Goal: Task Accomplishment & Management: Manage account settings

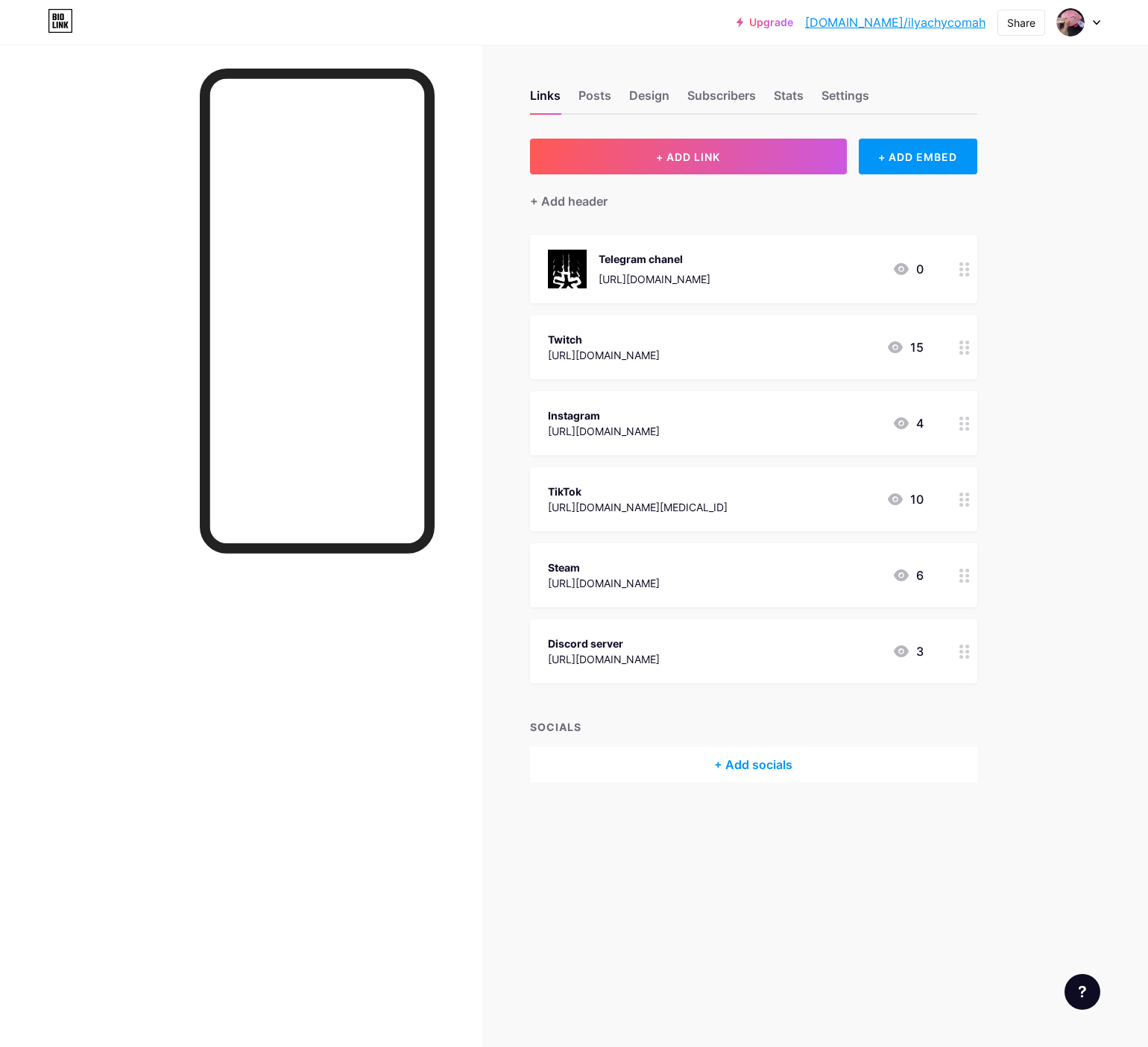
click at [719, 653] on div "Discord server [URL][DOMAIN_NAME] 3" at bounding box center [735, 651] width 375 height 34
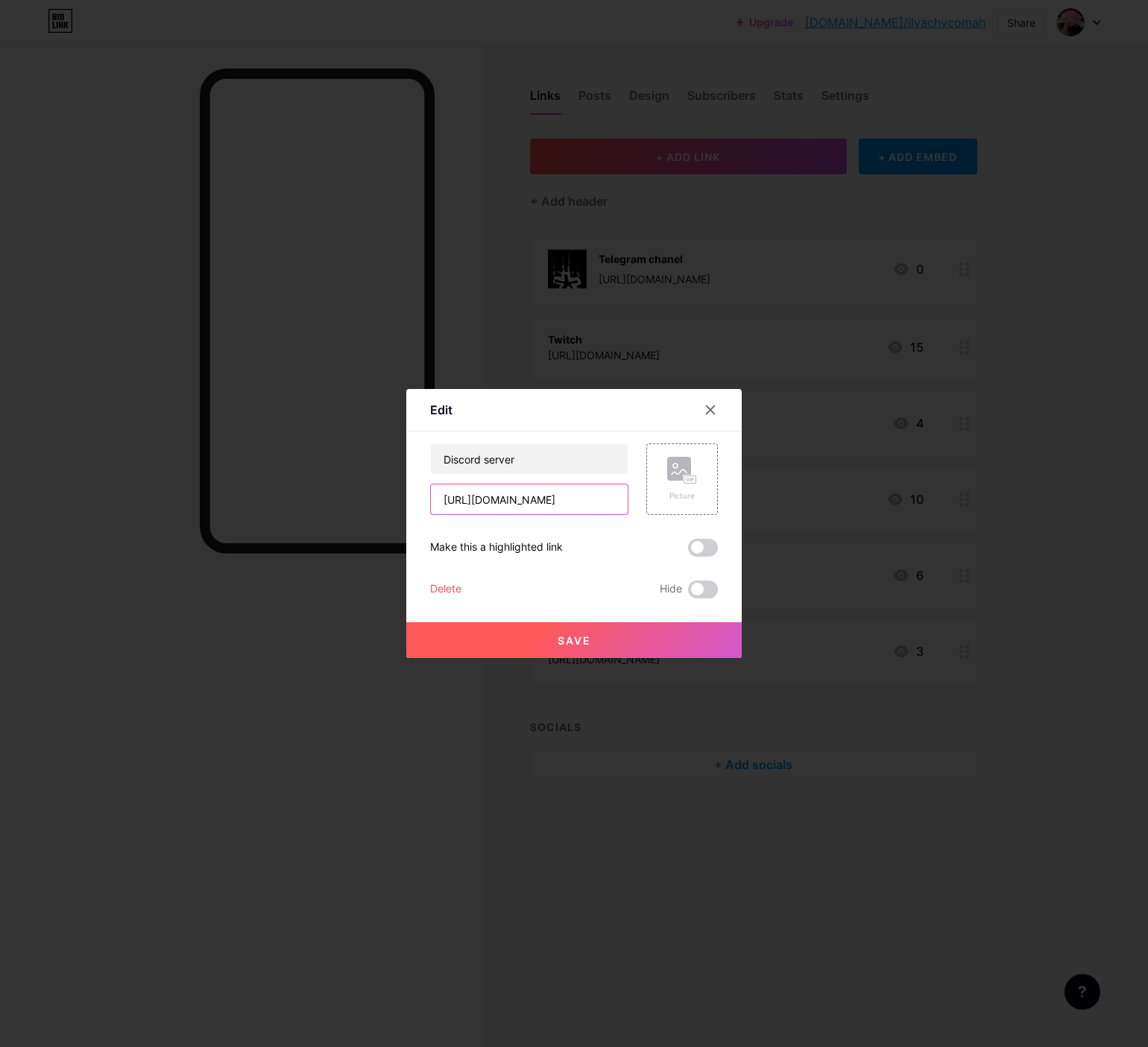
drag, startPoint x: 603, startPoint y: 495, endPoint x: 181, endPoint y: 482, distance: 422.2
click at [186, 479] on div "Edit Content YouTube Play YouTube video without leaving your page. ADD Vimeo Pl…" at bounding box center [574, 524] width 1148 height 1047
paste input "AT6MehzjKf"
type input "[URL][DOMAIN_NAME]"
click at [674, 467] on rect at bounding box center [679, 469] width 24 height 24
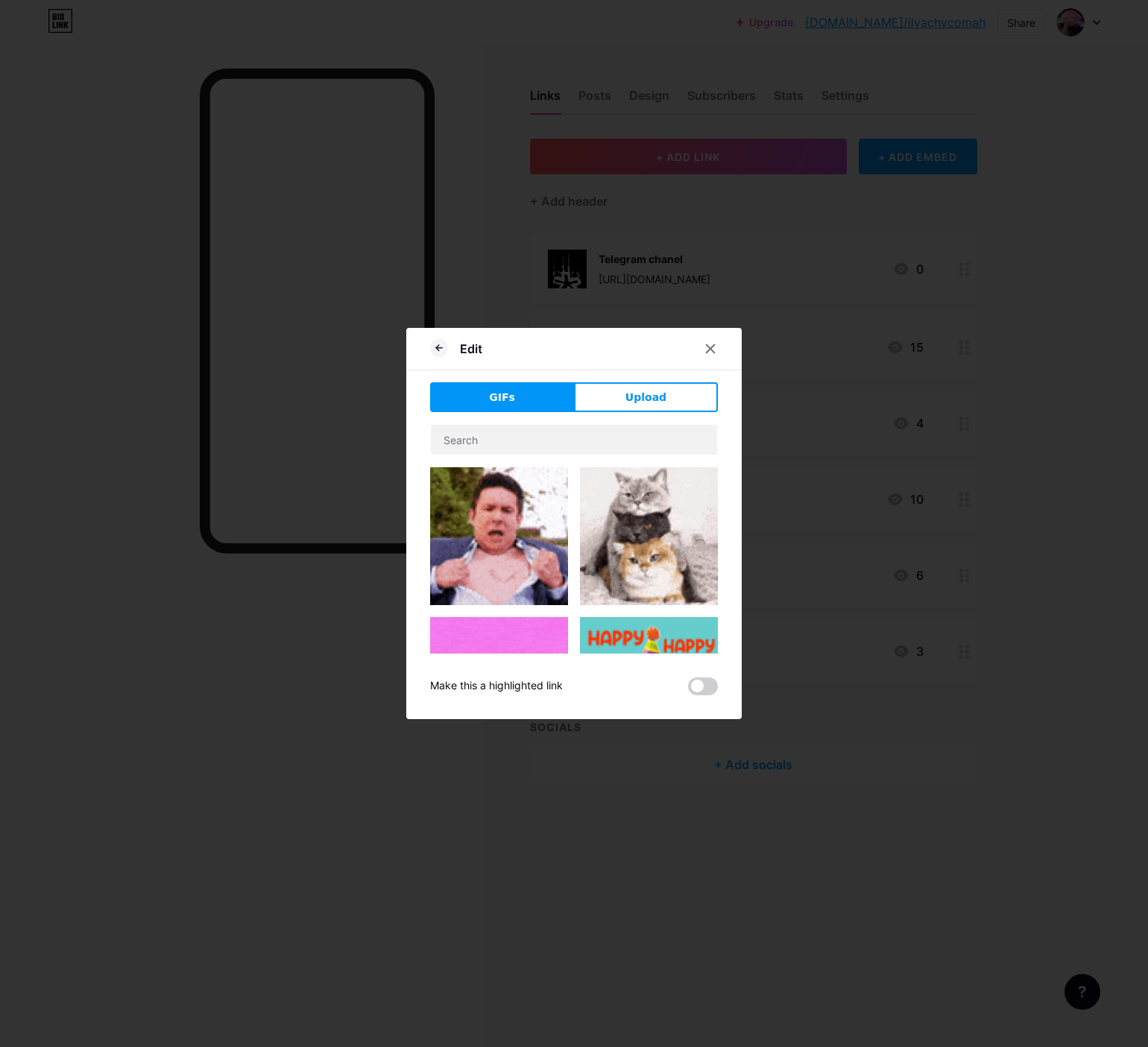
click at [645, 415] on div "GIFs Upload Content YouTube Play YouTube video without leaving your page. ADD V…" at bounding box center [574, 538] width 288 height 313
click at [639, 409] on button "Upload" at bounding box center [645, 397] width 144 height 29
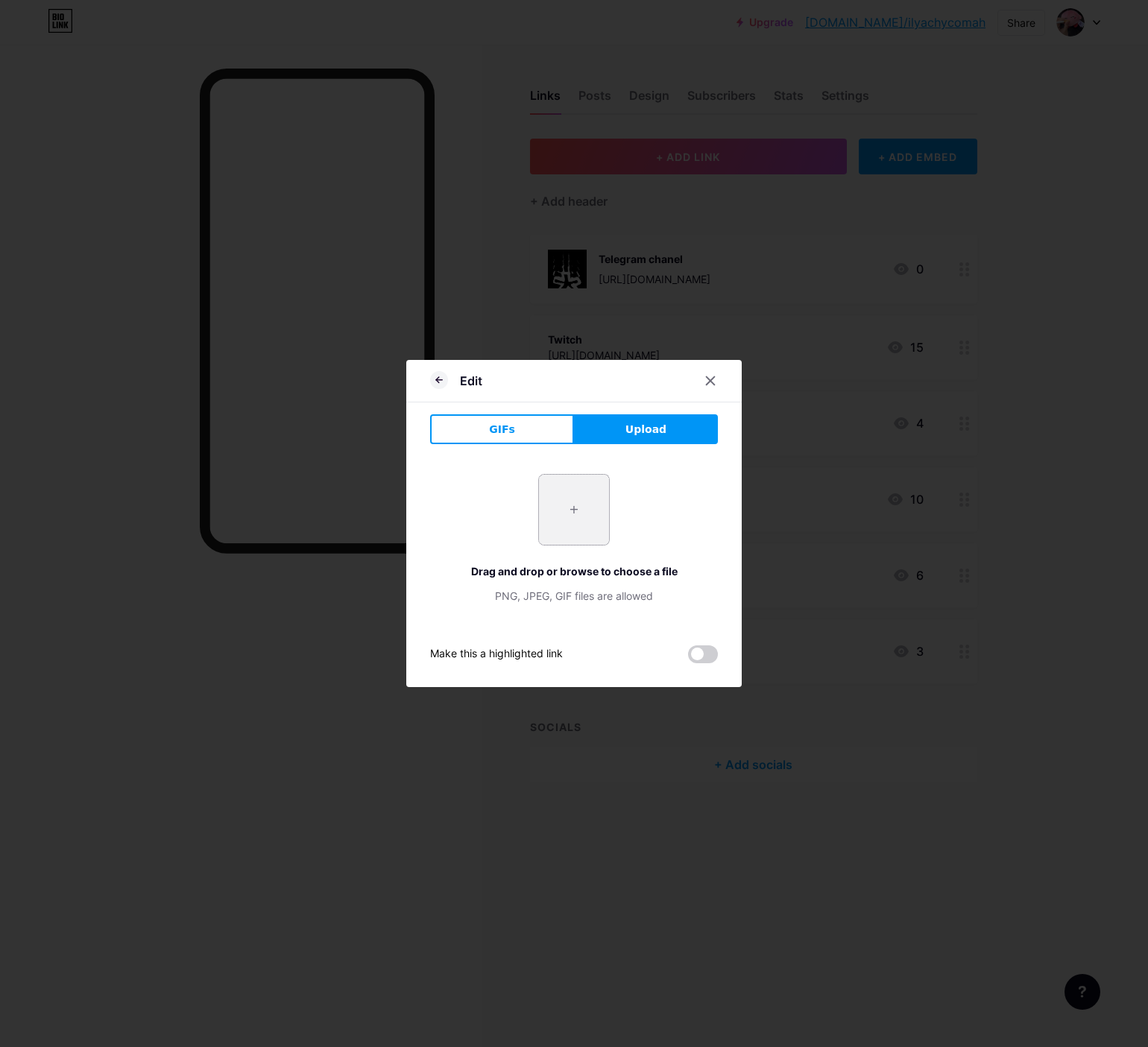
click at [585, 509] on input "file" at bounding box center [574, 509] width 70 height 70
type input "C:\fakepath\amw_pc.jpg"
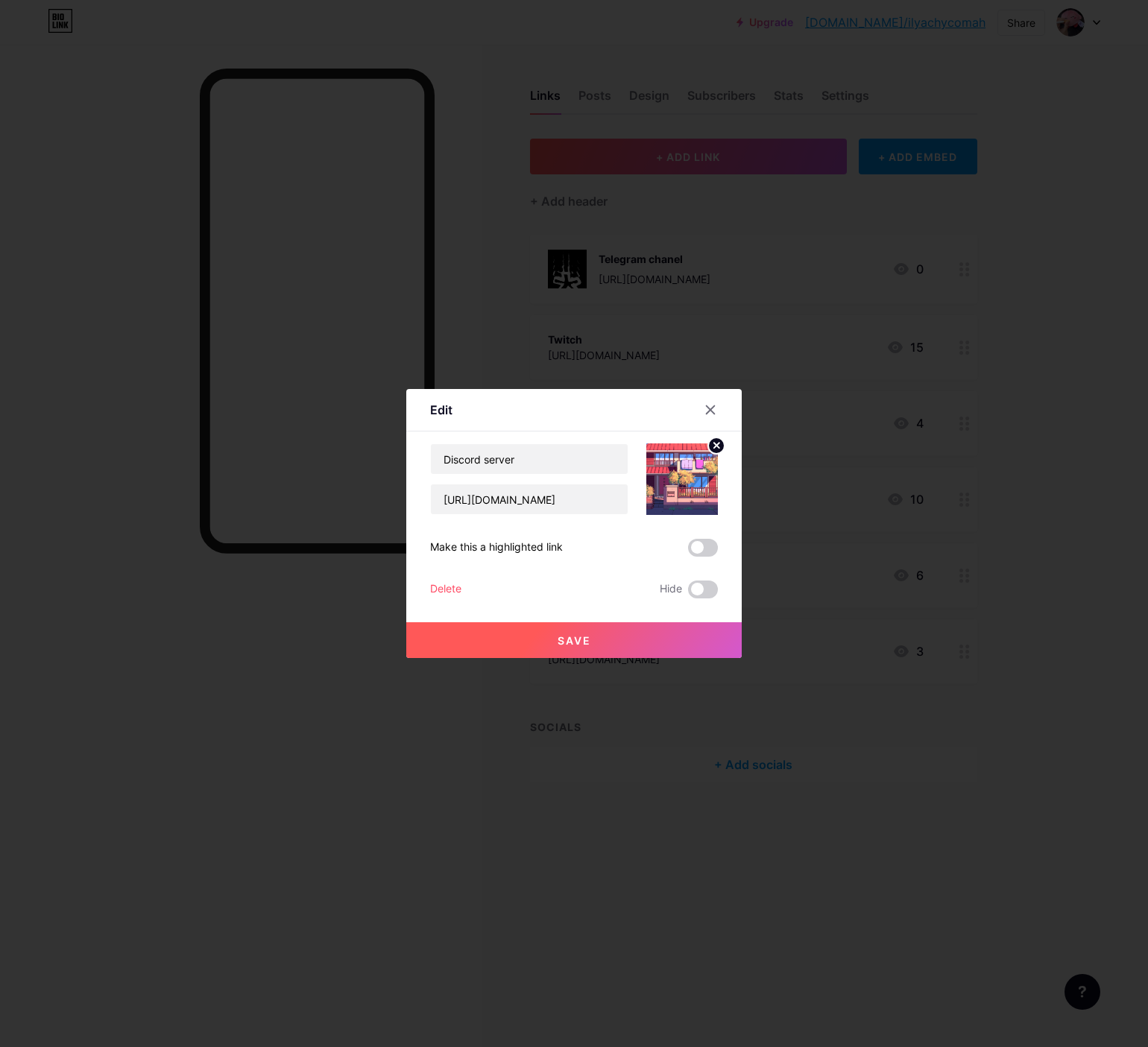
click at [666, 636] on button "Save" at bounding box center [574, 640] width 335 height 35
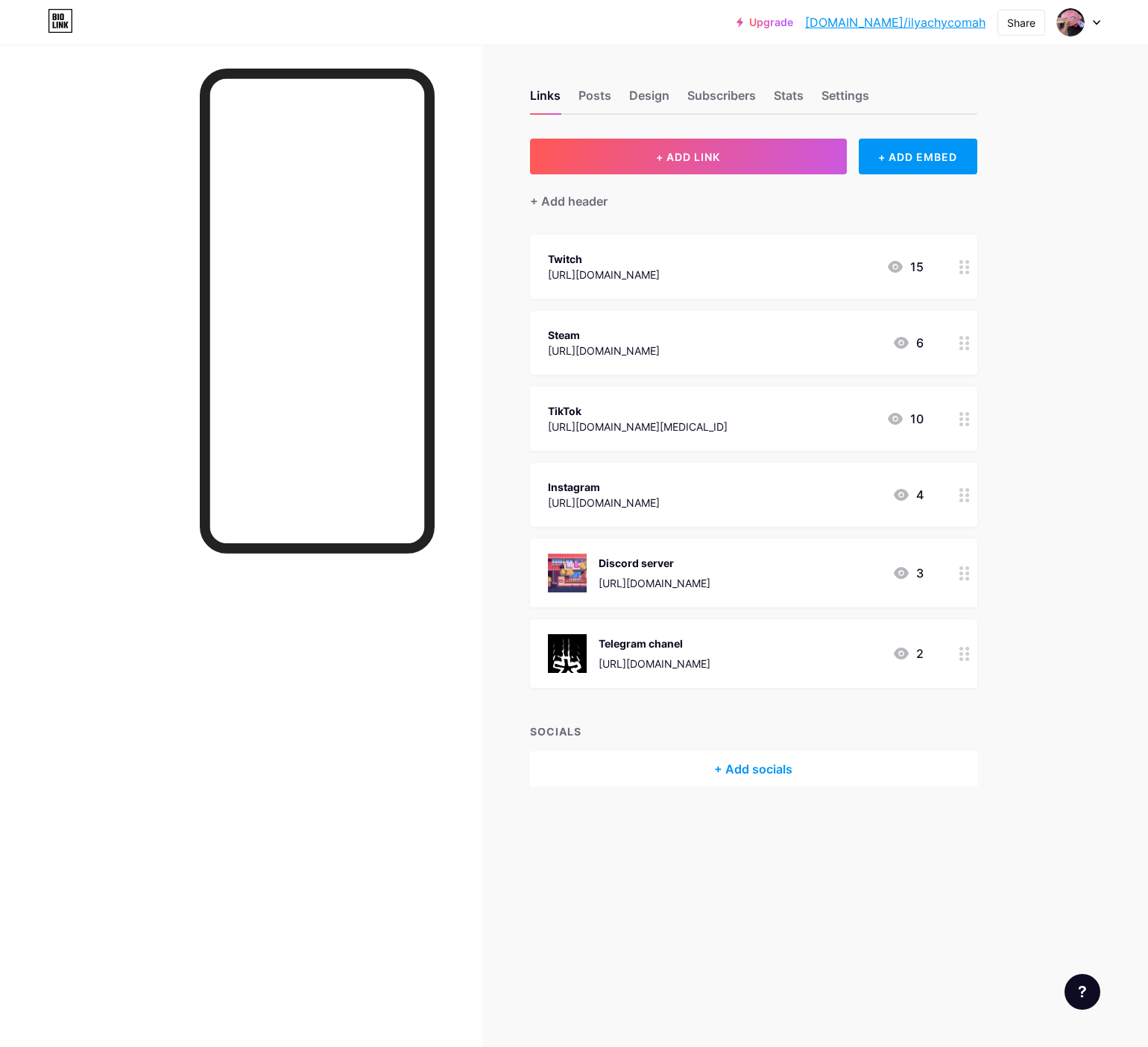
click at [966, 659] on icon at bounding box center [965, 654] width 11 height 14
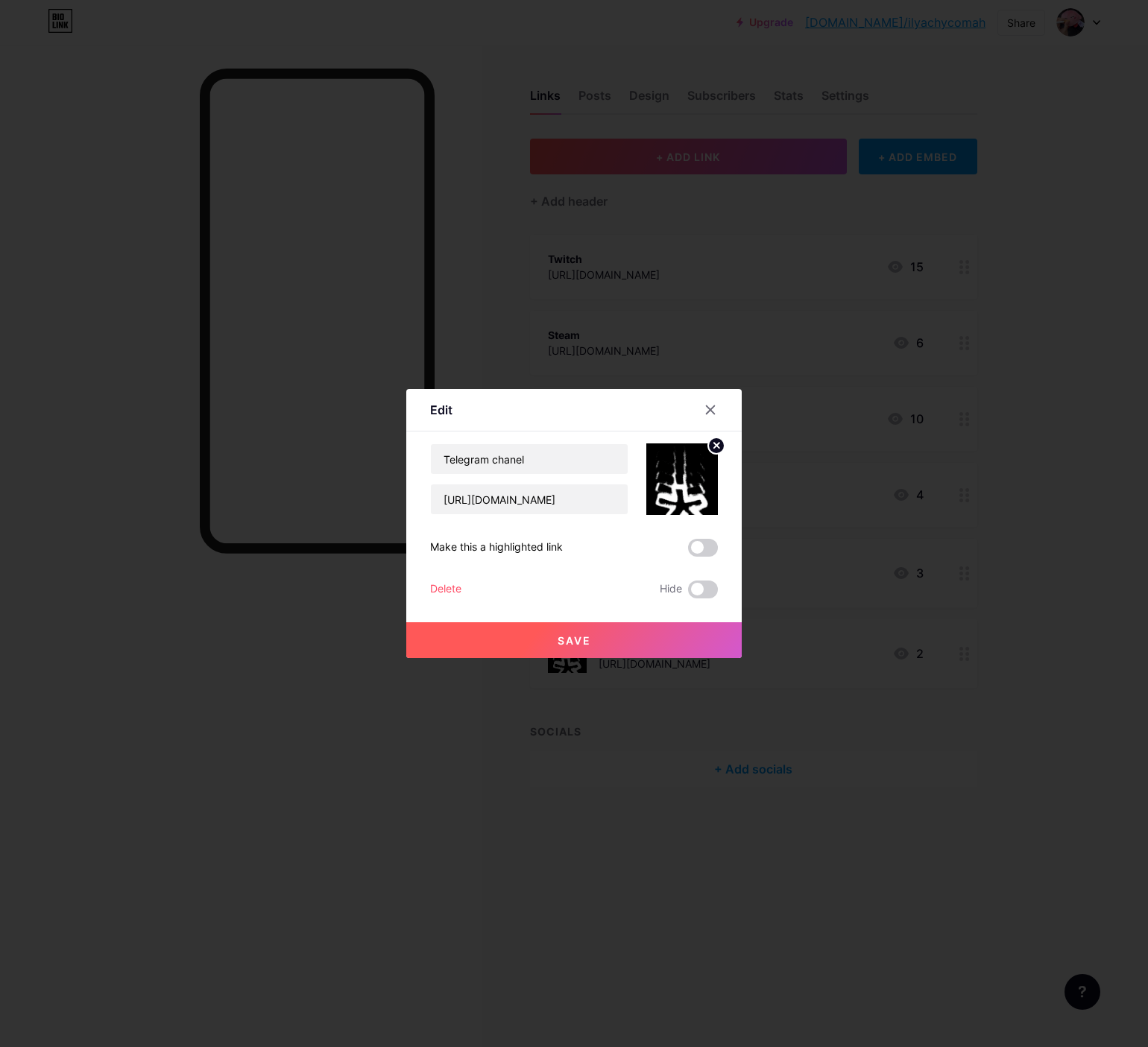
click at [717, 441] on circle at bounding box center [716, 445] width 17 height 17
click at [683, 471] on icon at bounding box center [678, 472] width 15 height 5
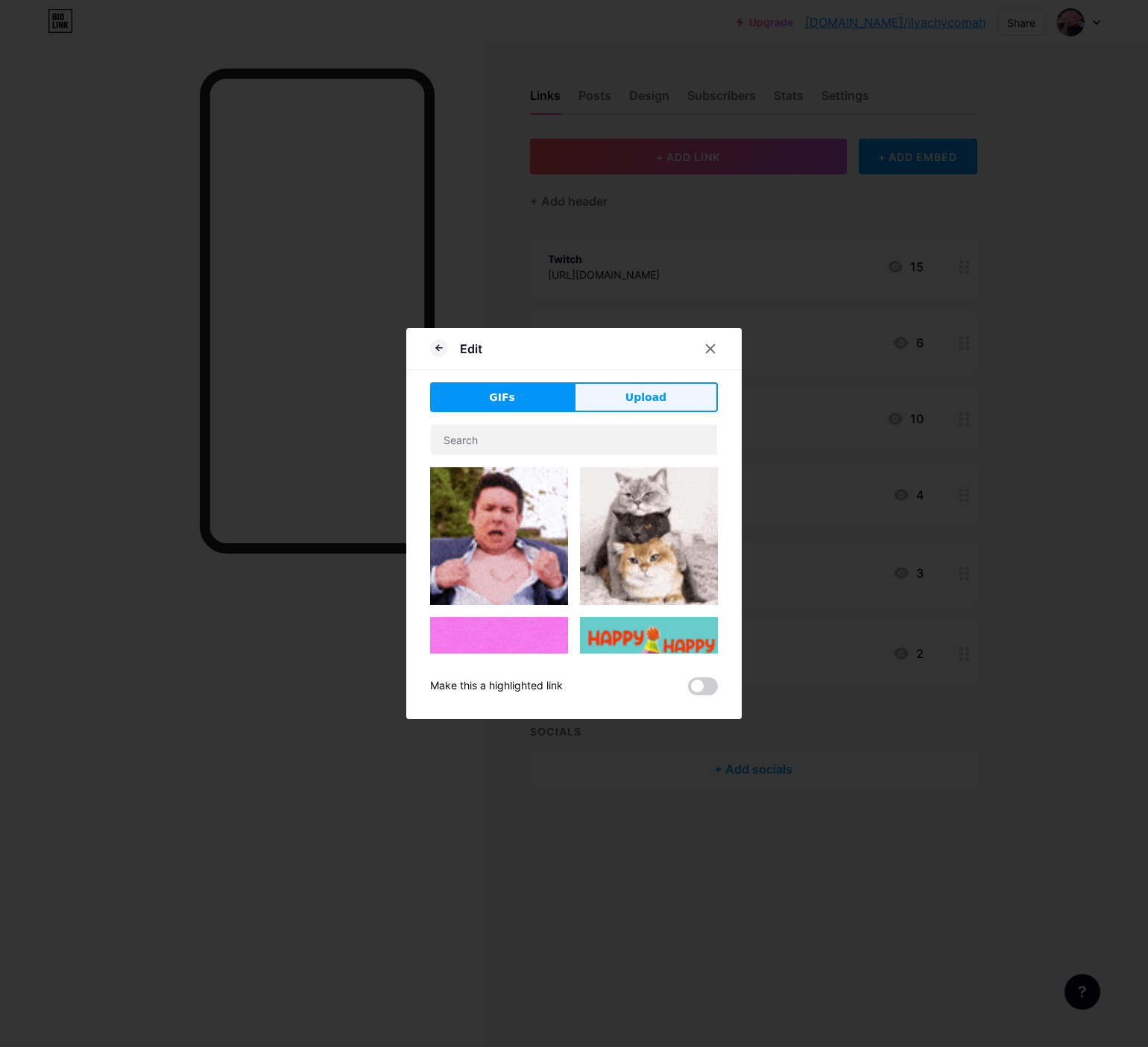
click at [639, 406] on button "Upload" at bounding box center [645, 397] width 144 height 29
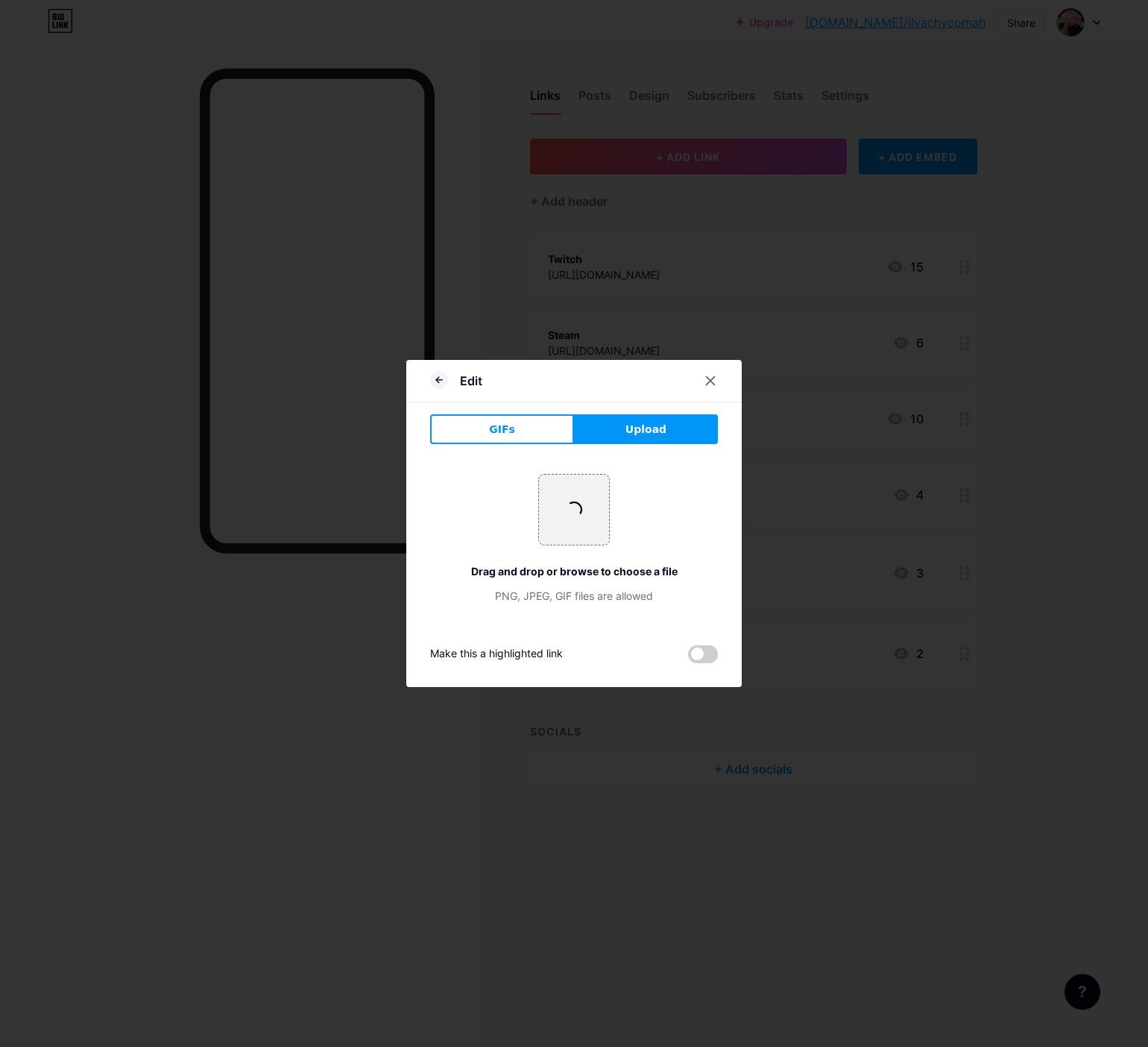
click at [676, 467] on div "+ Drag and drop or browse to choose a file PNG, JPEG, GIF files are allowed" at bounding box center [574, 538] width 288 height 166
click at [557, 501] on input "file" at bounding box center [574, 509] width 70 height 70
type input "C:\fakepath\photo_2025-09-14_20-29-17.jpg"
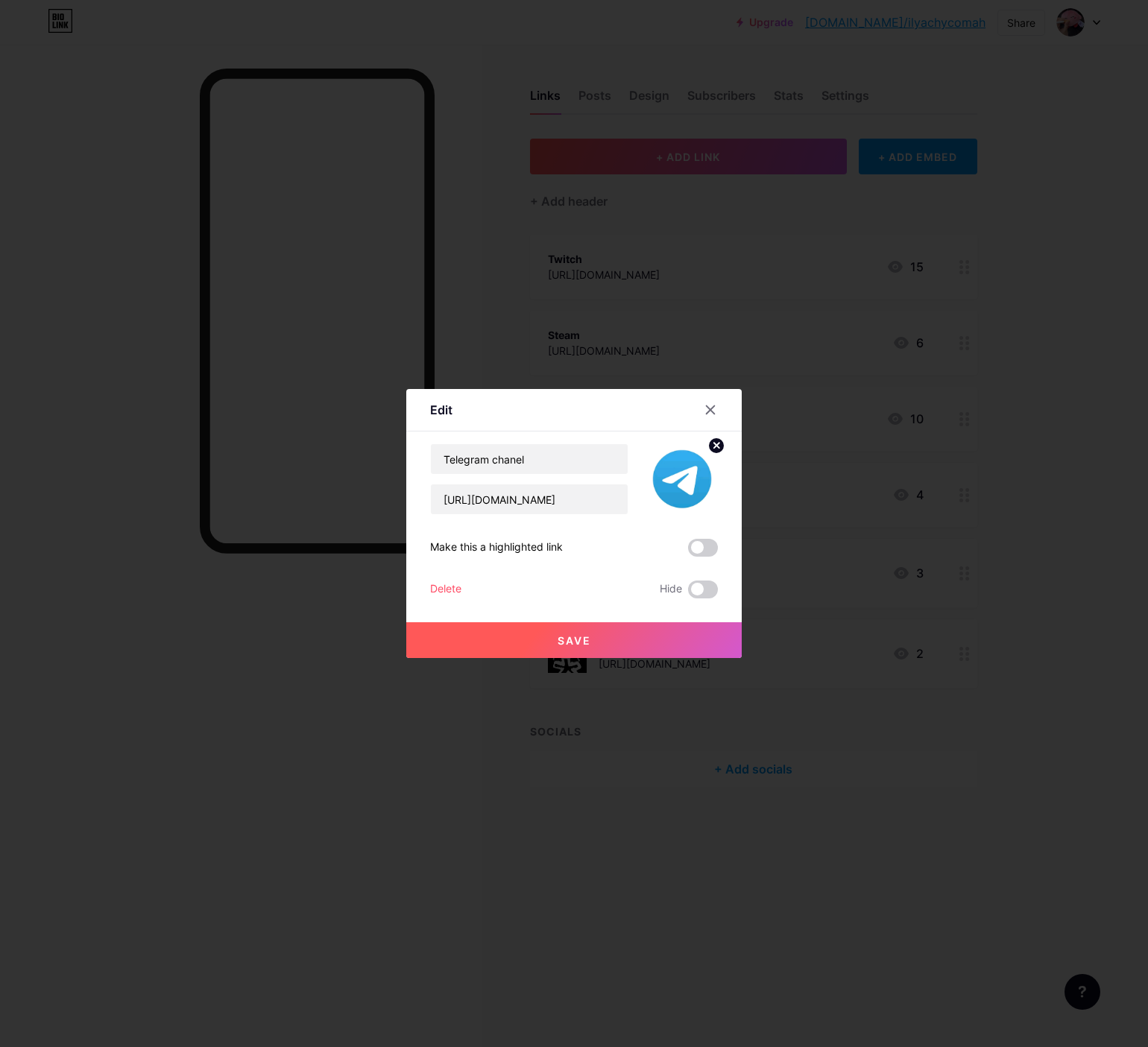
click at [574, 630] on button "Save" at bounding box center [574, 640] width 335 height 35
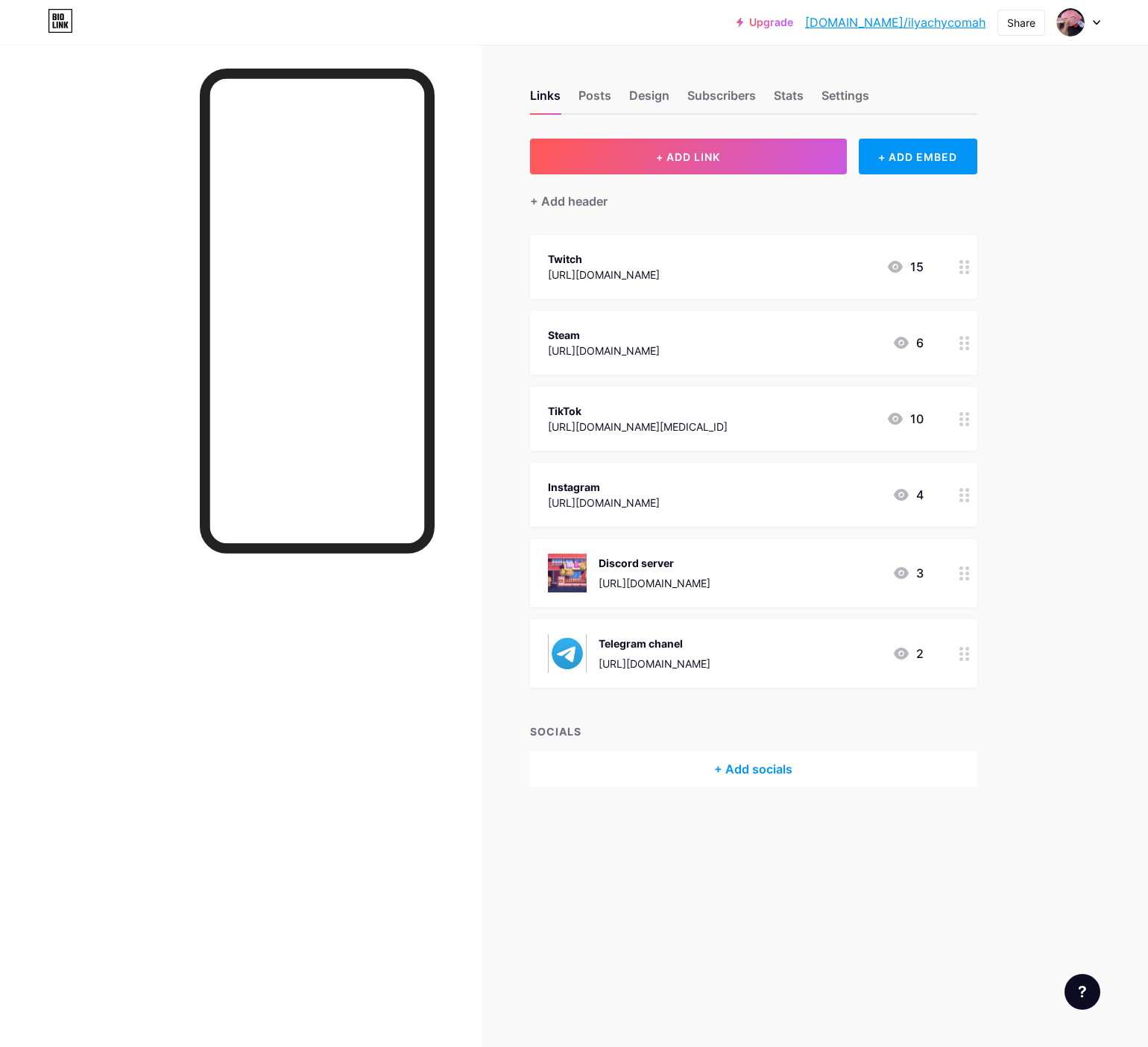
click at [963, 573] on circle at bounding box center [962, 573] width 4 height 4
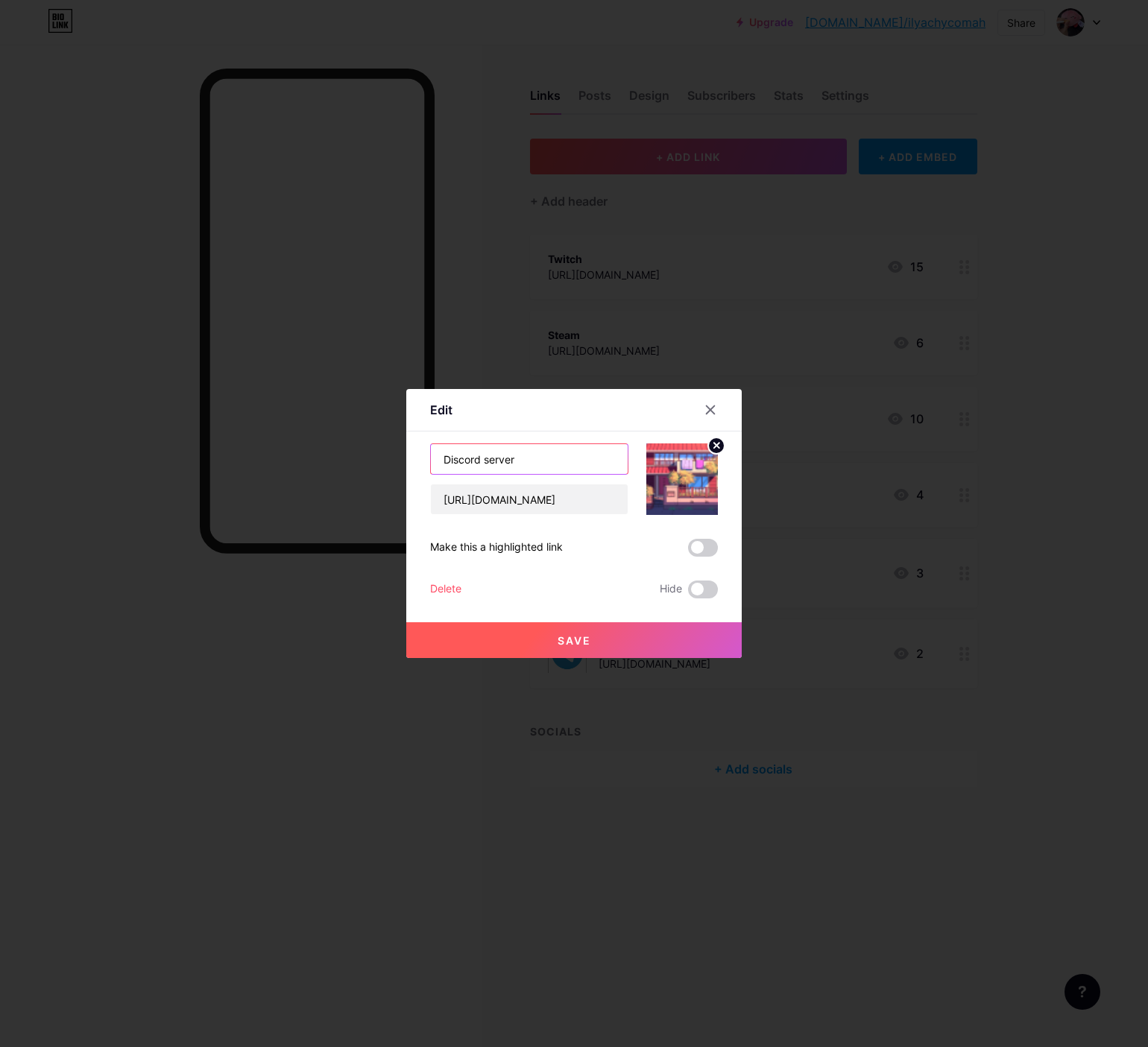
drag, startPoint x: 544, startPoint y: 458, endPoint x: 244, endPoint y: 472, distance: 300.3
click at [217, 458] on div "Edit Content YouTube Play YouTube video without leaving your page. ADD Vimeo Pl…" at bounding box center [574, 524] width 1148 height 1047
click at [528, 454] on input "Discord server" at bounding box center [529, 459] width 197 height 29
click at [525, 454] on input "Discord server" at bounding box center [529, 459] width 197 height 29
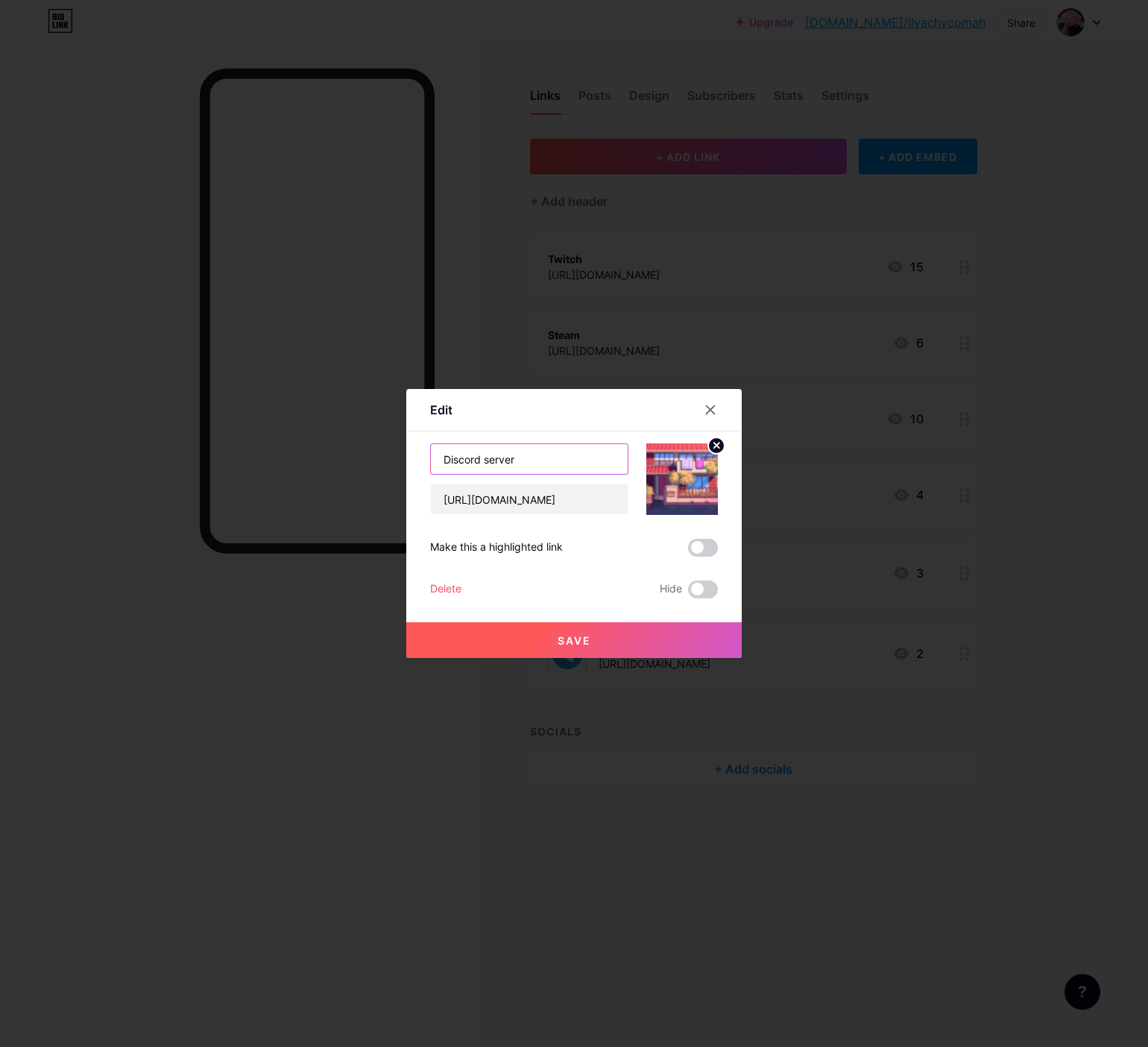
drag, startPoint x: 525, startPoint y: 454, endPoint x: 486, endPoint y: 472, distance: 43.0
click at [486, 472] on input "Discord server" at bounding box center [529, 459] width 197 height 29
type input "Discord"
click at [708, 448] on circle at bounding box center [716, 445] width 17 height 17
click at [668, 477] on rect at bounding box center [679, 469] width 24 height 24
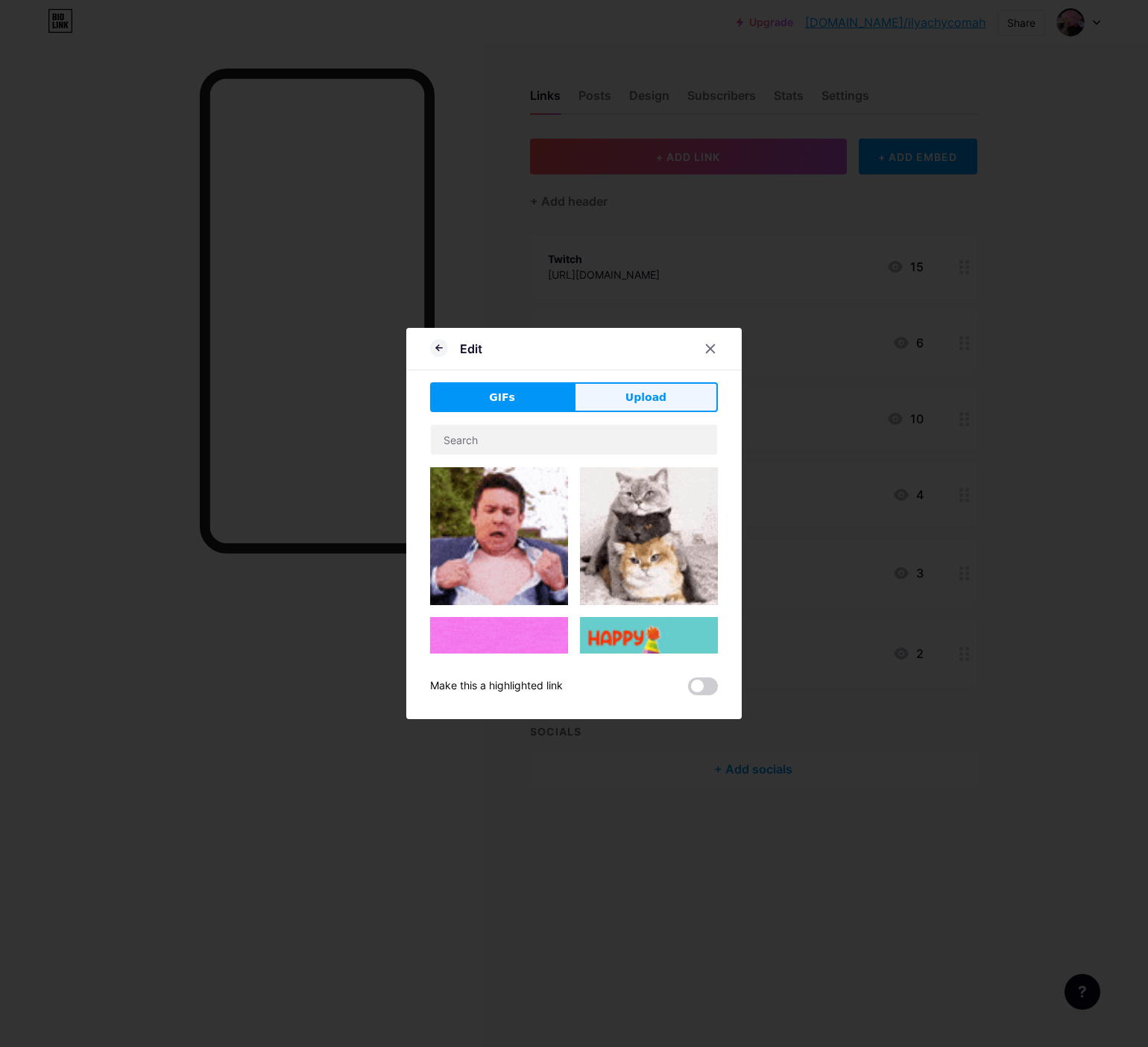
click at [658, 397] on span "Upload" at bounding box center [646, 398] width 41 height 16
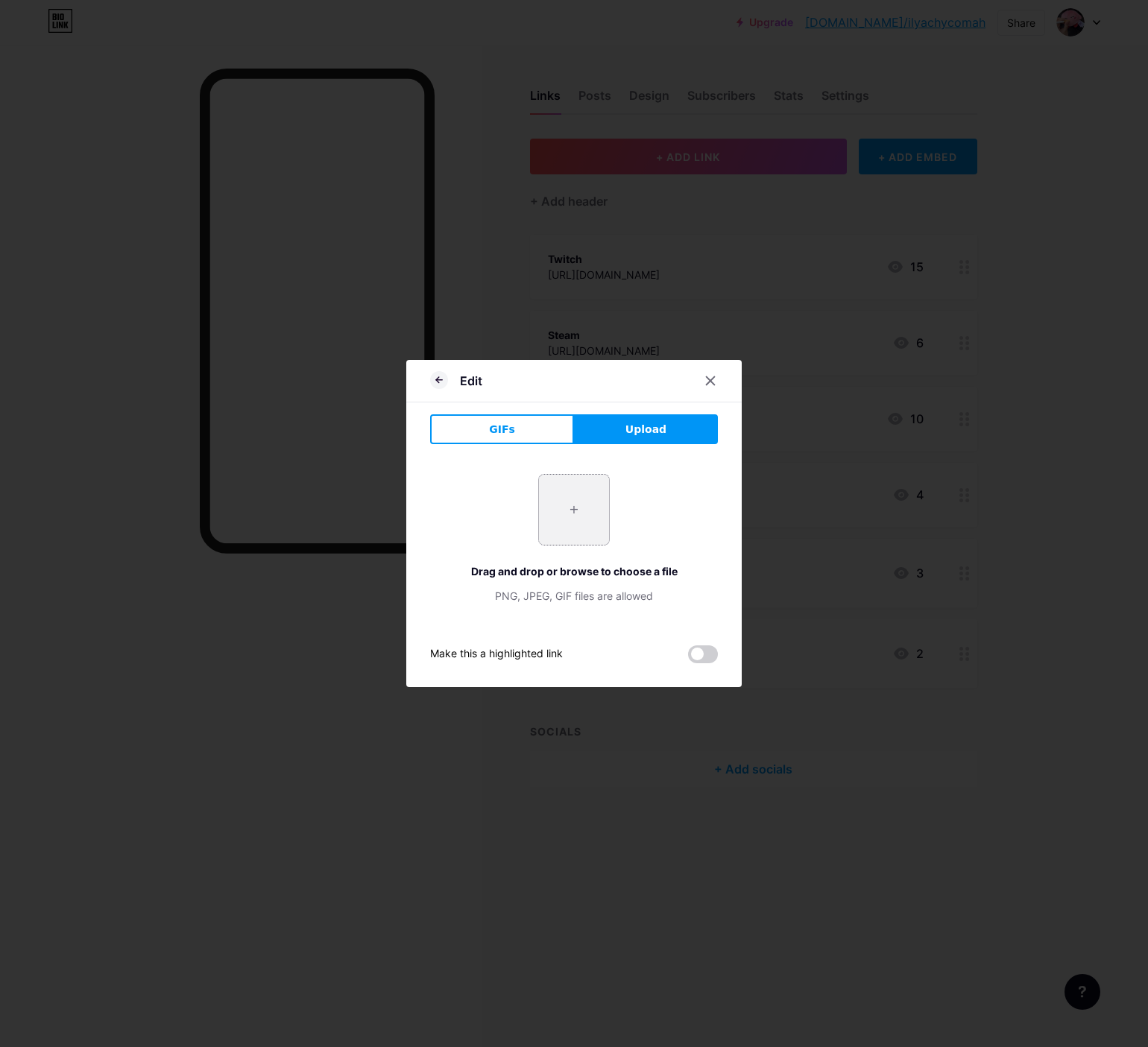
click at [594, 517] on input "file" at bounding box center [574, 509] width 70 height 70
type input "C:\fakepath\photo_2025-09-14_20-29-47.jpg"
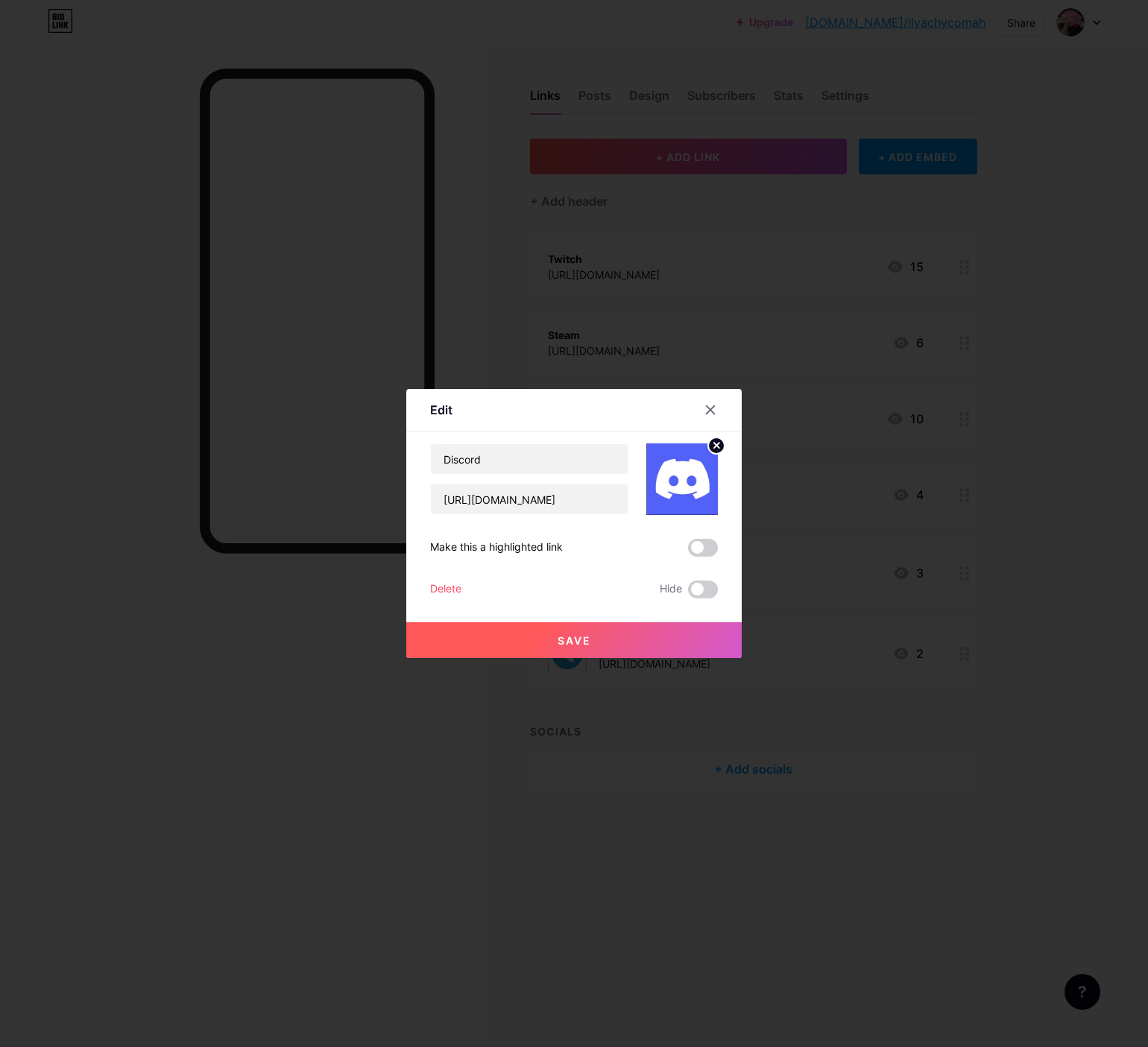
click at [577, 639] on span "Save" at bounding box center [574, 640] width 33 height 13
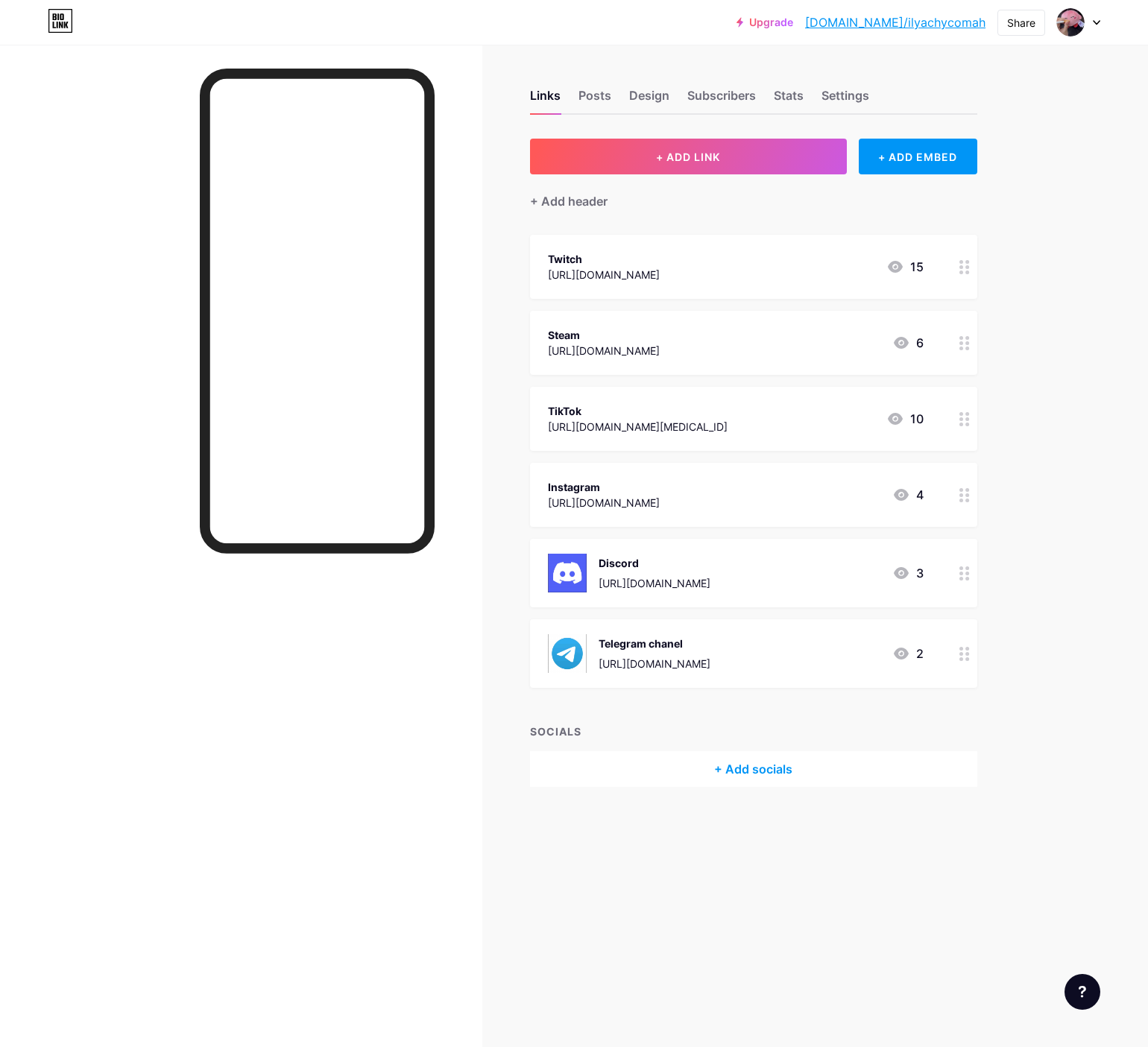
click at [964, 496] on icon at bounding box center [965, 495] width 11 height 14
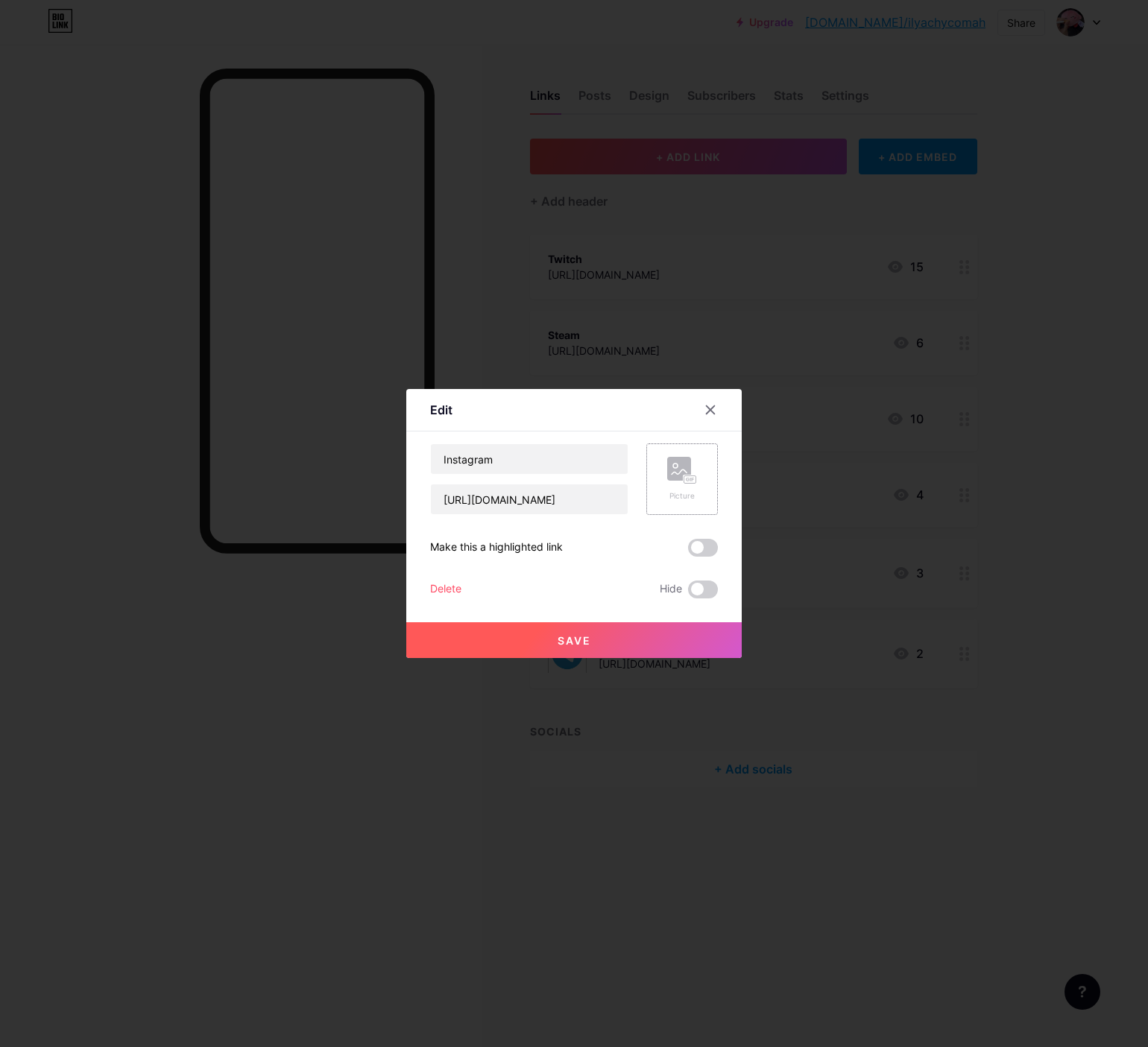
click at [685, 486] on div "Picture" at bounding box center [682, 479] width 29 height 45
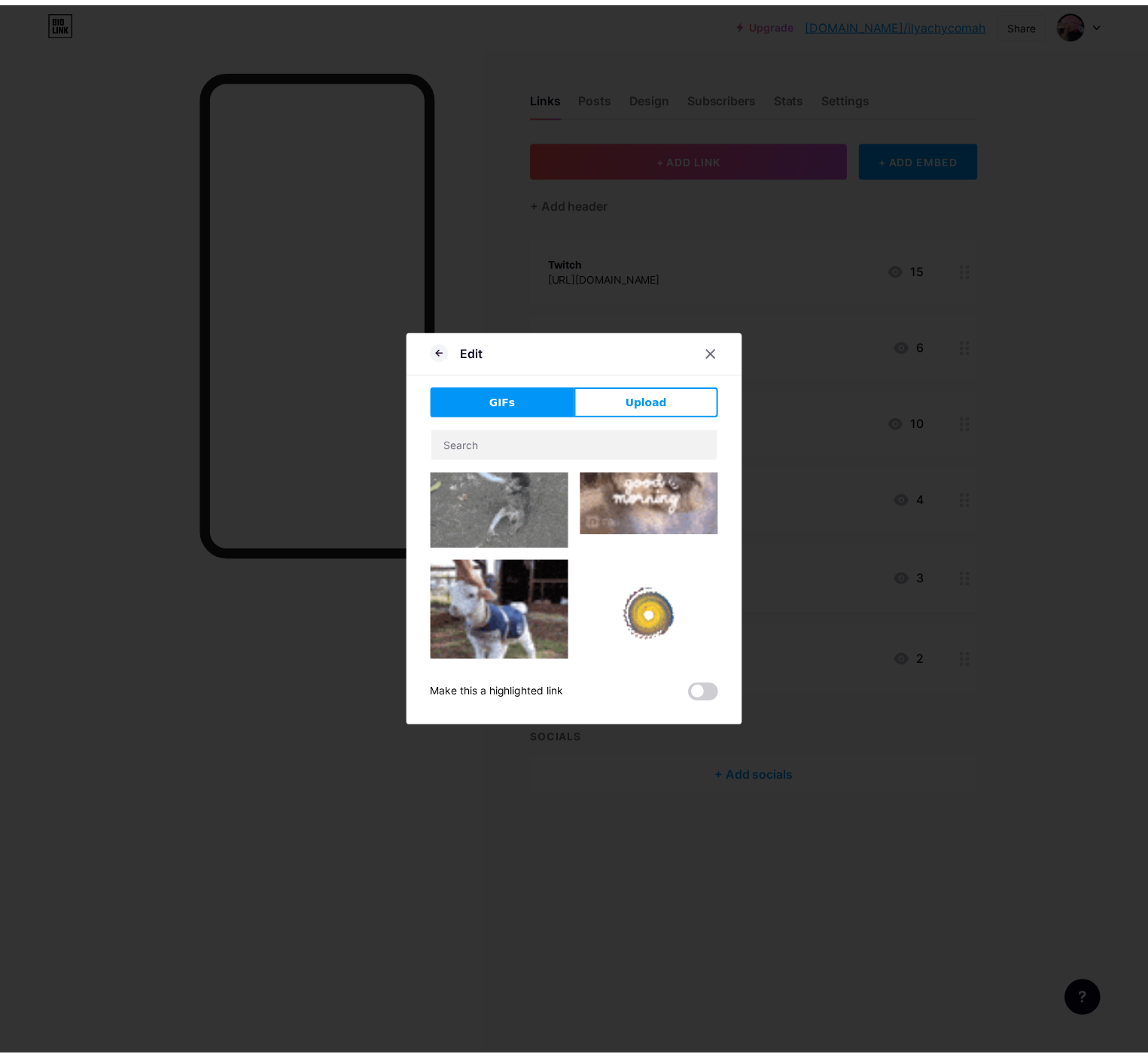
scroll to position [301, 0]
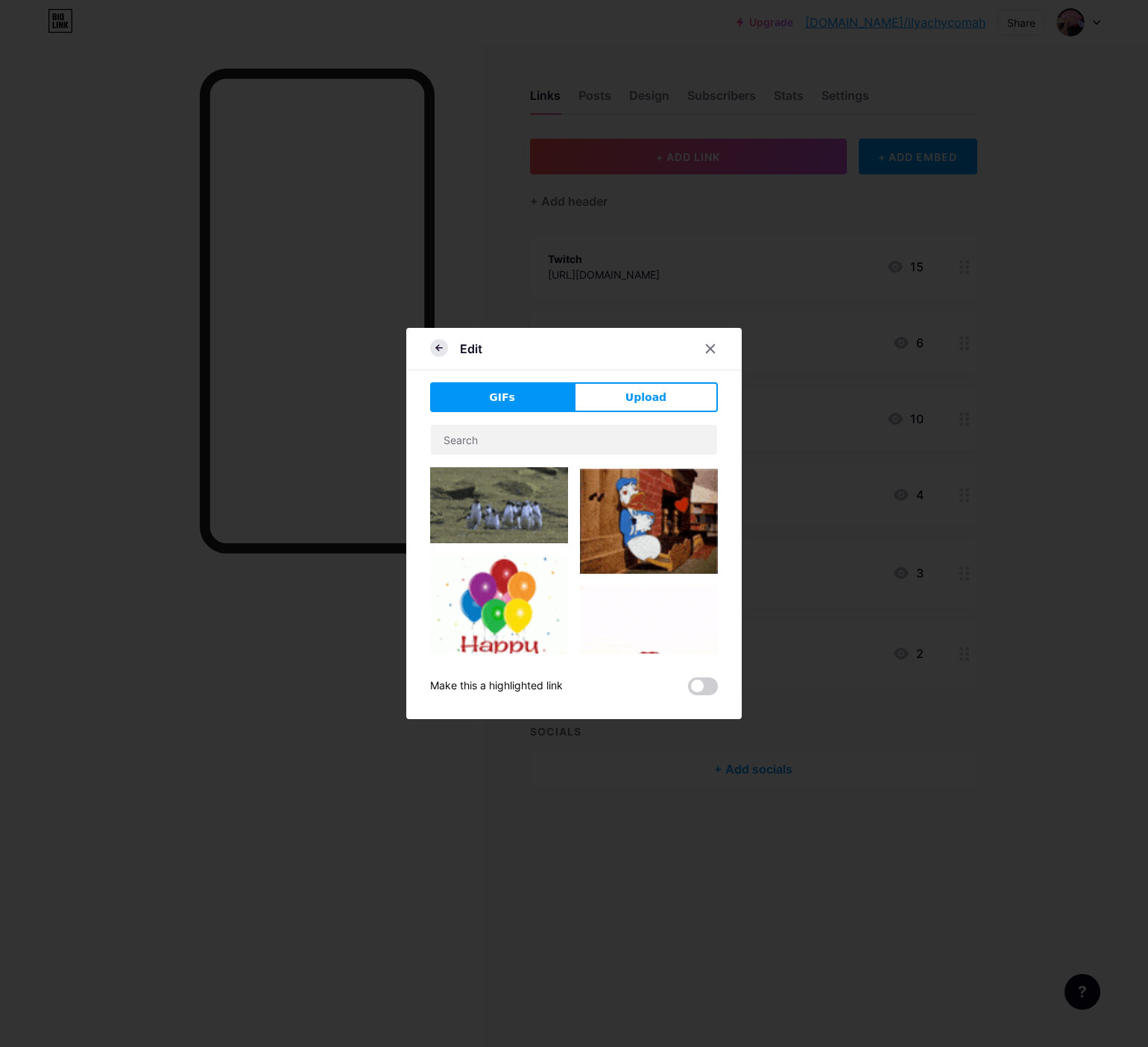
click at [435, 352] on icon at bounding box center [439, 348] width 18 height 18
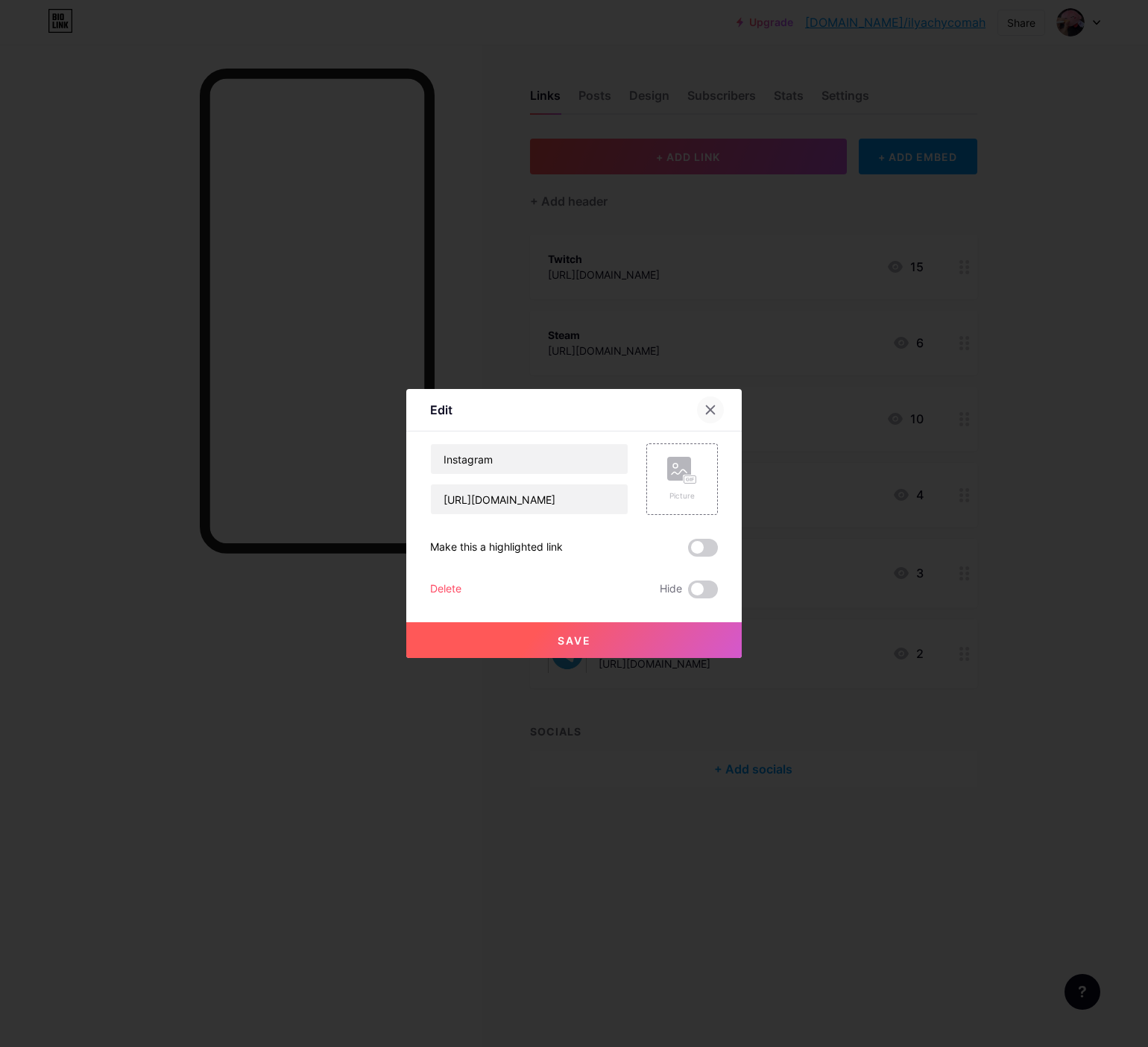
click at [714, 413] on icon at bounding box center [711, 410] width 8 height 8
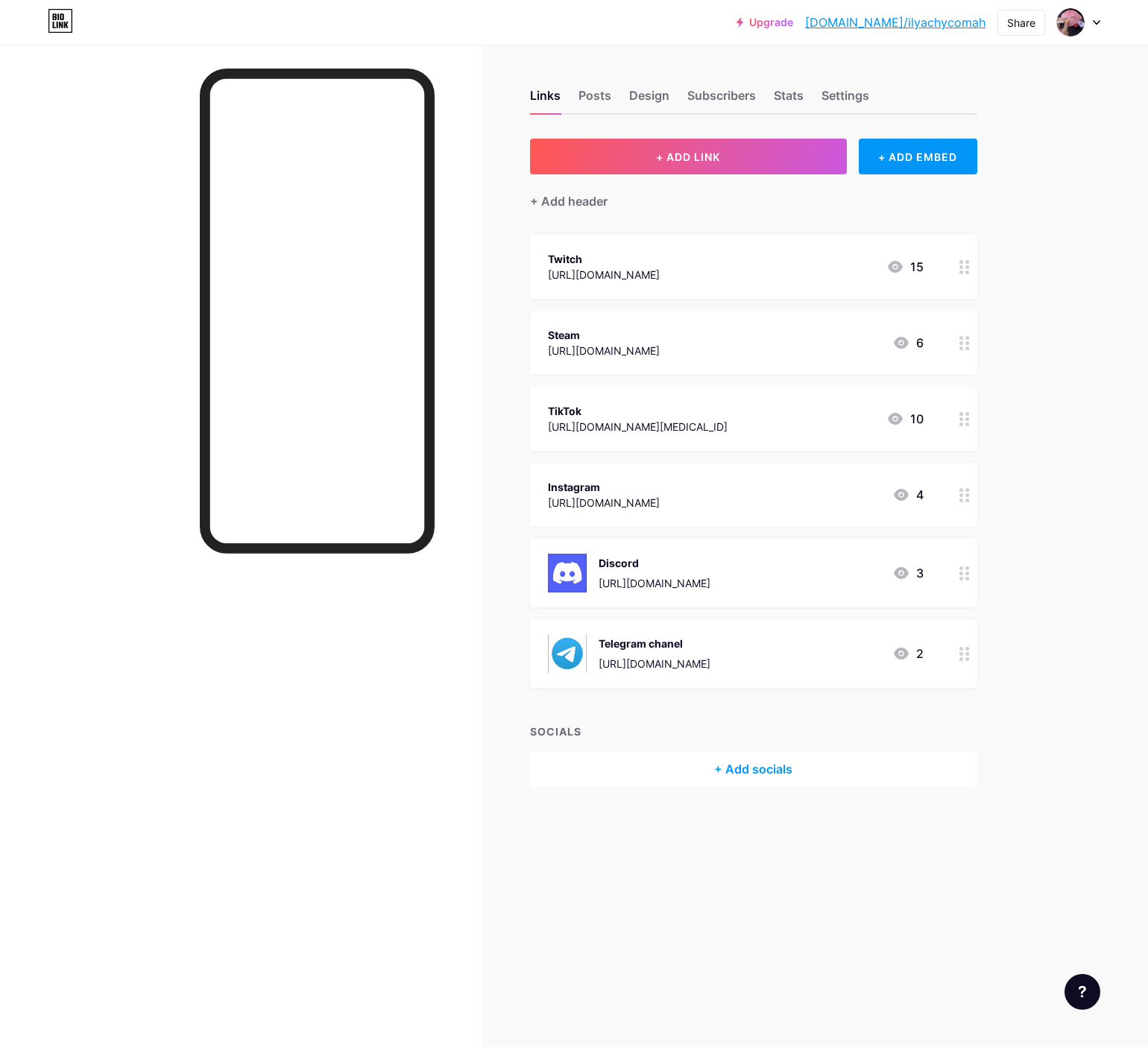
click at [960, 568] on icon at bounding box center [965, 573] width 11 height 14
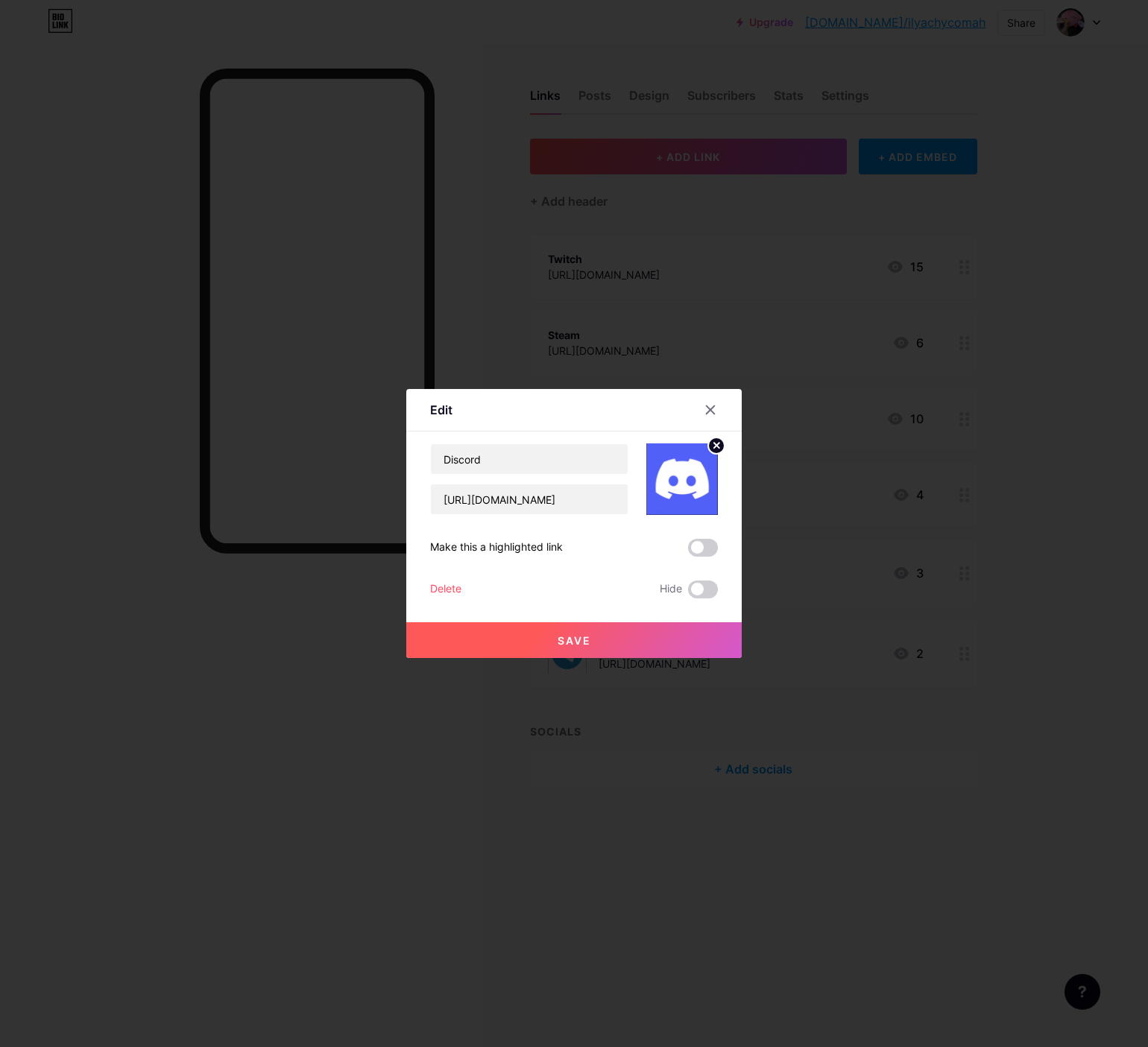
click at [714, 446] on circle at bounding box center [716, 445] width 17 height 17
click at [608, 632] on button "Save" at bounding box center [574, 640] width 335 height 35
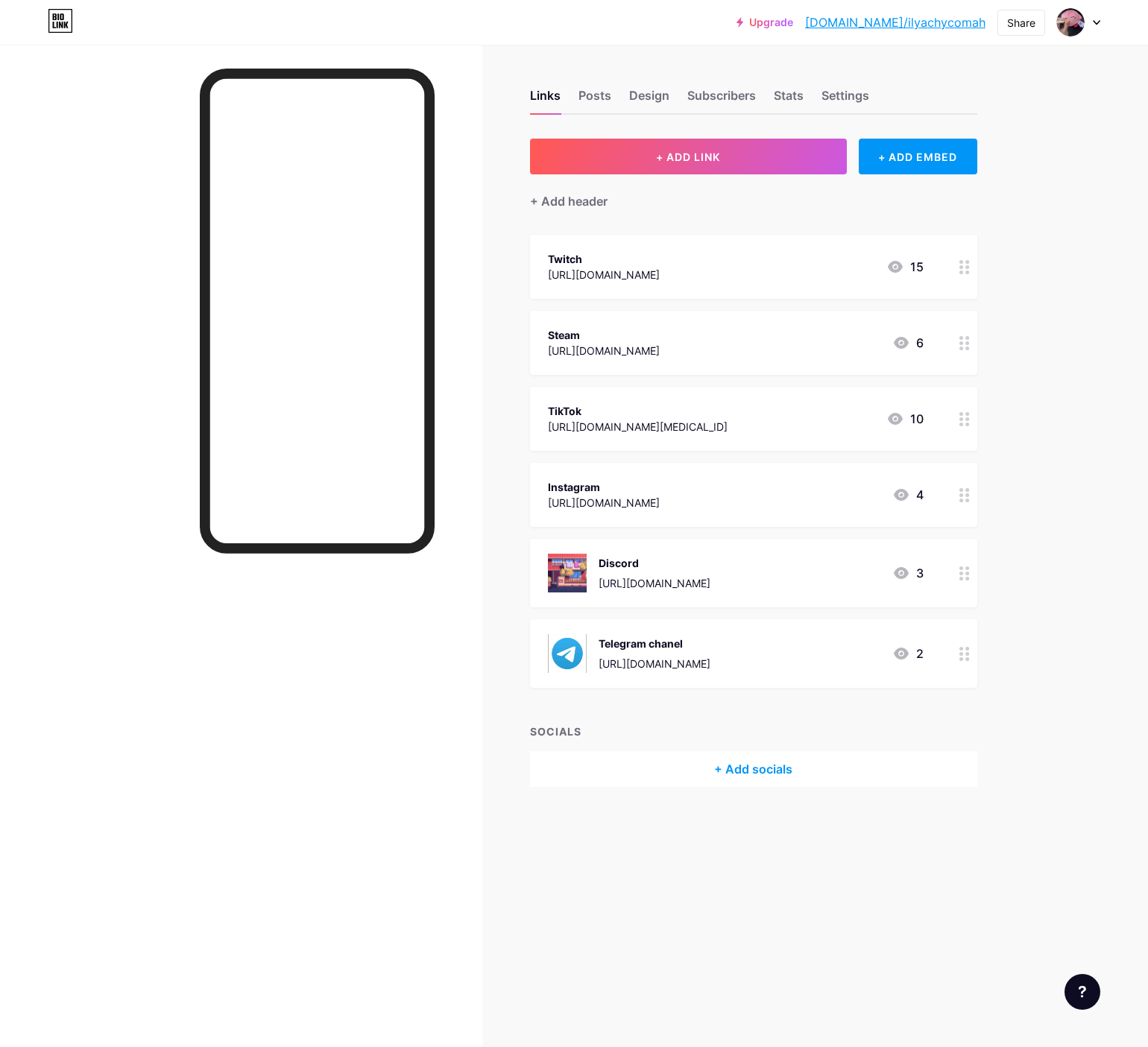
click at [973, 656] on div at bounding box center [965, 654] width 25 height 69
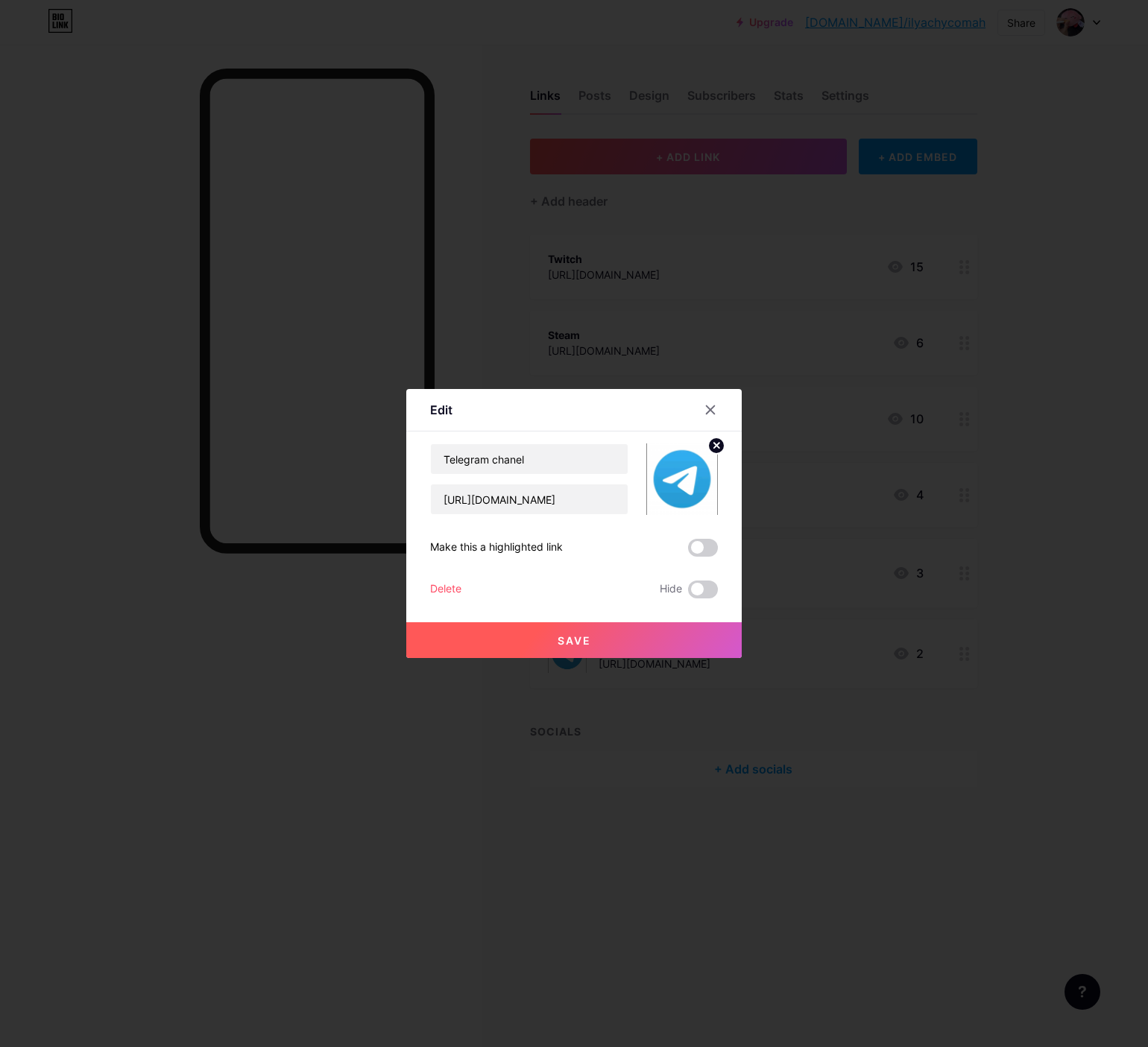
click at [717, 446] on icon at bounding box center [716, 445] width 5 height 5
click at [568, 646] on span "Save" at bounding box center [574, 640] width 33 height 13
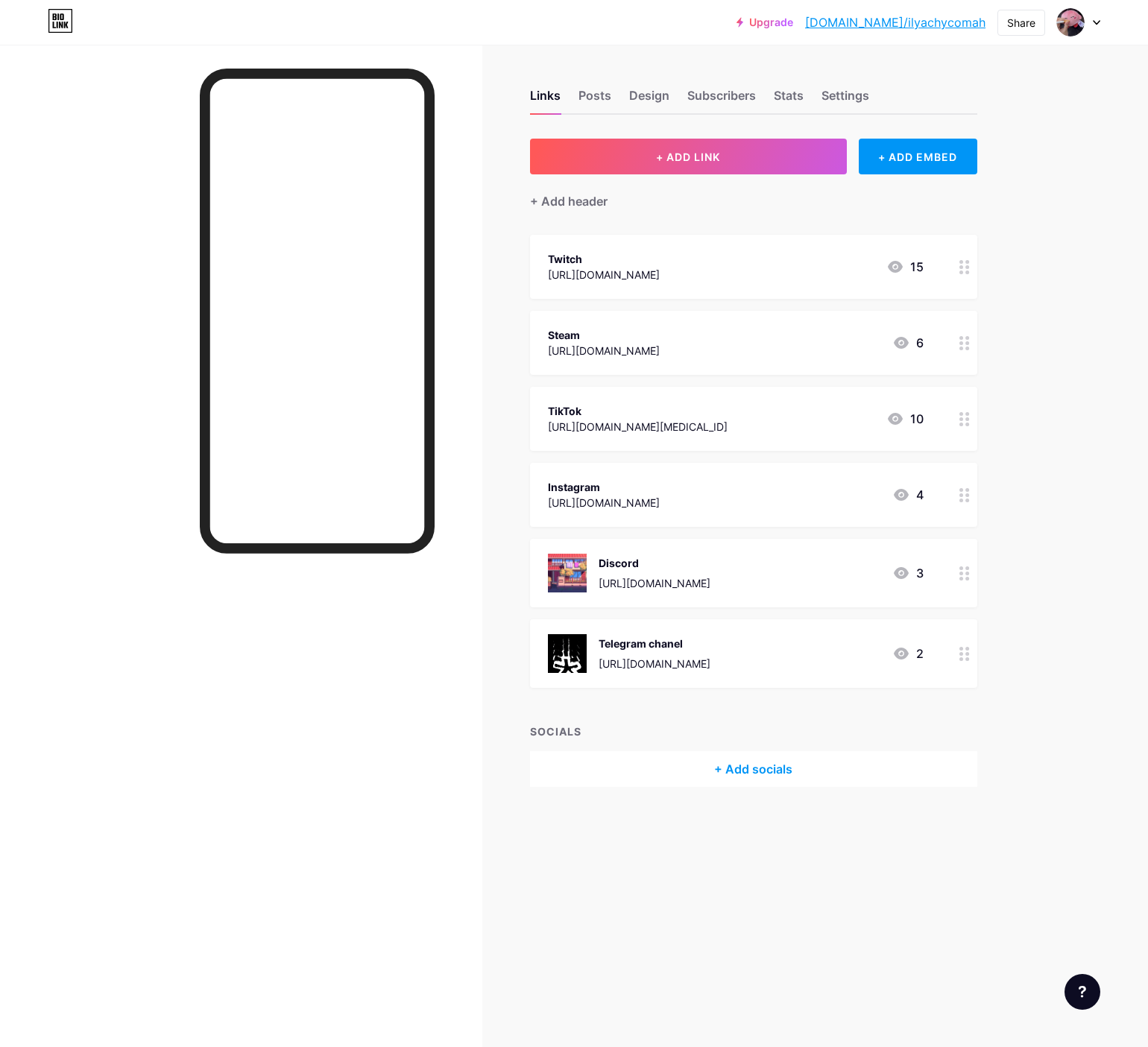
click at [964, 573] on icon at bounding box center [965, 573] width 11 height 14
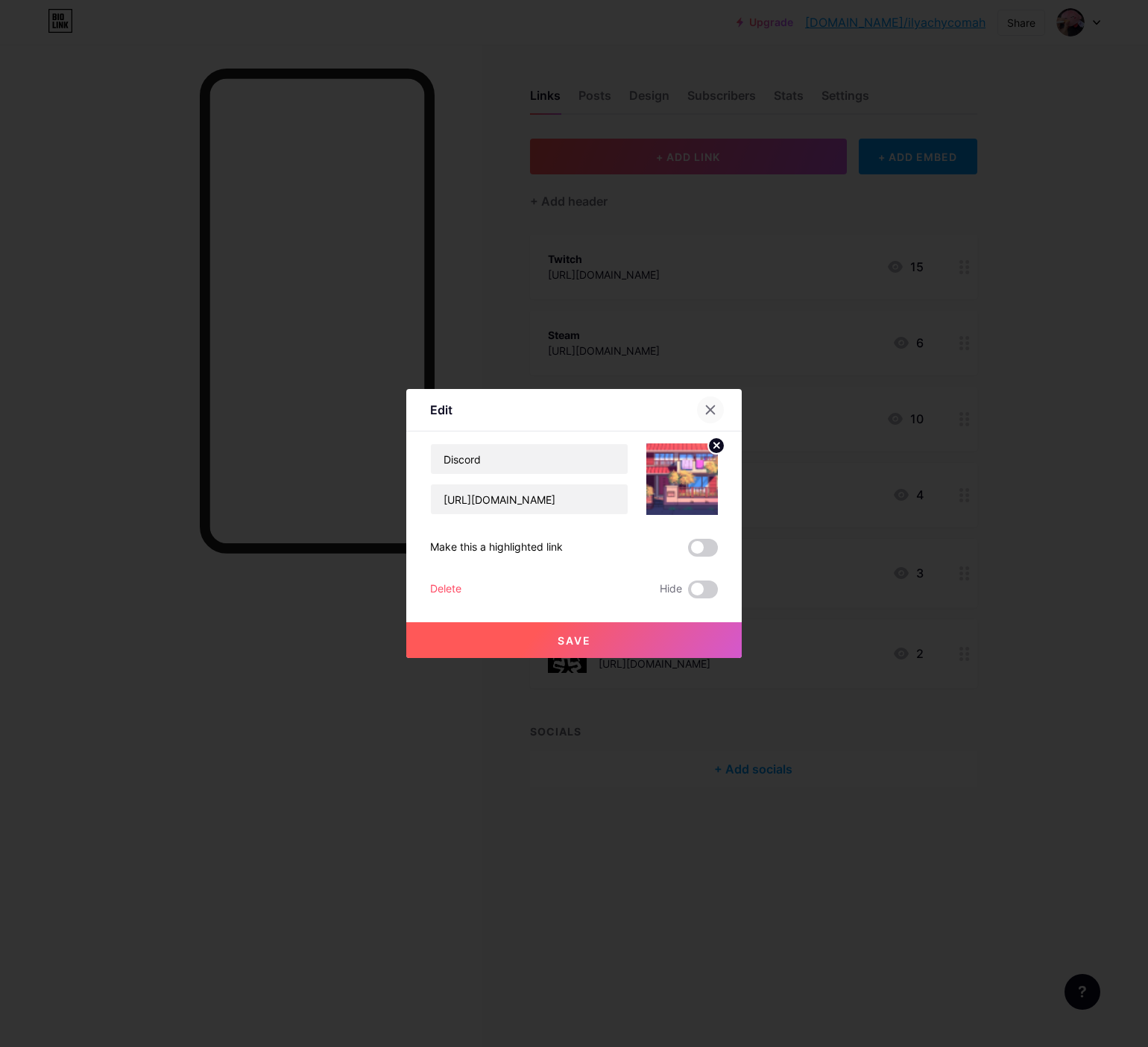
click at [708, 408] on icon at bounding box center [711, 410] width 8 height 8
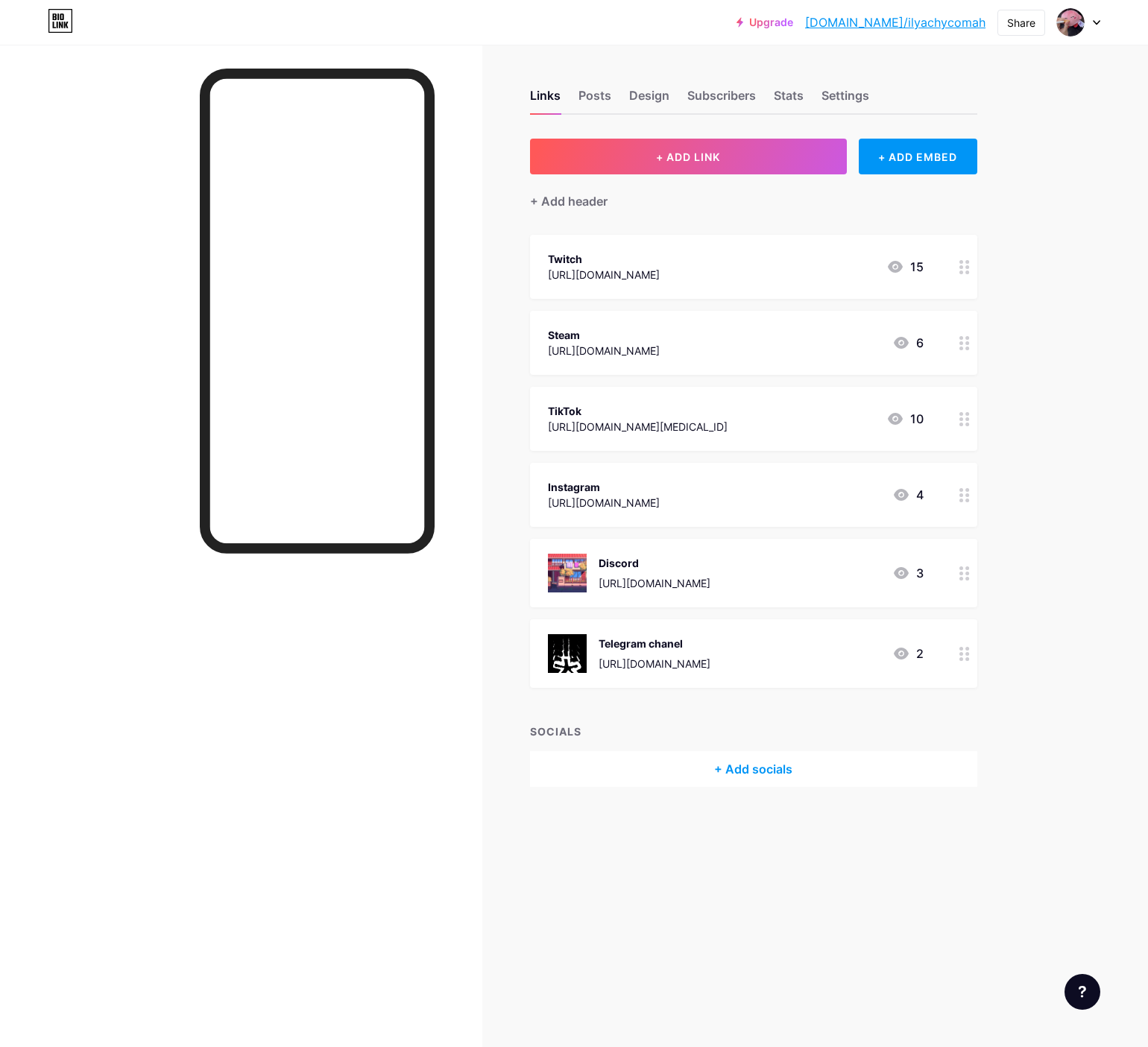
click at [961, 575] on icon at bounding box center [965, 573] width 11 height 14
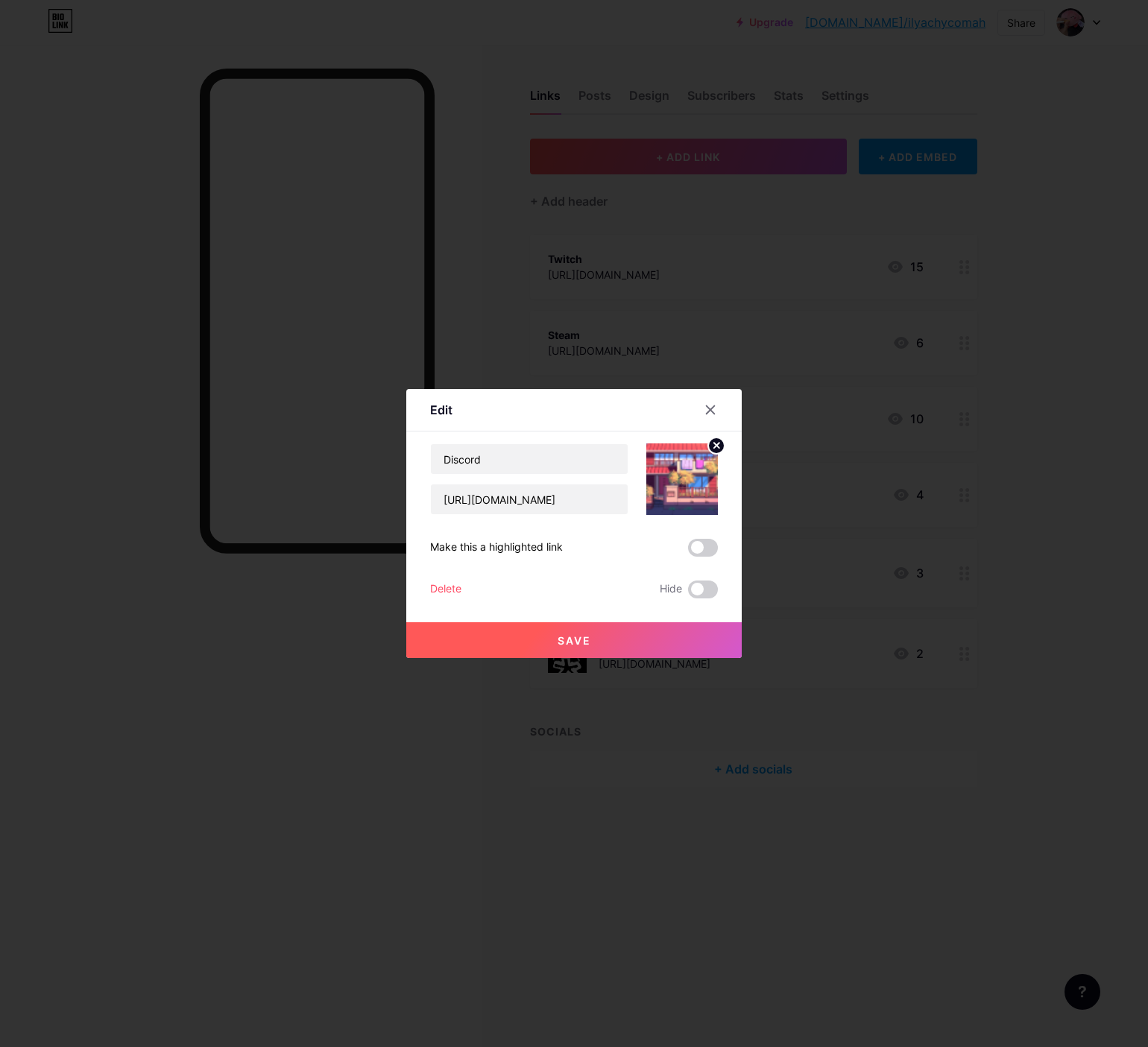
click at [710, 440] on icon at bounding box center [717, 446] width 18 height 18
click at [605, 637] on button "Save" at bounding box center [574, 640] width 335 height 35
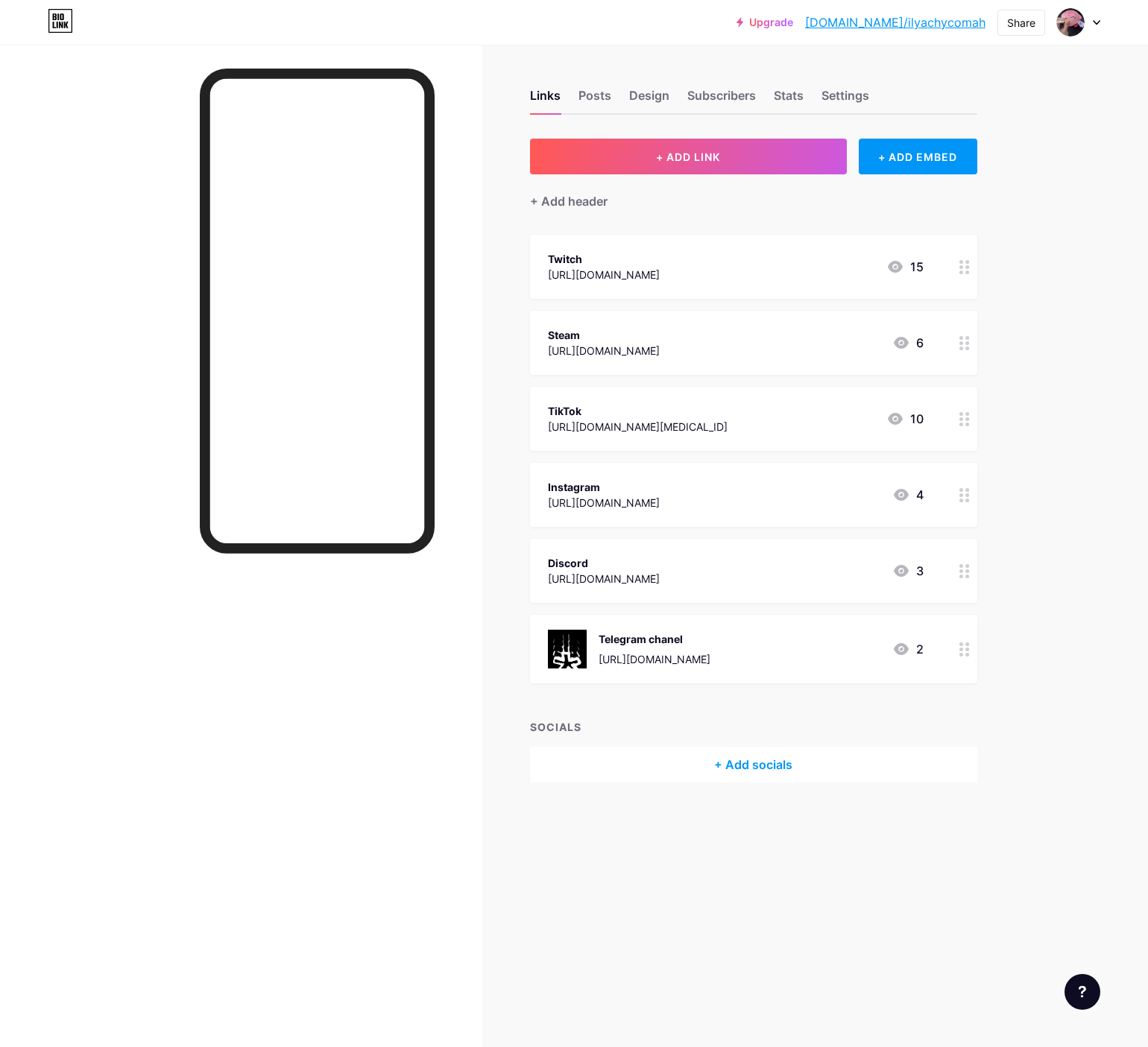
click at [710, 410] on div "TikTok" at bounding box center [637, 411] width 179 height 16
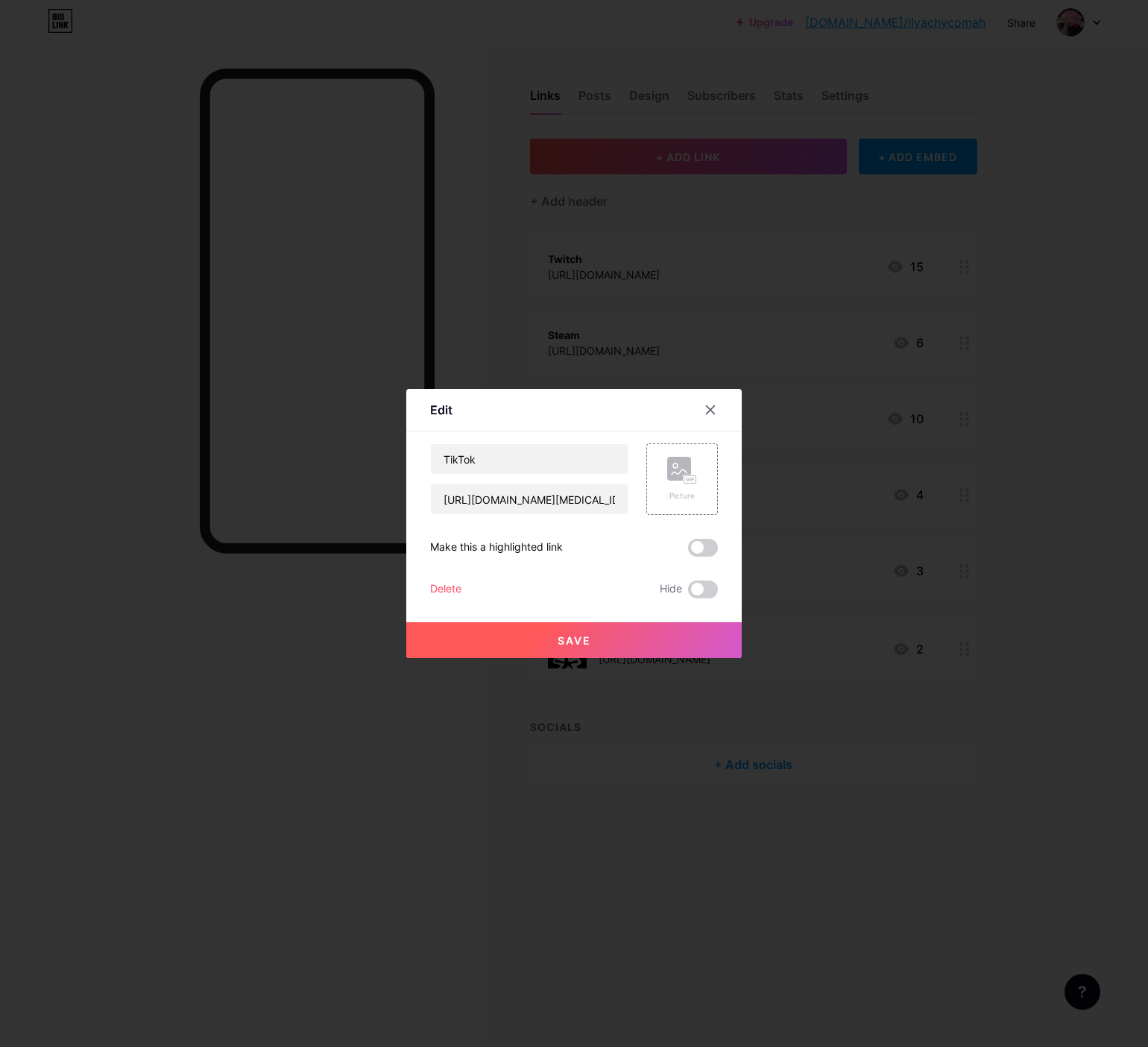
click at [983, 533] on div at bounding box center [574, 524] width 1148 height 1047
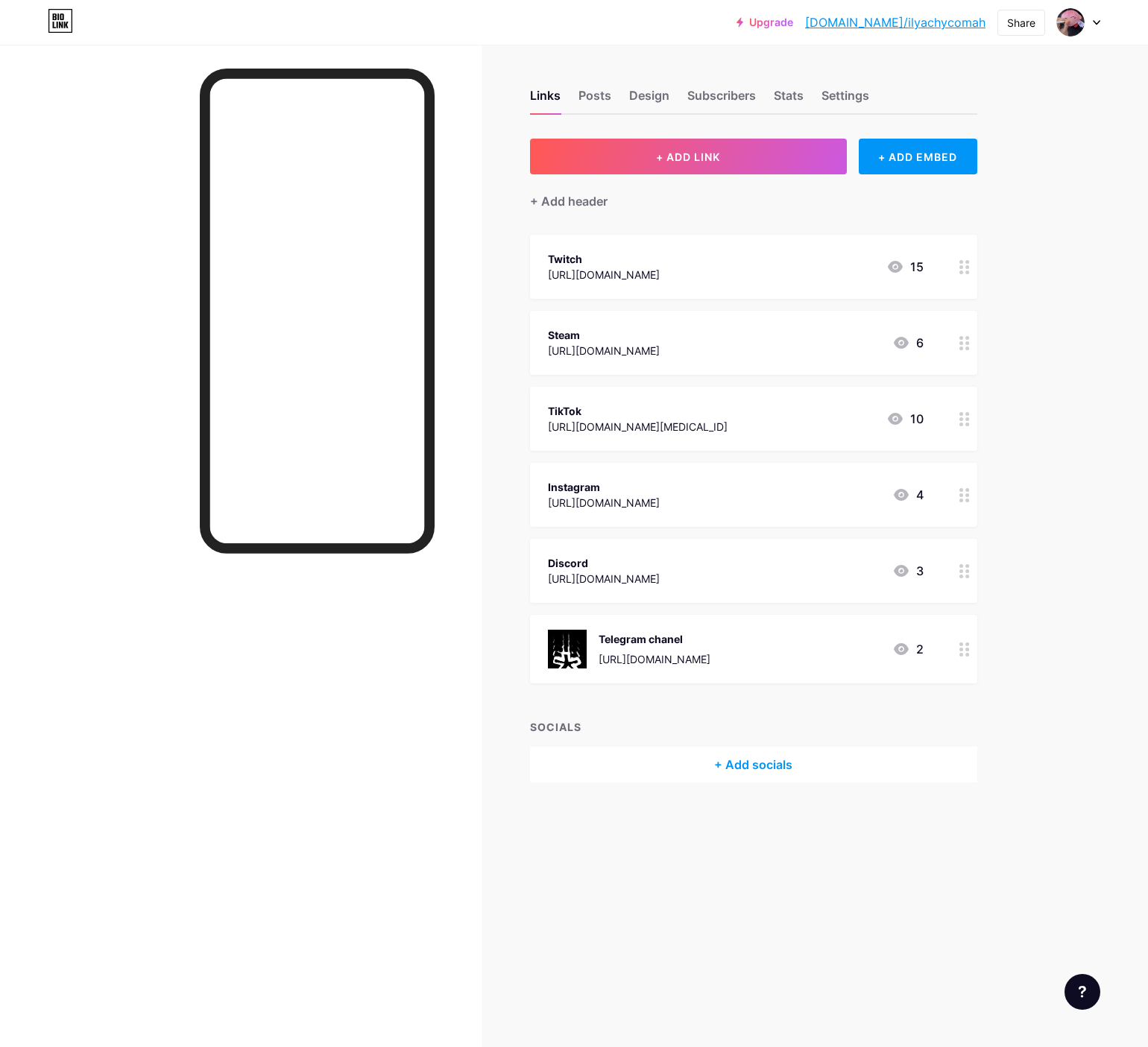
click at [957, 646] on div at bounding box center [965, 649] width 25 height 69
click at [720, 445] on circle at bounding box center [716, 445] width 17 height 17
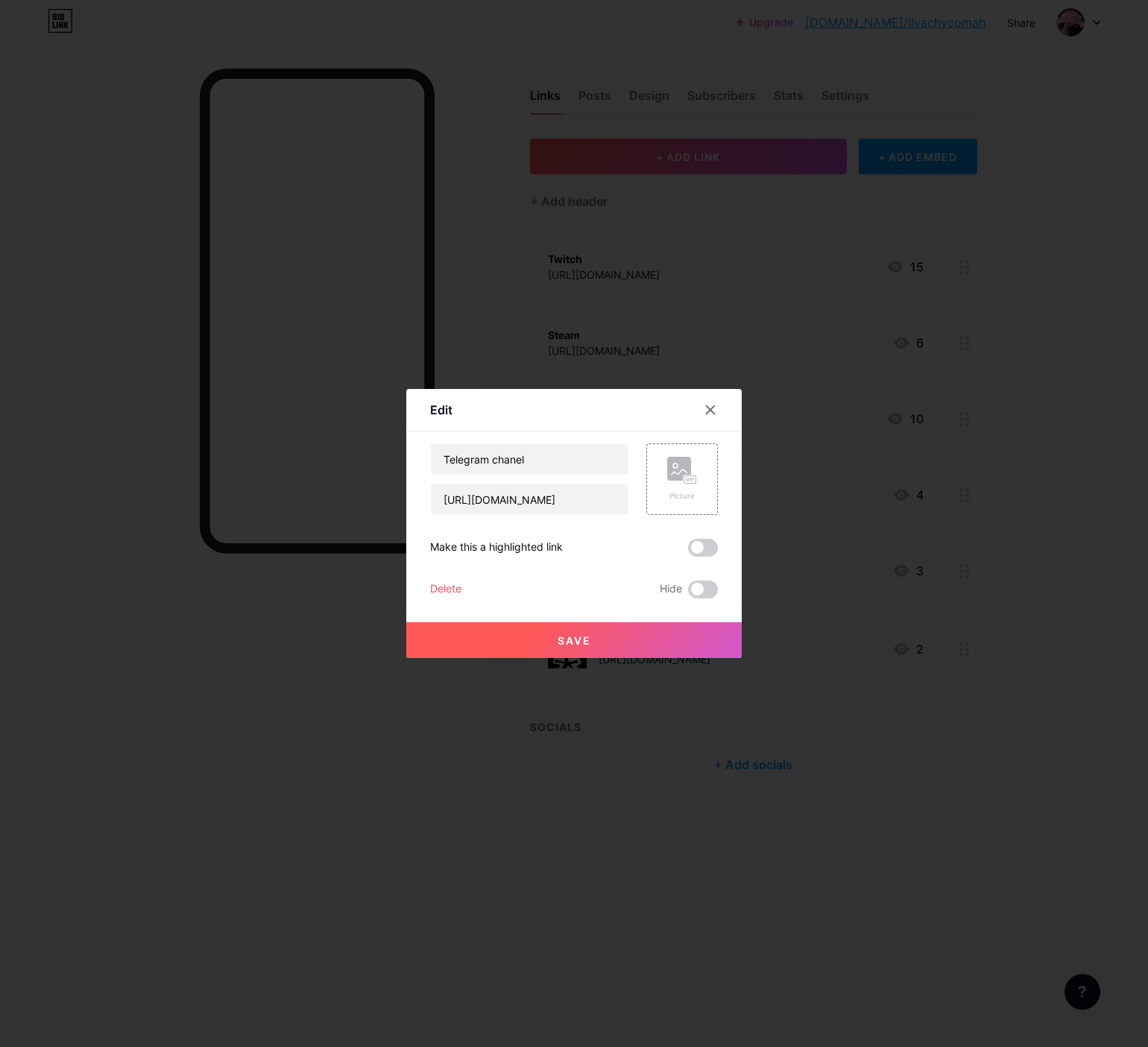
click at [577, 630] on button "Save" at bounding box center [574, 640] width 335 height 35
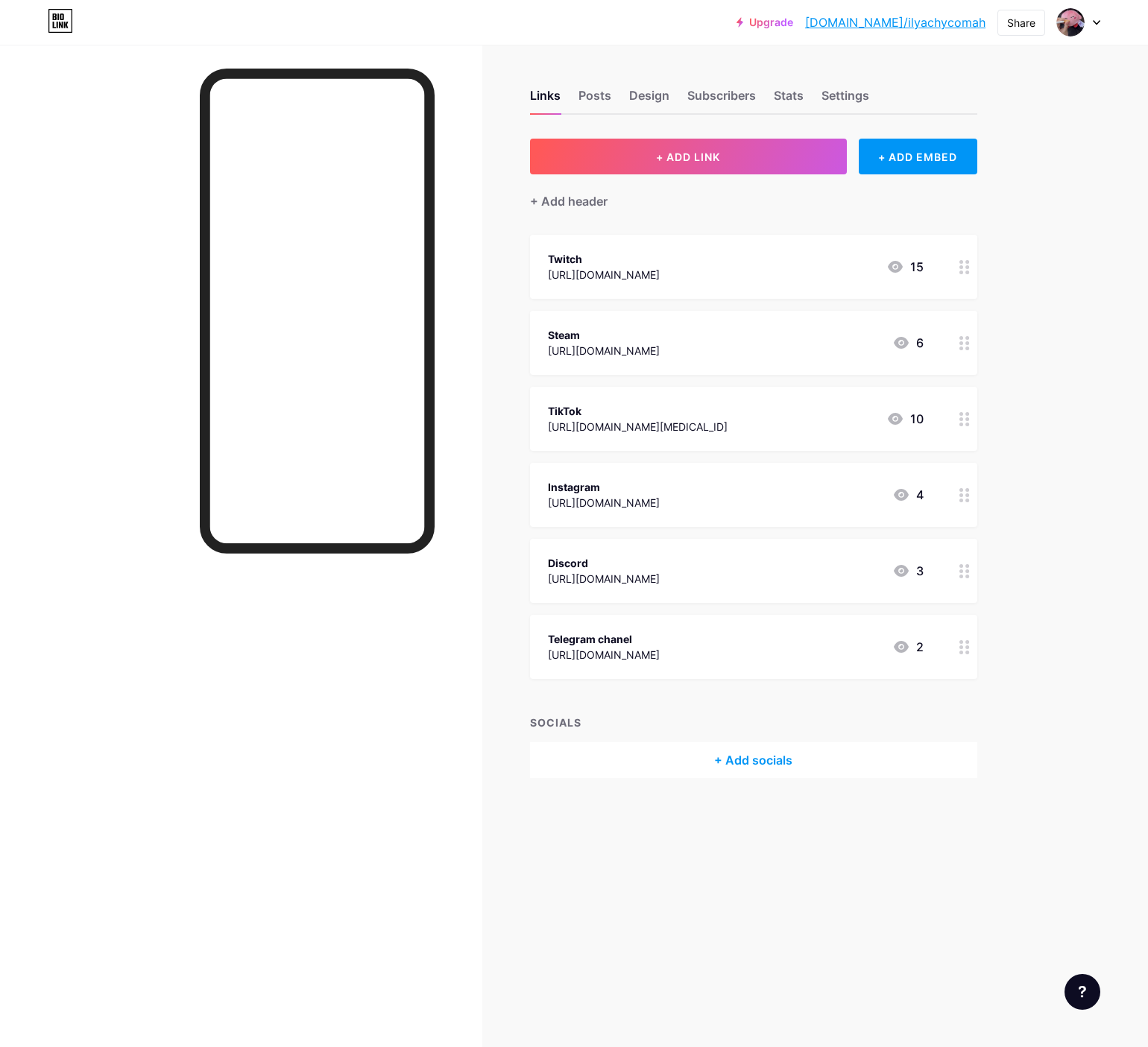
click at [577, 95] on div "Links Posts Design Subscribers Stats Settings" at bounding box center [754, 88] width 447 height 52
click at [584, 95] on div "Posts" at bounding box center [594, 99] width 32 height 26
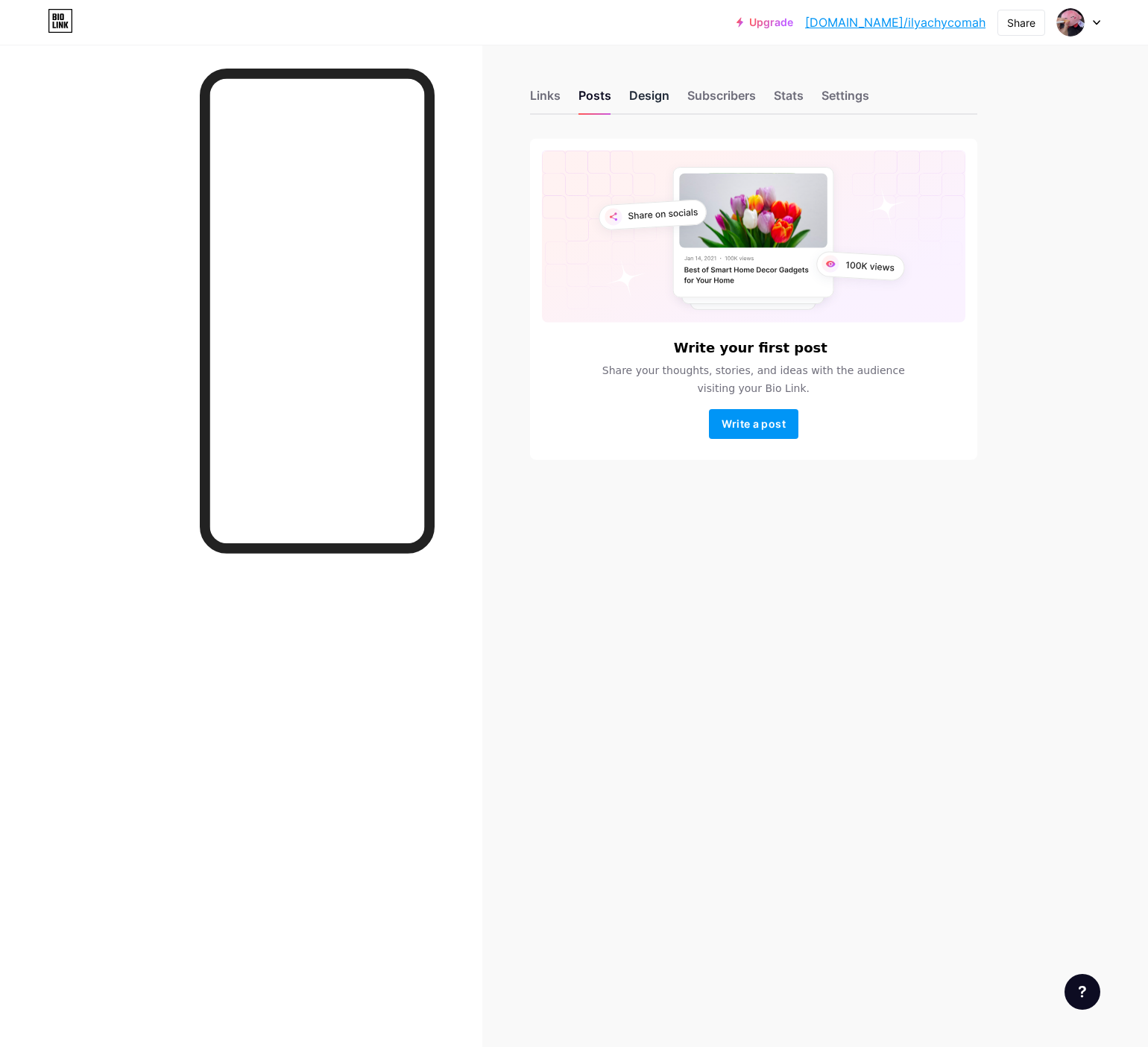
click at [645, 95] on div "Design" at bounding box center [649, 99] width 40 height 26
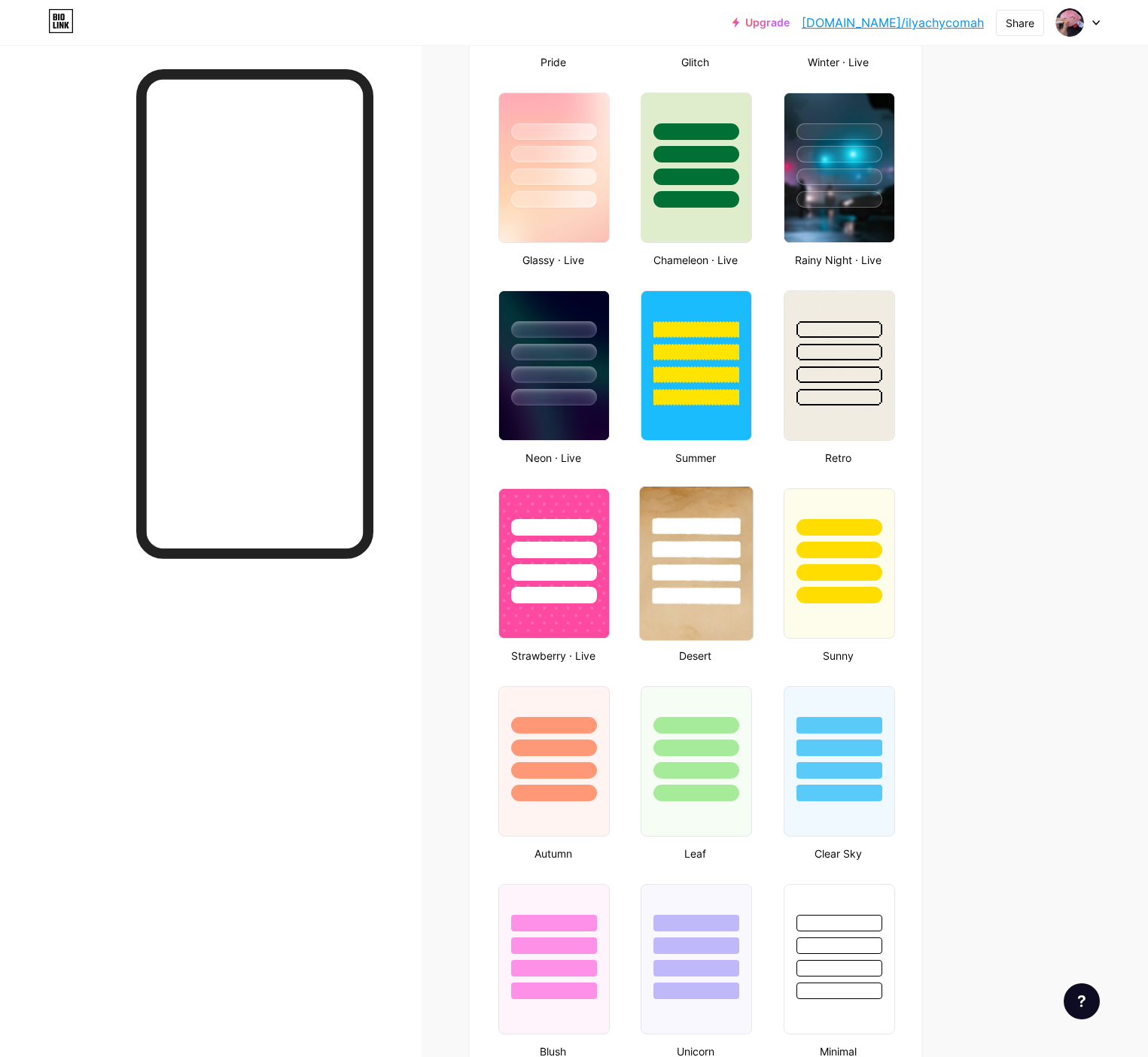
type input "#403375"
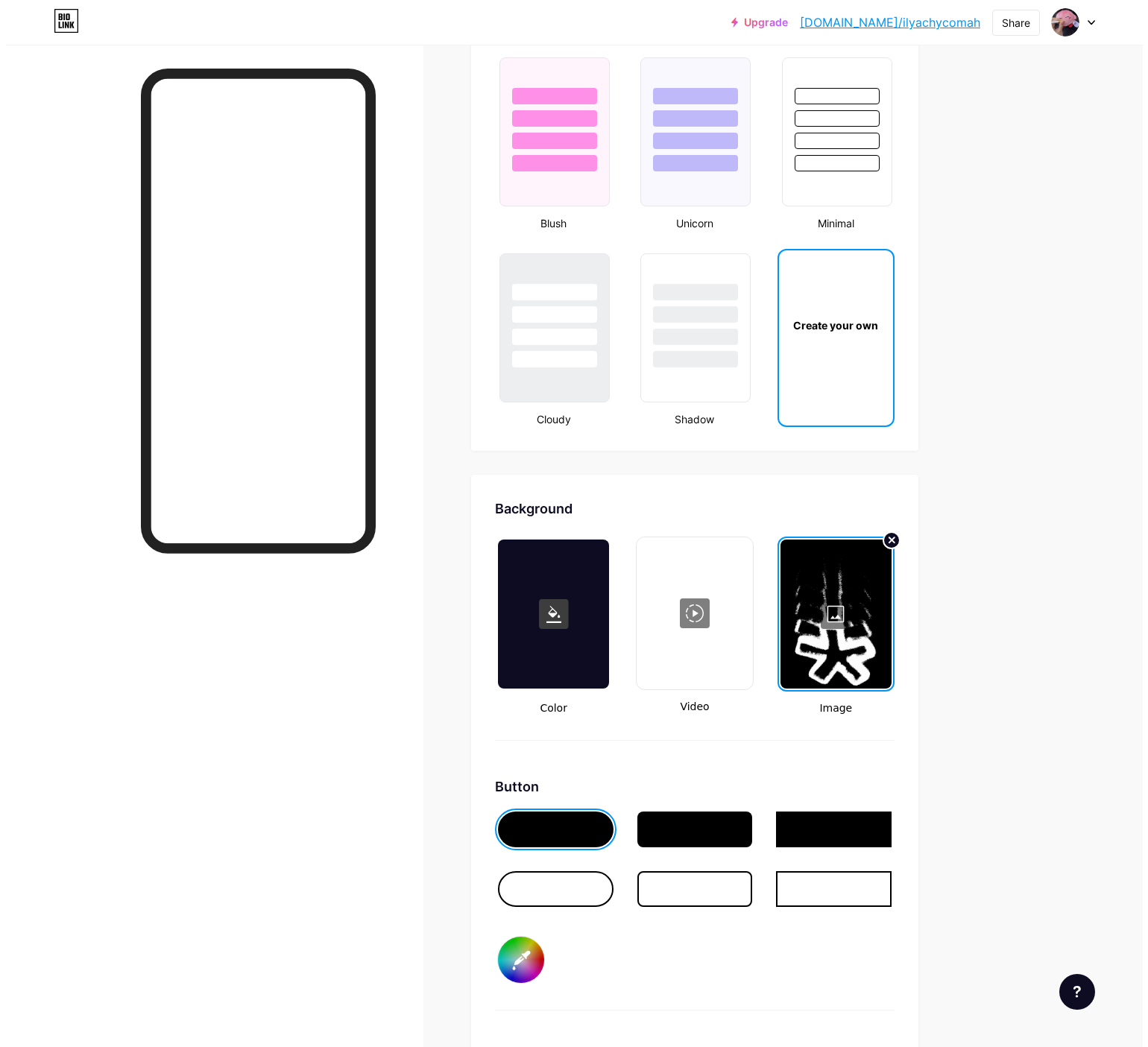
scroll to position [1566, 0]
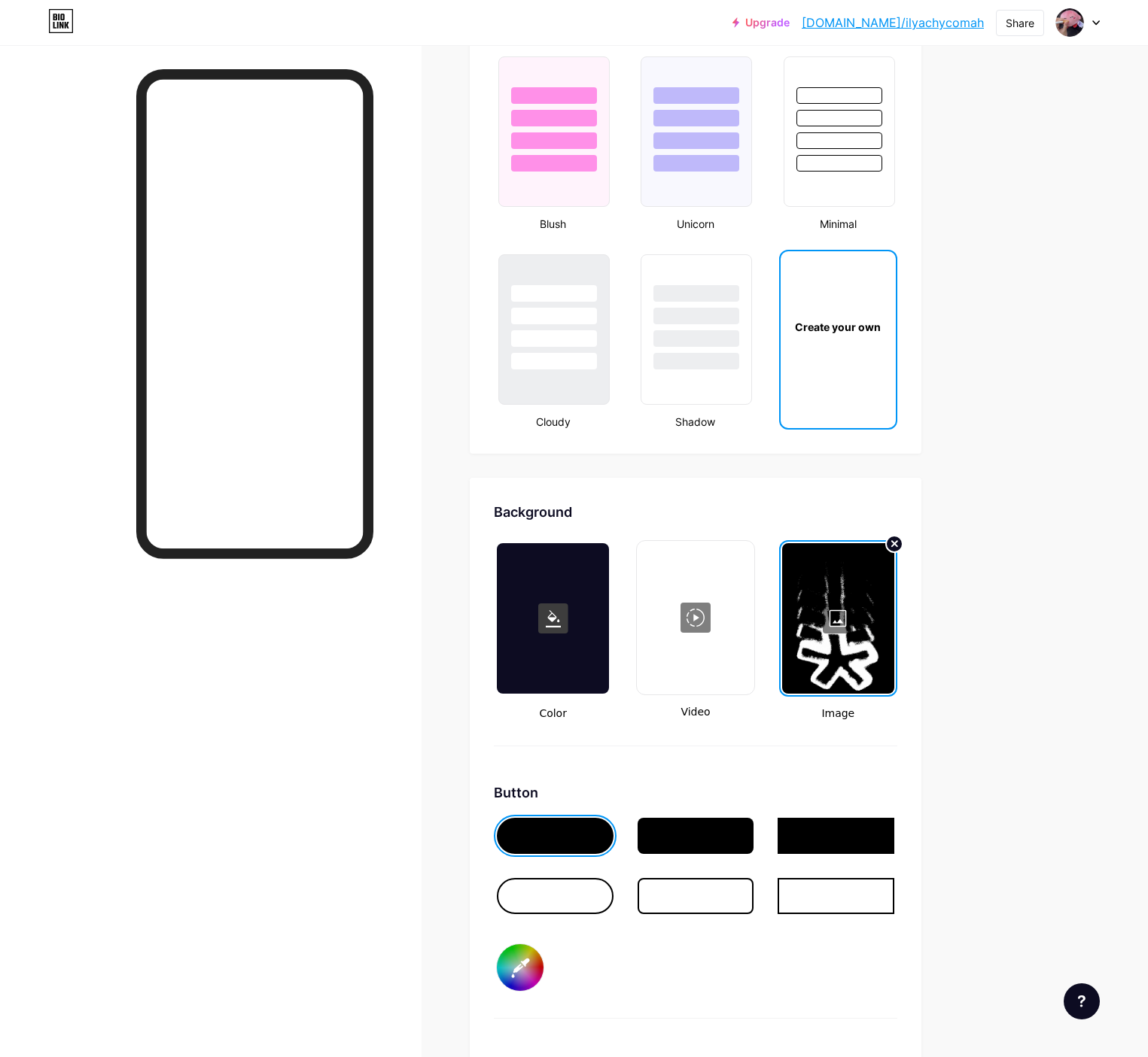
click at [894, 626] on div at bounding box center [837, 619] width 112 height 150
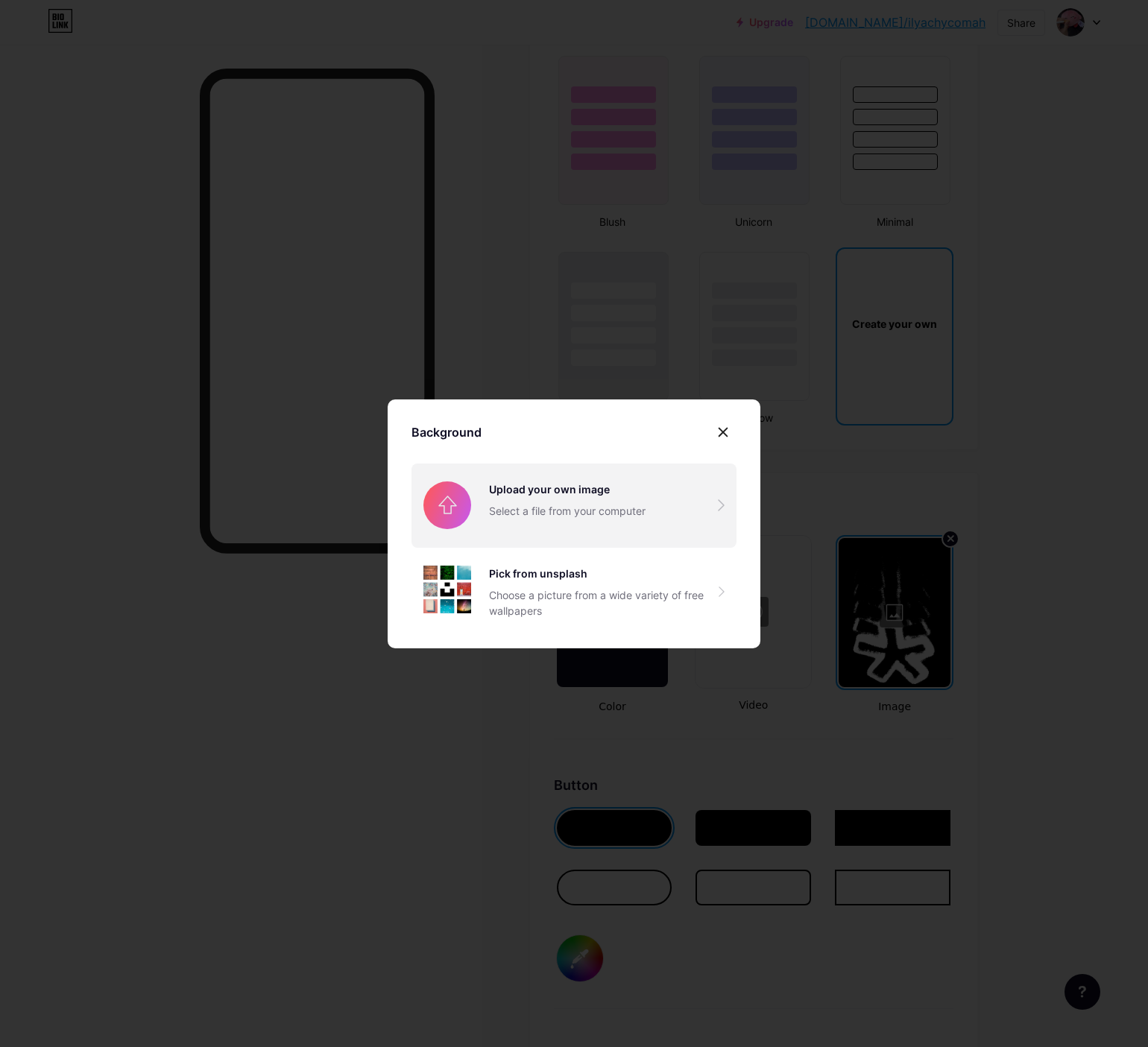
click at [515, 508] on input "file" at bounding box center [574, 505] width 325 height 83
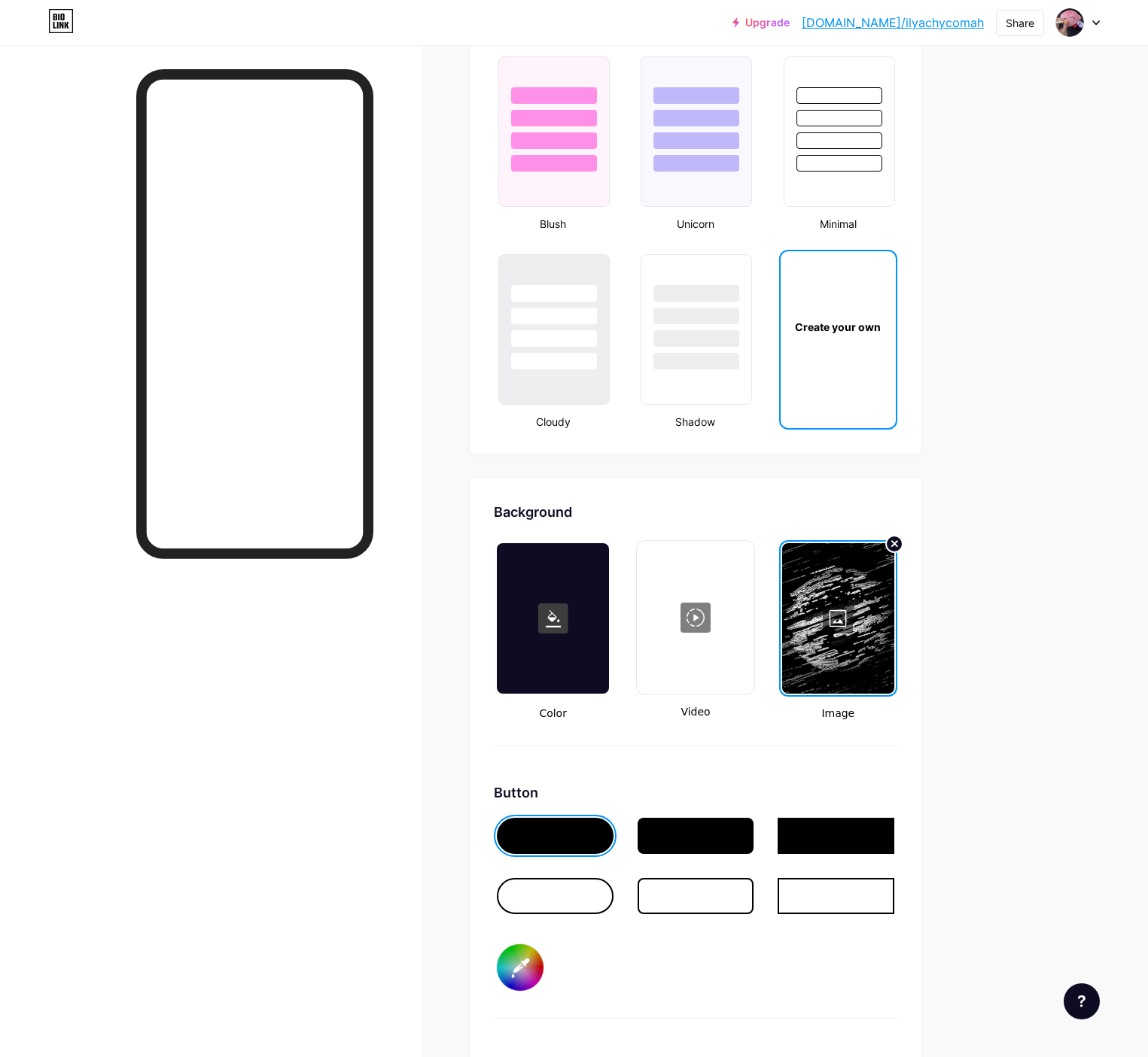
click at [746, 624] on div at bounding box center [695, 618] width 114 height 150
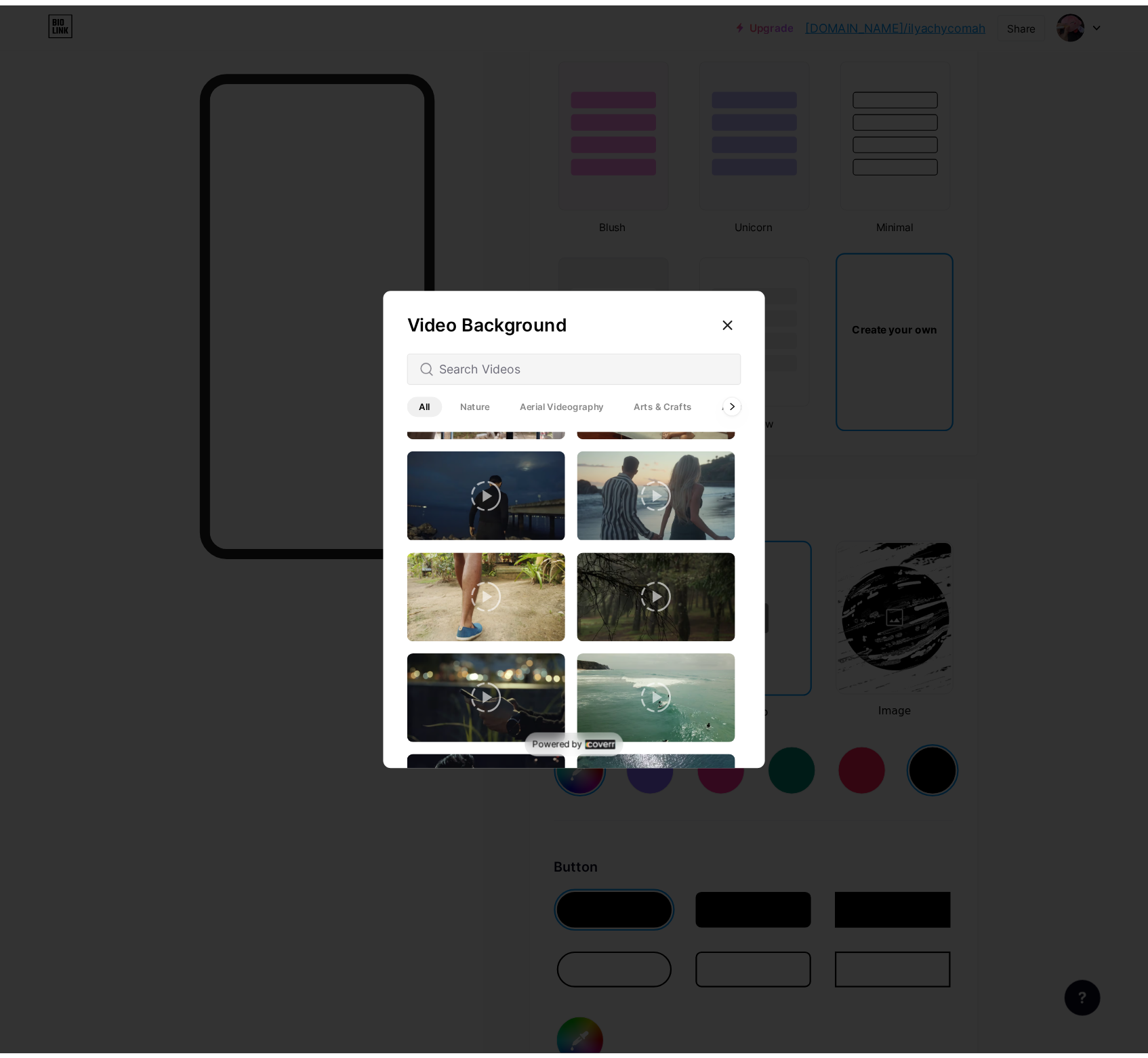
scroll to position [1957, 0]
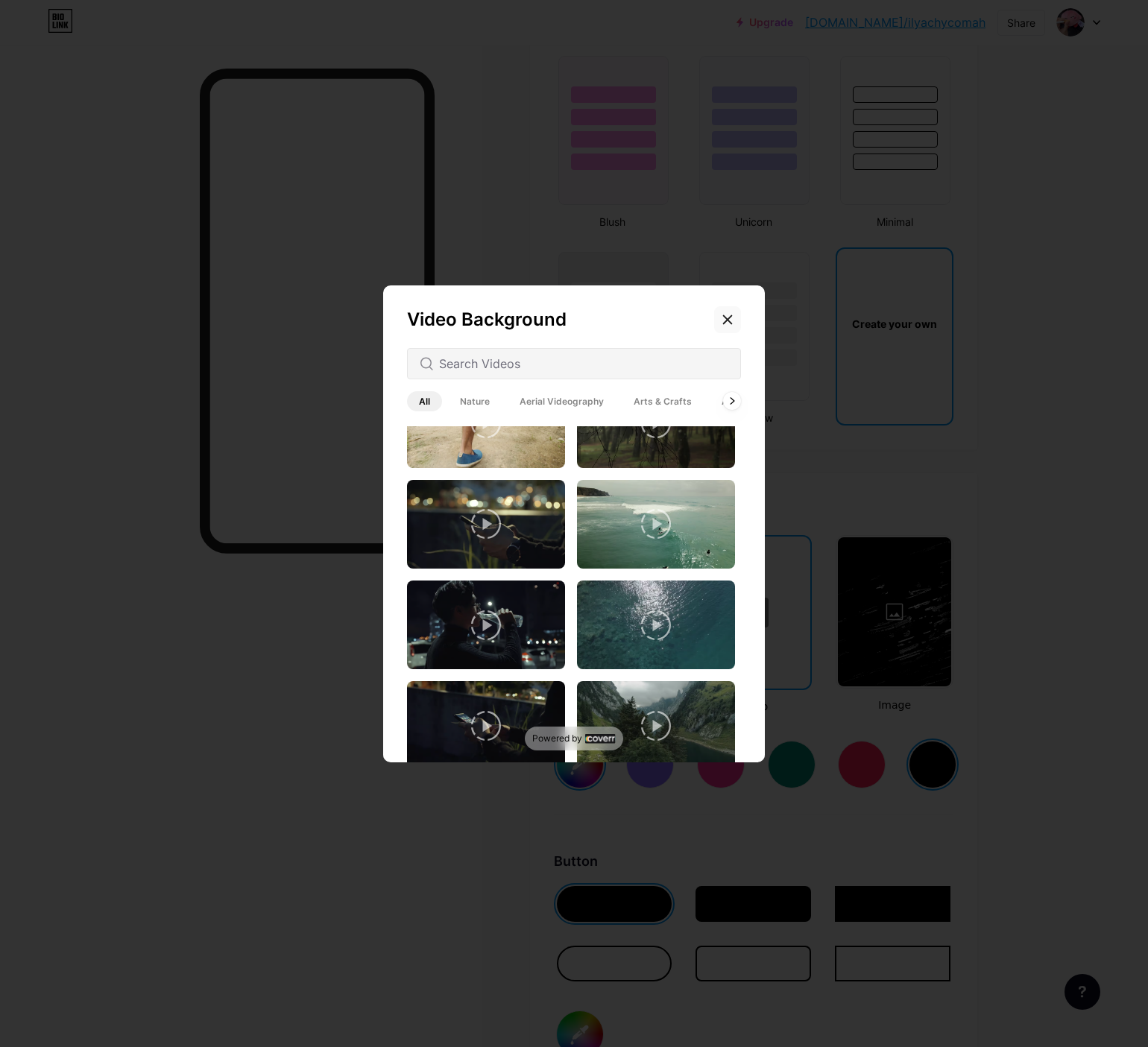
click at [728, 319] on icon at bounding box center [727, 320] width 8 height 8
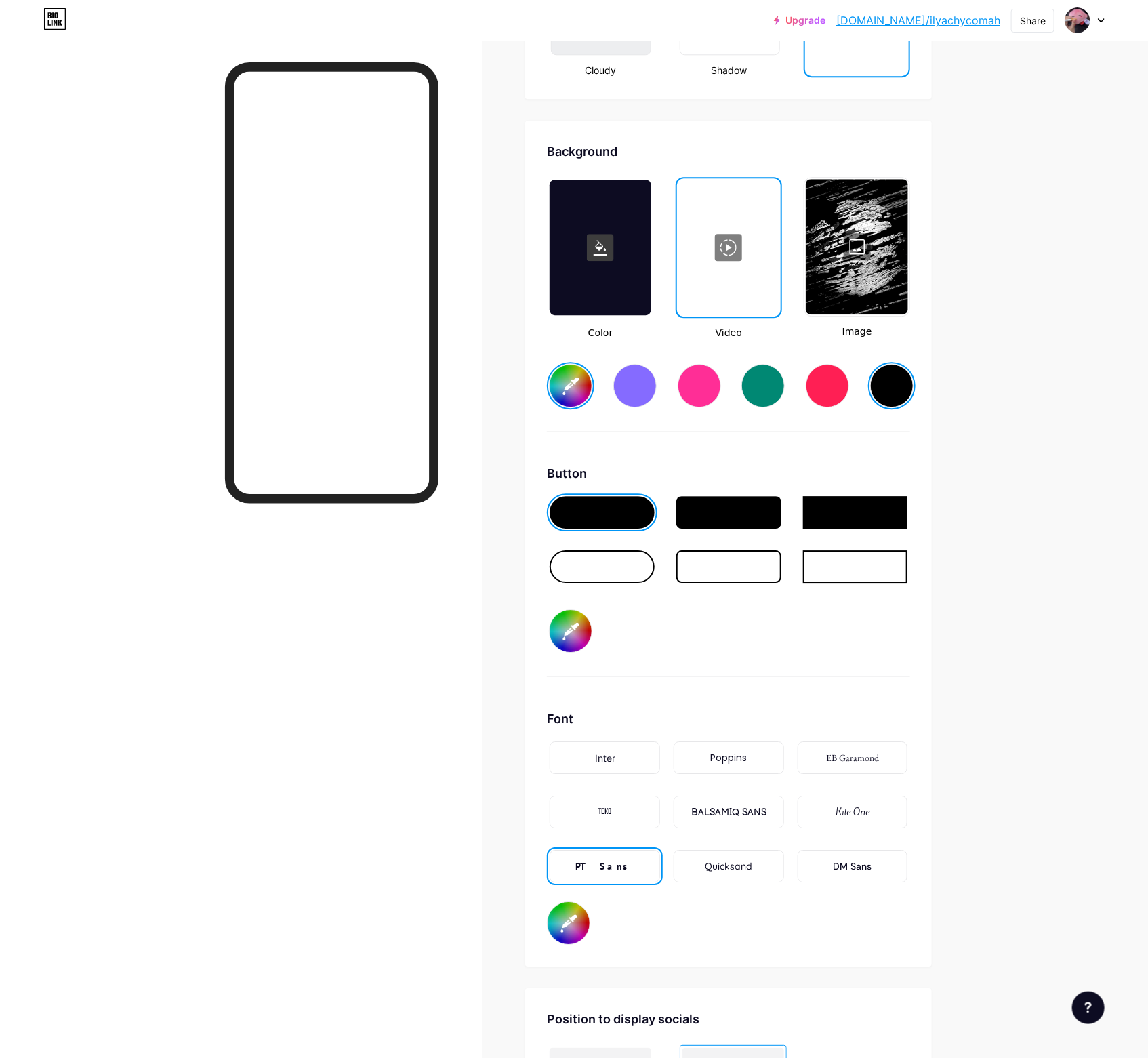
scroll to position [1950, 0]
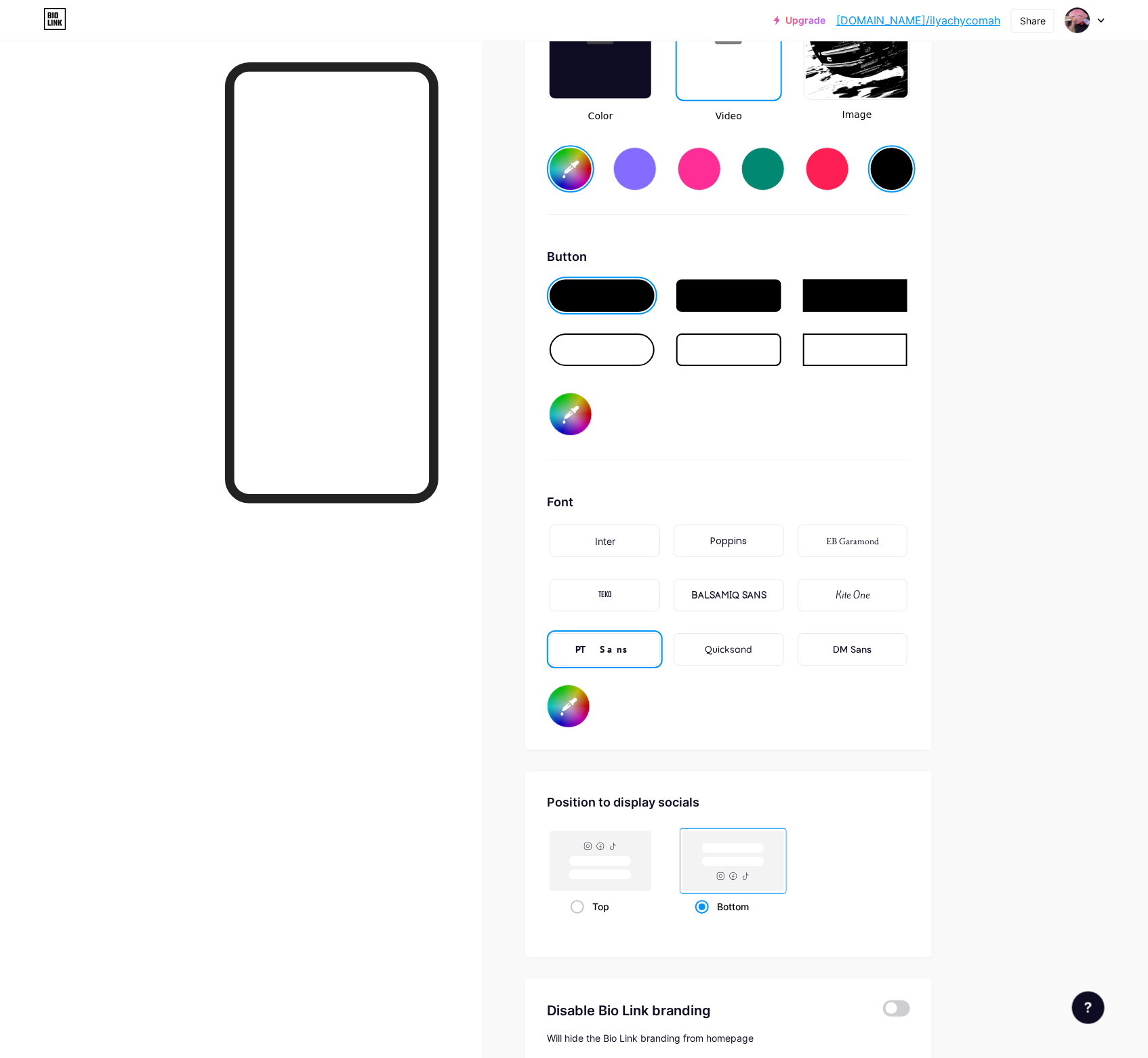
click at [721, 588] on div "BALSAMIQ SANS" at bounding box center [729, 595] width 75 height 14
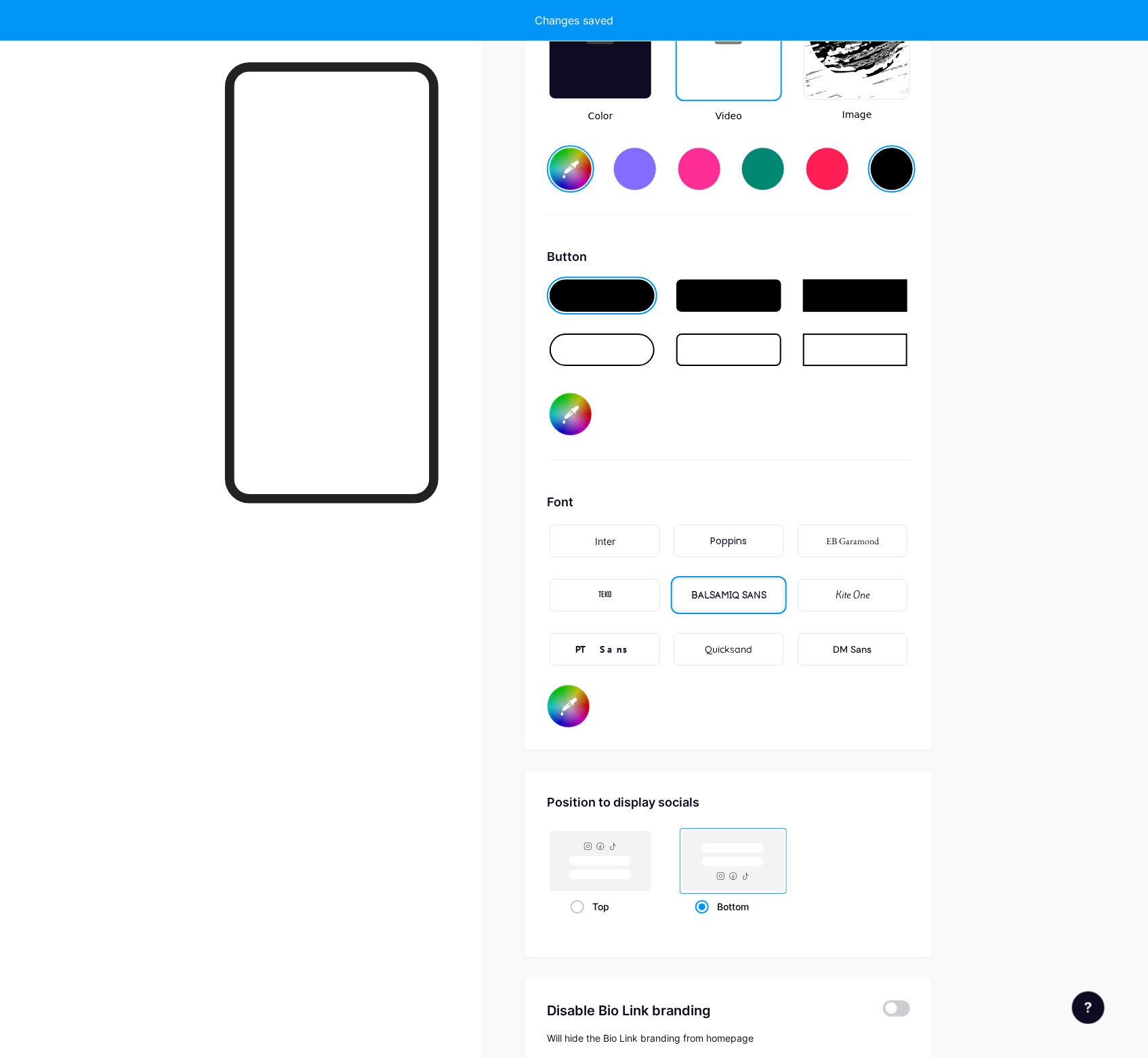
click at [873, 525] on div "EB Garamond" at bounding box center [853, 541] width 111 height 32
click at [858, 643] on div "DM Sans" at bounding box center [852, 650] width 38 height 14
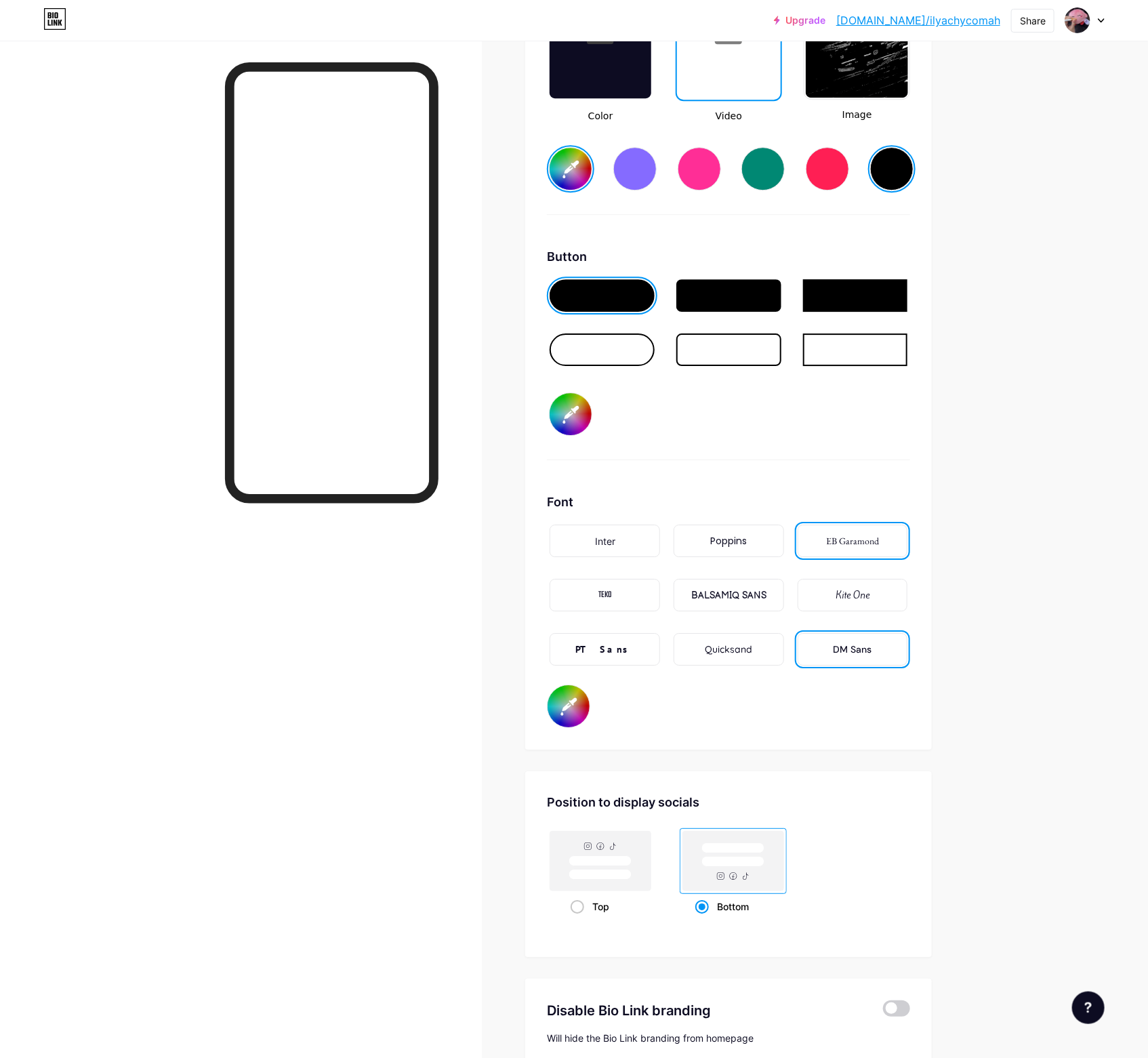
type input "#ffffff"
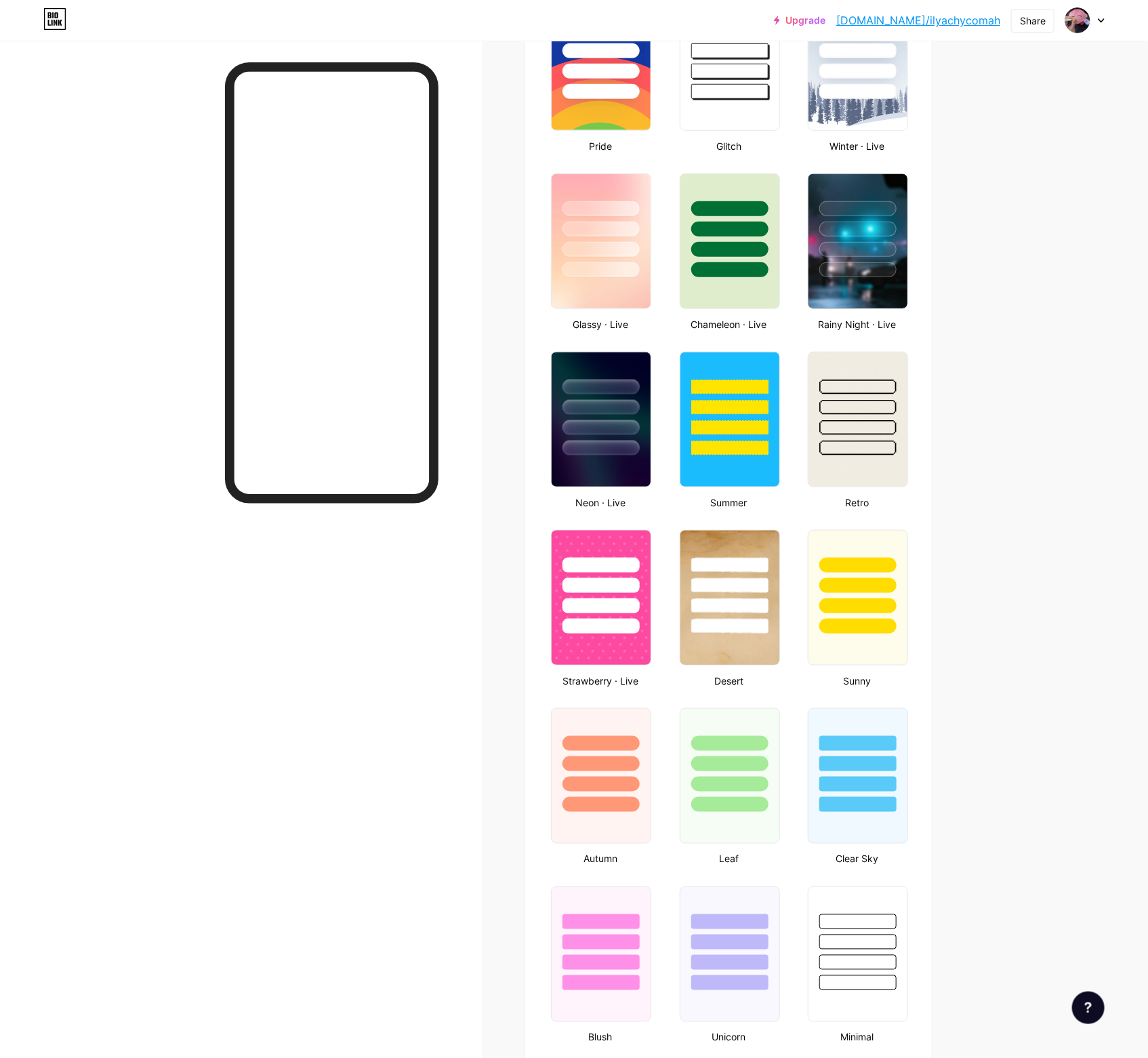
type input "#403375"
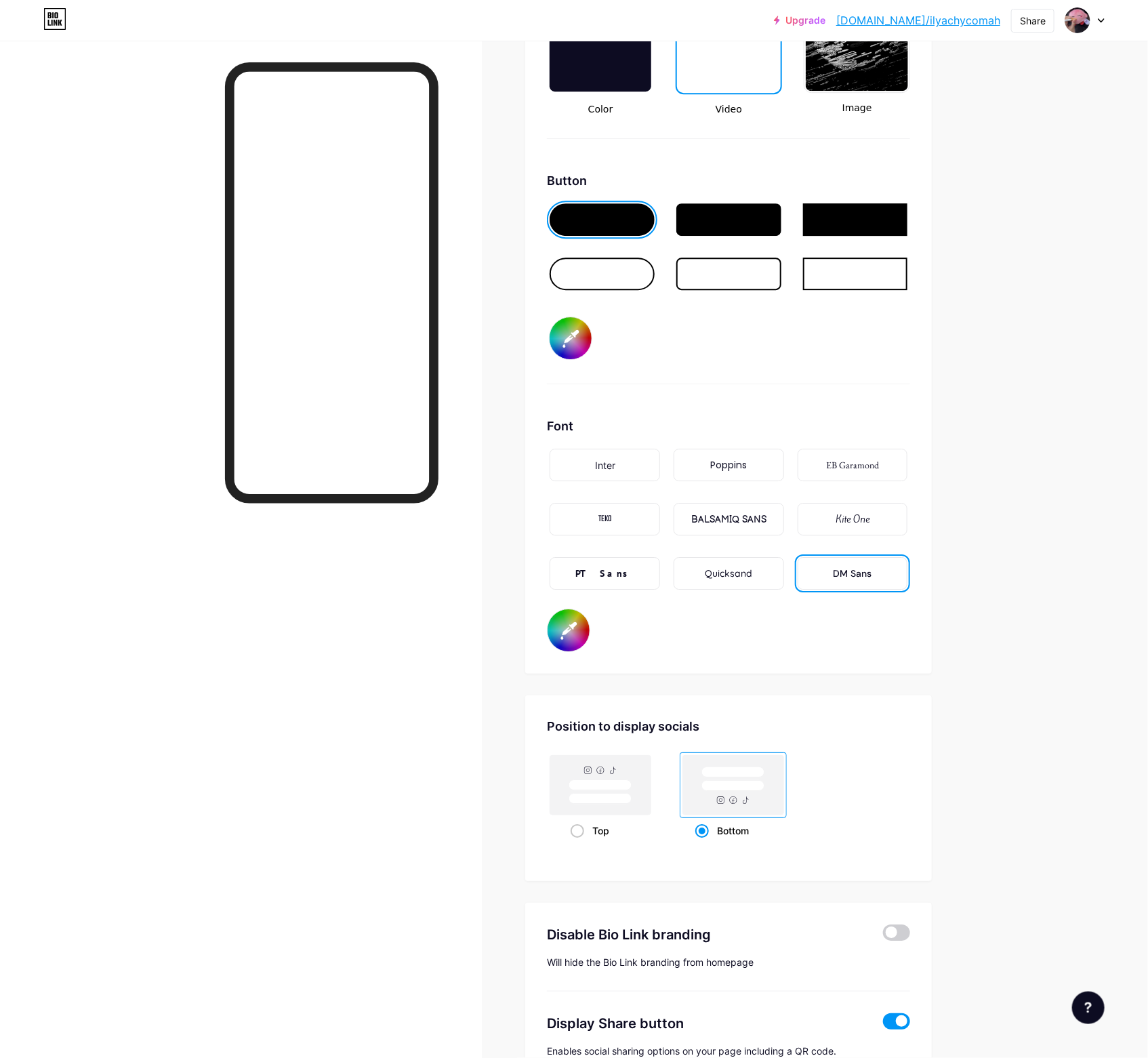
scroll to position [2018, 0]
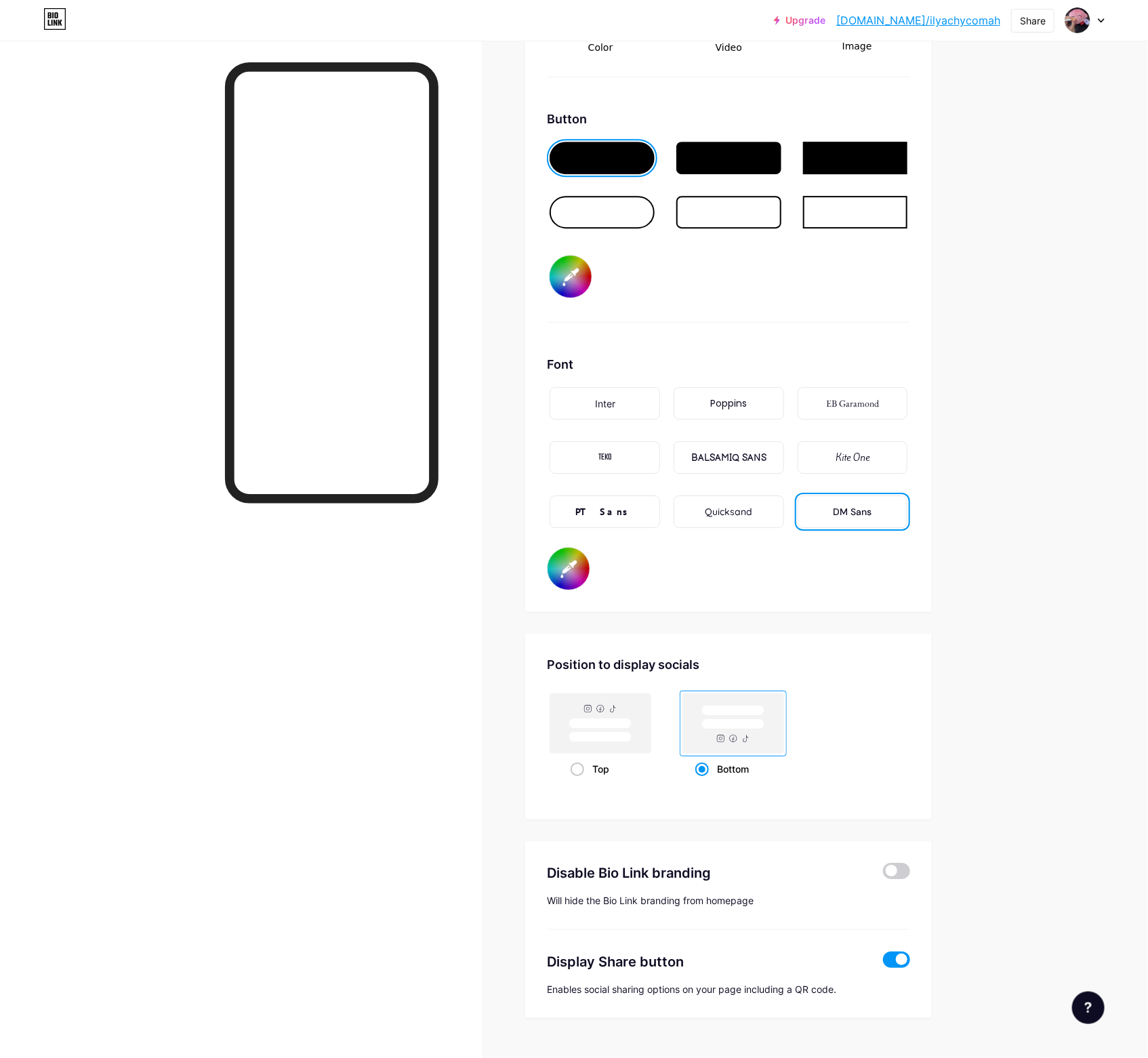
click at [611, 401] on div "Inter" at bounding box center [605, 403] width 111 height 32
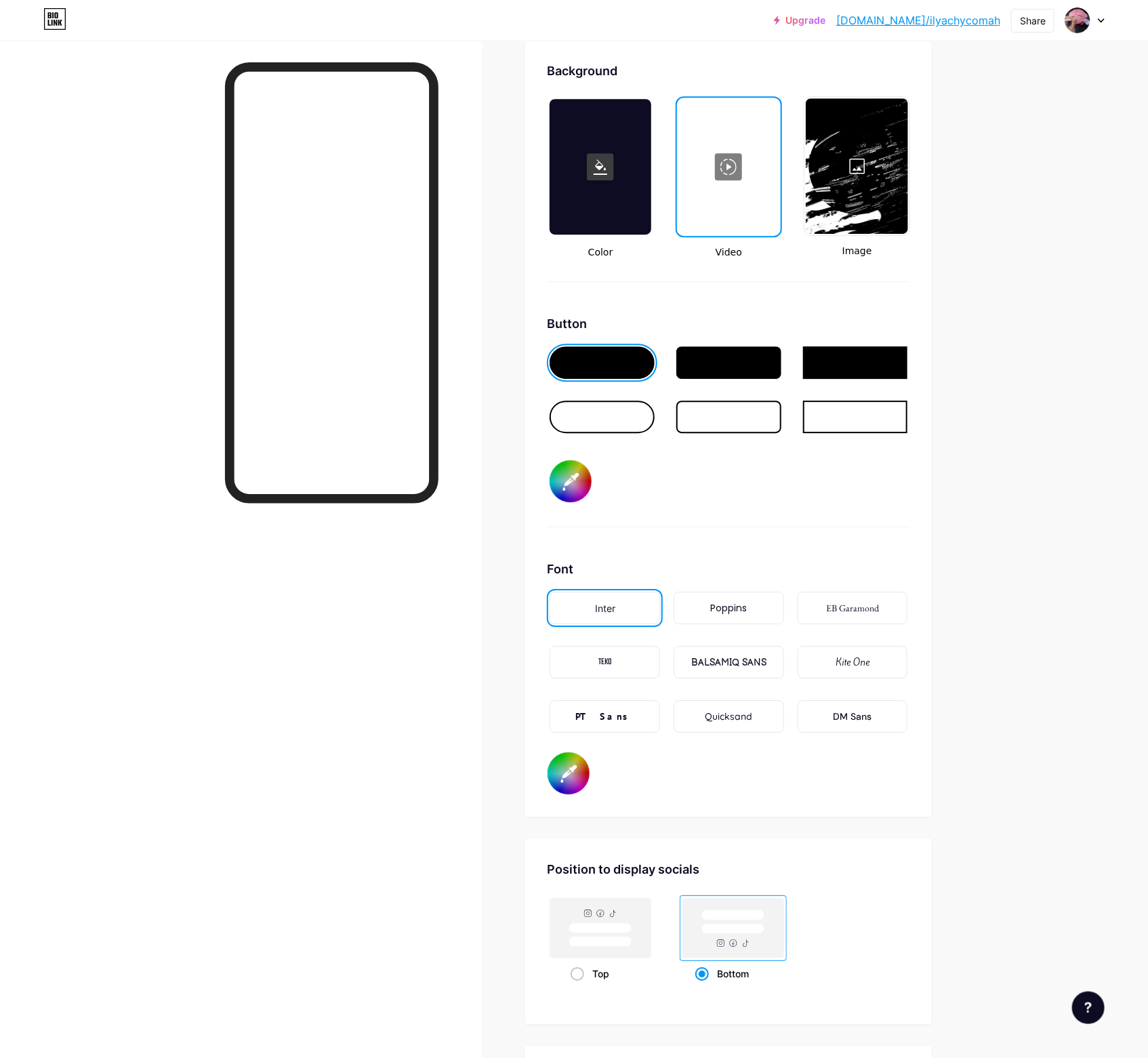
scroll to position [1507, 0]
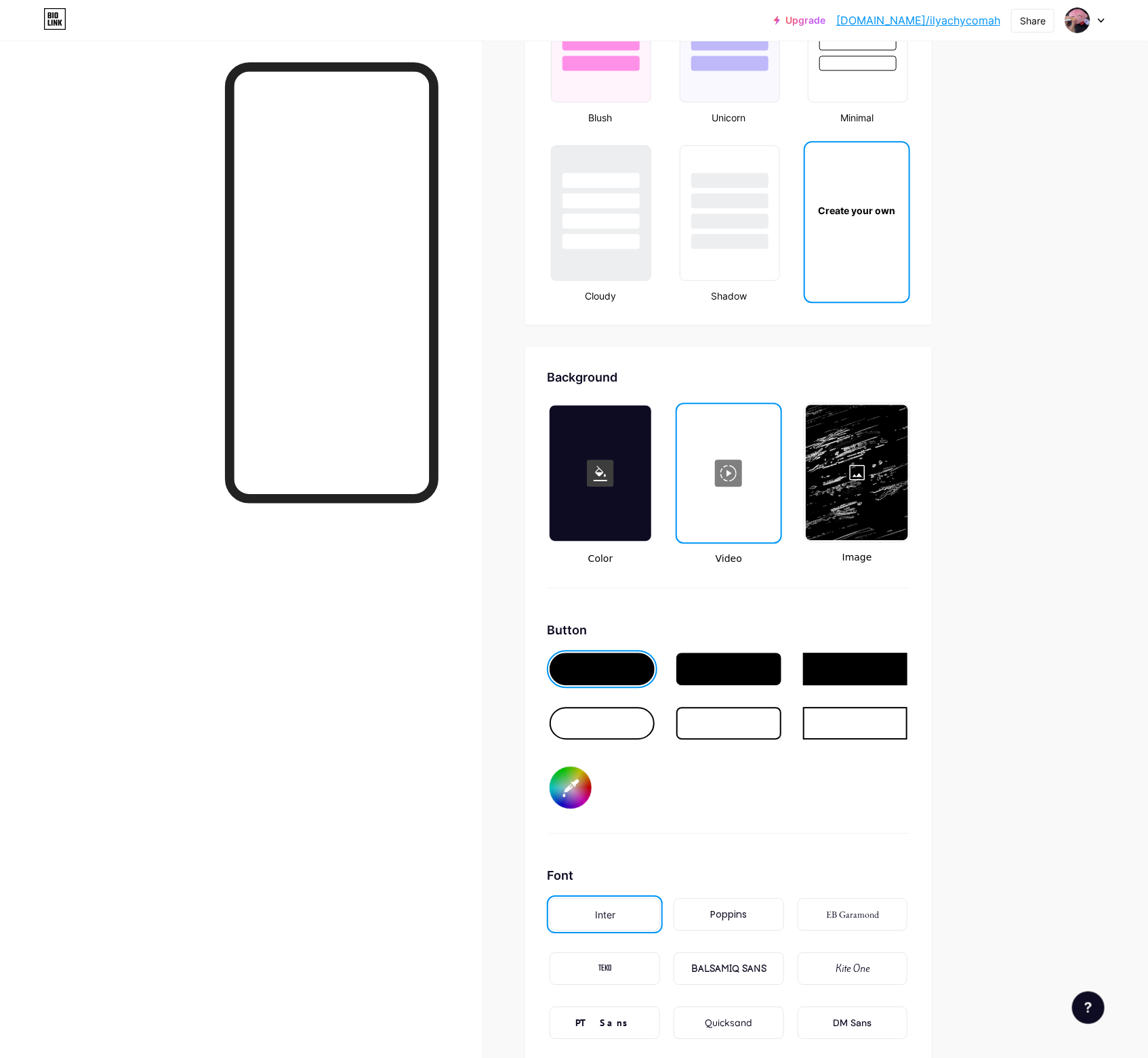
click at [850, 454] on div at bounding box center [857, 472] width 102 height 135
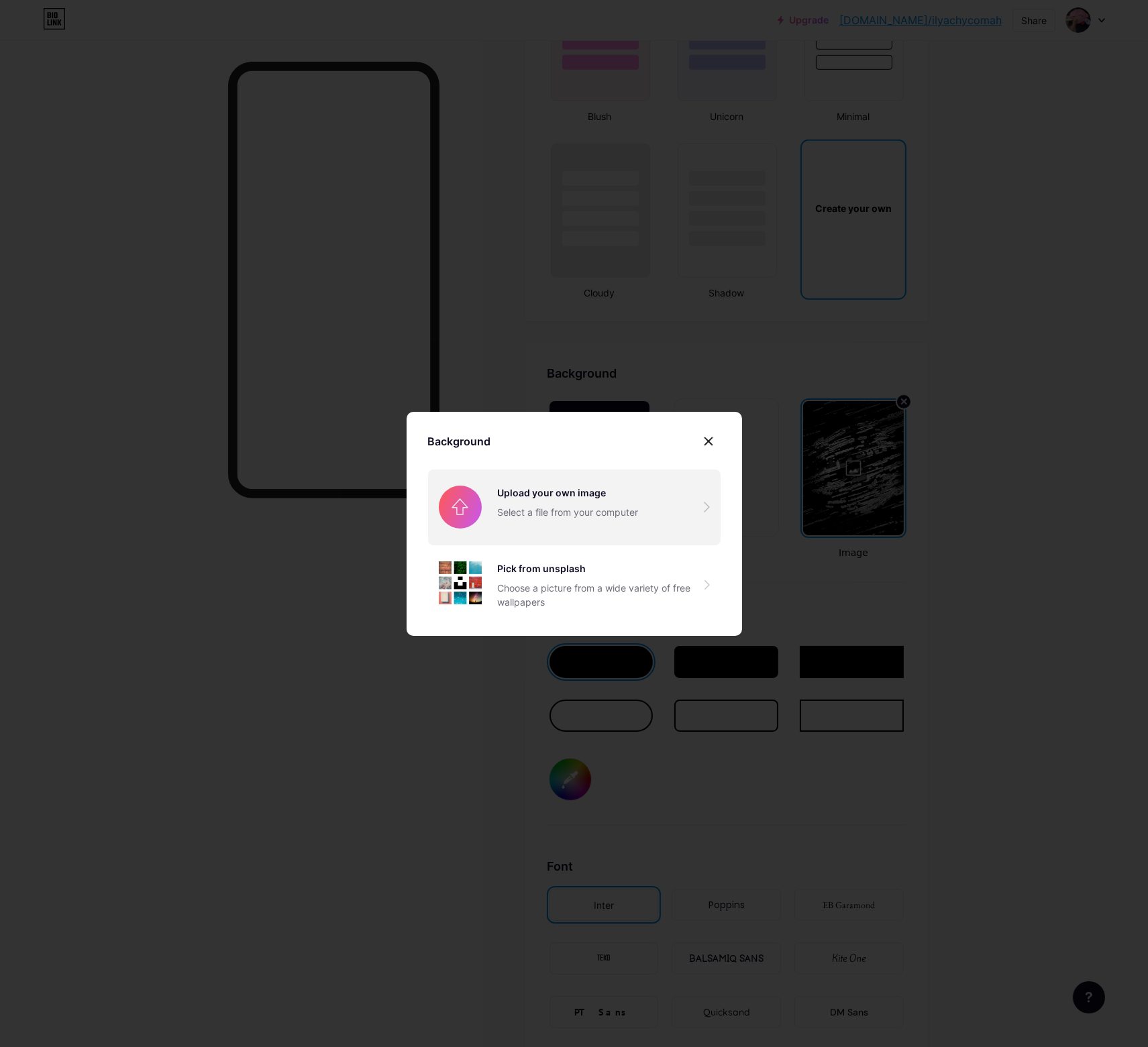
click at [491, 488] on input "file" at bounding box center [574, 506] width 293 height 75
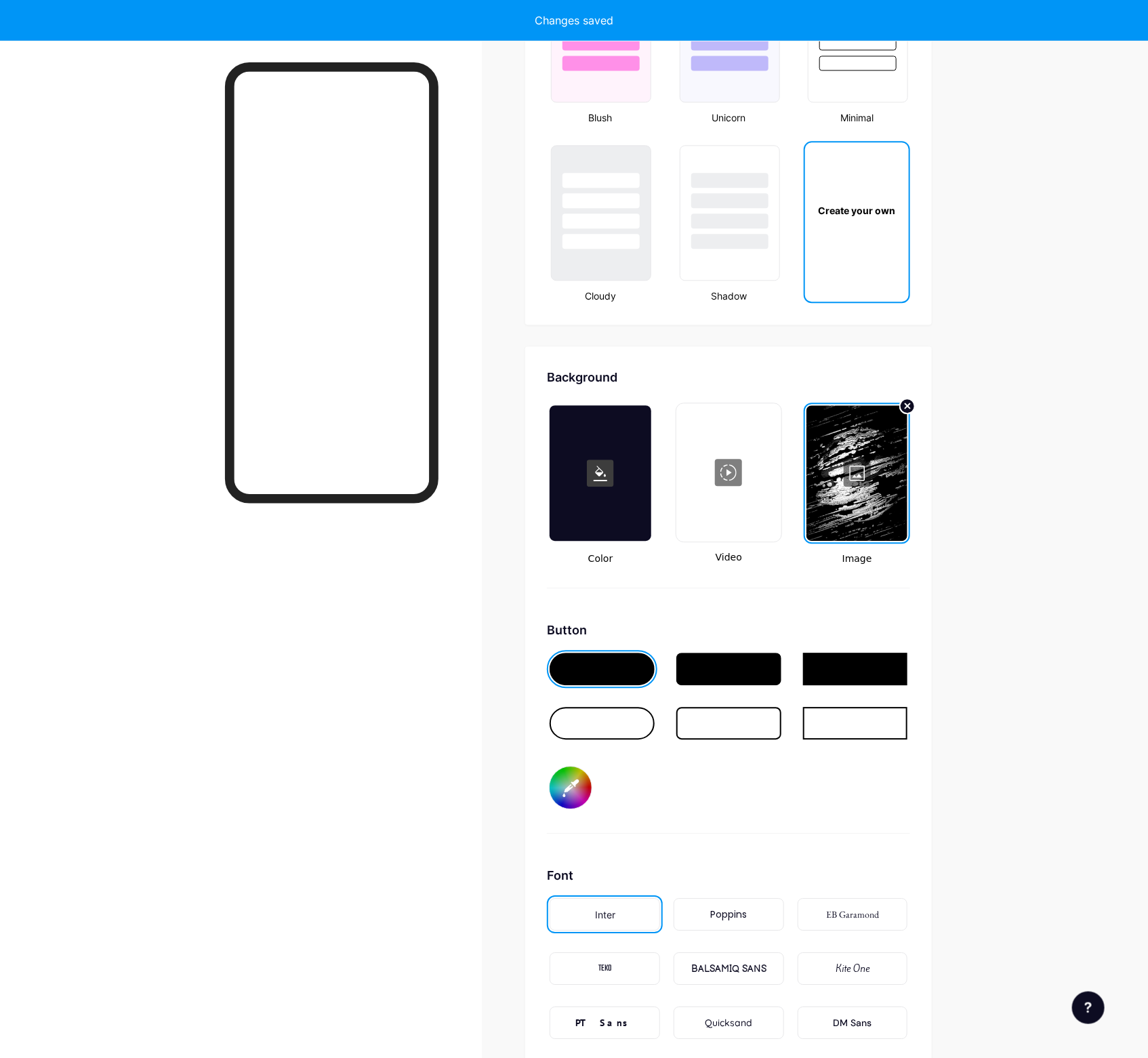
type input "#ffffff"
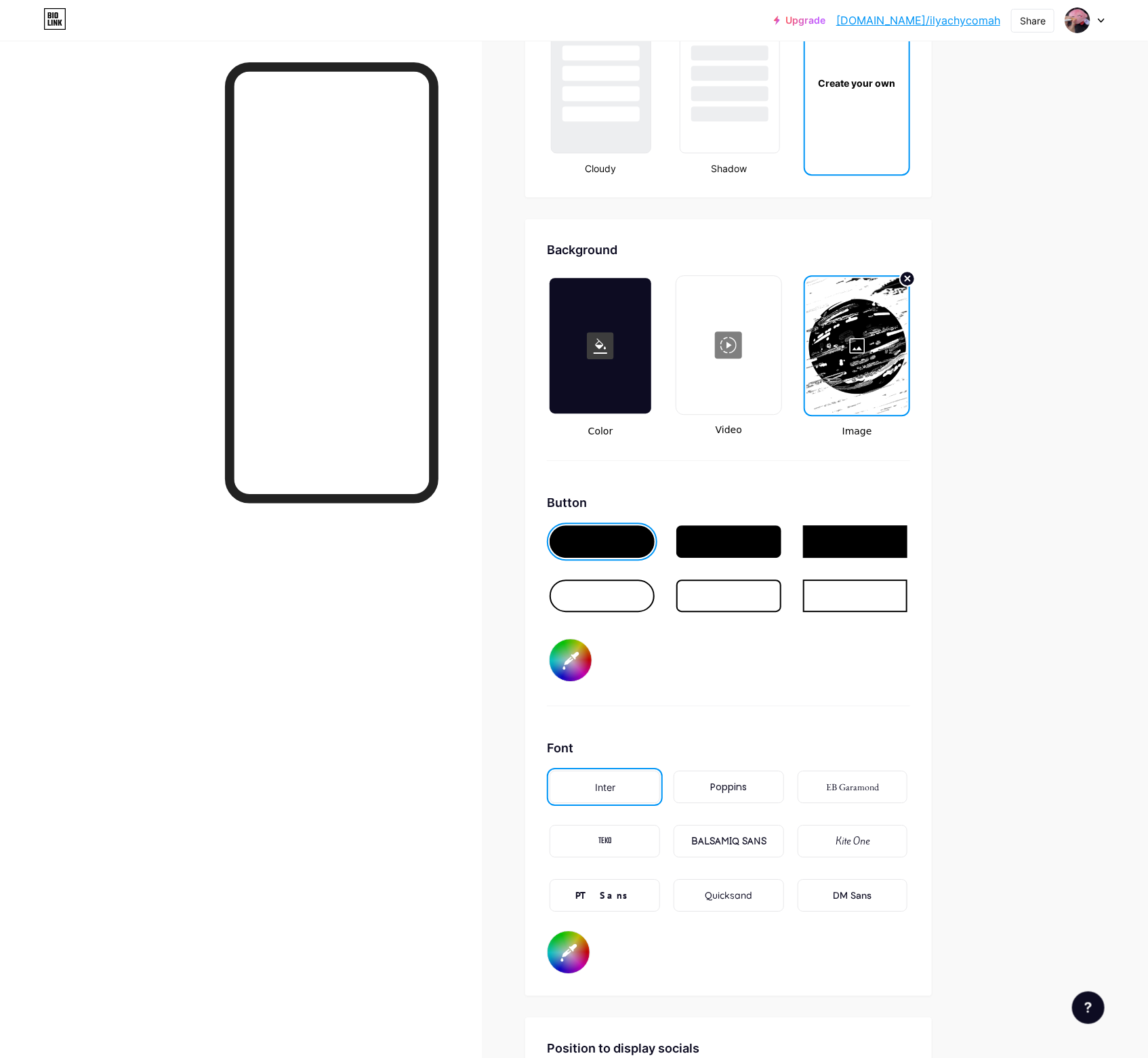
scroll to position [1658, 0]
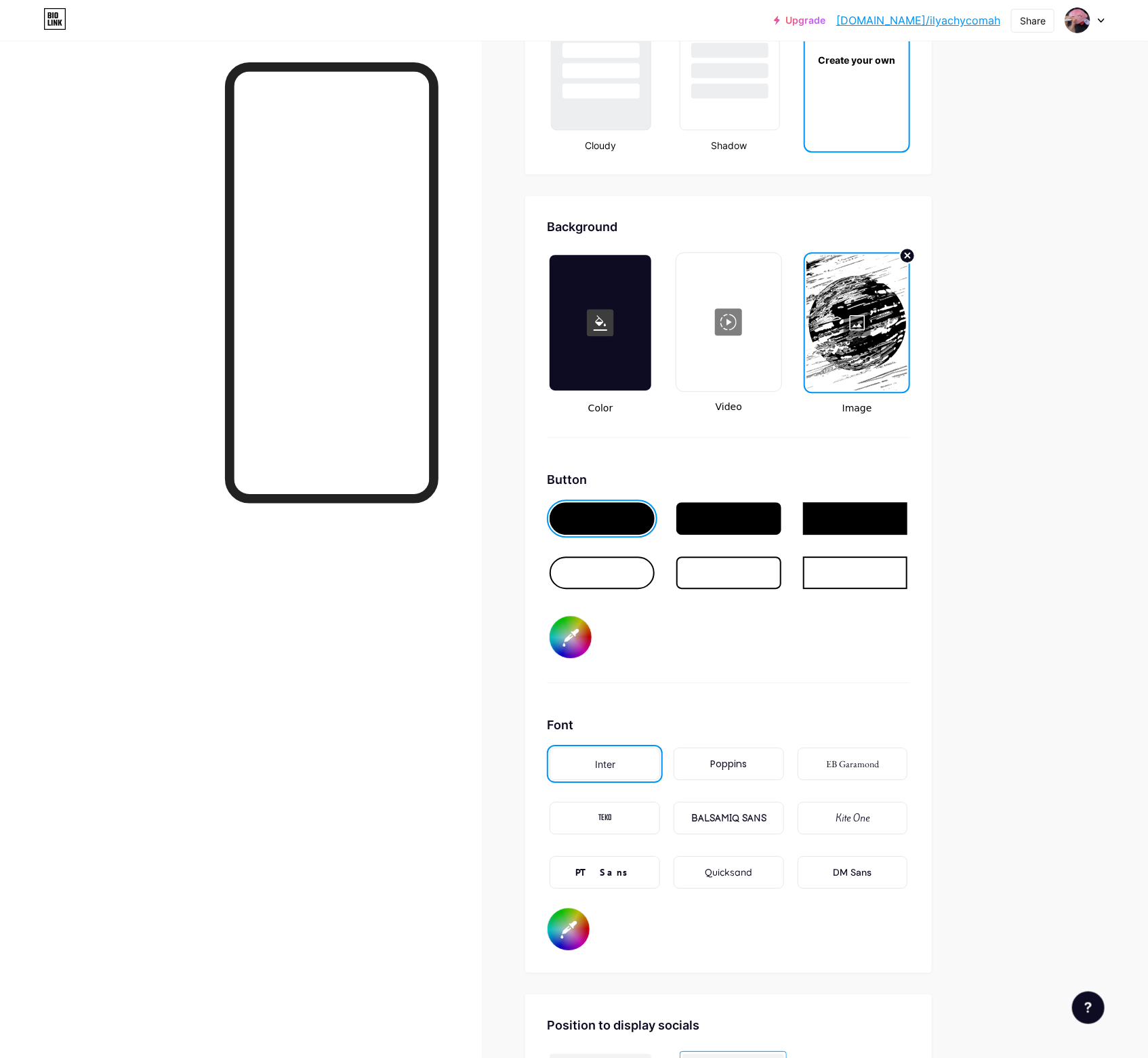
click at [578, 616] on input "#403375" at bounding box center [570, 636] width 42 height 42
type input "#423479"
type input "#ffffff"
type input "#423579"
type input "#ffffff"
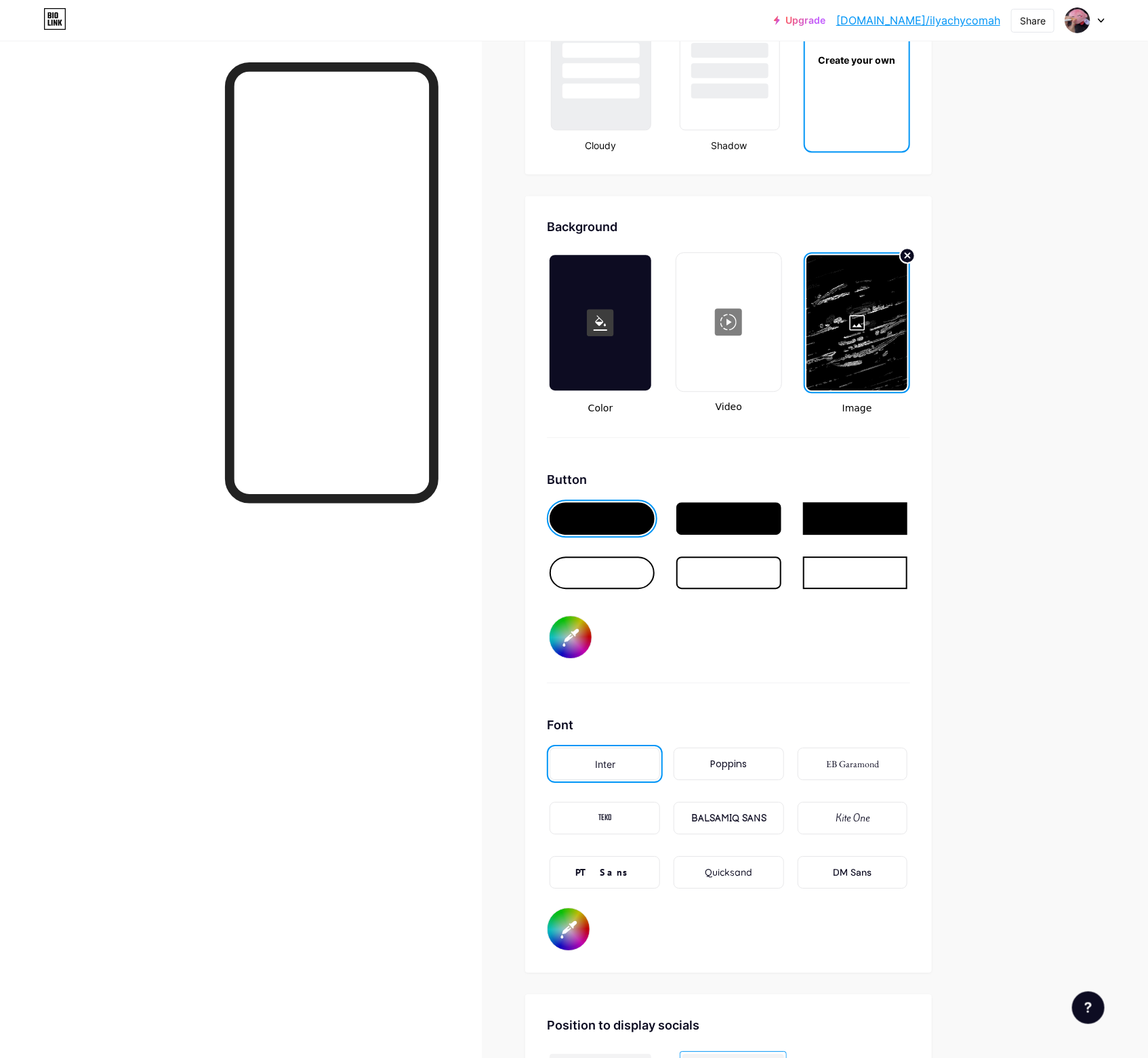
type input "#433678"
type input "#ffffff"
type input "#413474"
type input "#ffffff"
type input "#433777"
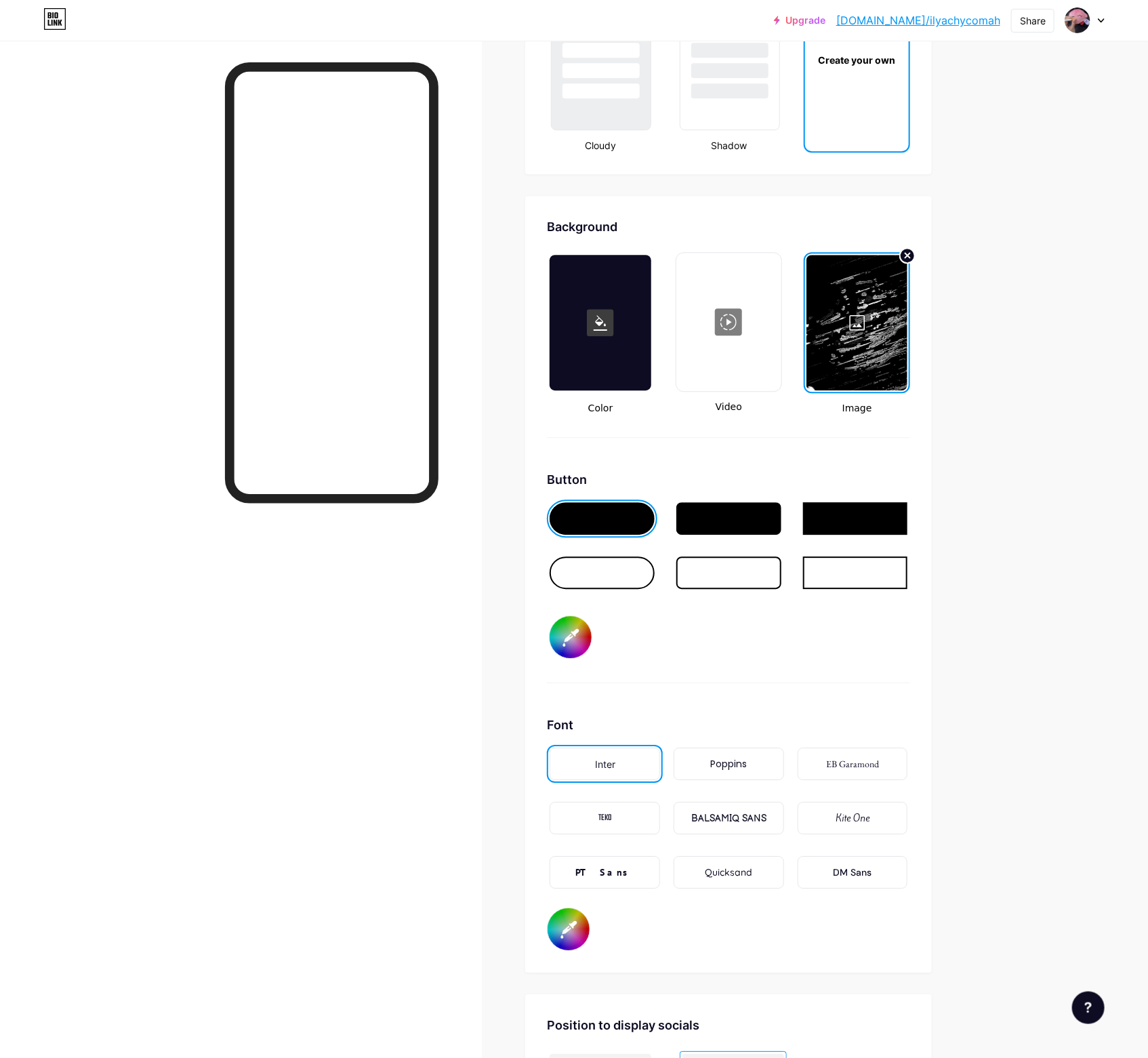
type input "#ffffff"
type input "#413573"
type input "#ffffff"
type input "#423672"
type input "#ffffff"
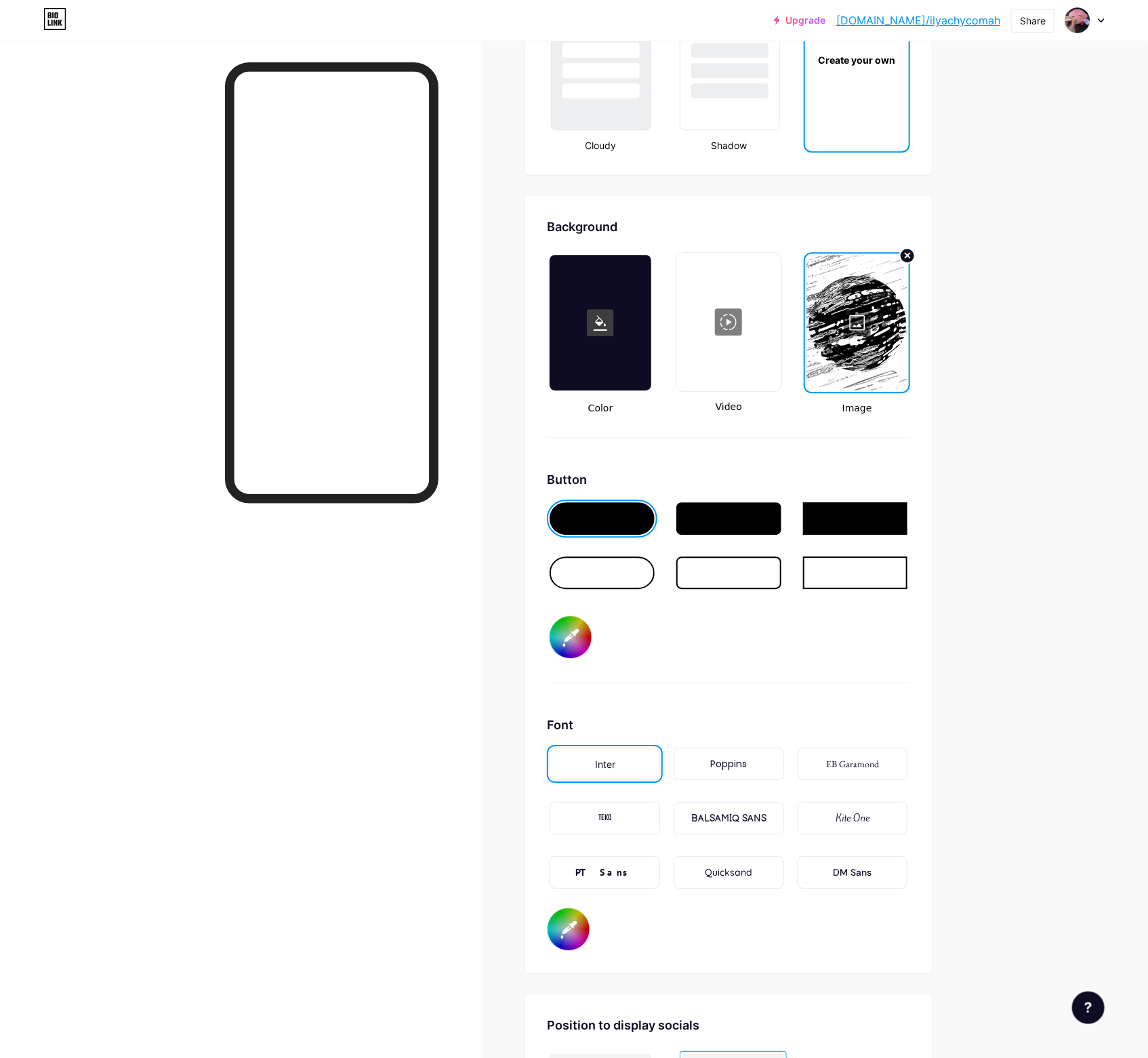
type input "#3f3370"
type input "#ffffff"
type input "#40346f"
type input "#ffffff"
type input "#3e336c"
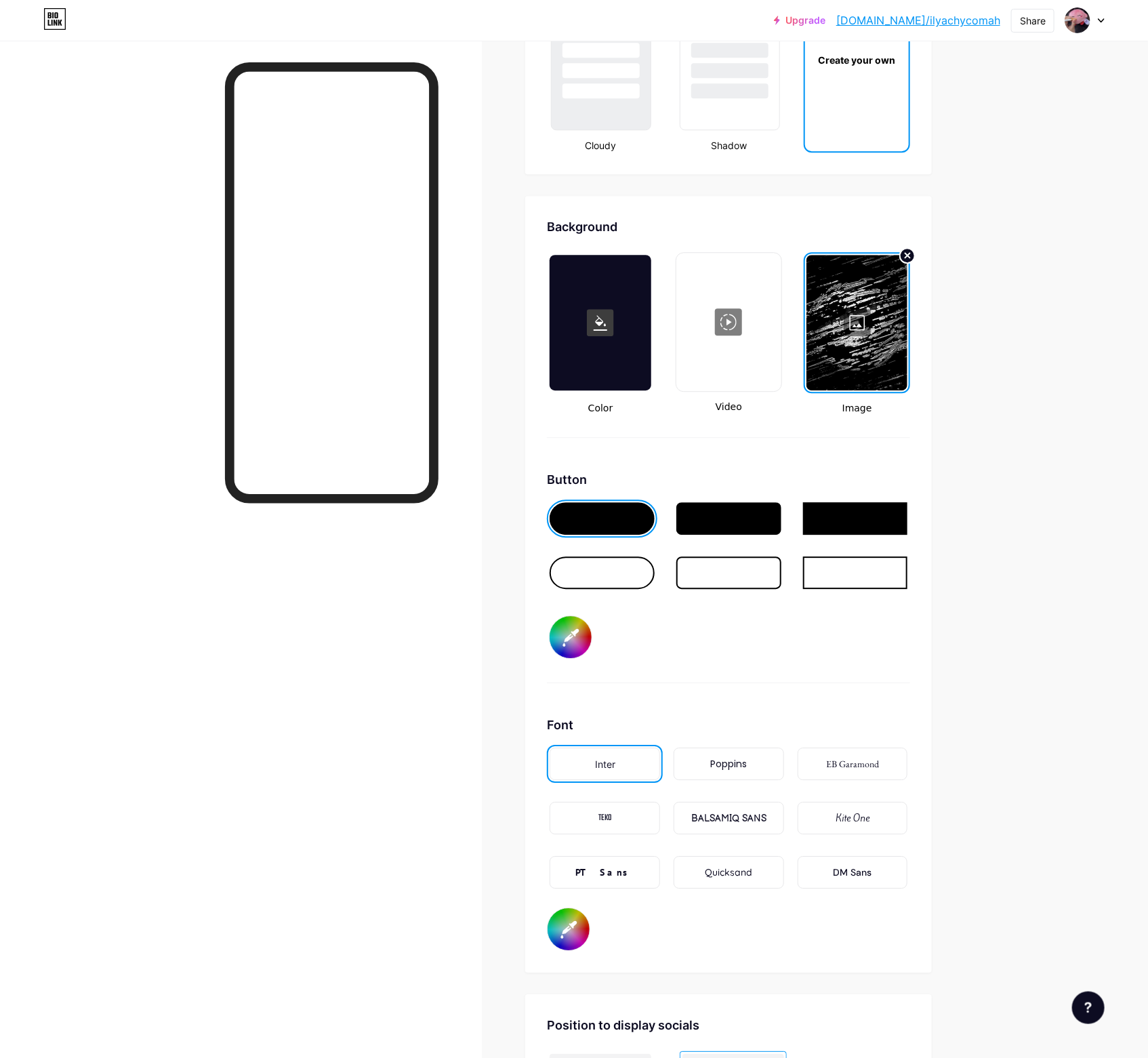
type input "#ffffff"
type input "#3e336b"
type input "#ffffff"
type input "#3c3267"
type input "#ffffff"
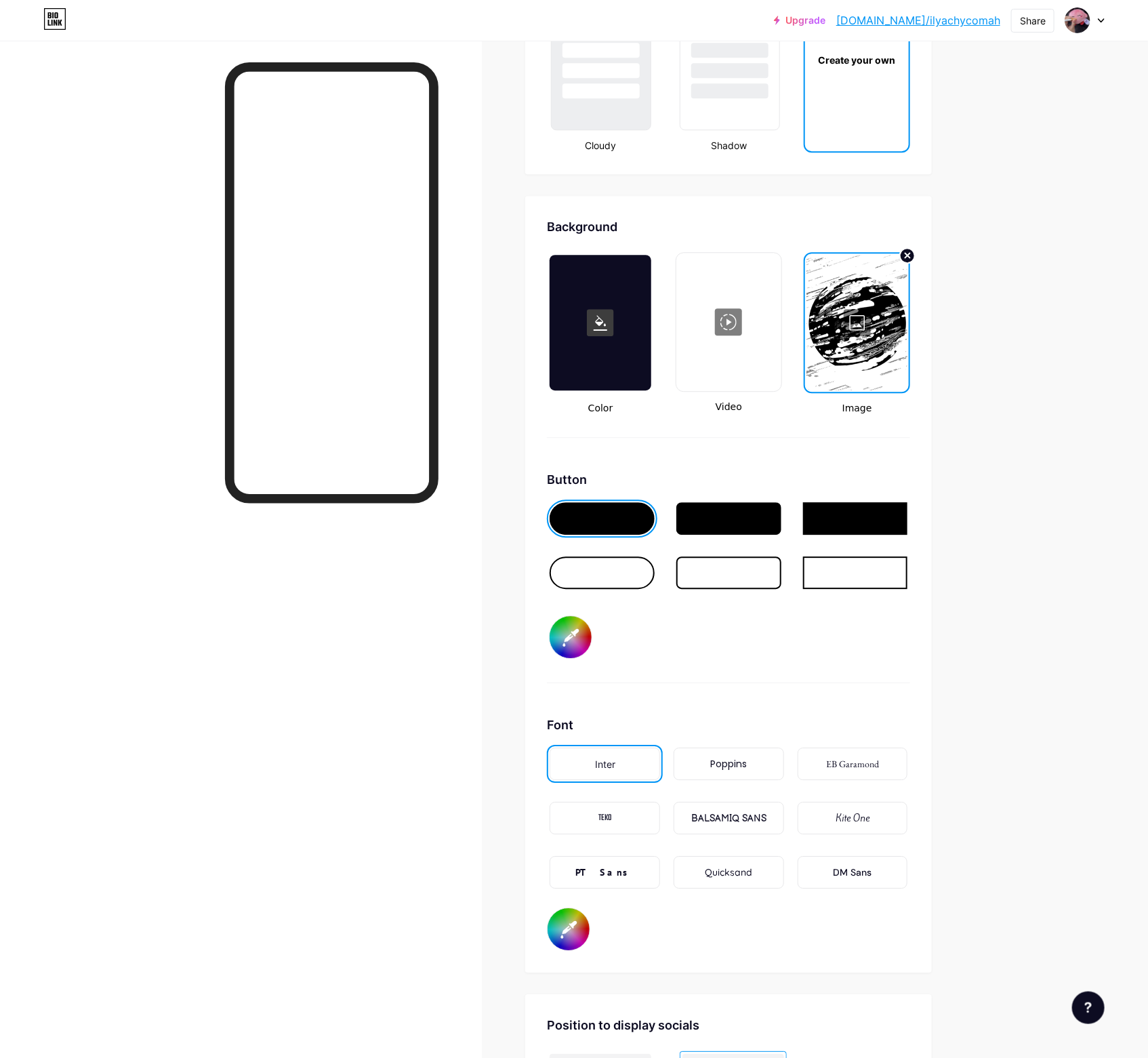
type input "#3d3267"
type input "#ffffff"
type input "#3b3163"
type input "#ffffff"
type input "#39305f"
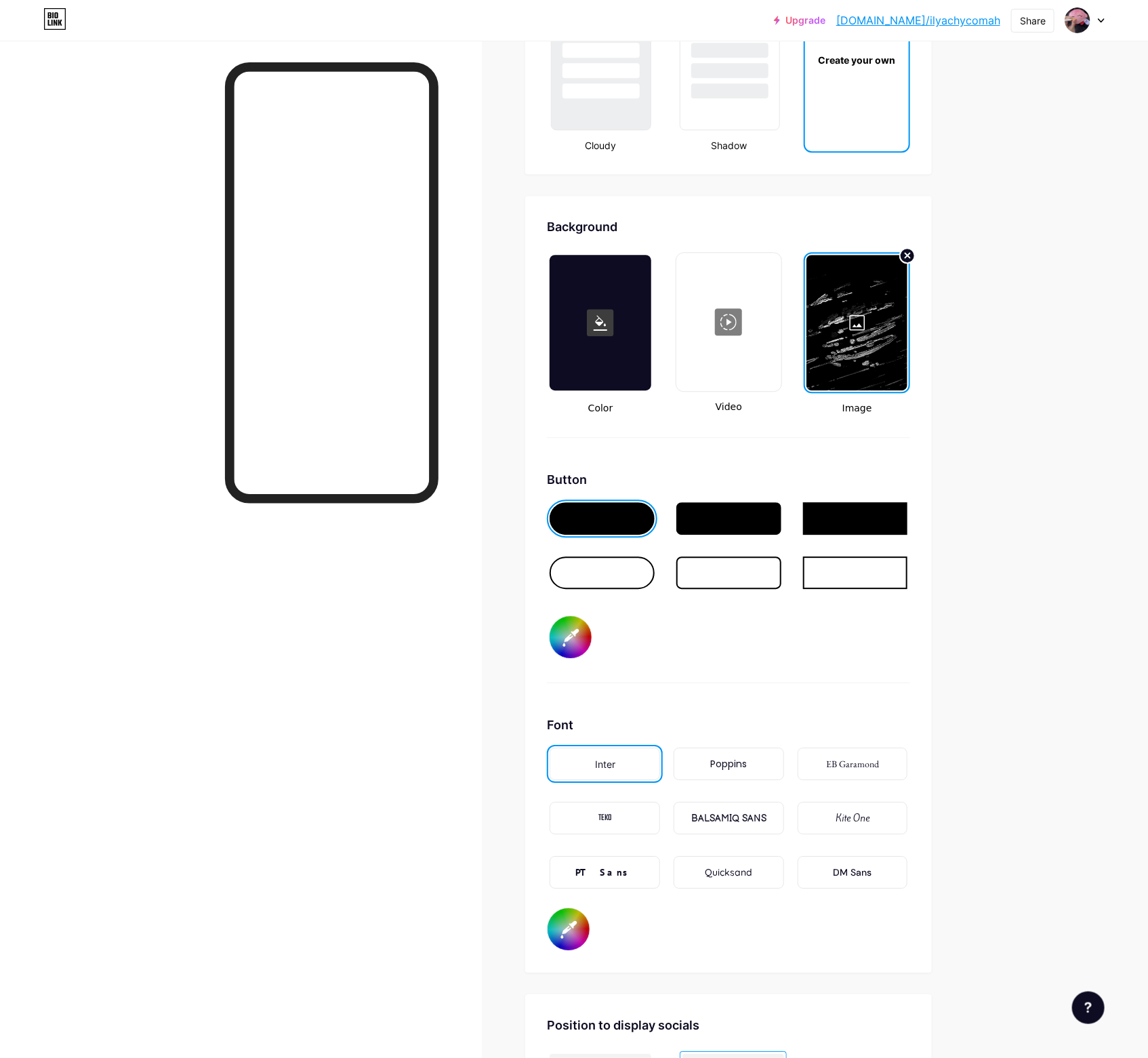
type input "#ffffff"
type input "#372e5c"
type input "#ffffff"
type input "#352c58"
type input "#ffffff"
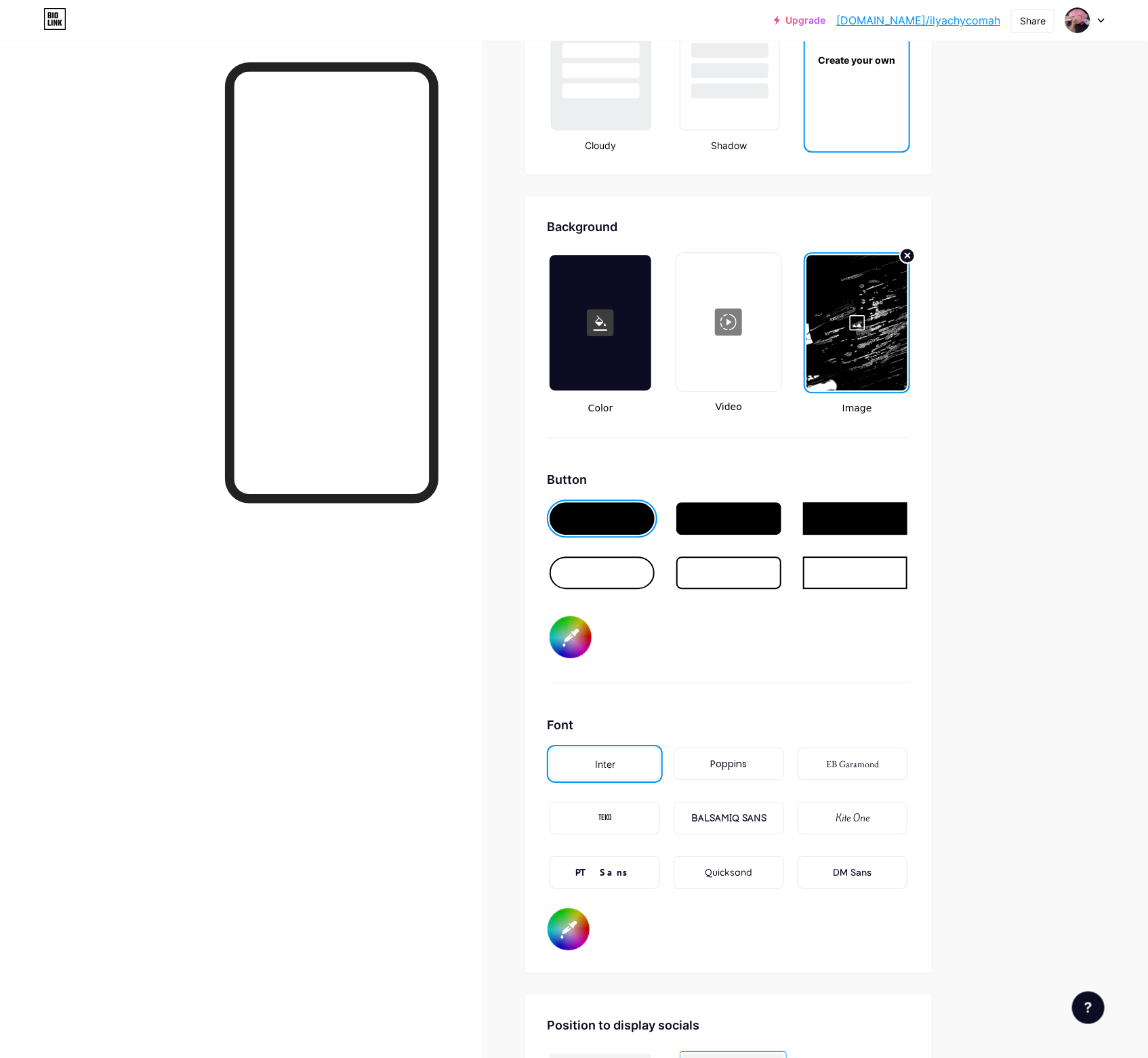
type input "#362d58"
type input "#ffffff"
type input "#342b54"
type input "#ffffff"
type input "#342c54"
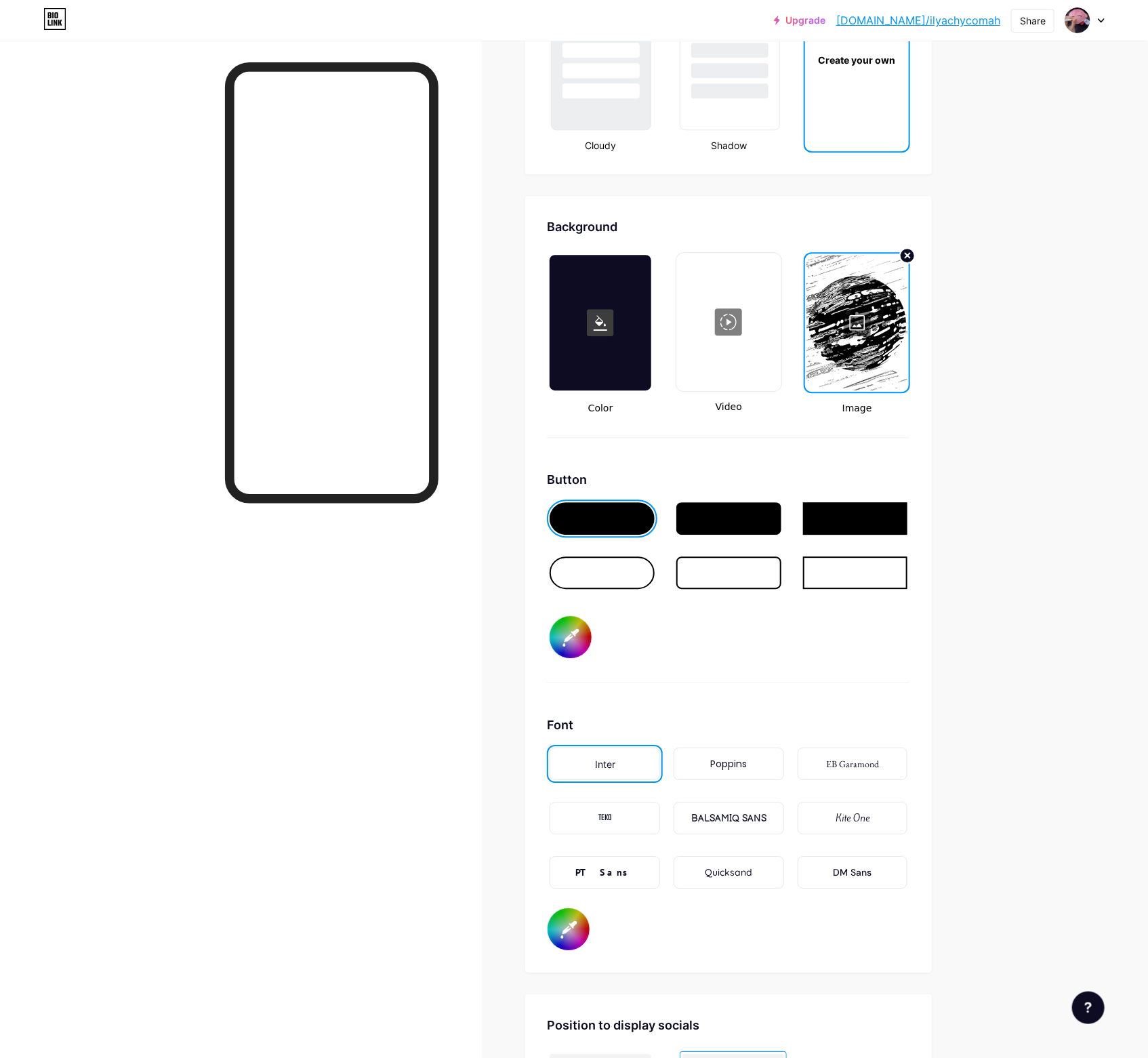
type input "#ffffff"
type input "#342b54"
type input "#ffffff"
type input "#342c54"
type input "#ffffff"
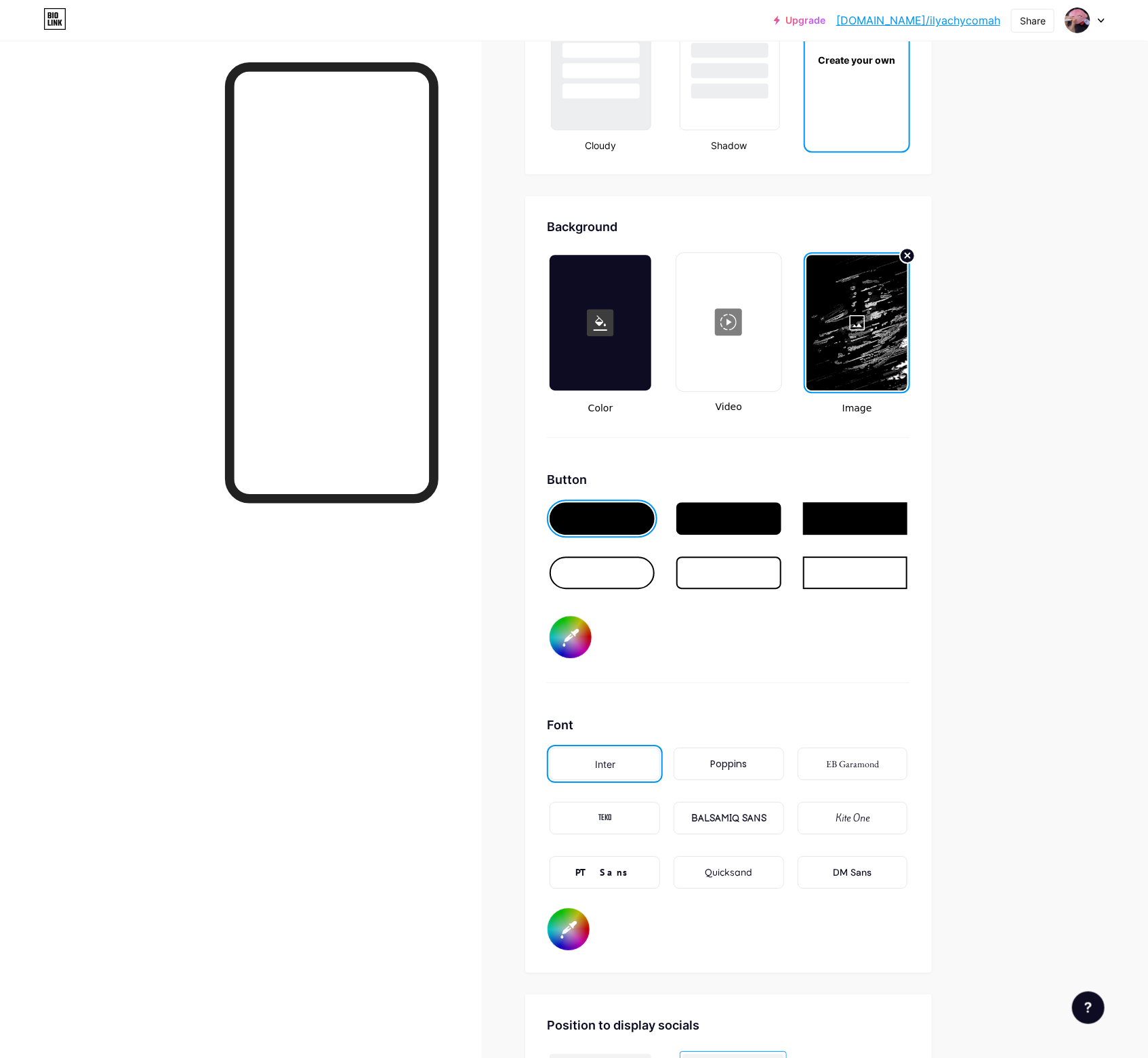
type input "#322a50"
type input "#ffffff"
type input "#342d53"
type input "#ffffff"
type input "#322b50"
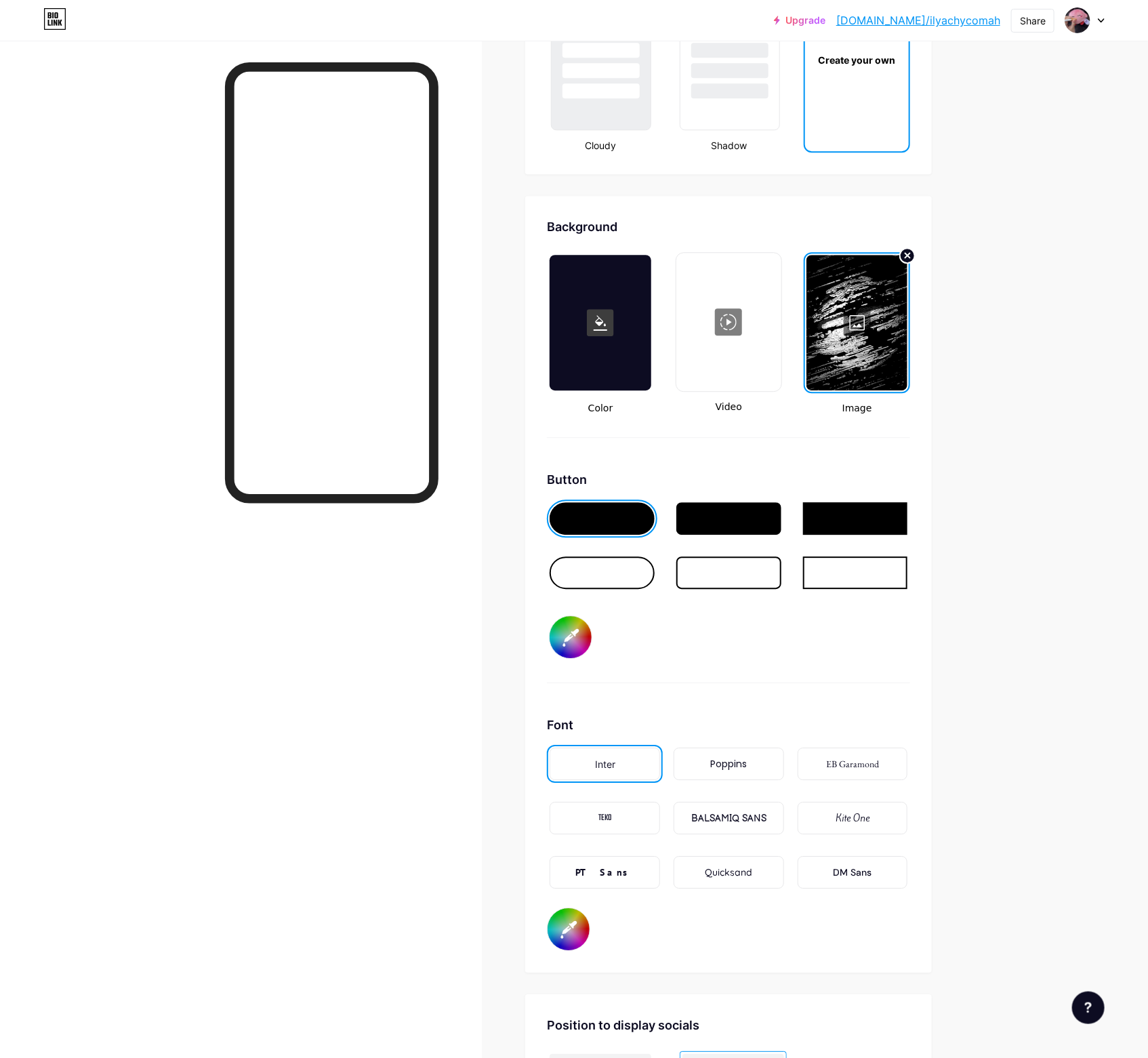
type input "#ffffff"
type input "#332b4f"
type input "#ffffff"
type input "#322b50"
type input "#ffffff"
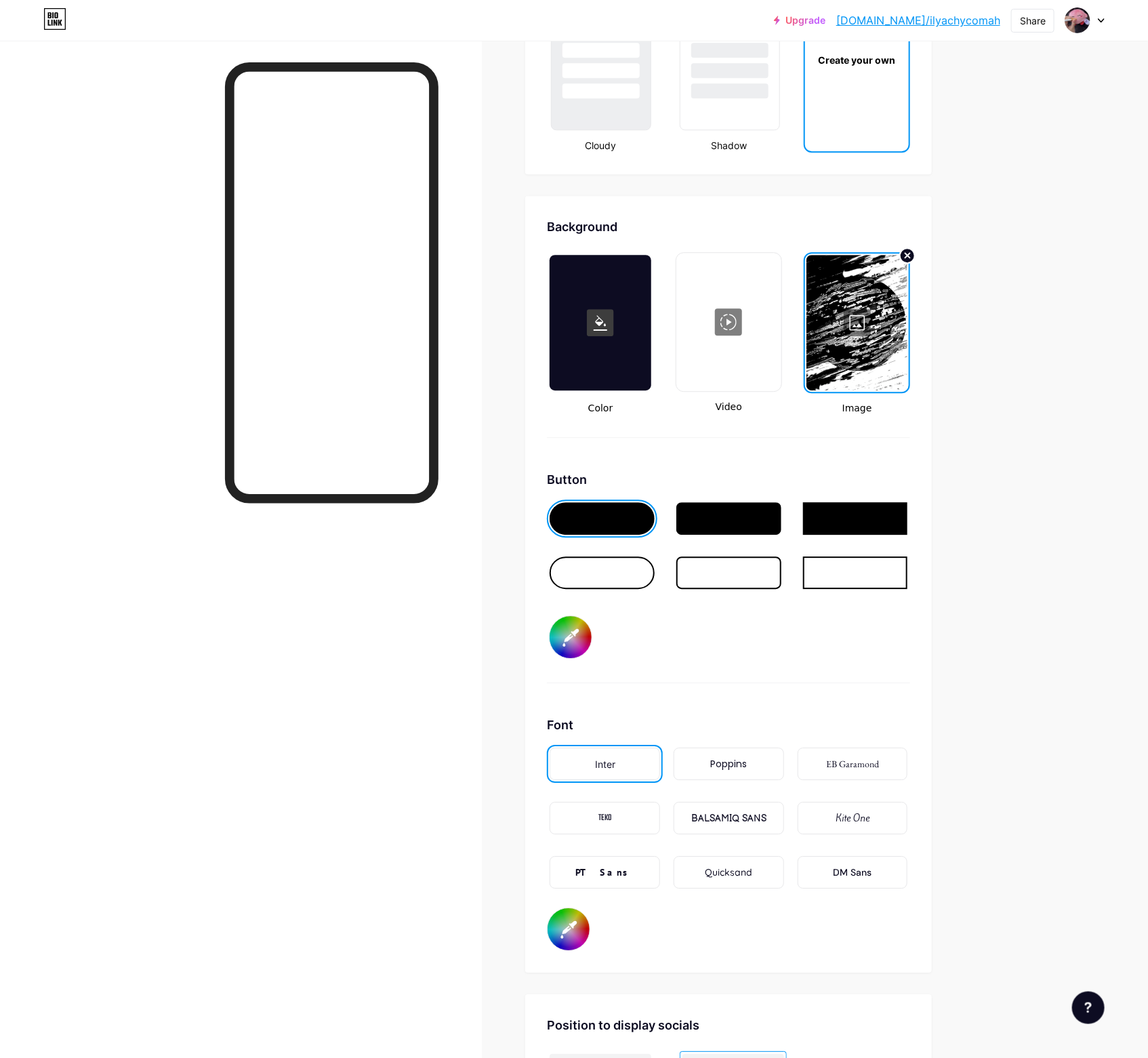
type input "#342d53"
type input "#ffffff"
type input "#342c54"
type input "#ffffff"
type input "#362e57"
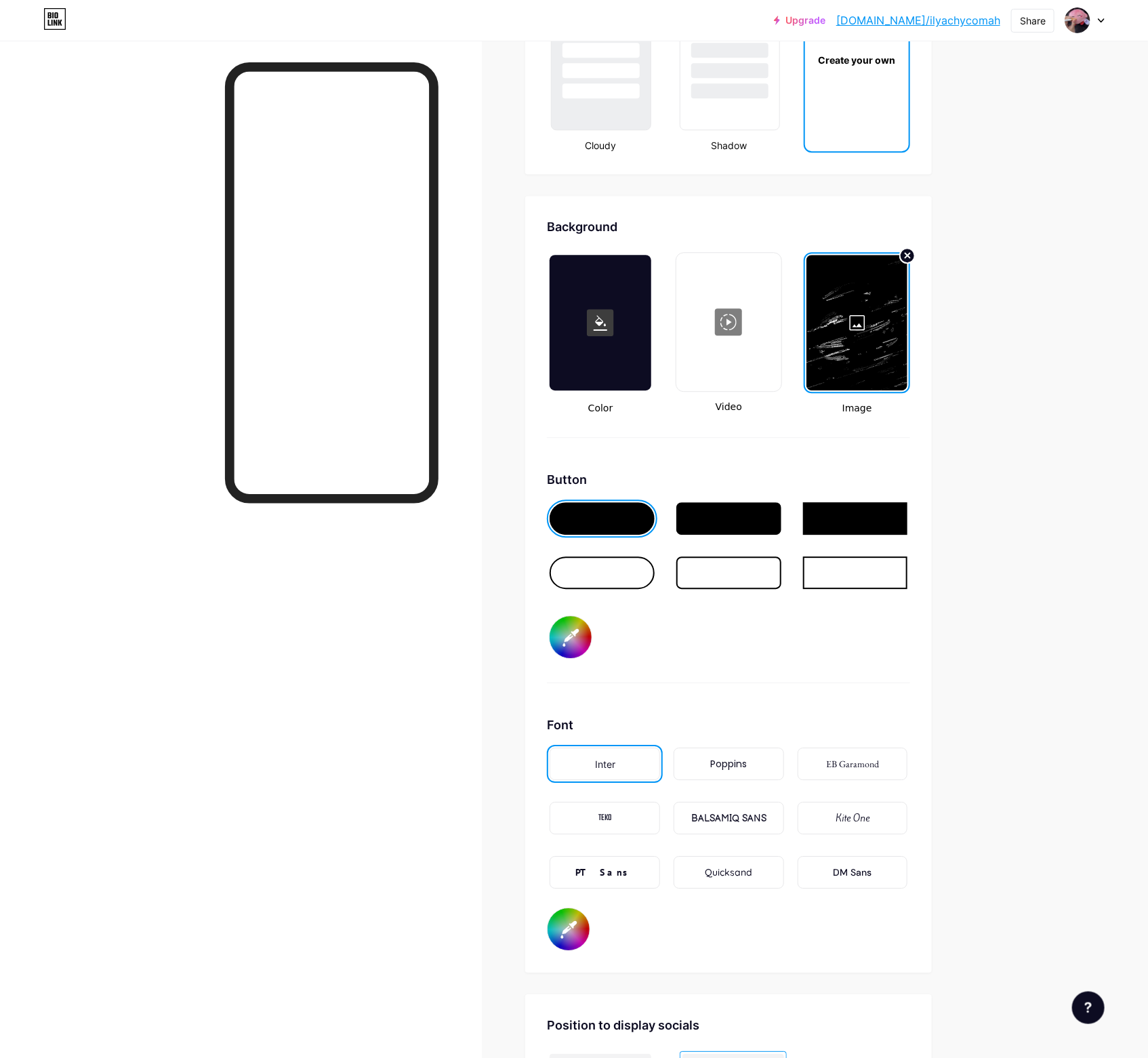
type input "#ffffff"
type input "#362d58"
type input "#ffffff"
type input "#38305a"
type input "#ffffff"
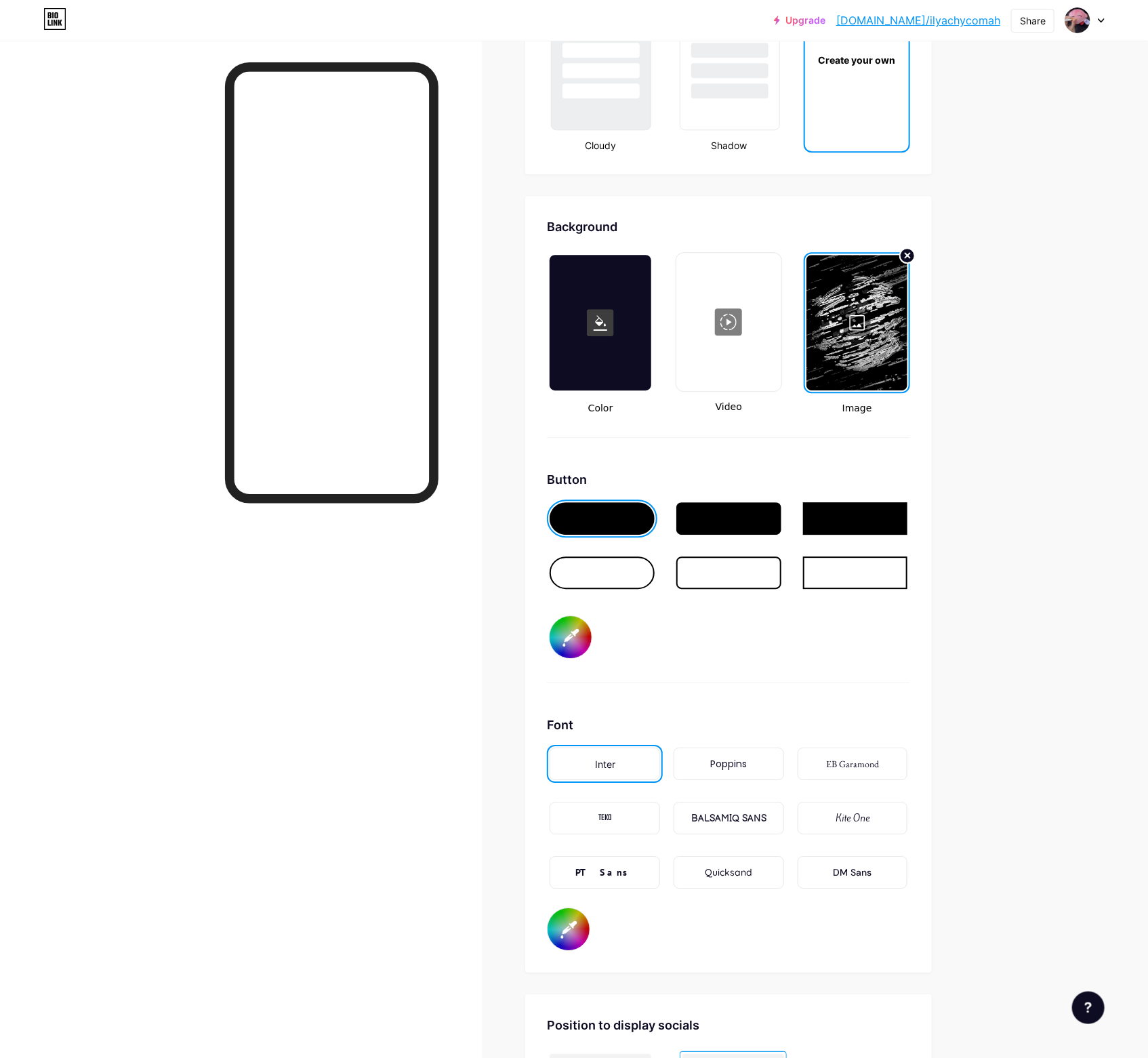
type input "#382f5b"
type input "#ffffff"
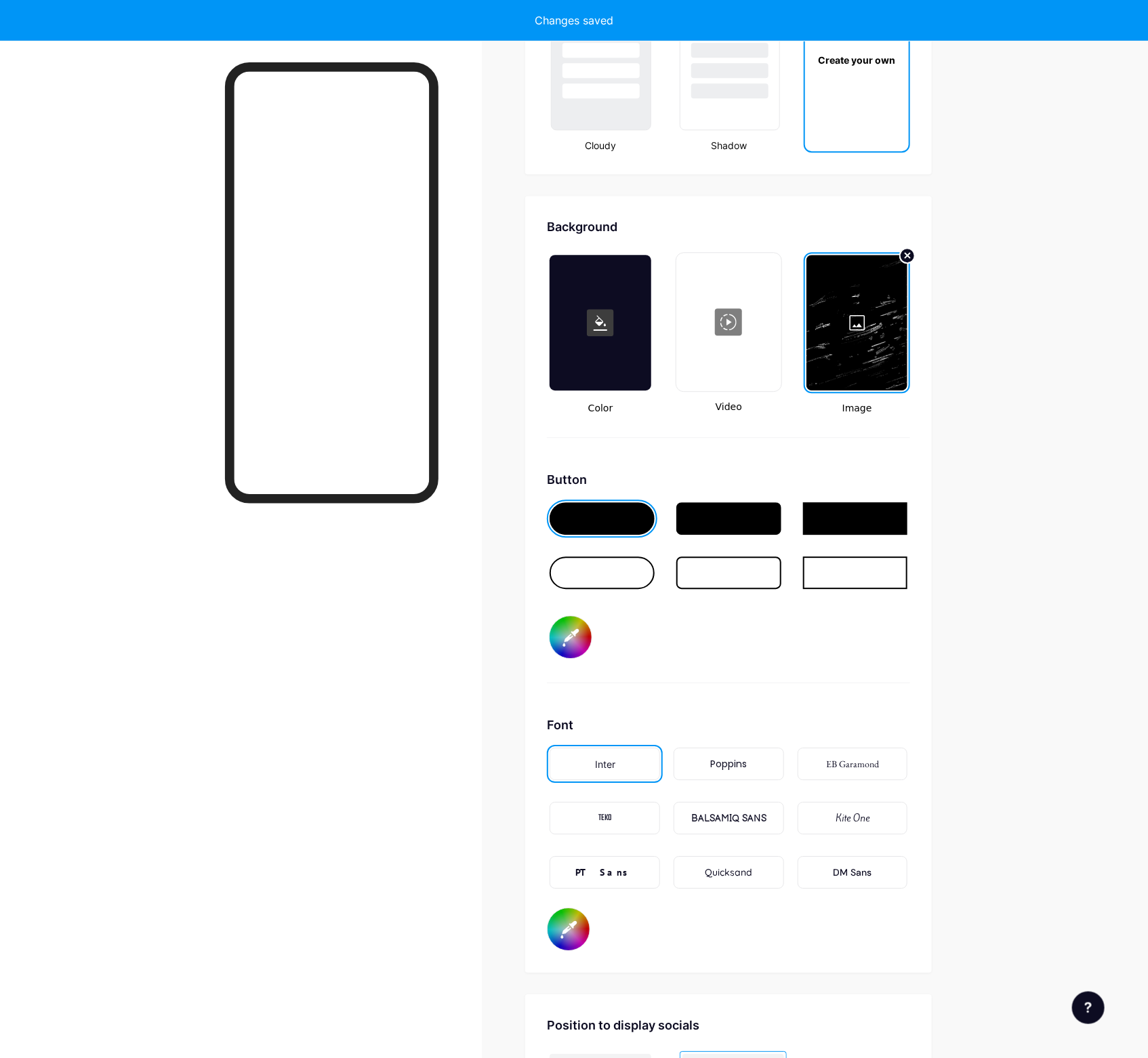
type input "#382f5b"
click at [809, 664] on div "Button #382f5b" at bounding box center [729, 577] width 364 height 213
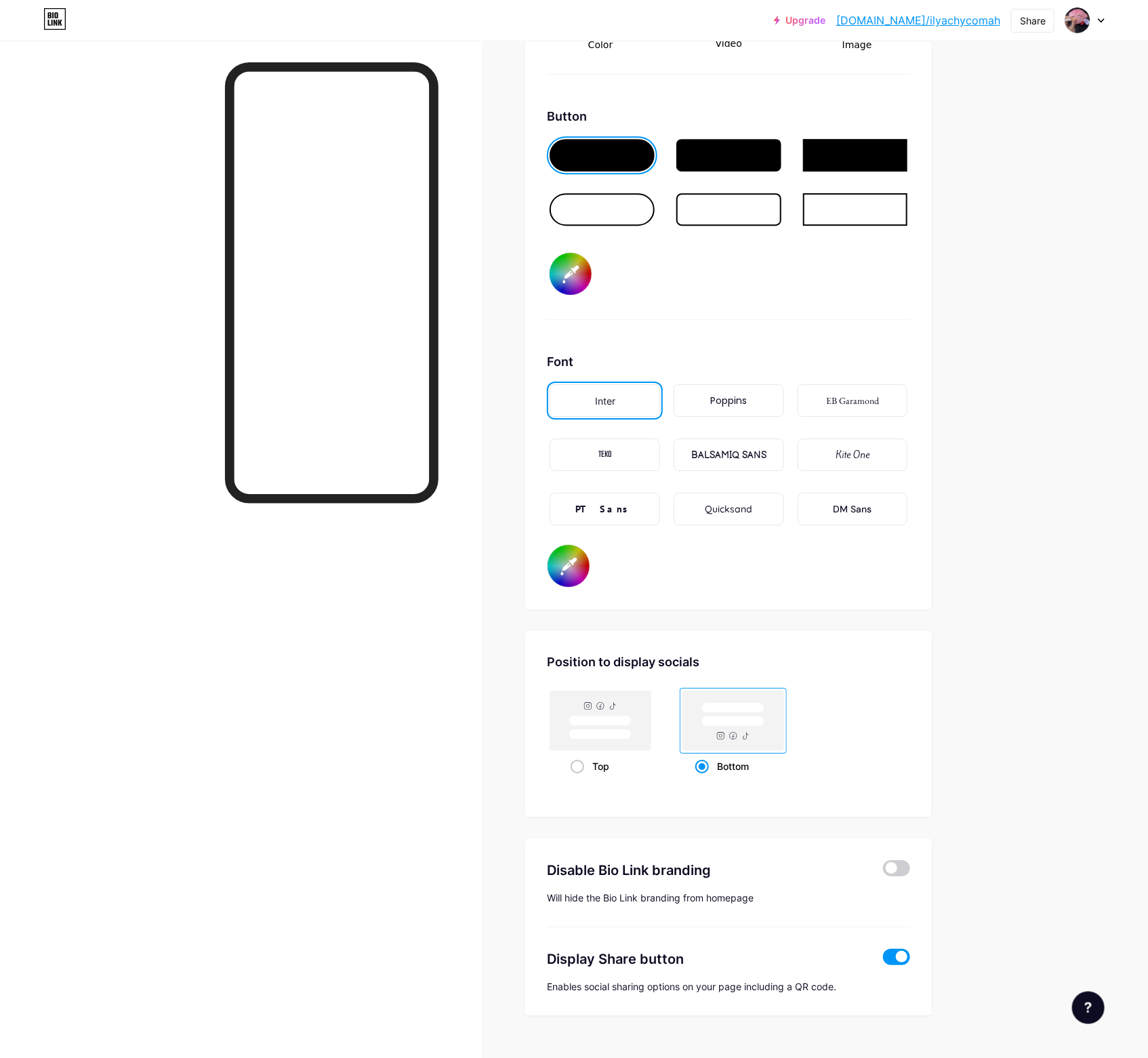
scroll to position [2035, 0]
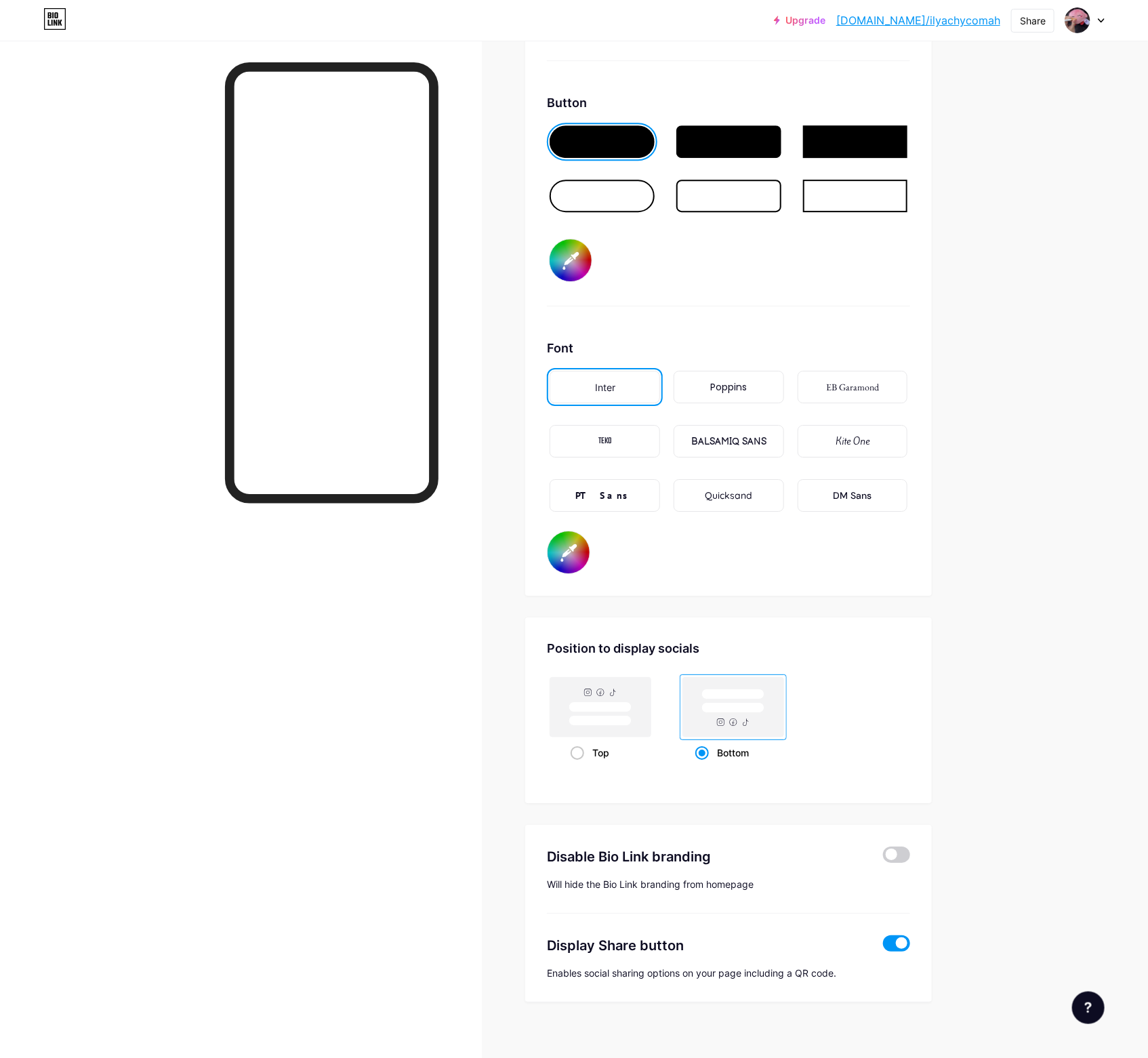
click at [839, 488] on div "DM Sans" at bounding box center [852, 496] width 38 height 14
click at [567, 260] on input "#382f5b" at bounding box center [570, 259] width 42 height 42
type input "#ffffff"
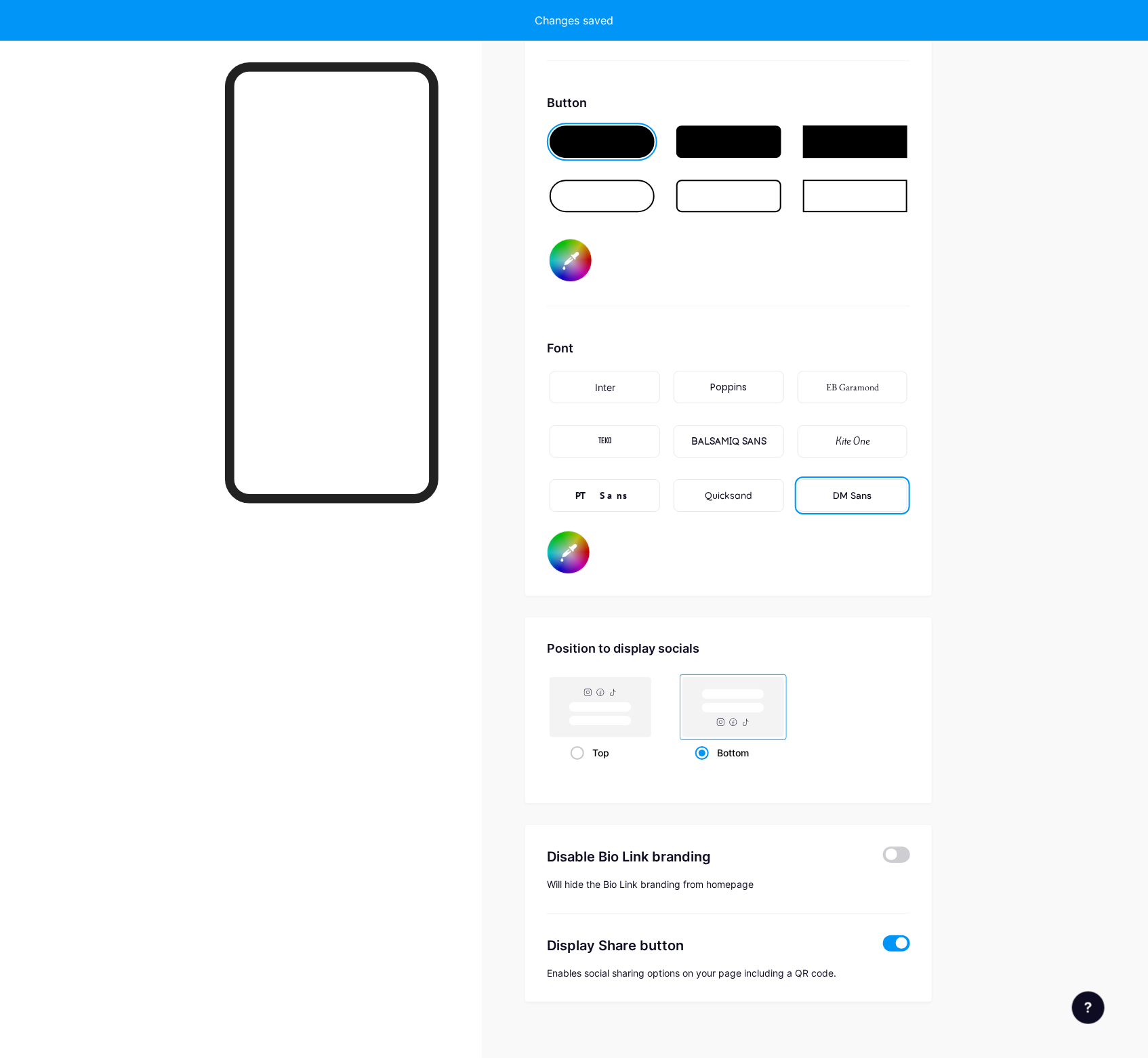
type input "#a497d8"
type input "#ffffff"
type input "#a699db"
type input "#ffffff"
type input "#a79ada"
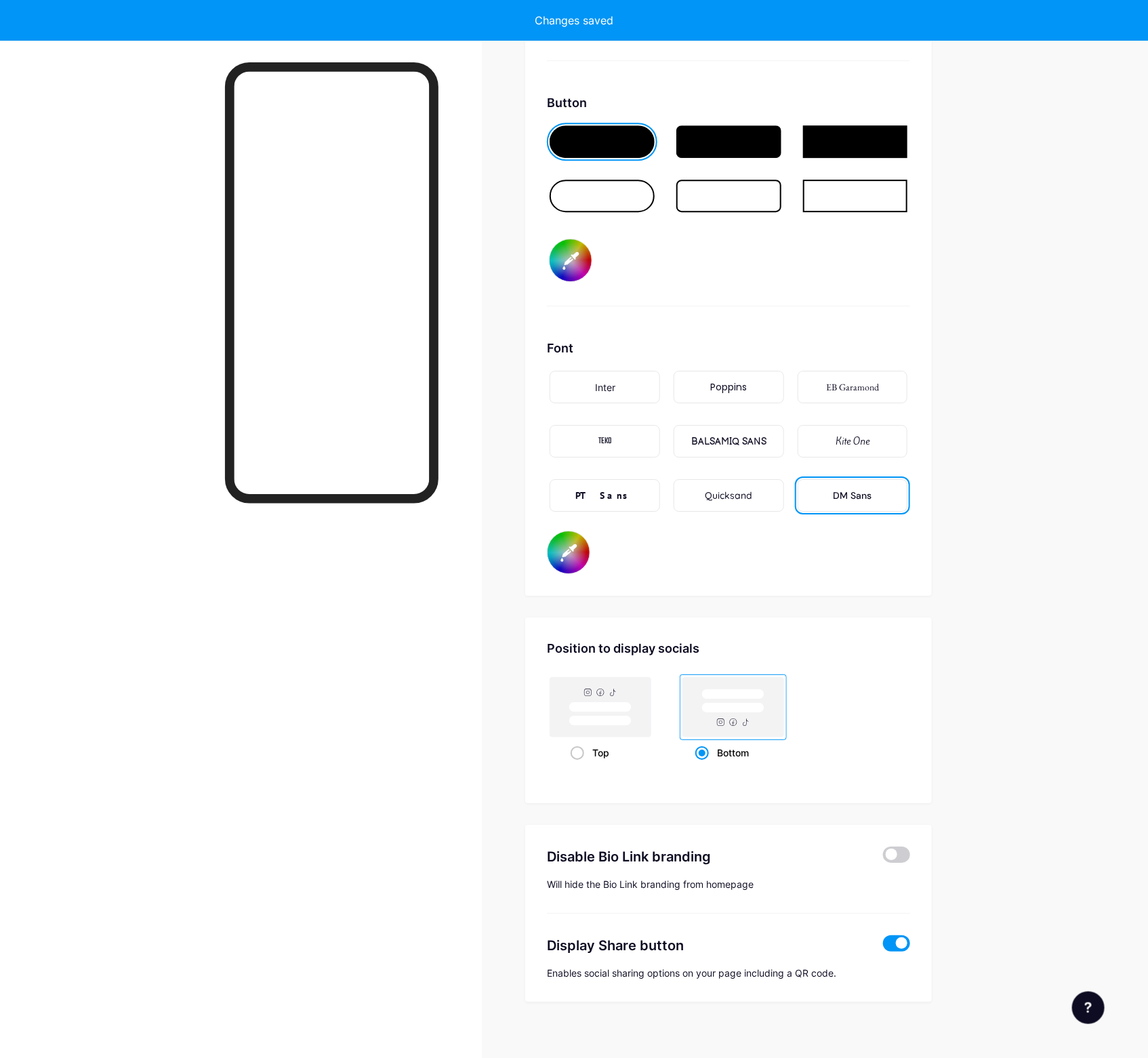
type input "#ffffff"
type input "#a99cdd"
type input "#ffffff"
type input "#aa9ddd"
type input "#ffffff"
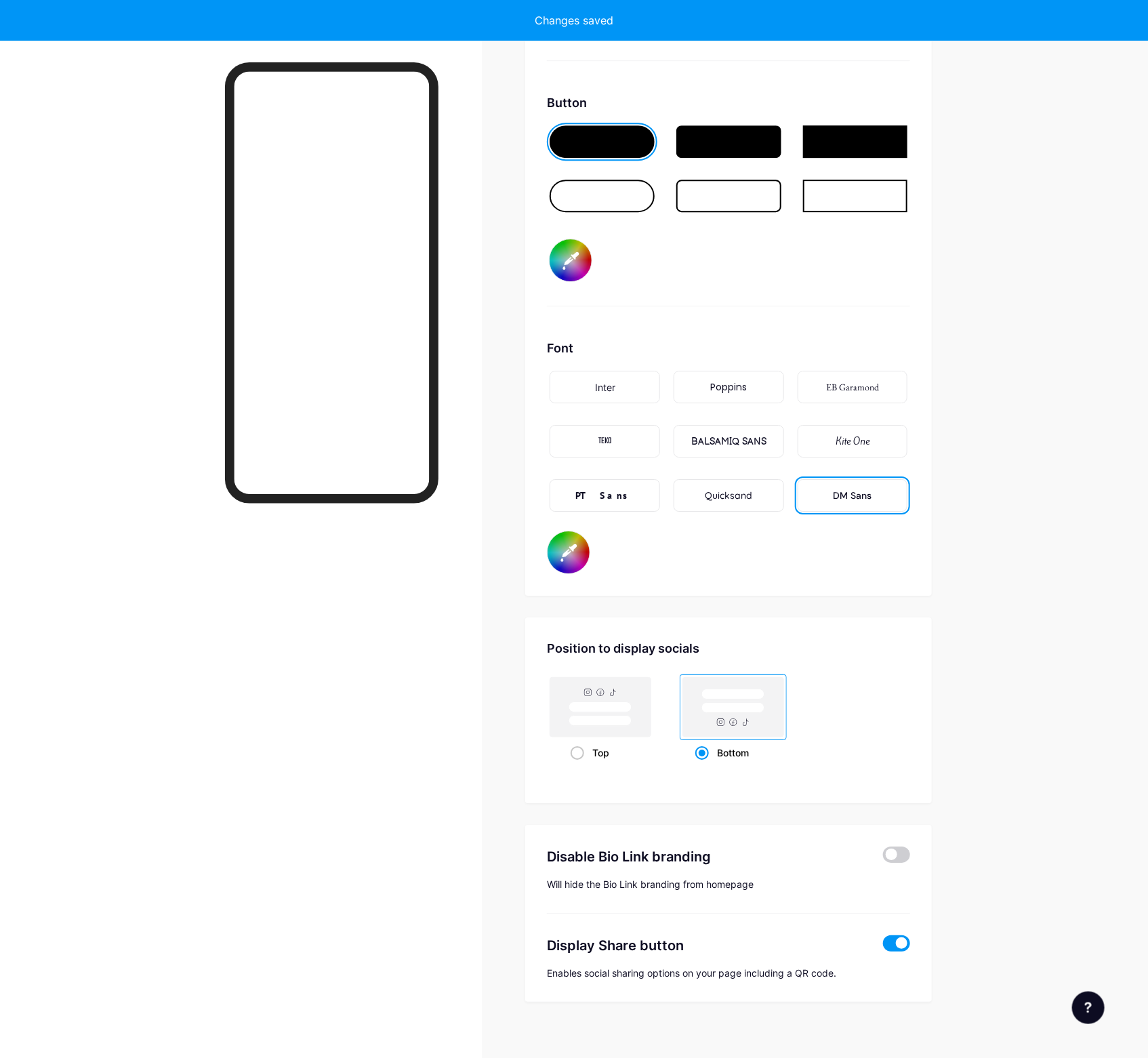
type input "#a99cde"
type input "#ffffff"
type input "#ac9fdf"
type input "#ffffff"
type input "#ada0de"
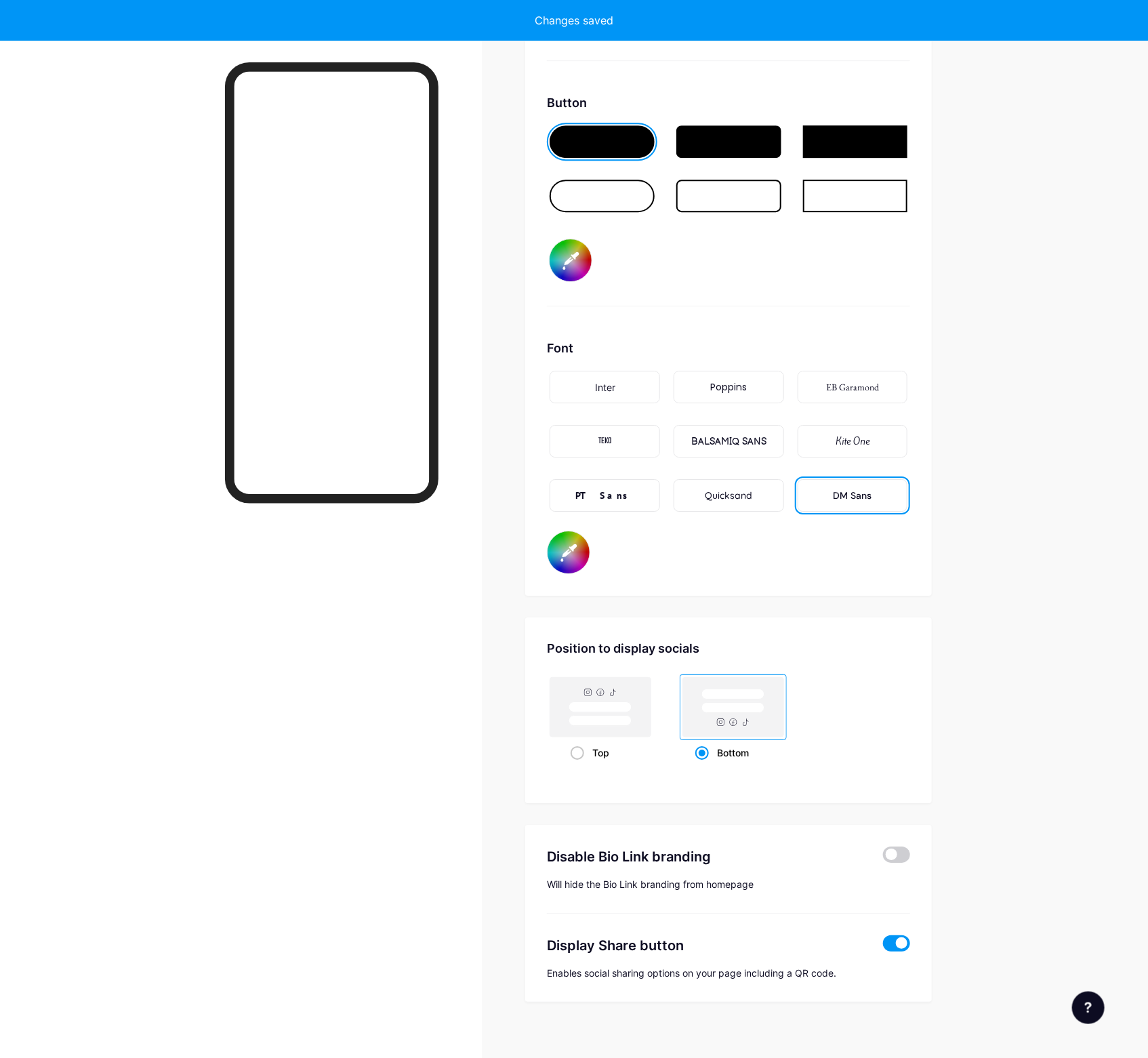
type input "#ffffff"
type input "#b2a5e3"
type input "#ffffff"
type input "#b1a5e4"
type input "#ffffff"
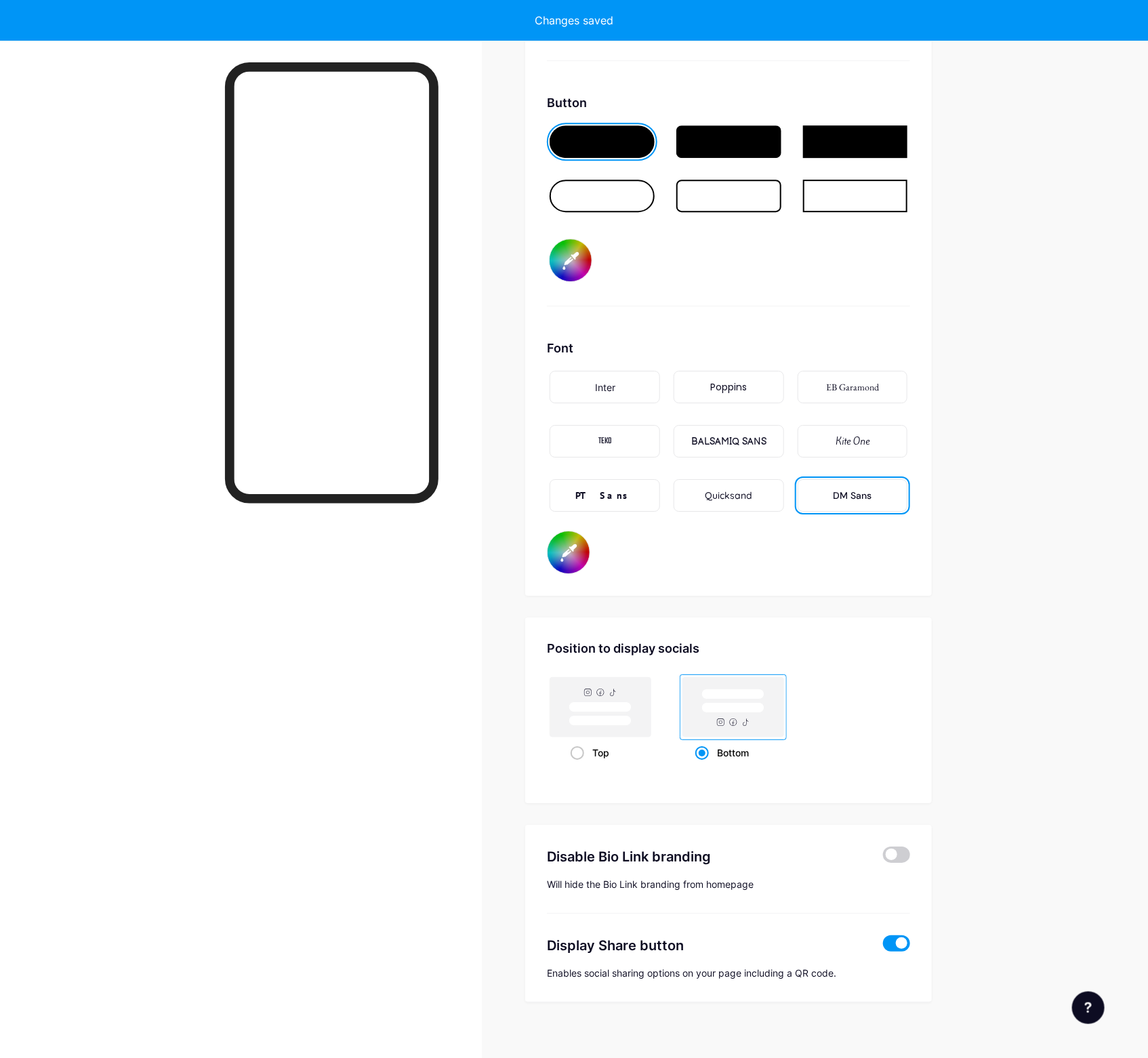
type input "#b2a5e3"
type input "#ffffff"
type input "#b4a8e6"
type input "#ffffff"
type input "#b7abe8"
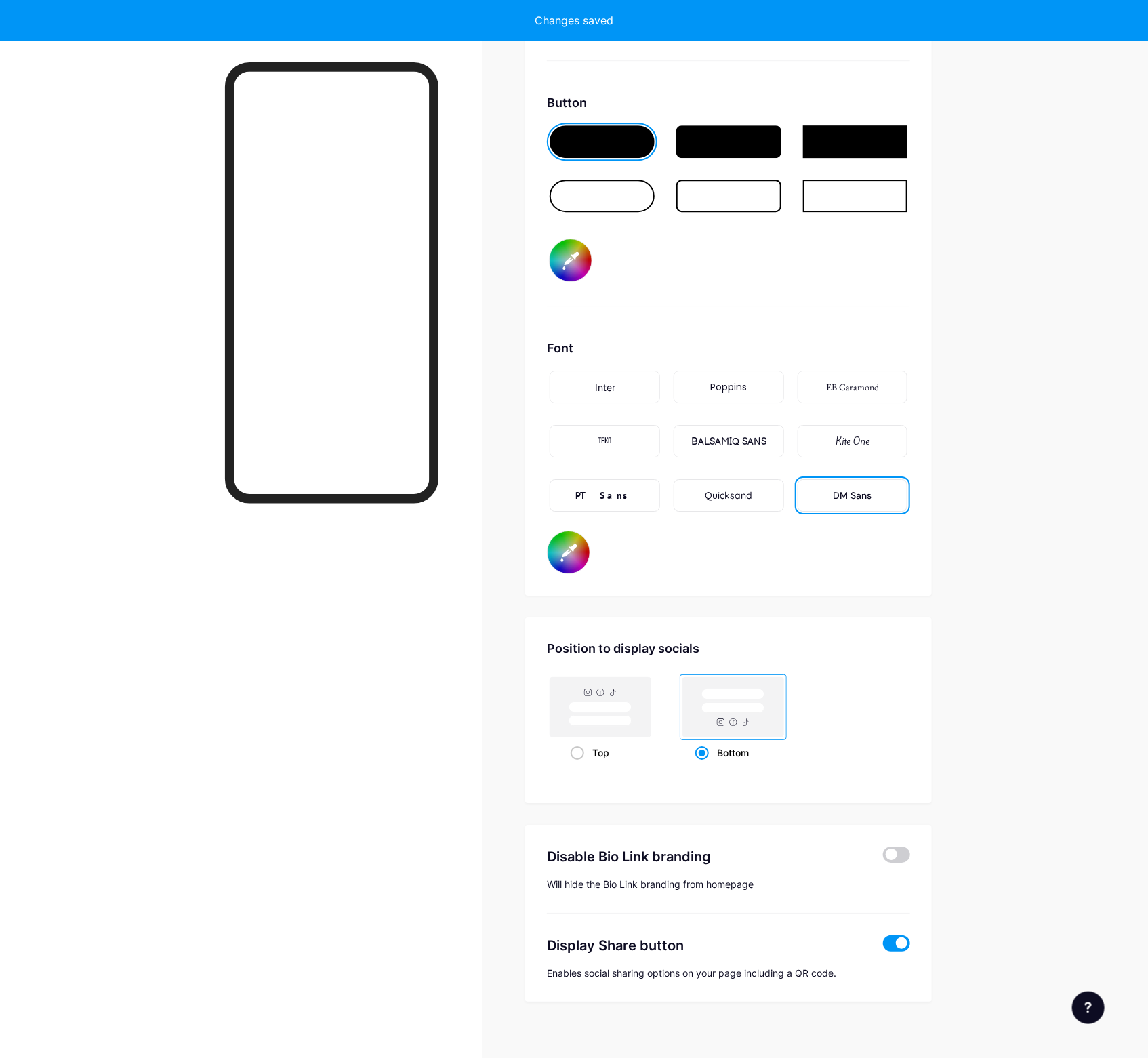
type input "#ffffff"
type input "#b7abe7"
type input "#ffffff"
type input "#baaeea"
type input "#ffffff"
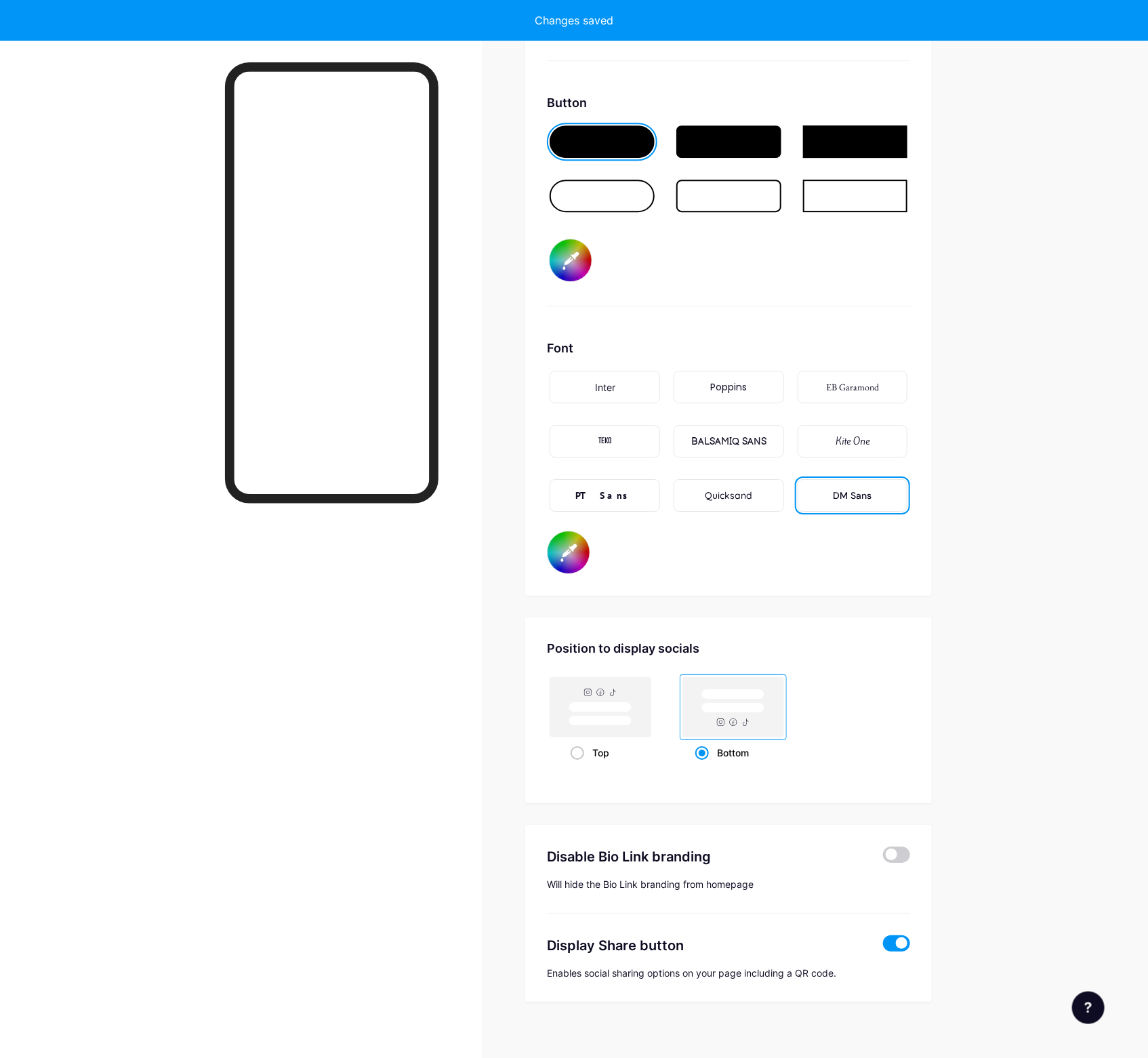
type input "#bdb1ec"
type input "#ffffff"
type input "#c1b6ed"
type input "#ffffff"
type input "#c0b4ee"
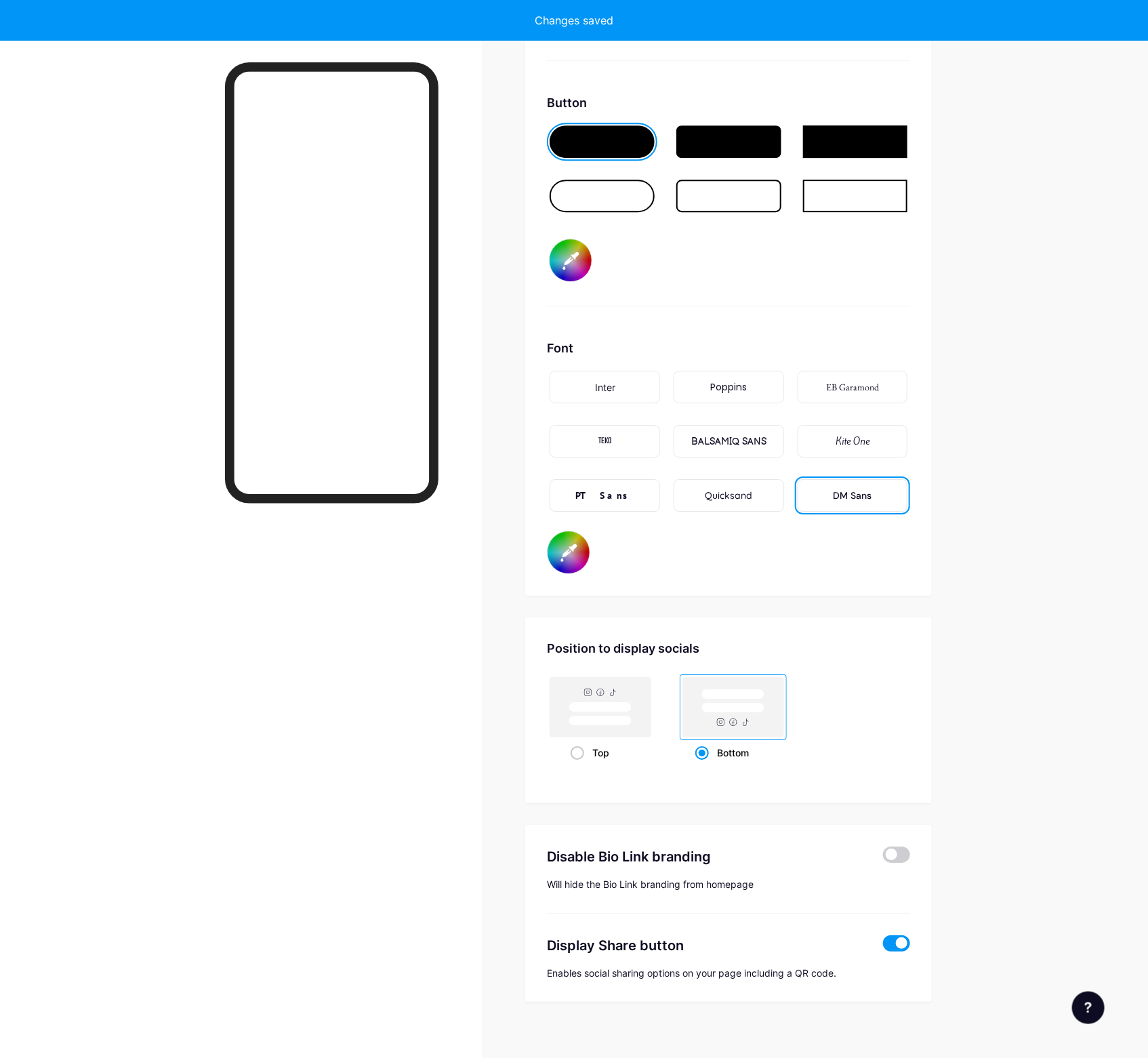
type input "#ffffff"
type input "#c0b5ee"
type input "#ffffff"
type input "#c3b7f0"
type input "#ffffff"
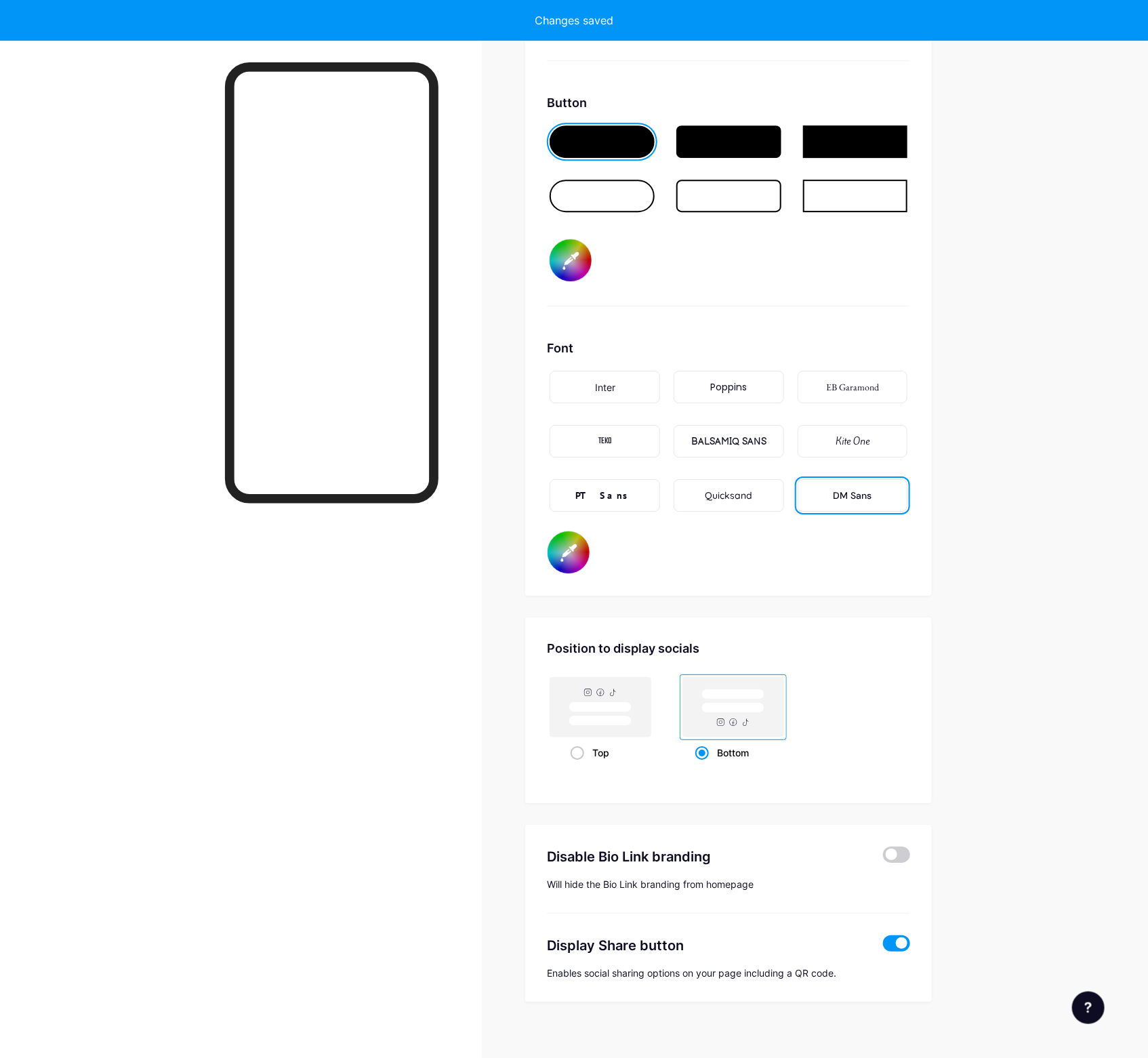
type input "#c6baf2"
type input "#ffffff"
type input "#c6bbf1"
type input "#ffffff"
type input "#c6bcf1"
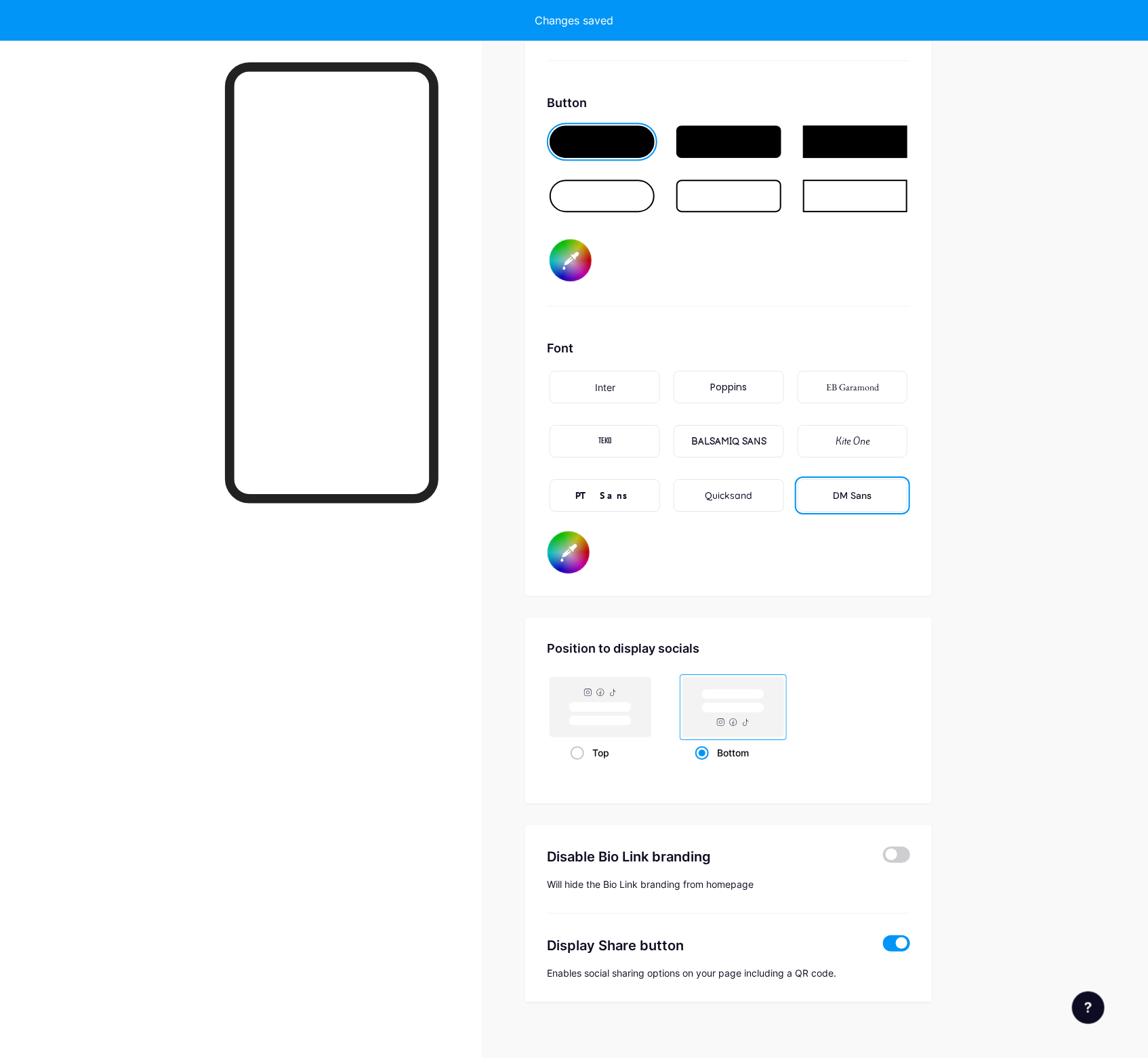
type input "#ffffff"
type input "#c8bef4"
type input "#ffffff"
type input "#ccc1f5"
type input "#ffffff"
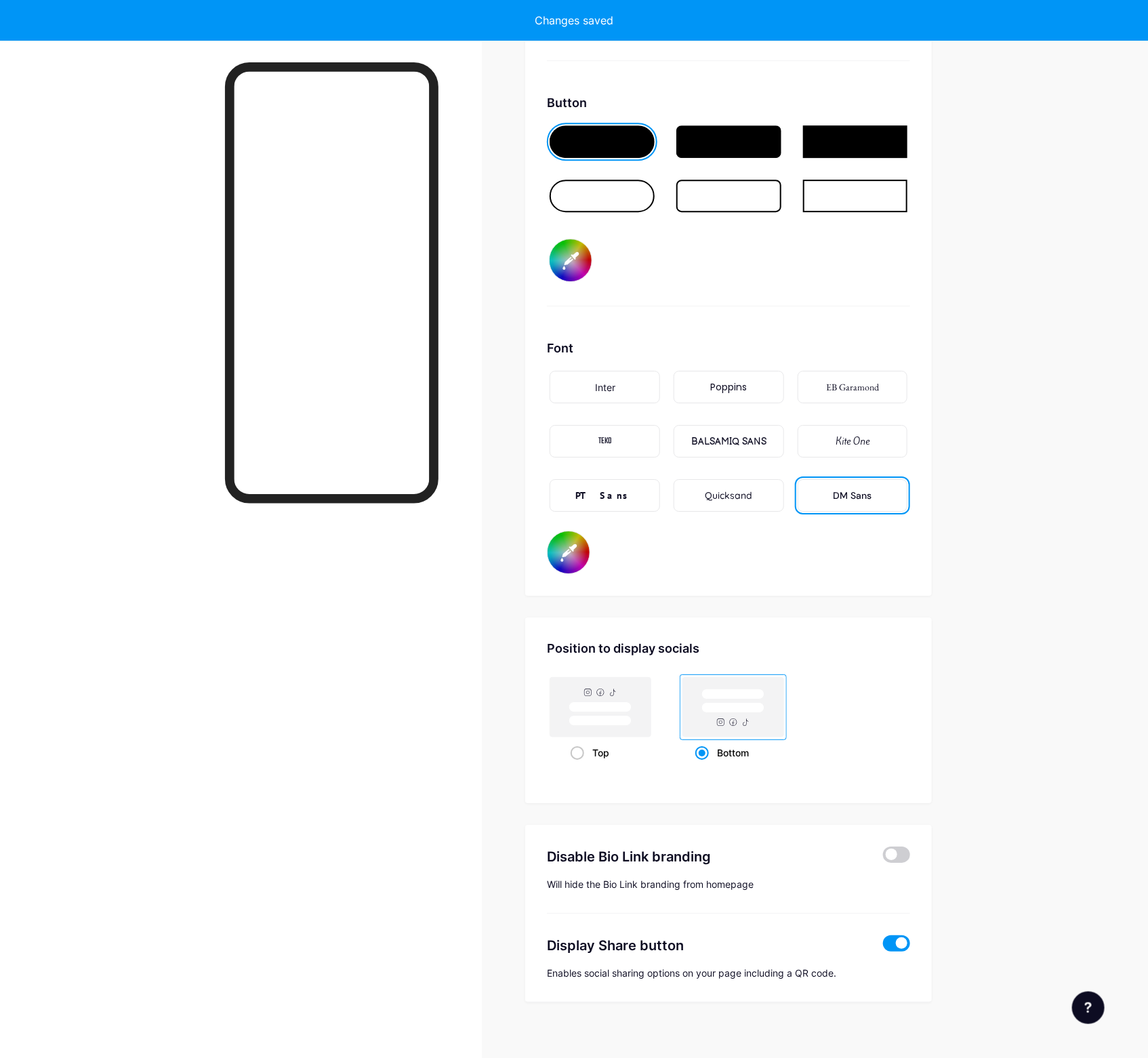
type input "#cfc5f7"
type input "#ffffff"
type input "#cec3f9"
type input "#ffffff"
type input "#d0c6fb"
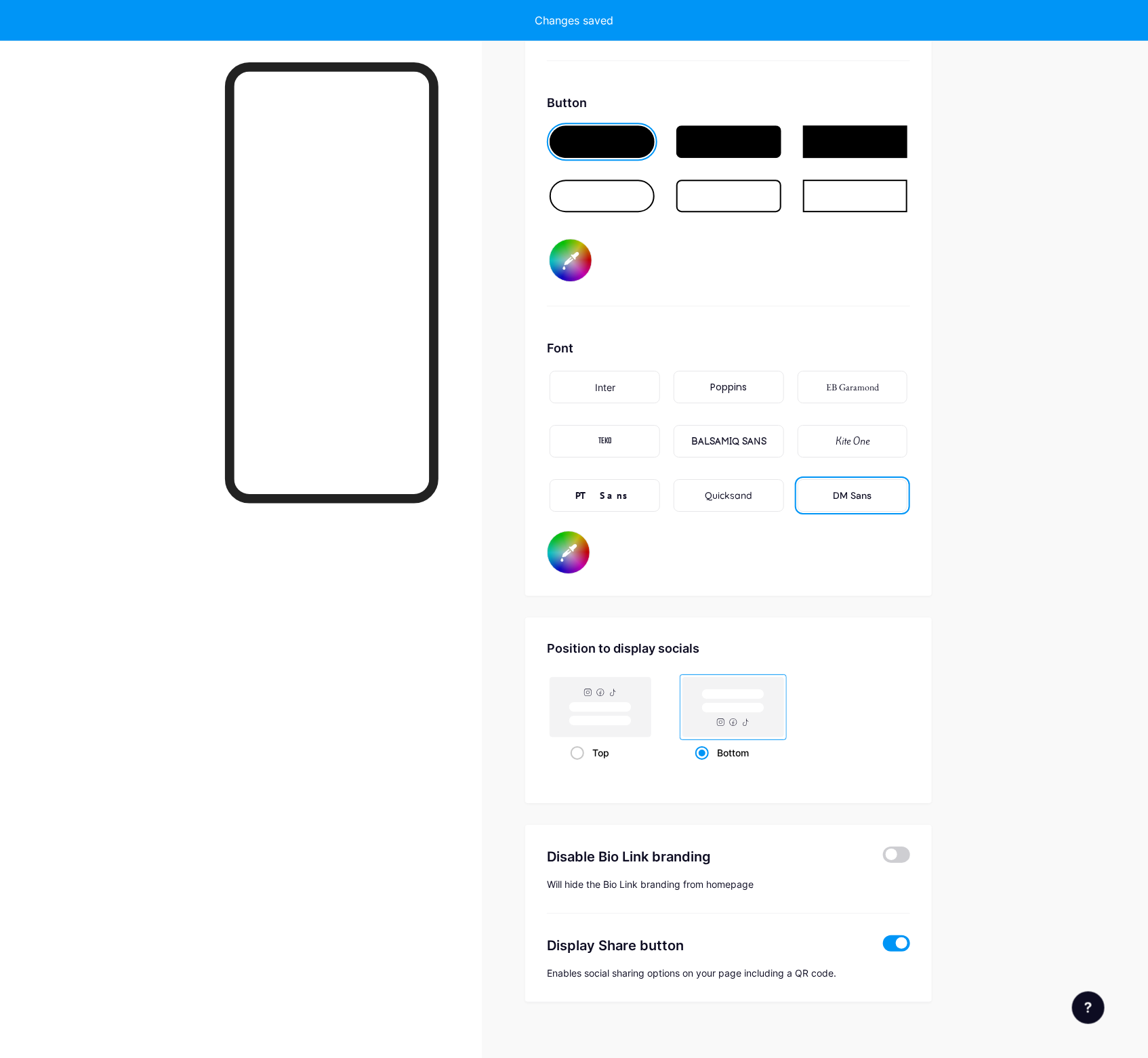
type input "#ffffff"
type input "#d1c6fb"
type input "#ffffff"
type input "#d3c9fd"
type input "#ffffff"
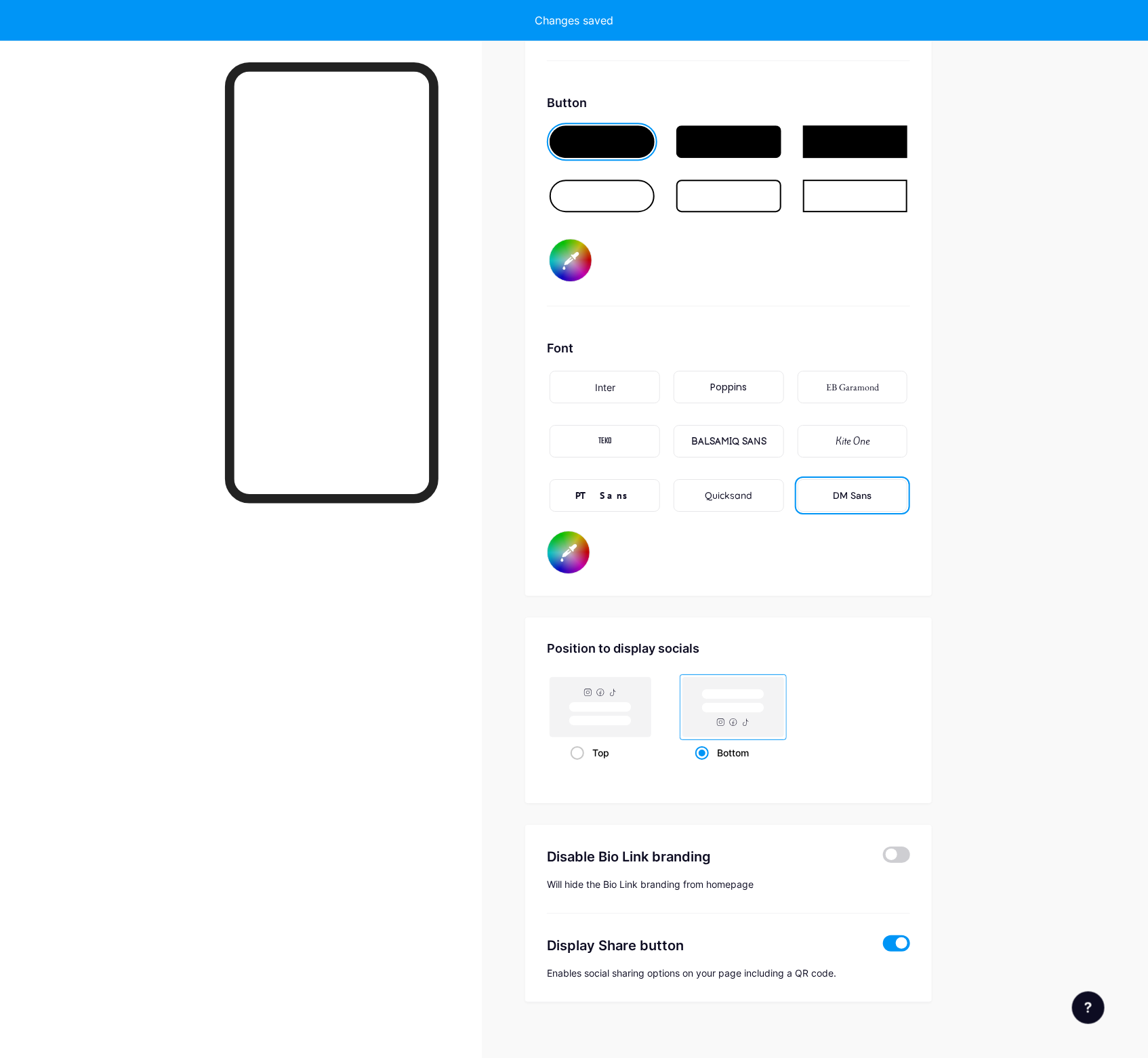
type input "#dad1ff"
type input "#ffffff"
type input "#d7cdfe"
type input "#ffffff"
type input "#dad1ff"
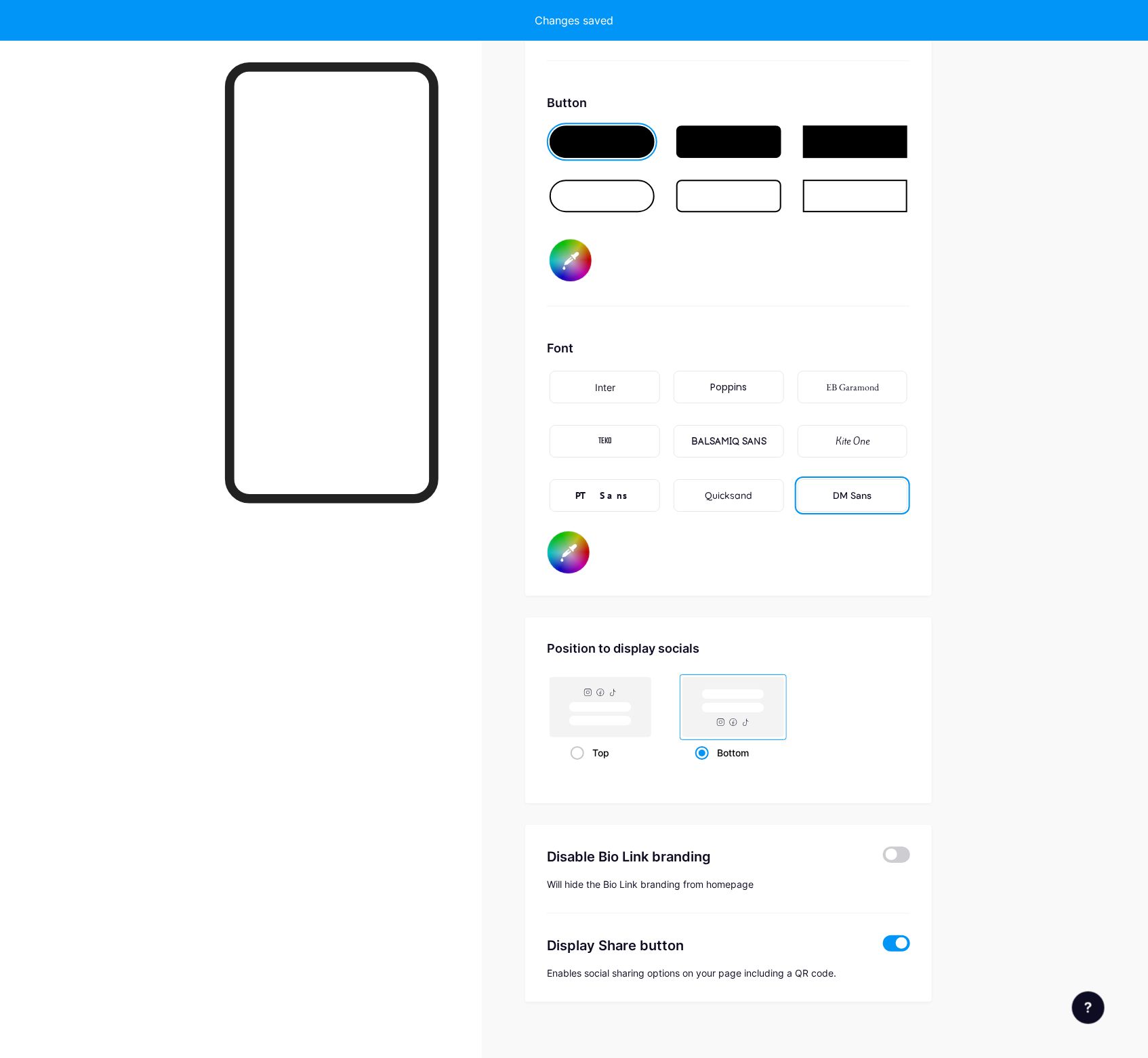
type input "#ffffff"
type input "#ded6ff"
type input "#ffffff"
type input "#dfd7fe"
type input "#ffffff"
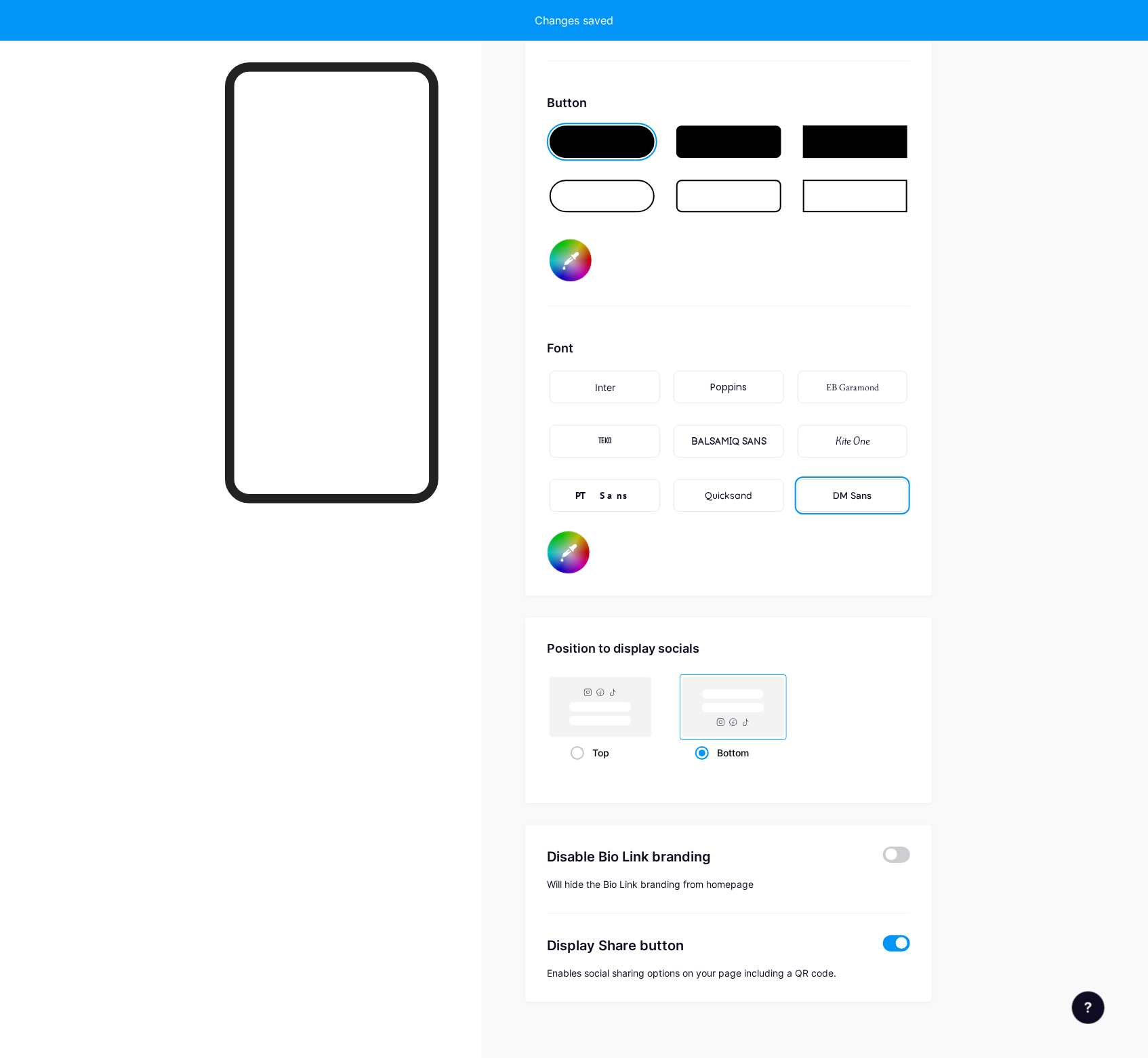
type input "#e2dbff"
type input "#ffffff"
type input "#e3dcfe"
type input "#ffffff"
type input "#e2dbff"
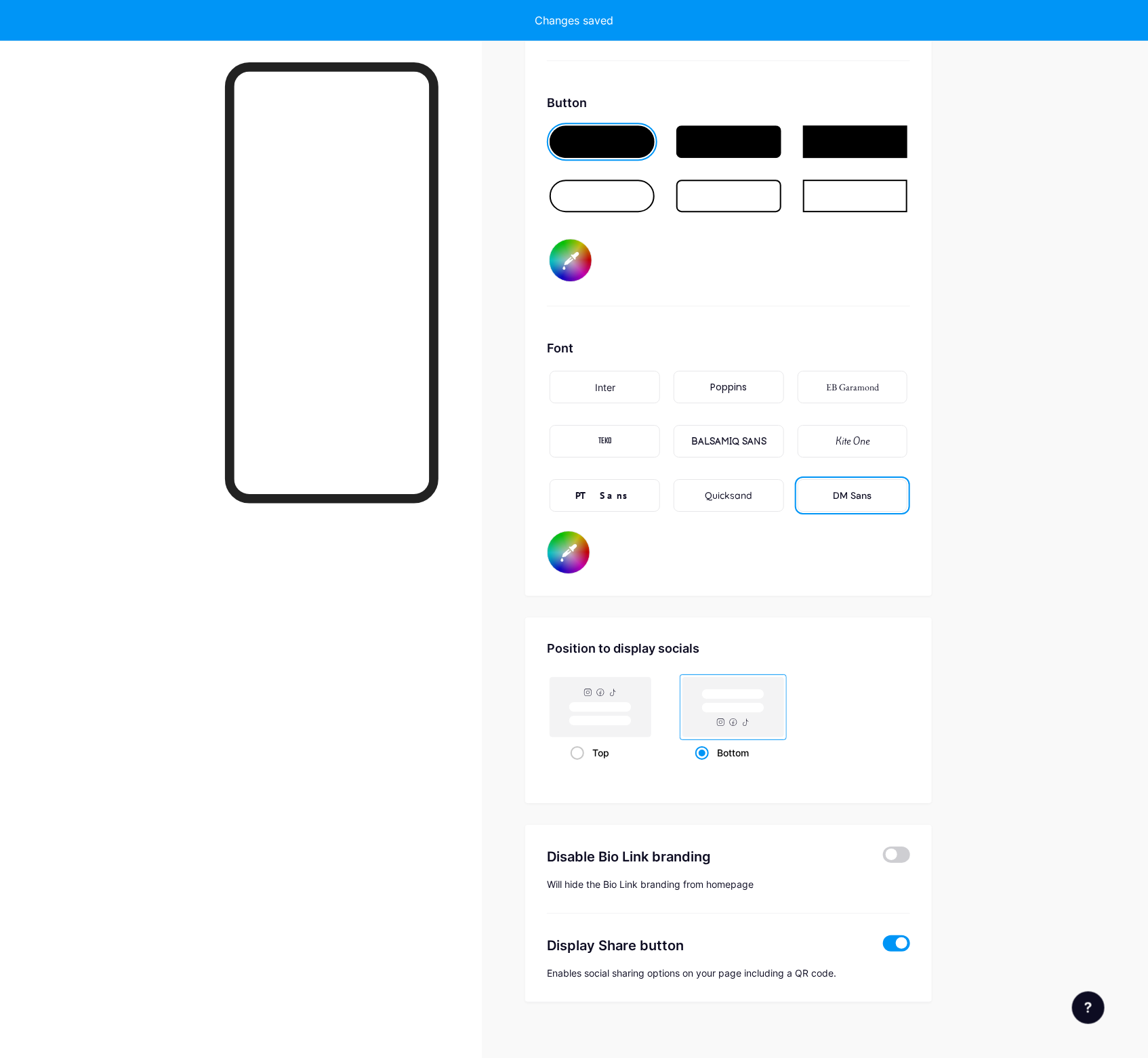
type input "#ffffff"
type input "#e7e0ff"
type input "#ffffff"
type input "#e7e1fe"
type input "#ffffff"
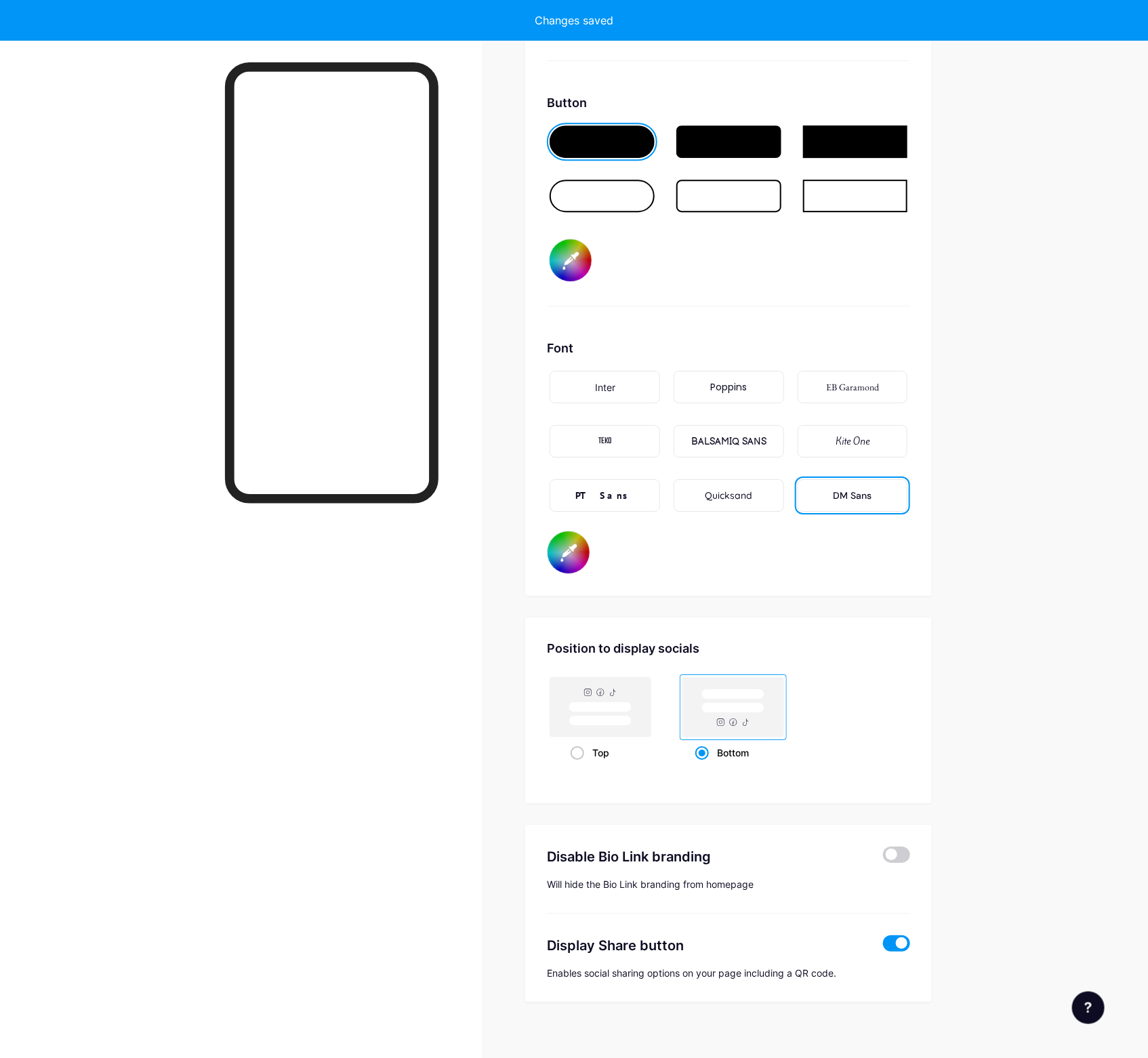
type input "#ebe5ff"
type input "#ffffff"
type input "#efebff"
type input "#ffffff"
type input "#efecfe"
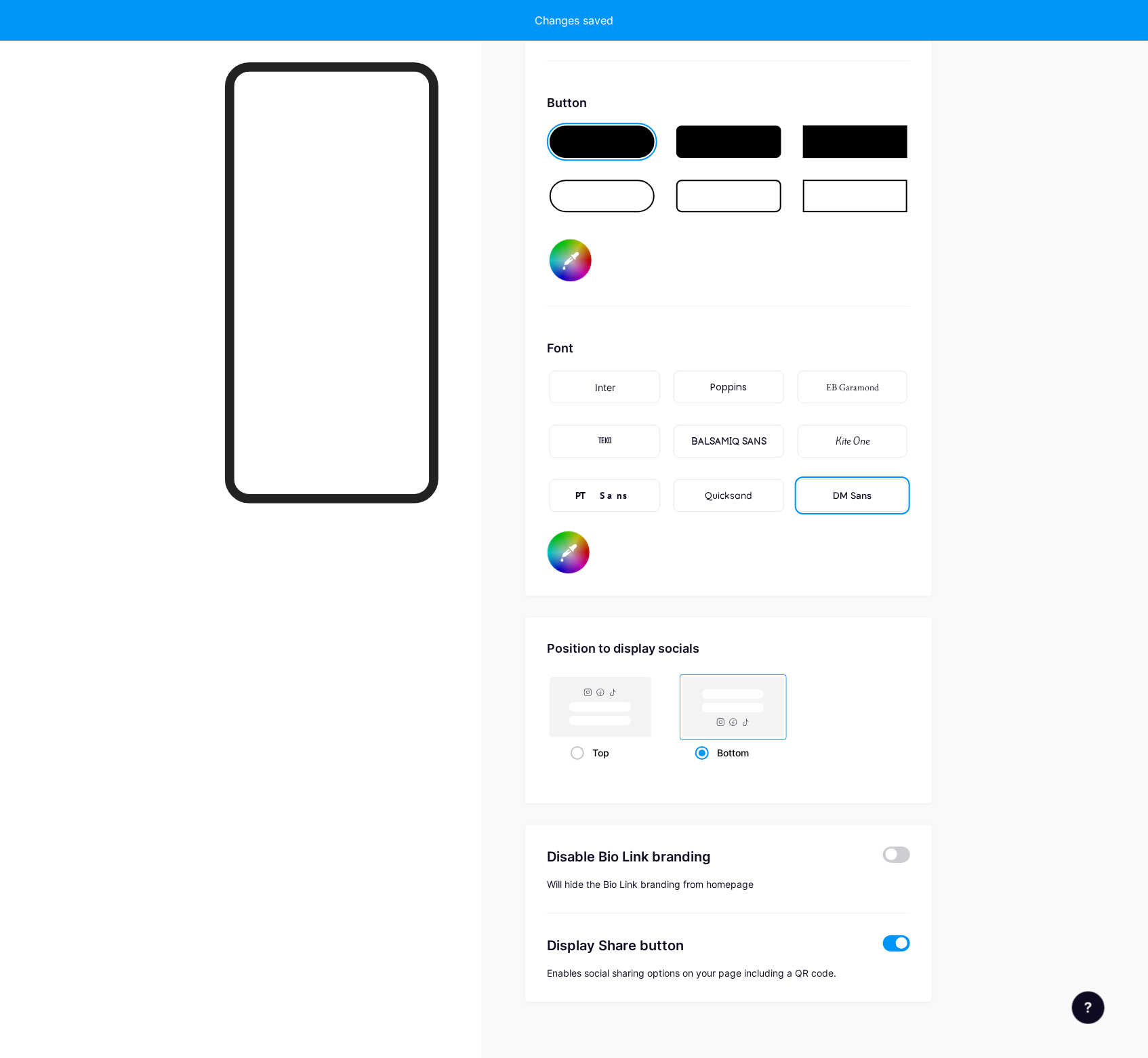
type input "#ffffff"
type input "#efebff"
type input "#ffffff"
type input "#efecfe"
type input "#ffffff"
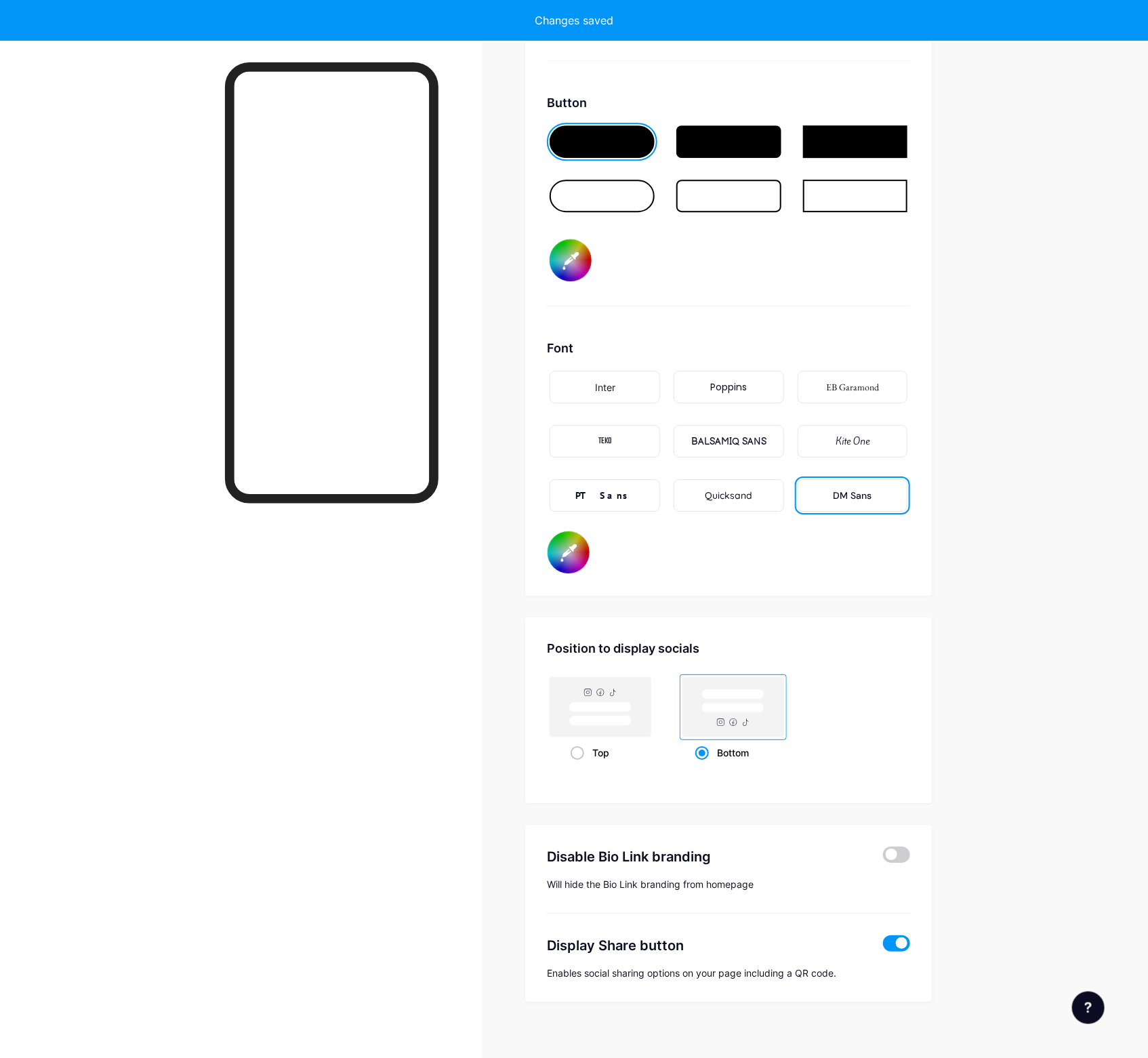
type input "#f3f0ff"
type input "#ffffff"
type input "#f3f1fe"
type input "#ffffff"
type input "#f7f6fe"
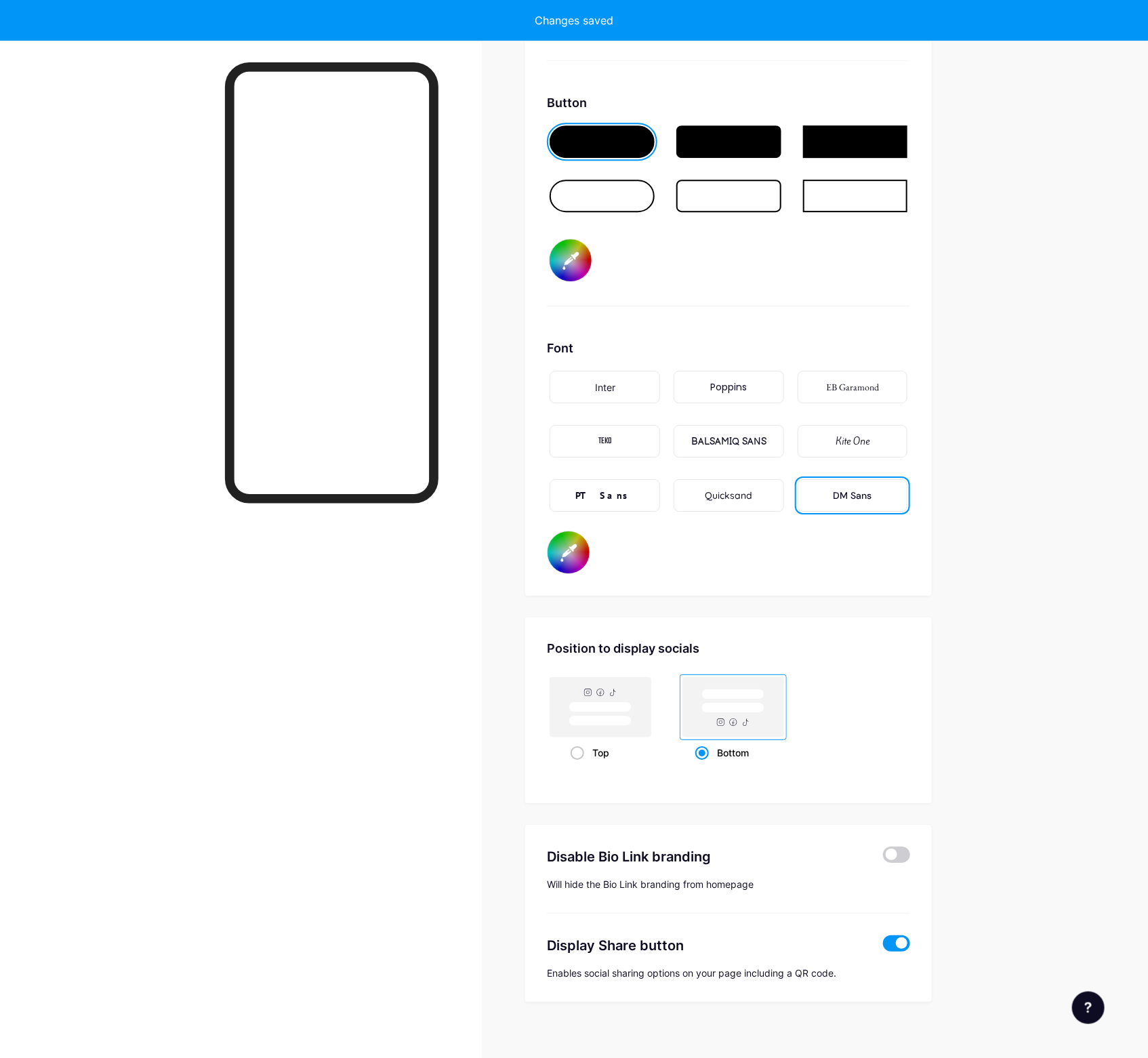
type input "#ffffff"
type input "#f7f5ff"
type input "#ffffff"
type input "#fbfaff"
type input "#ffffff"
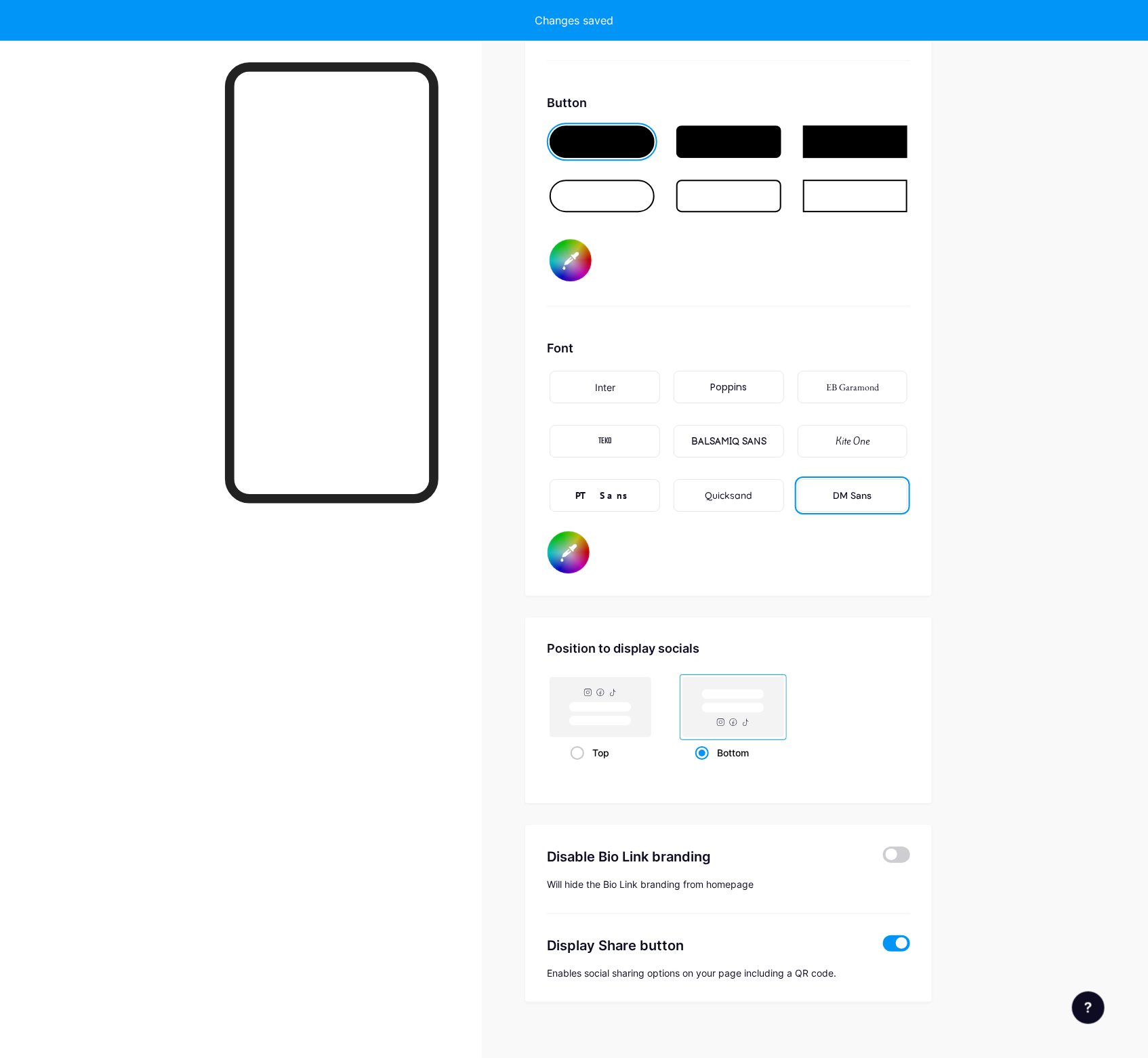
type input "#fcfbfe"
type input "#ffffff"
type input "#fcfcfd"
type input "#ffffff"
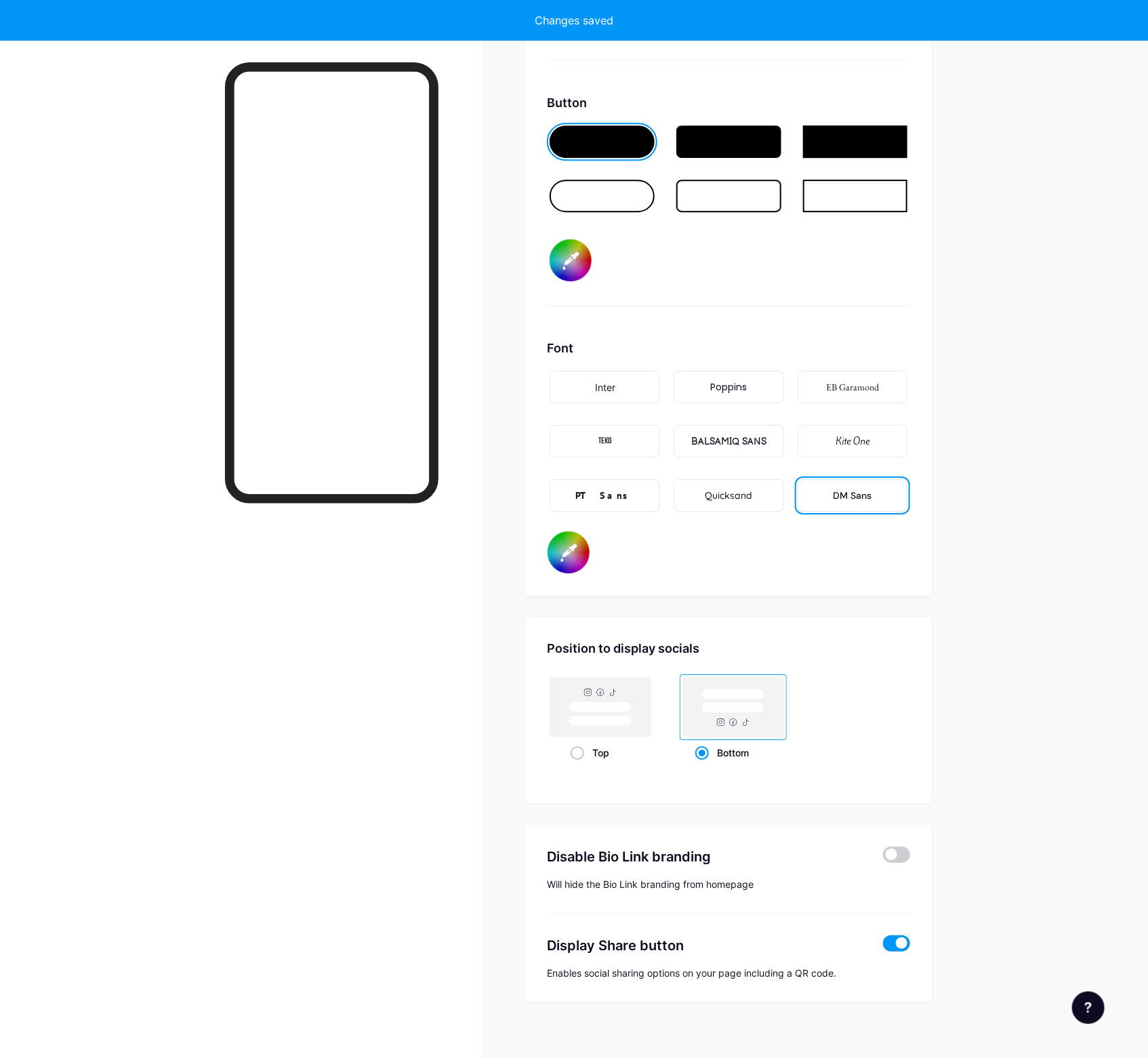
type input "#ffffff"
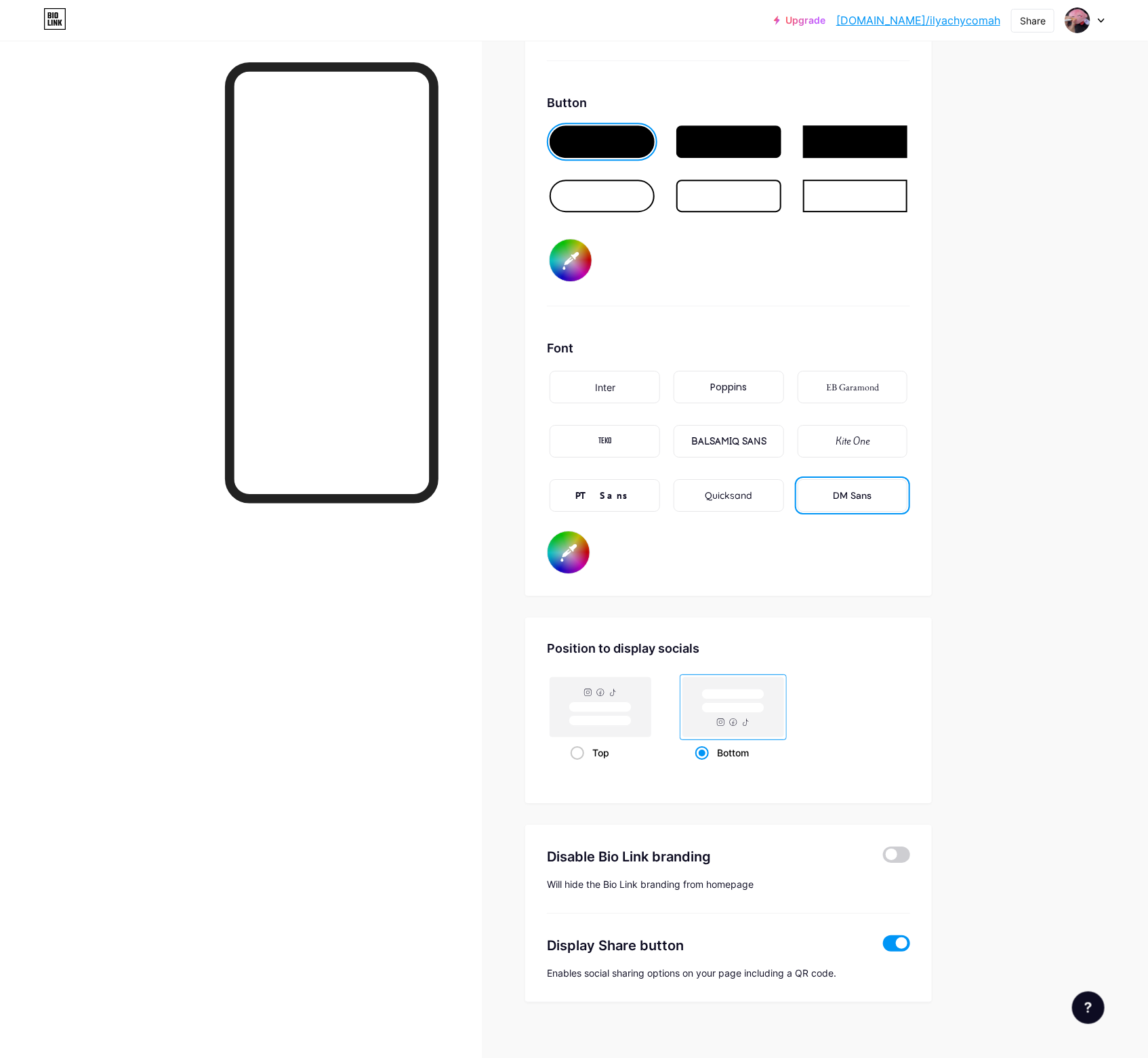
type input "#ffffff"
click at [908, 286] on div "Button #ffffff" at bounding box center [729, 200] width 364 height 213
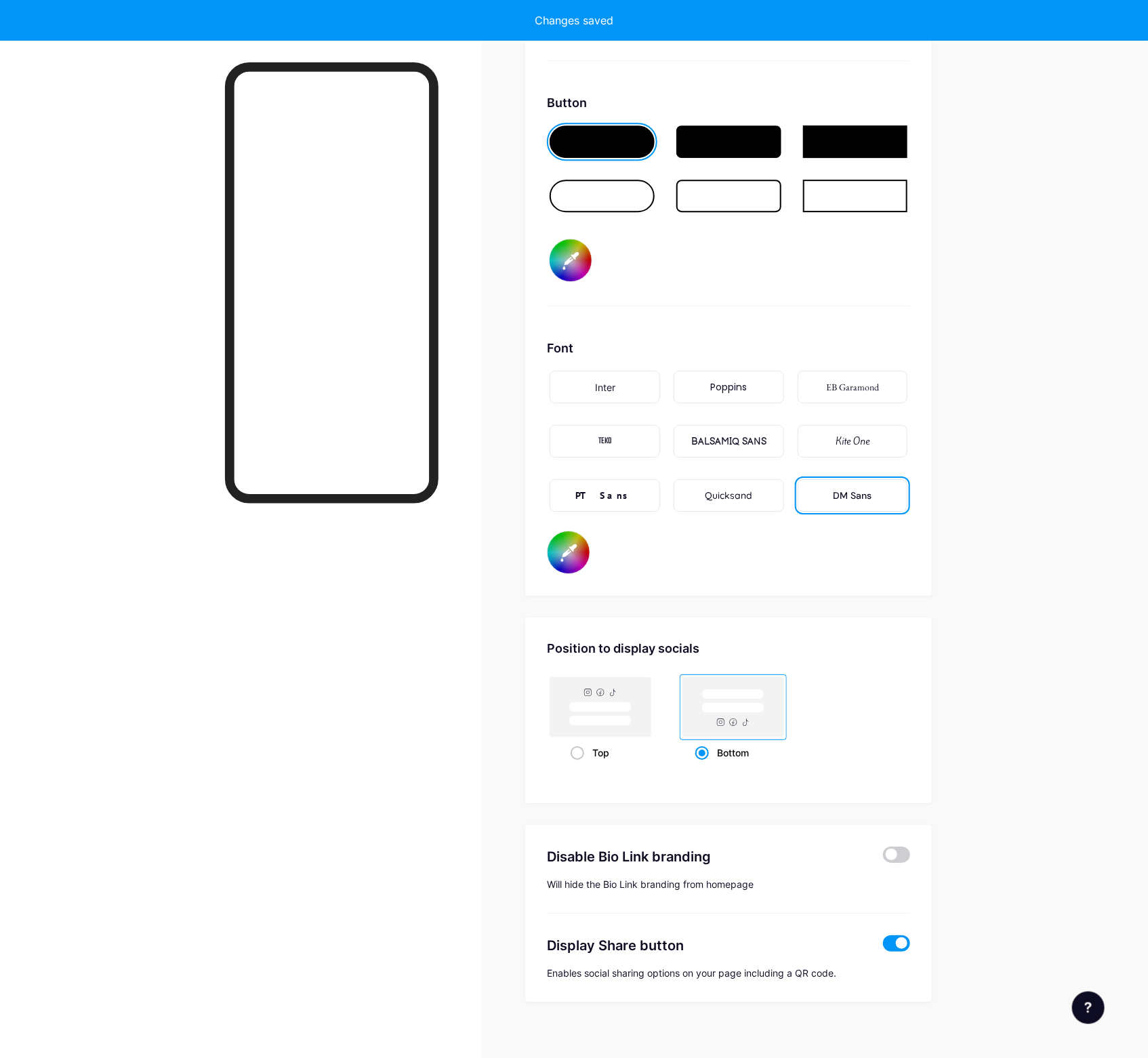
click at [592, 242] on input "#ffffff" at bounding box center [570, 259] width 42 height 42
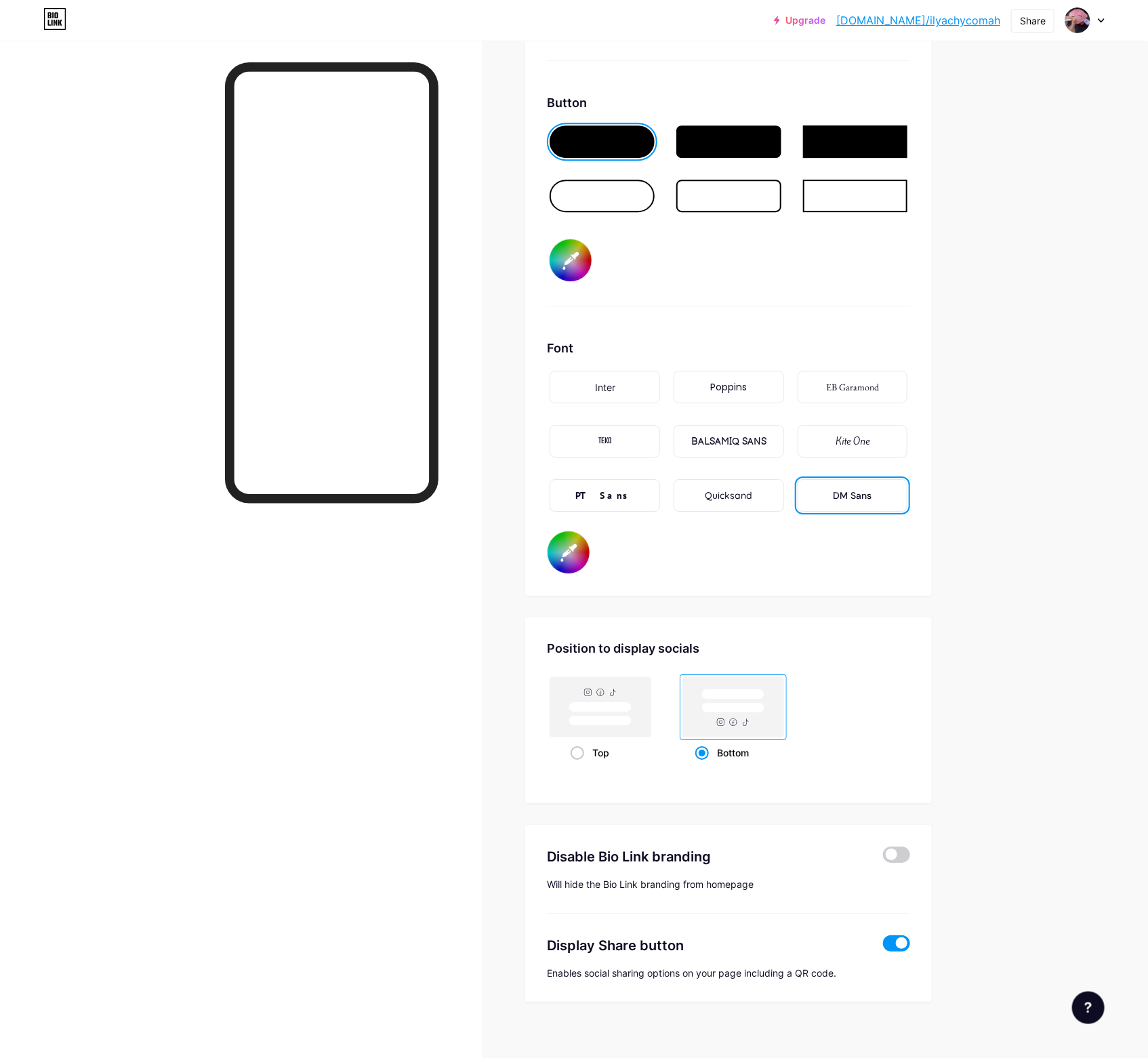
type input "#ffffff"
type input "#b09b9b"
type input "#ffffff"
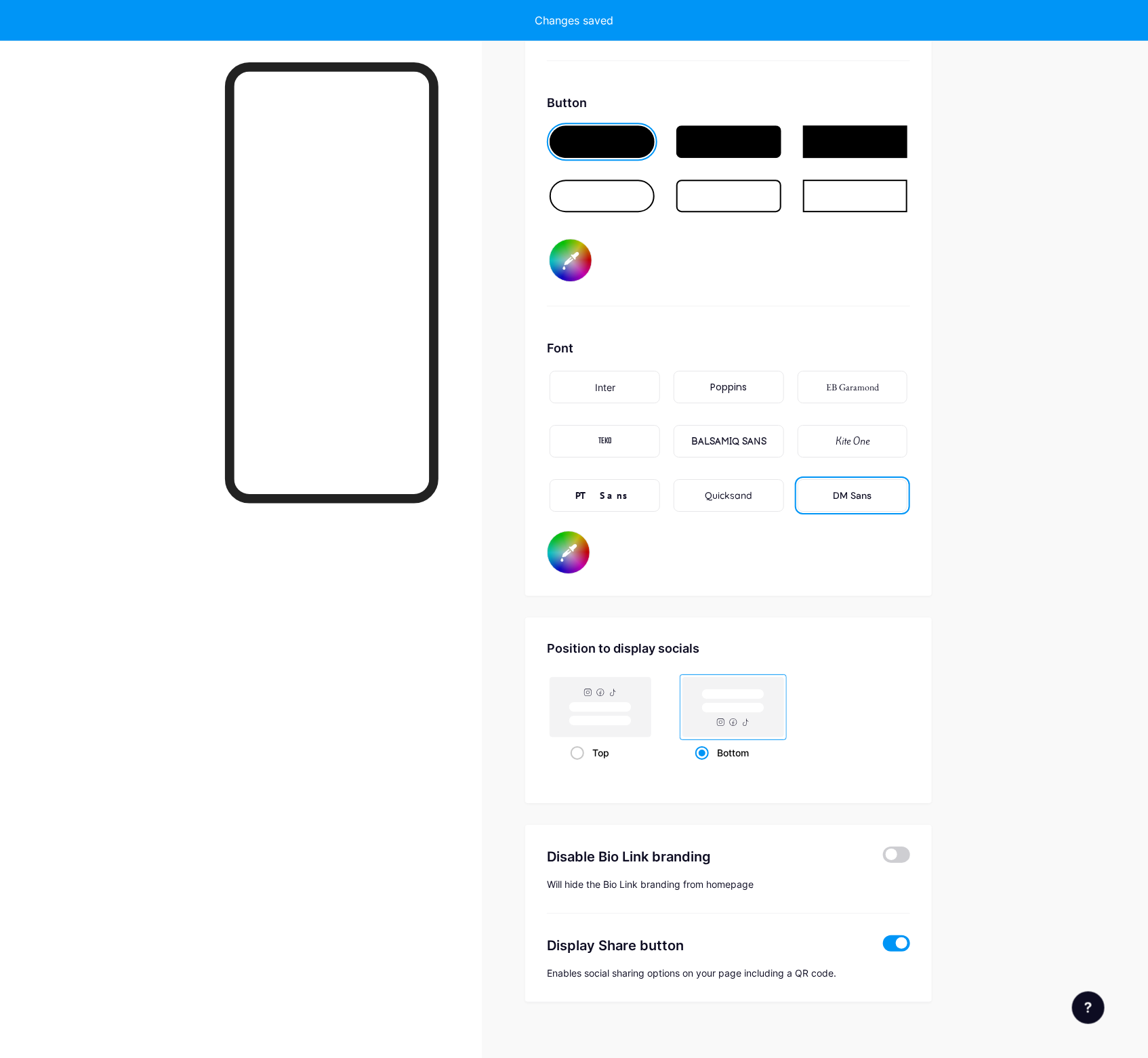
type input "#ad9999"
type input "#ffffff"
type input "#ab9696"
type input "#ffffff"
type input "#ad9999"
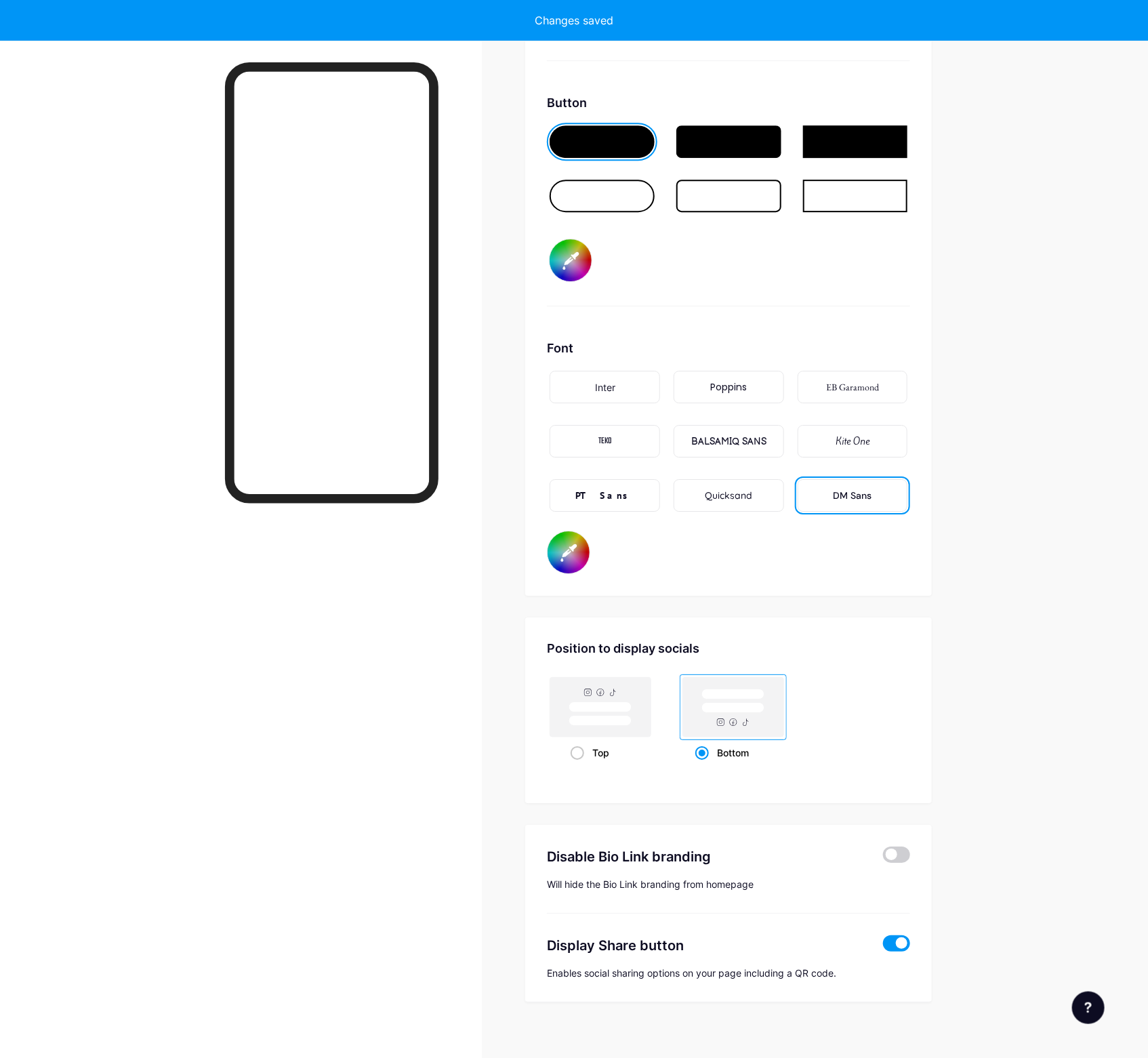
type input "#ffffff"
type input "#aa9797"
type input "#ffffff"
type input "#a59292"
type input "#ffffff"
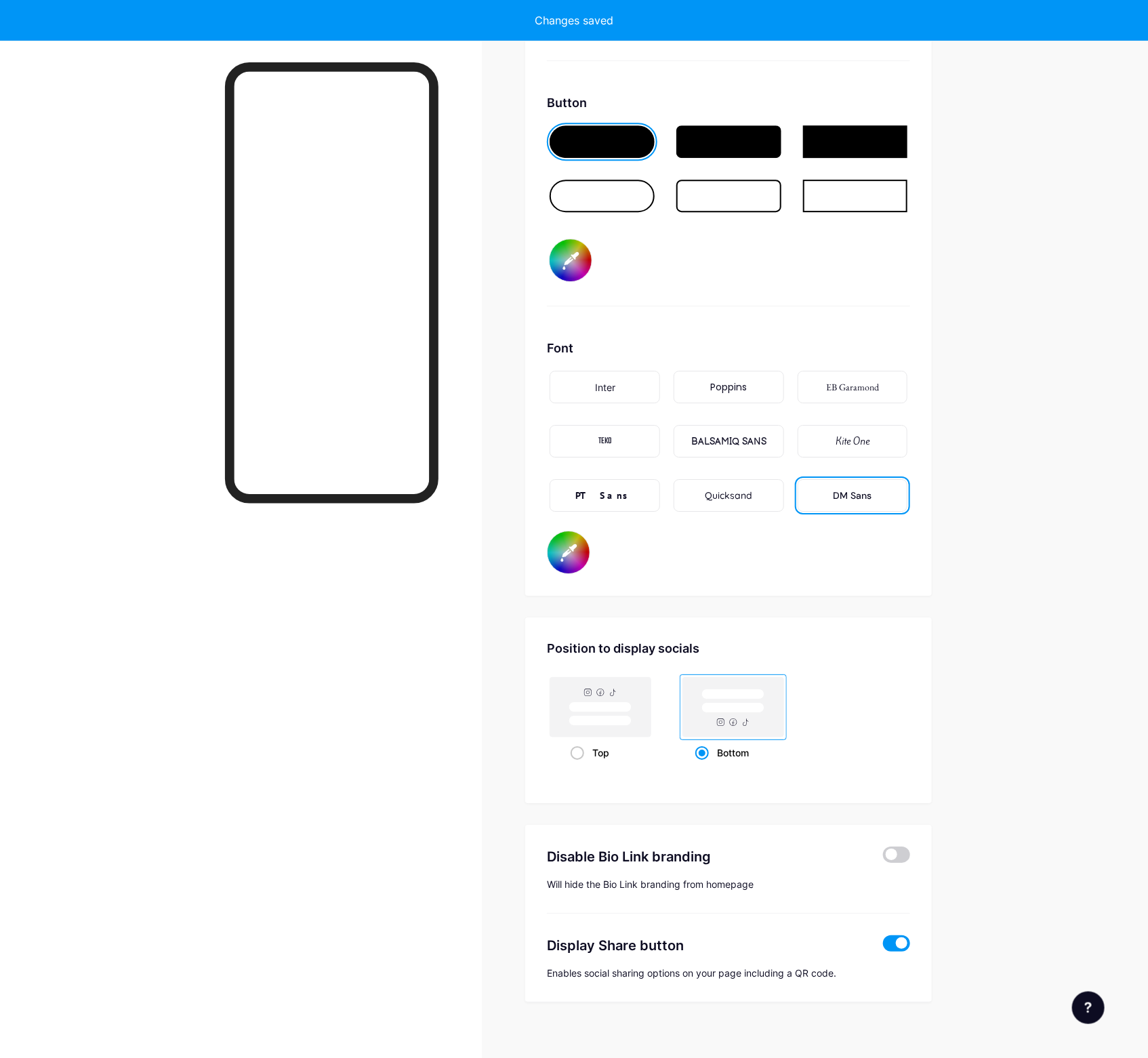
type input "#a59393"
type input "#ffffff"
type input "#a19191"
type input "#ffffff"
type input "#8d8181"
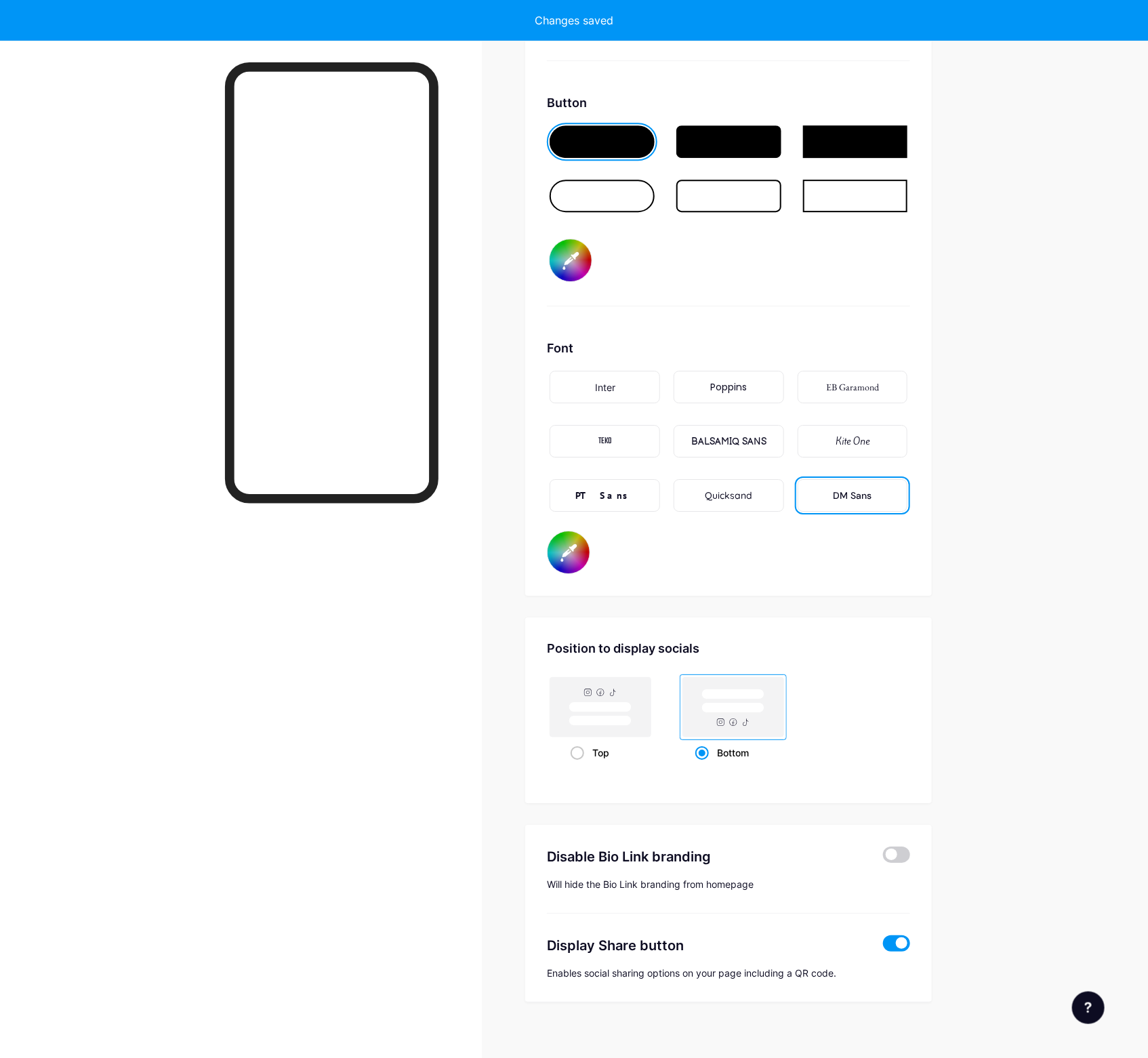
type input "#ffffff"
type input "#686464"
type input "#ffffff"
type input "#3d3d3d"
type input "#ffffff"
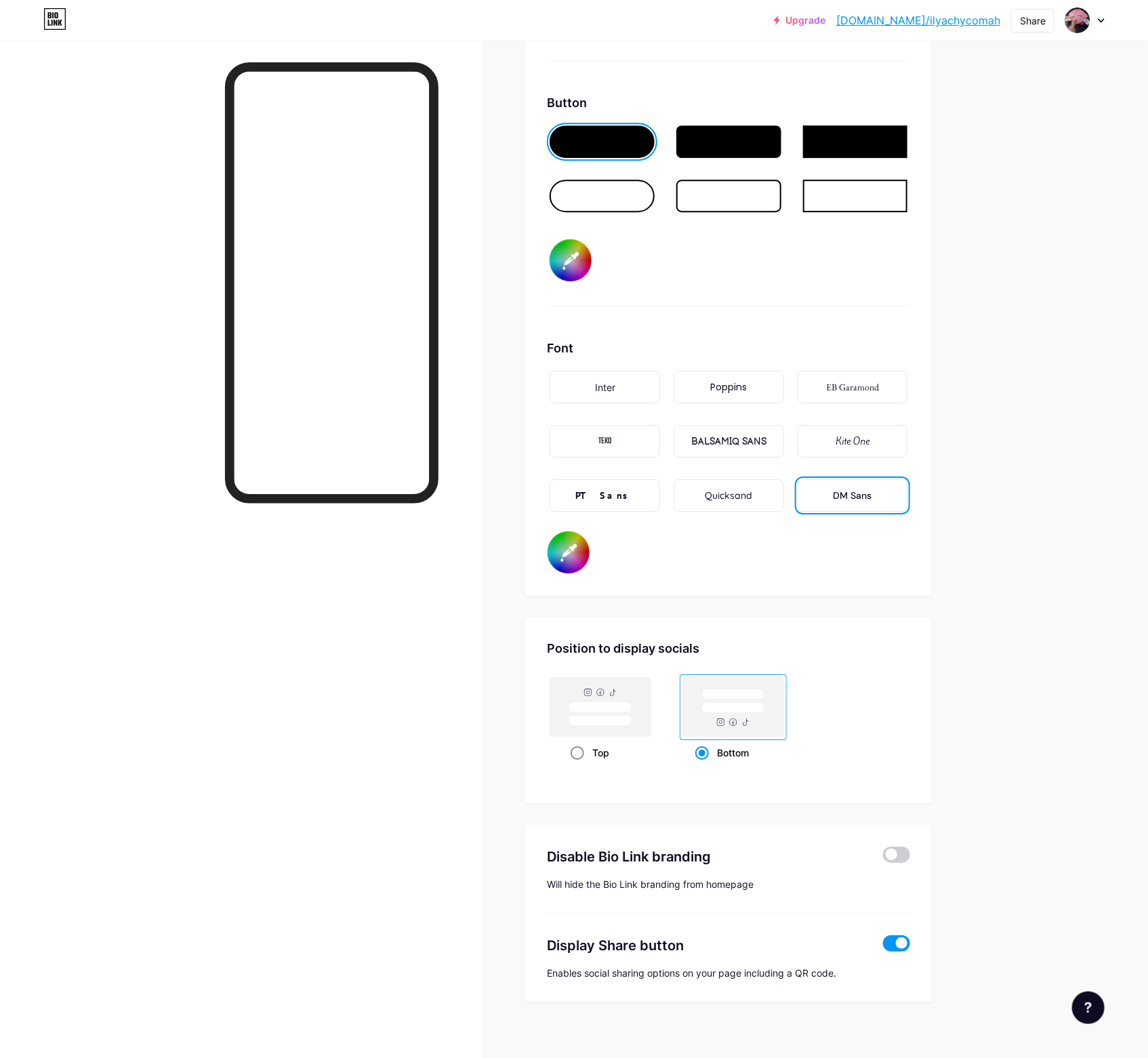
click at [608, 716] on rect at bounding box center [601, 720] width 62 height 10
click at [579, 765] on input "Top" at bounding box center [575, 769] width 9 height 9
click at [741, 703] on rect at bounding box center [733, 708] width 62 height 10
click at [704, 765] on input "Bottom" at bounding box center [700, 769] width 9 height 9
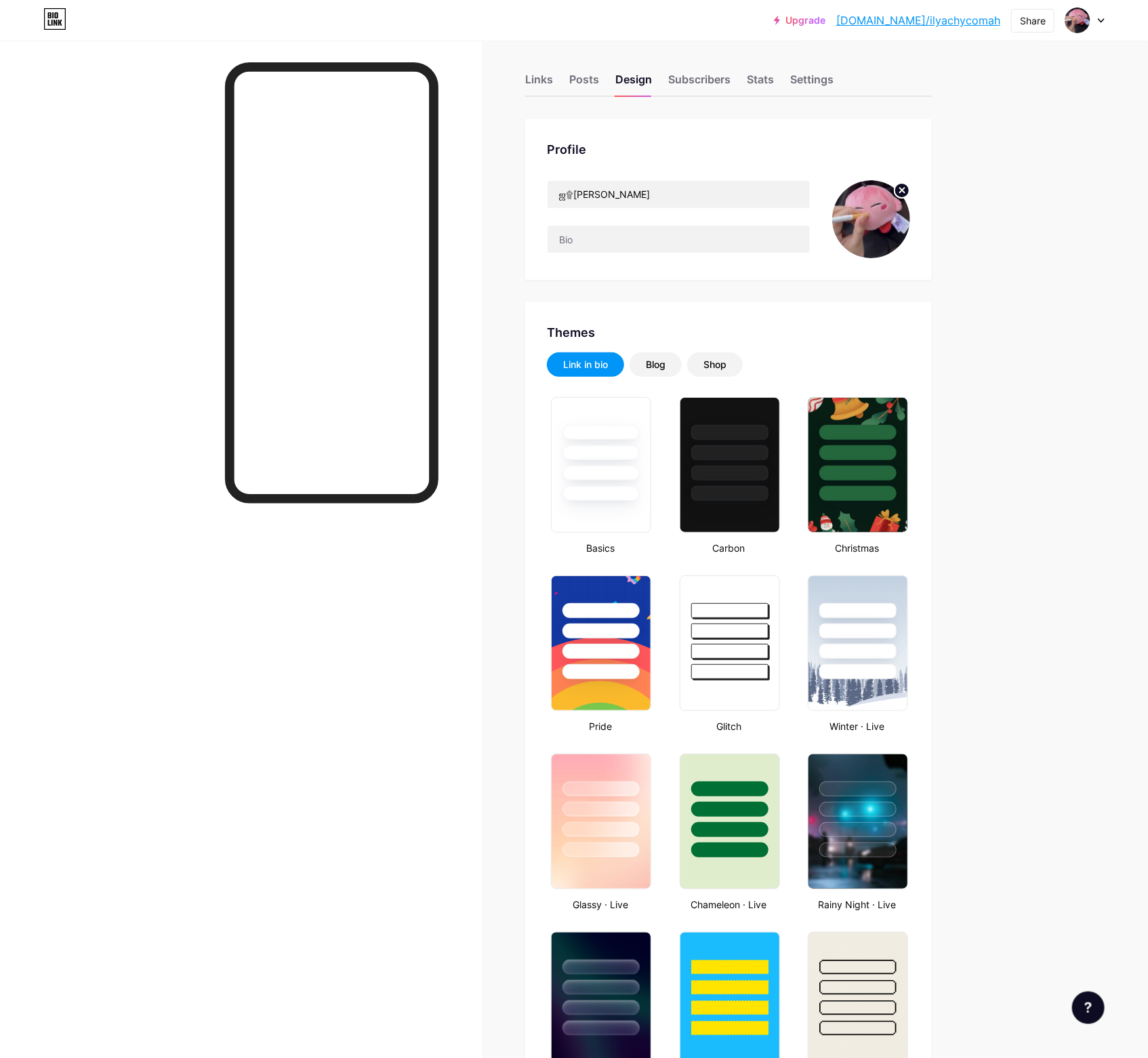
scroll to position [0, 0]
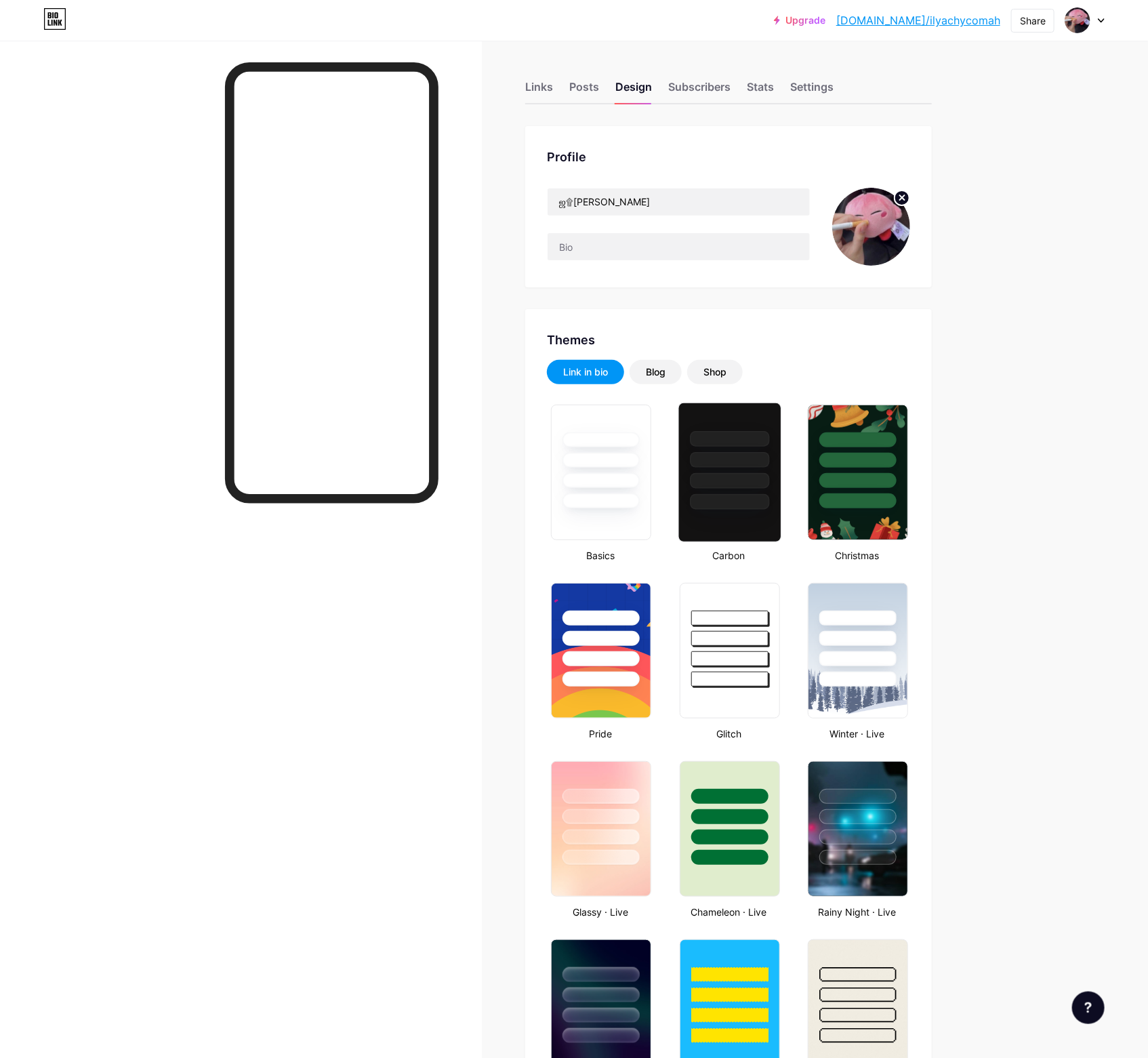
click at [727, 495] on div at bounding box center [729, 501] width 79 height 15
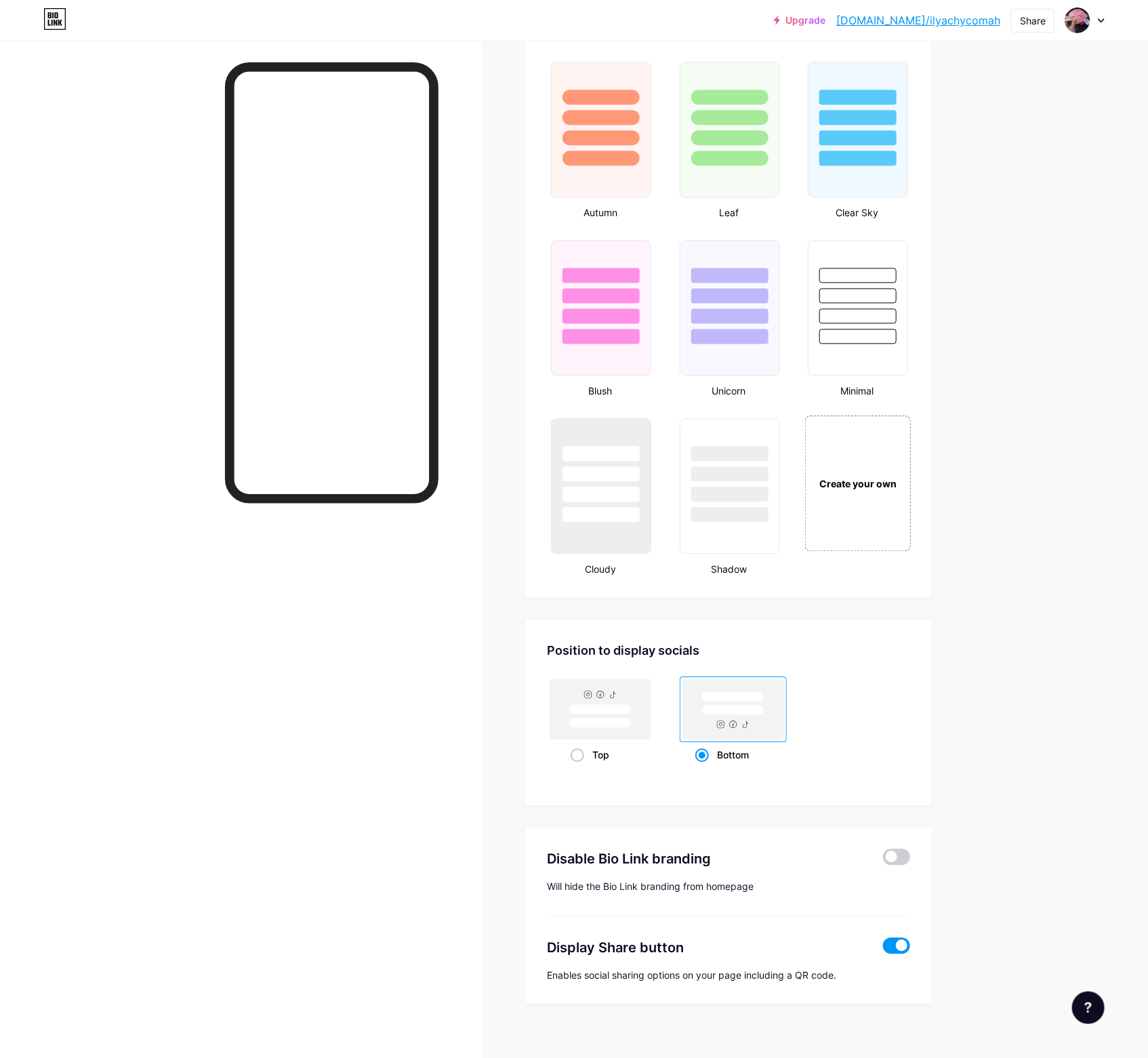
scroll to position [1237, 0]
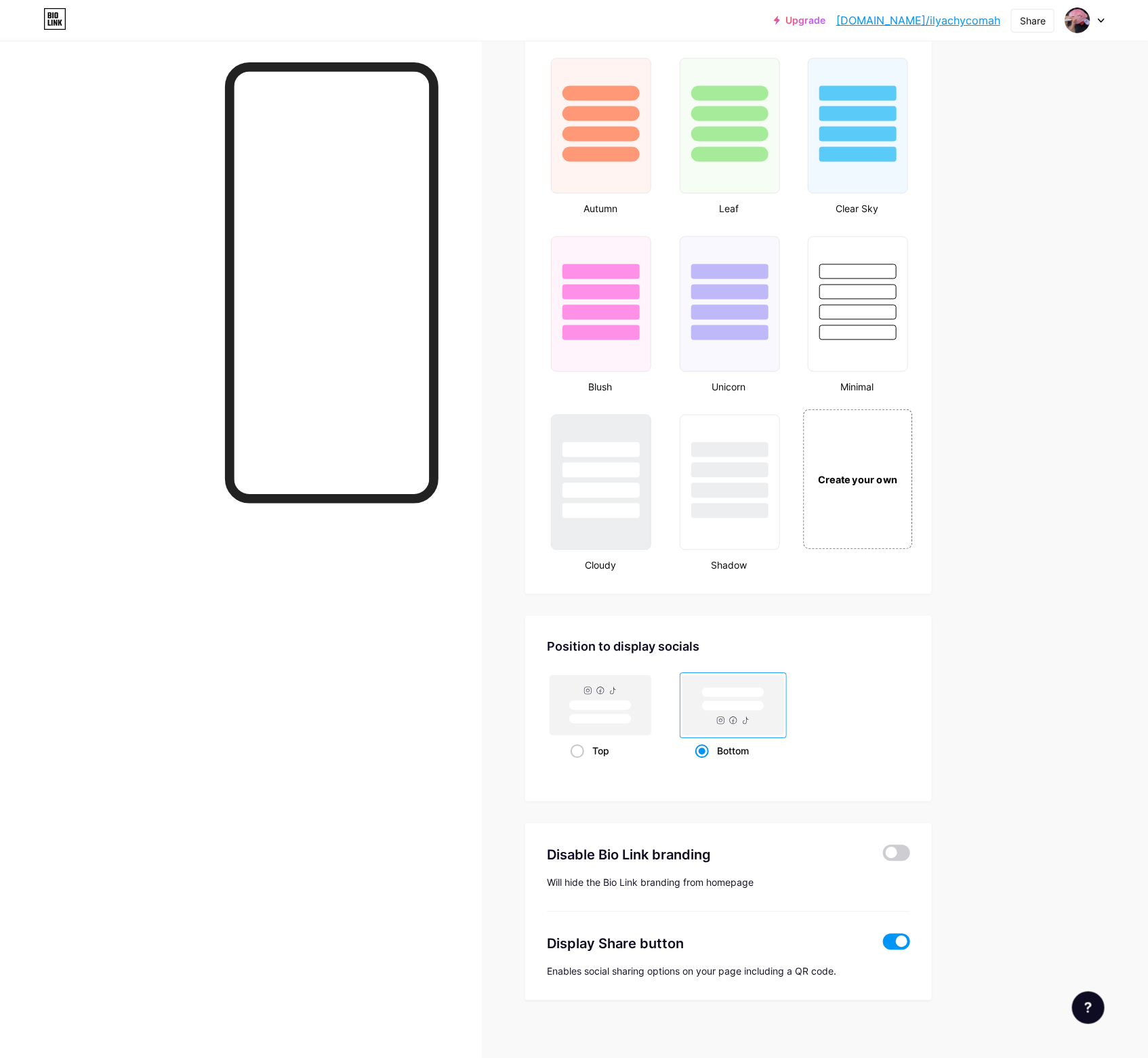
click at [890, 485] on div "Create your own" at bounding box center [858, 479] width 109 height 140
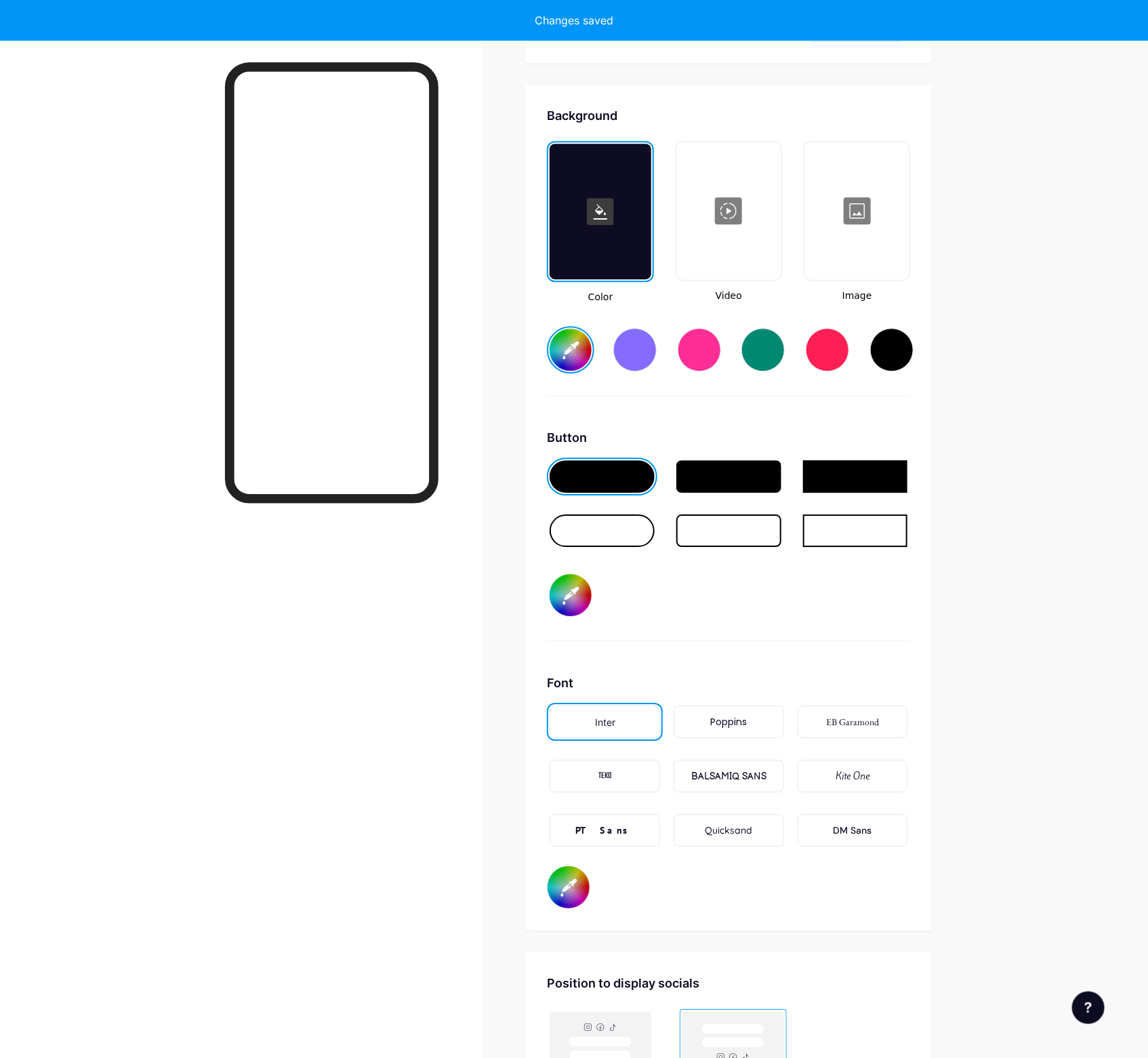
scroll to position [1788, 0]
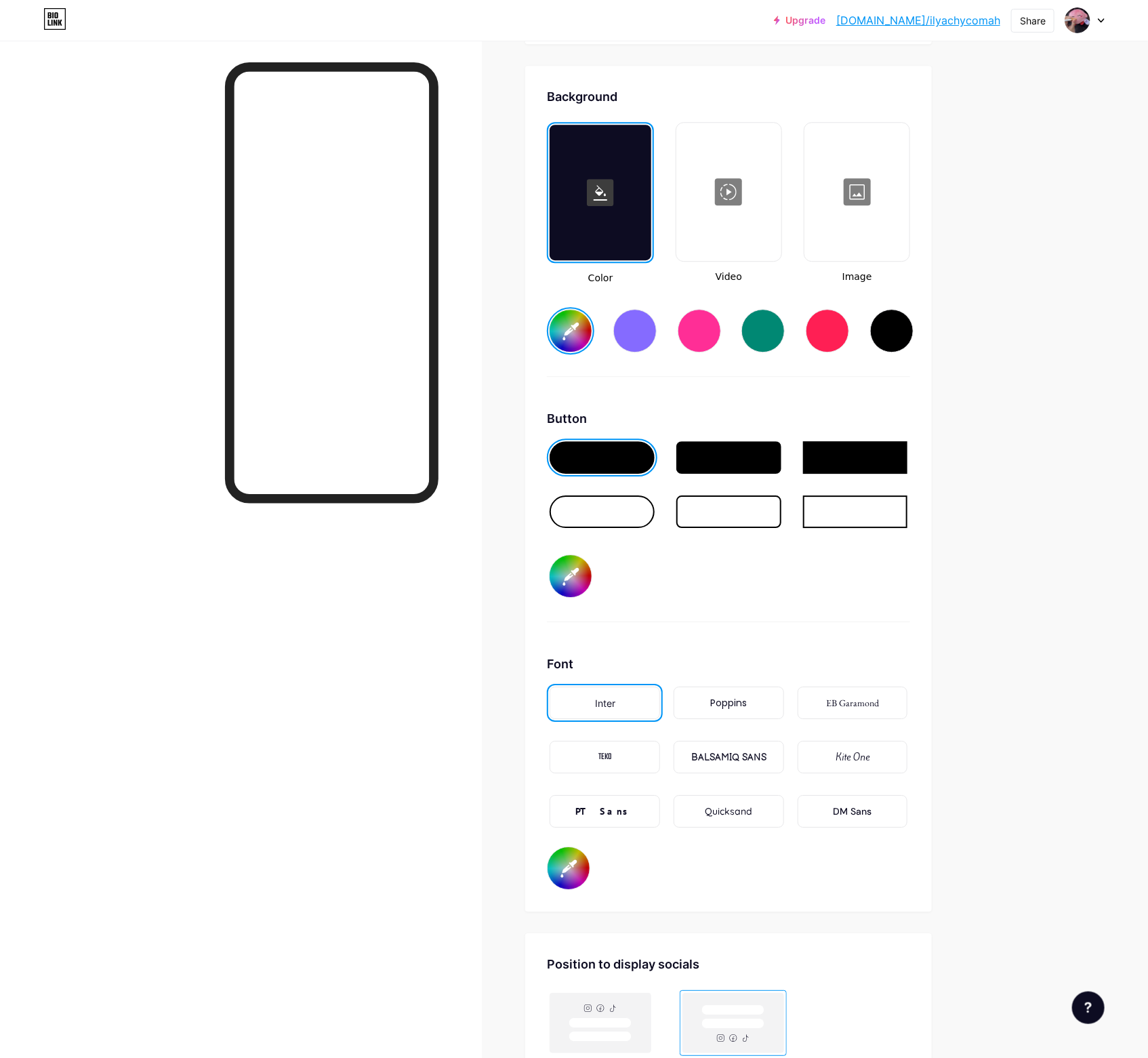
click at [839, 201] on div at bounding box center [857, 192] width 102 height 135
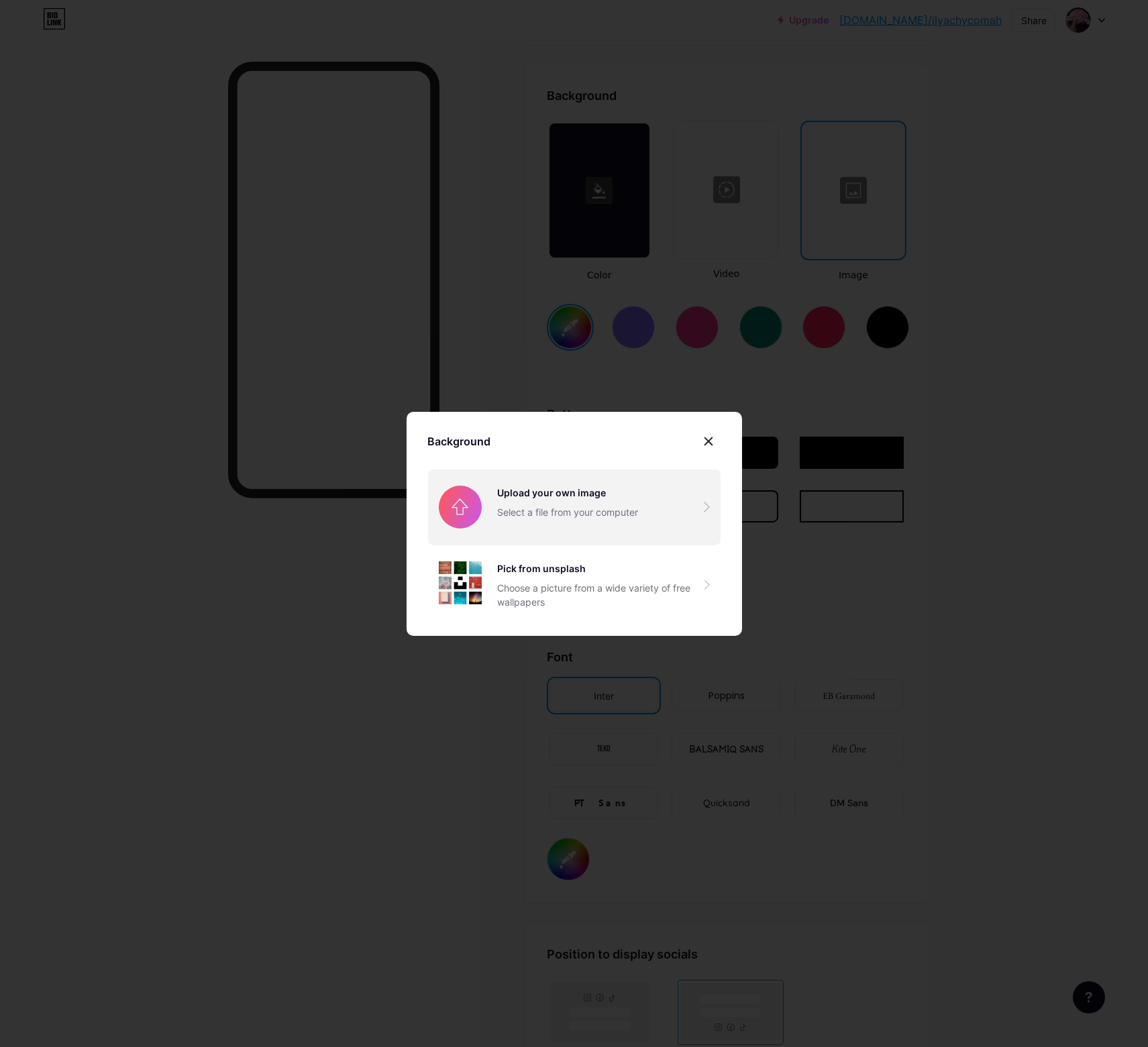
click at [477, 517] on input "file" at bounding box center [574, 506] width 293 height 75
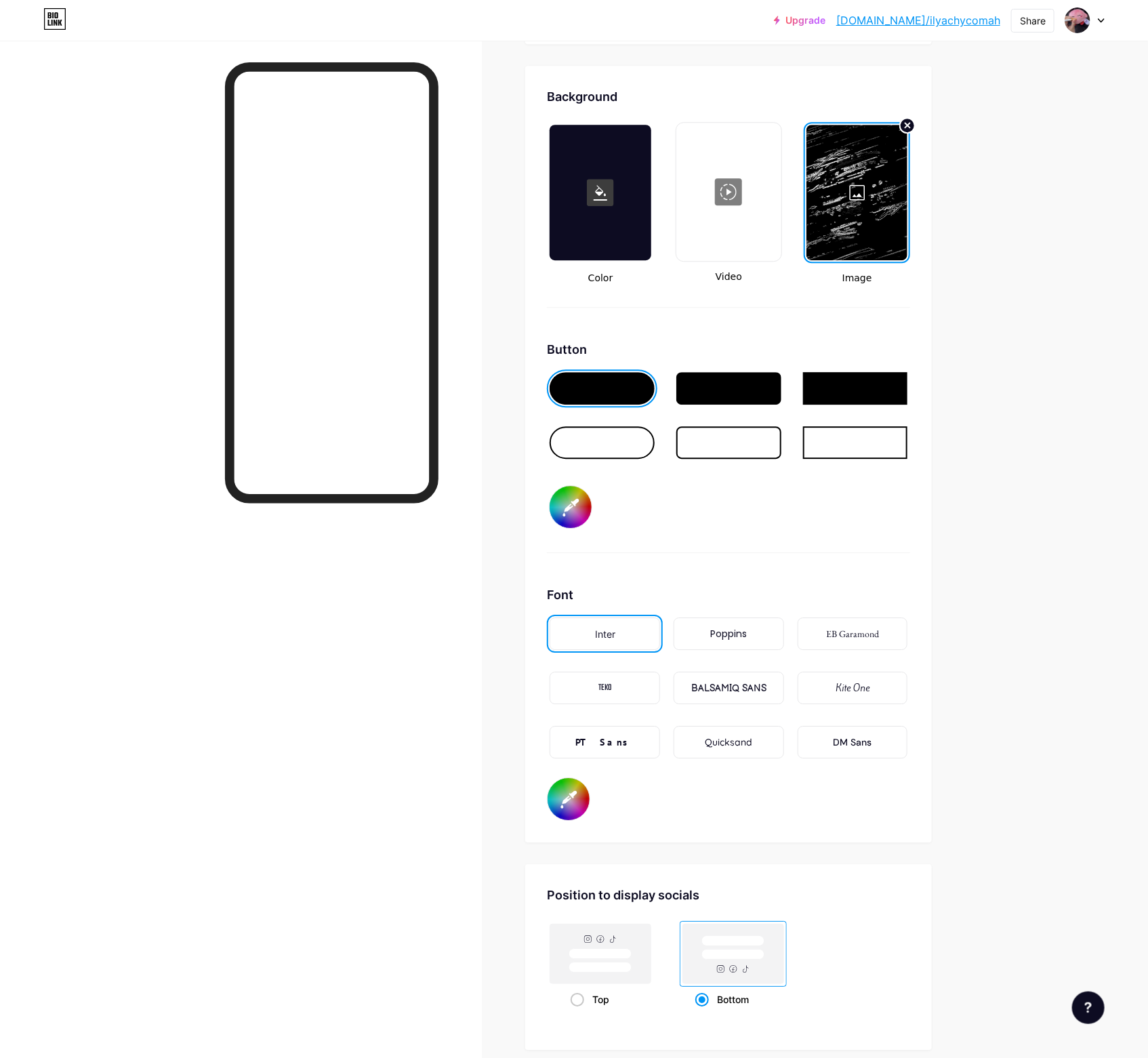
click at [575, 496] on input "#000000" at bounding box center [570, 506] width 42 height 42
drag, startPoint x: 1005, startPoint y: 500, endPoint x: 988, endPoint y: 504, distance: 17.5
click at [574, 486] on input "#000000" at bounding box center [570, 506] width 42 height 42
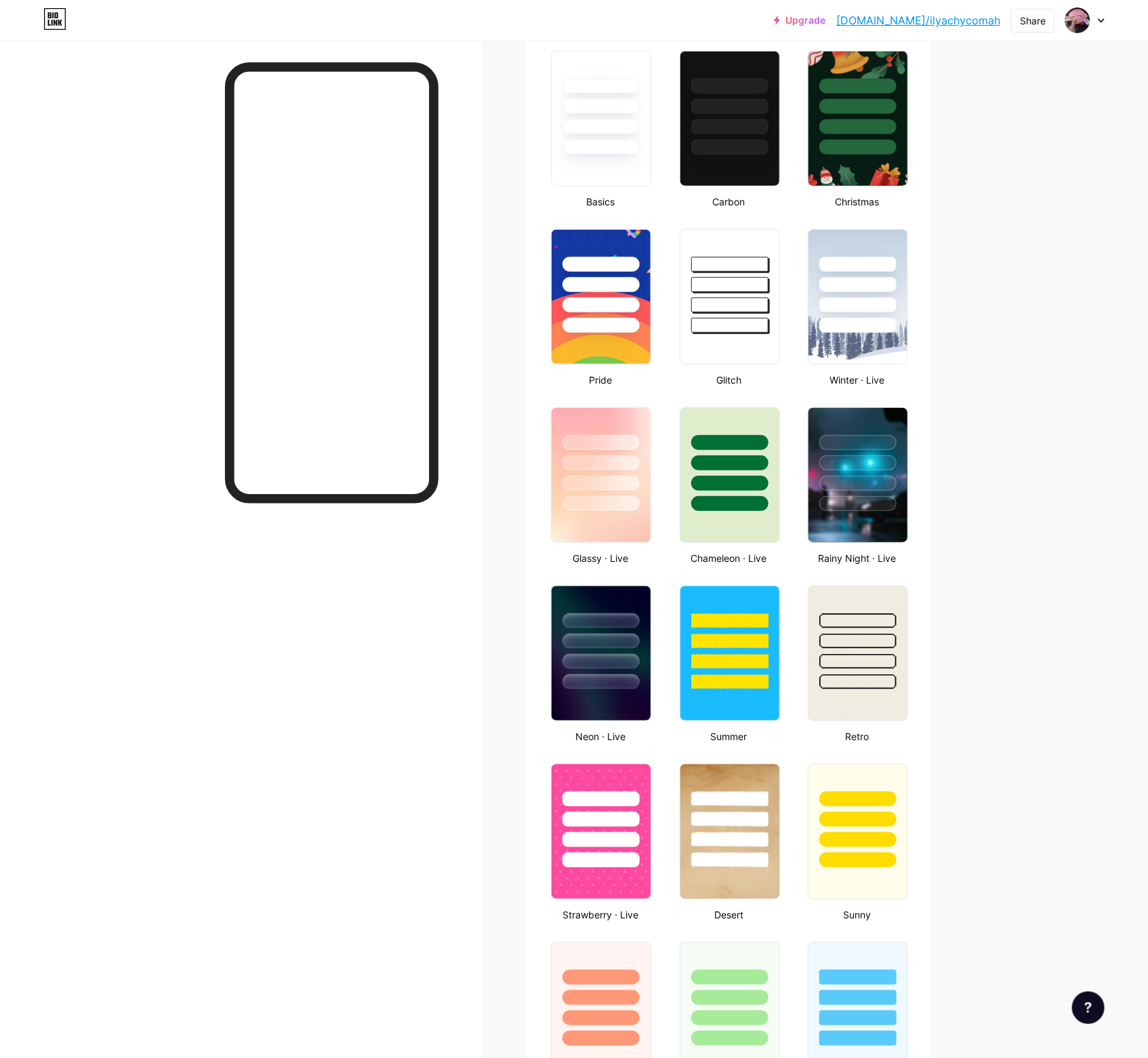
scroll to position [0, 0]
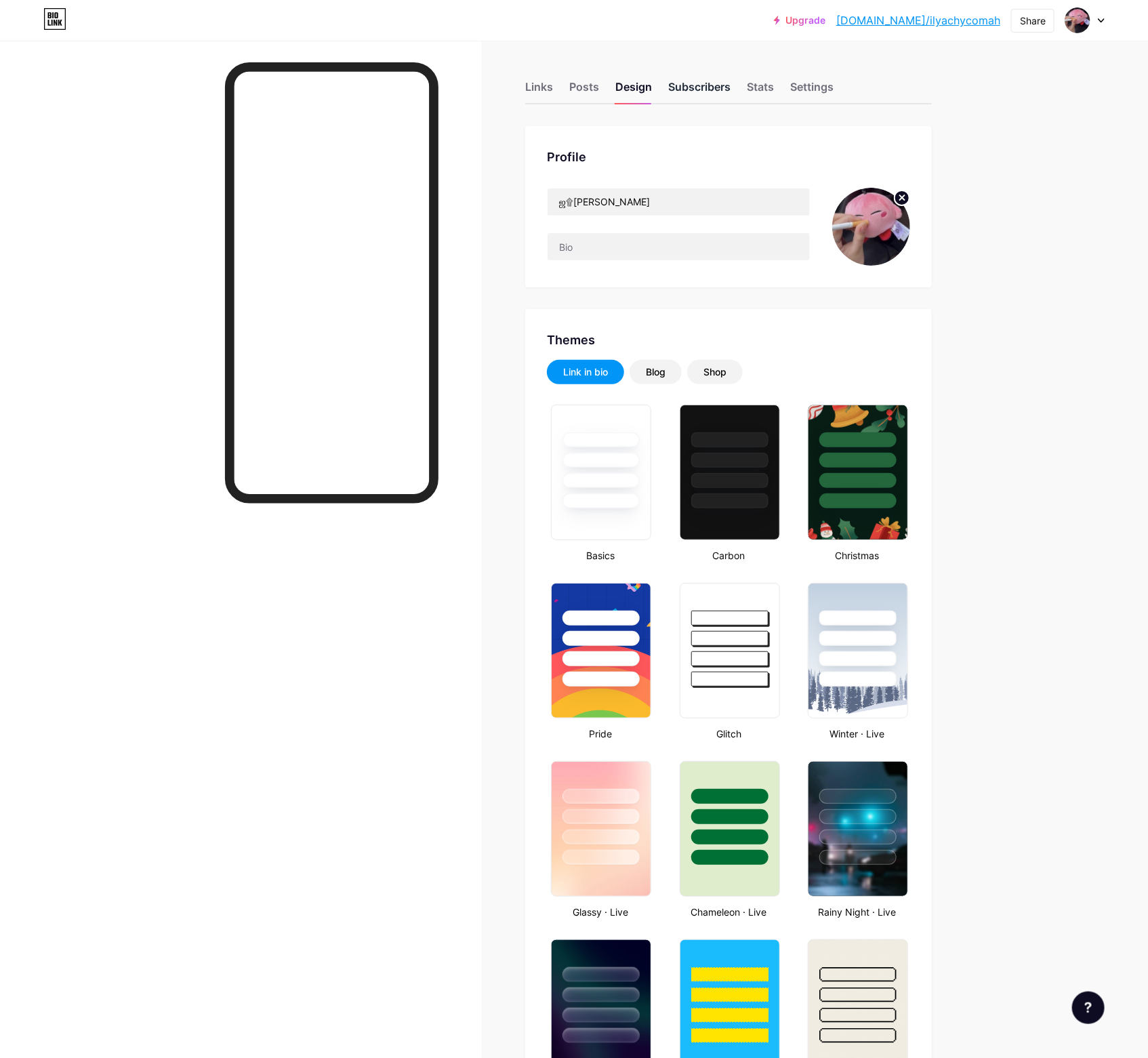
click at [706, 78] on div "Subscribers" at bounding box center [700, 90] width 62 height 24
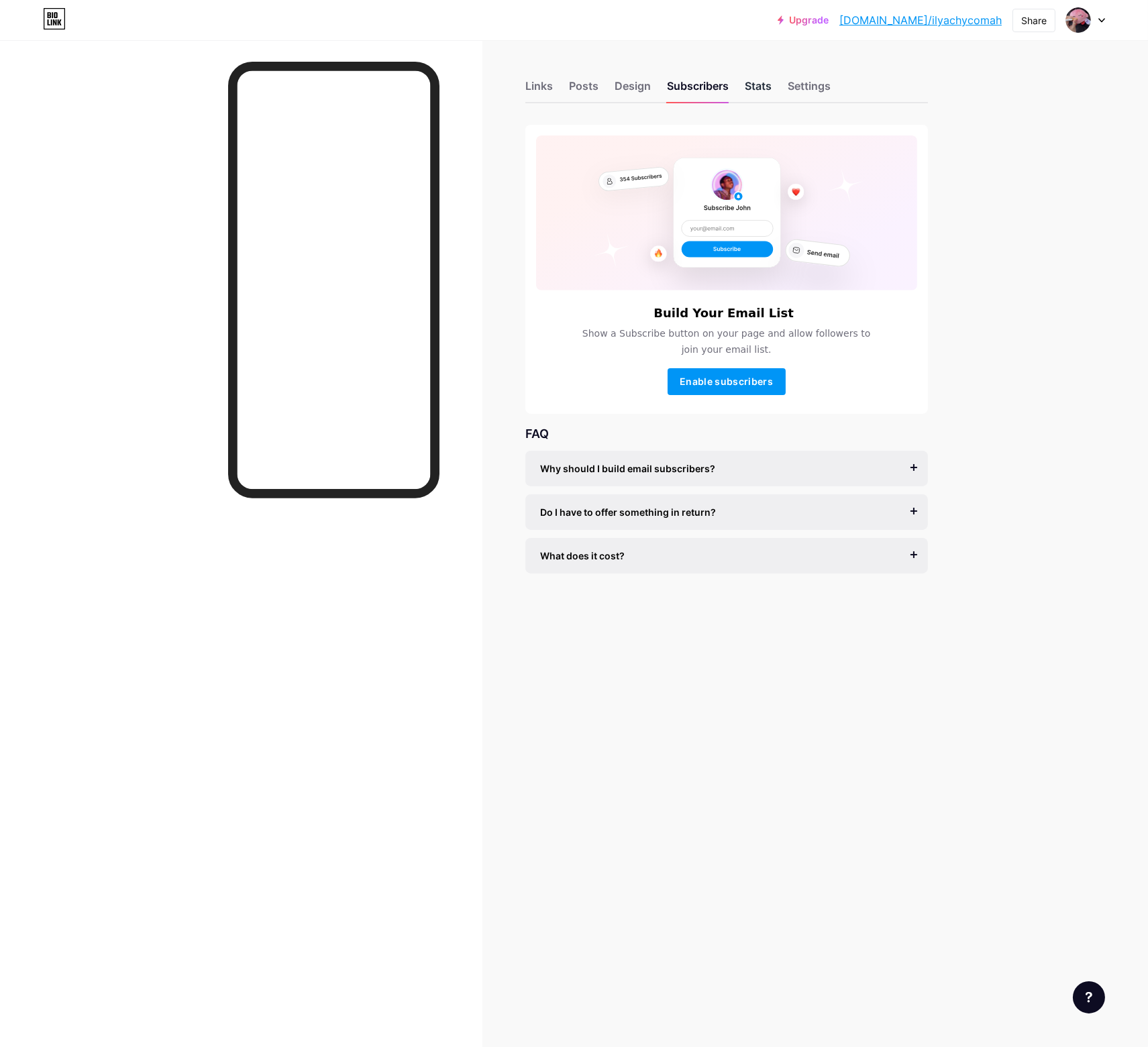
click at [752, 89] on div "Stats" at bounding box center [758, 89] width 26 height 24
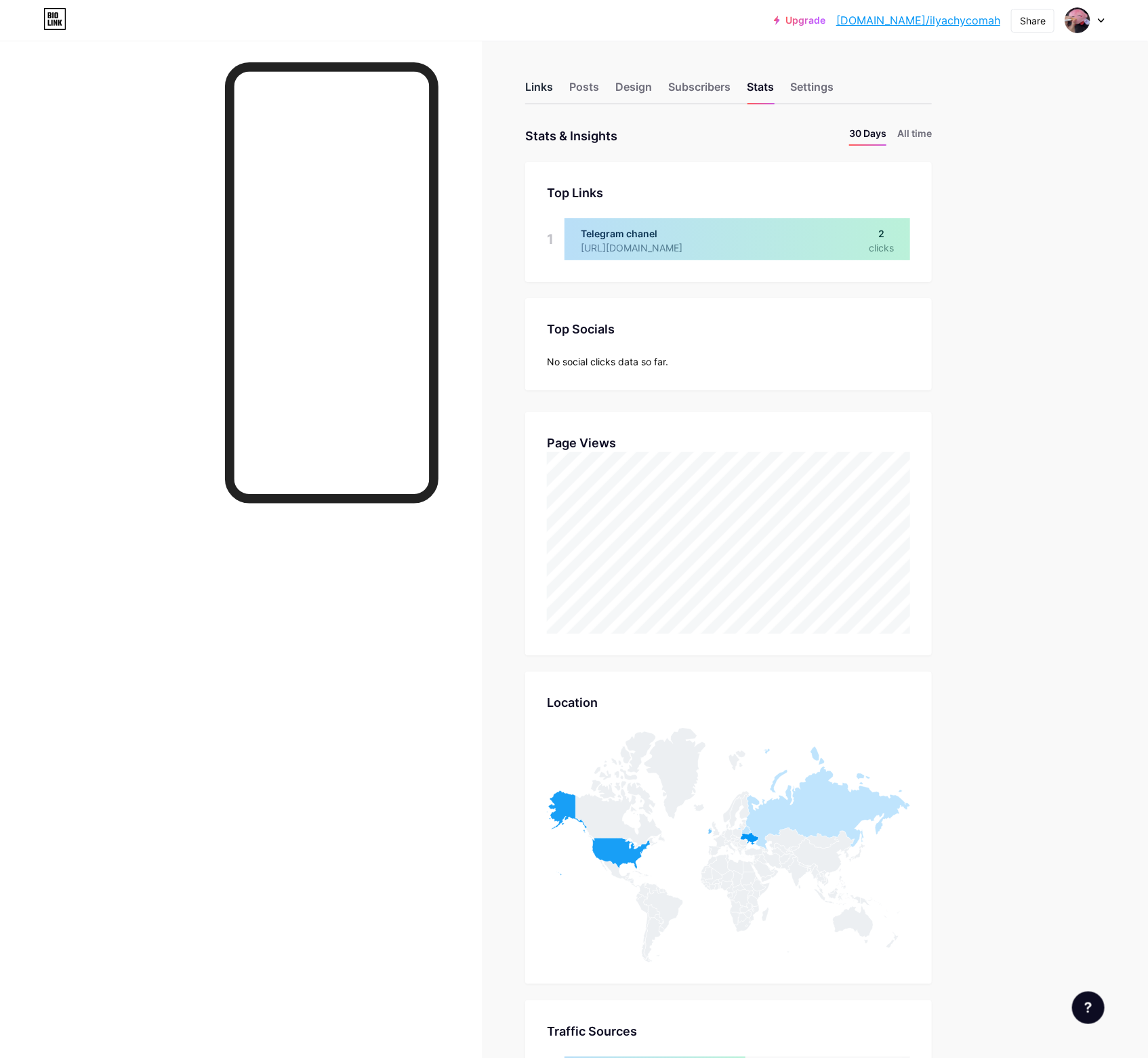
click at [553, 79] on div "Links" at bounding box center [538, 90] width 28 height 24
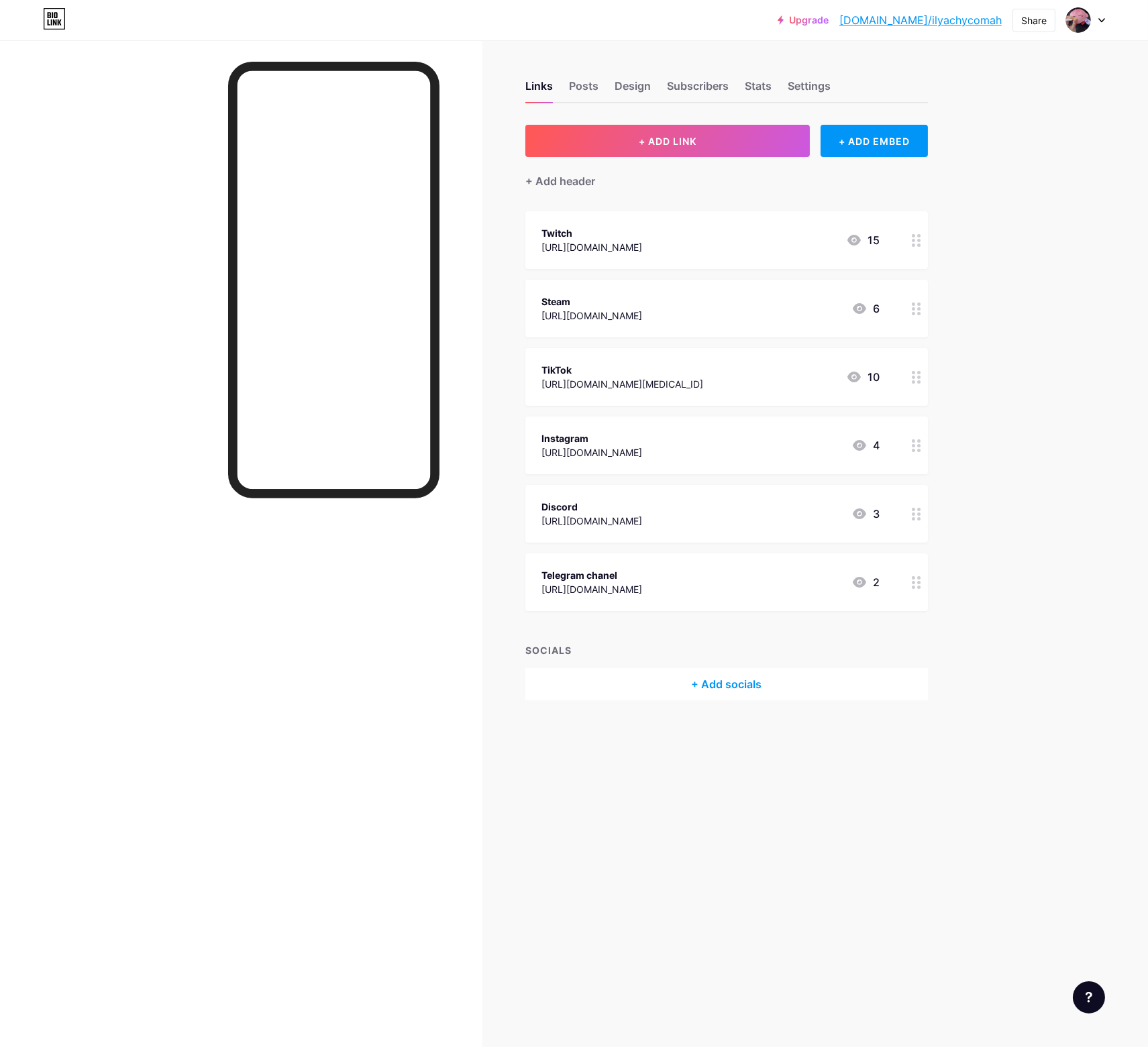
click at [602, 354] on div "TikTok https://www.tiktok.com/@ilyachycomah2?_t=ZM-8vM9j84aM47&_r=1 10" at bounding box center [726, 377] width 402 height 57
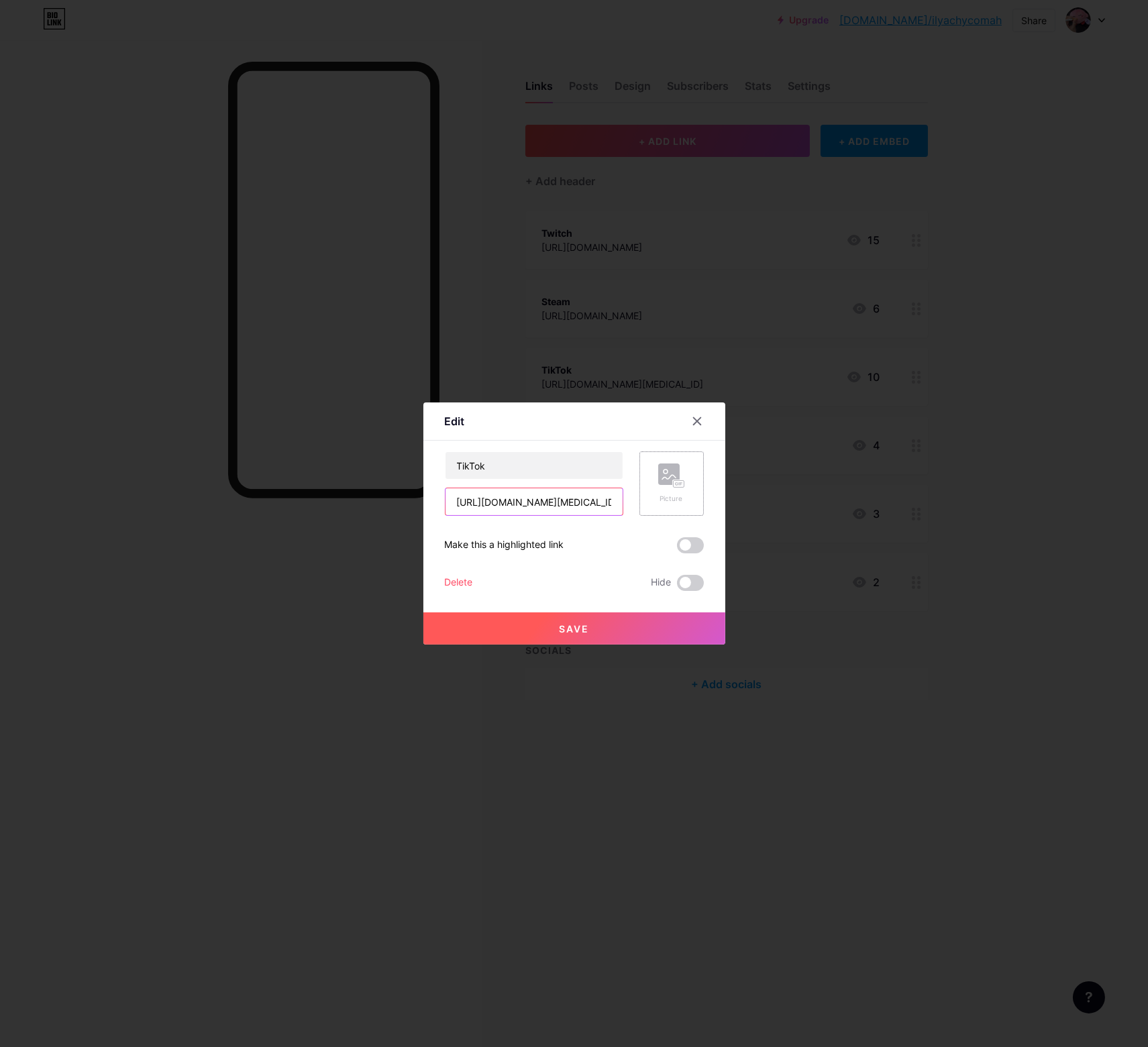
scroll to position [0, 153]
drag, startPoint x: 571, startPoint y: 503, endPoint x: 699, endPoint y: 513, distance: 128.4
click at [699, 513] on div "TikTok https://www.tiktok.com/@ilyachycomah2?_t=ZM-8vM9j84aM47&_r=1 Picture" at bounding box center [574, 483] width 259 height 64
drag, startPoint x: 448, startPoint y: 503, endPoint x: 870, endPoint y: 513, distance: 422.1
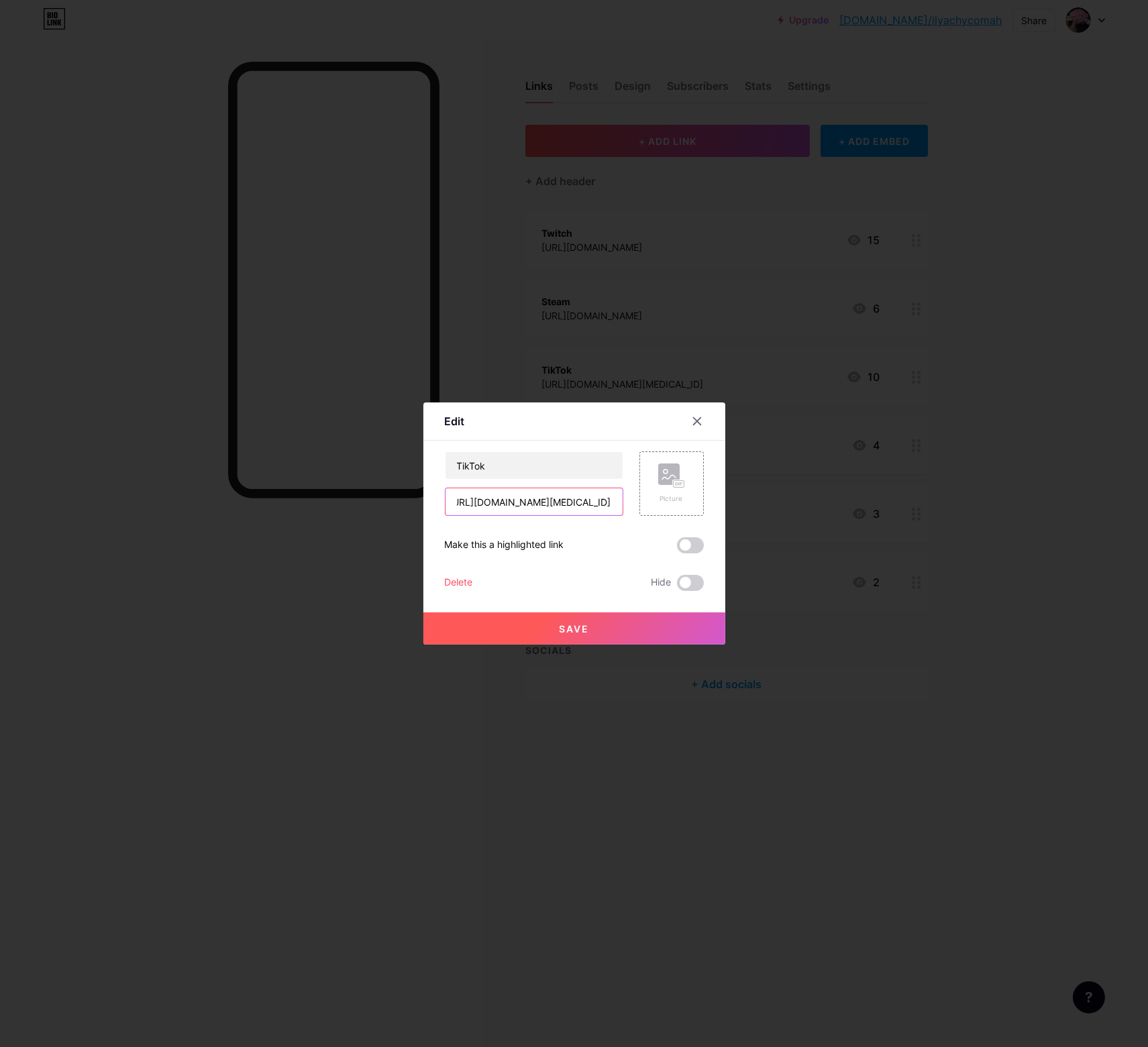
click at [870, 513] on div "Edit Content YouTube Play YouTube video without leaving your page. ADD Vimeo Pl…" at bounding box center [574, 523] width 1148 height 1047
paste input "n"
click at [545, 621] on button "Save" at bounding box center [574, 628] width 302 height 32
